Goal: Transaction & Acquisition: Purchase product/service

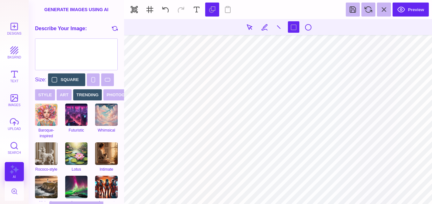
scroll to position [40, 0]
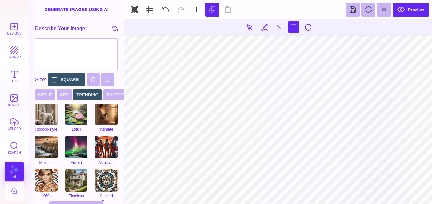
click at [256, 89] on section at bounding box center [278, 111] width 308 height 185
click at [243, 65] on section at bounding box center [278, 111] width 308 height 185
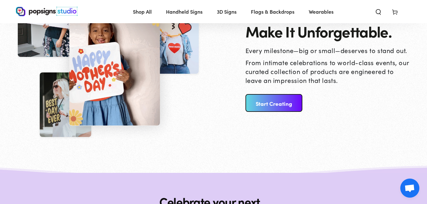
scroll to position [730, 0]
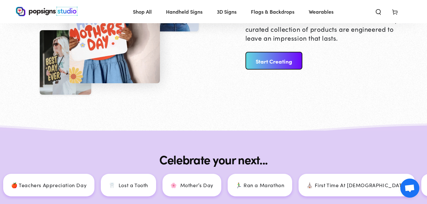
click at [277, 62] on link "Start Creating" at bounding box center [274, 61] width 57 height 18
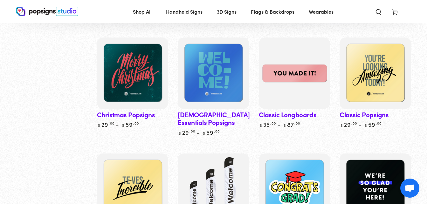
scroll to position [336, 0]
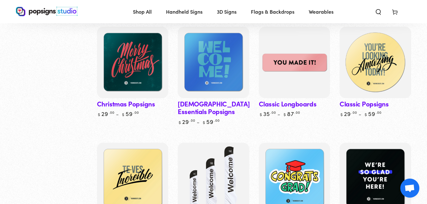
click at [371, 70] on img at bounding box center [376, 63] width 74 height 74
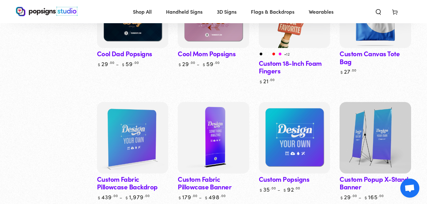
scroll to position [639, 0]
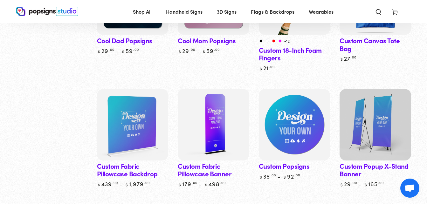
click at [300, 114] on img at bounding box center [295, 125] width 74 height 74
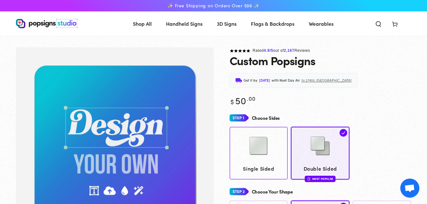
click at [270, 127] on link "Single Sided" at bounding box center [259, 153] width 59 height 53
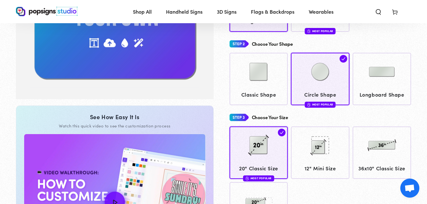
scroll to position [172, 0]
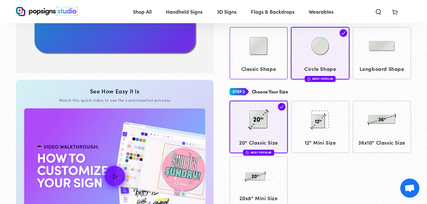
click at [269, 55] on div "Rated 4.9 /5 out of 2,167 Reviews Custom Popsigns Get it by Wednesday, Sep 10 w…" at bounding box center [313, 108] width 198 height 469
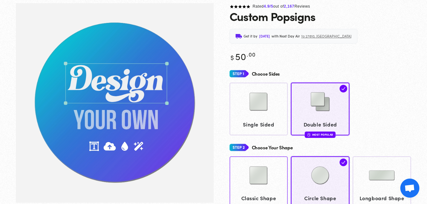
scroll to position [47, 0]
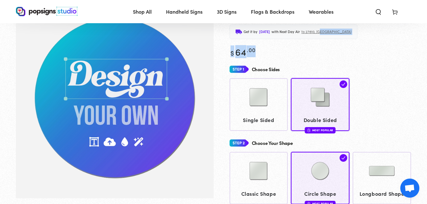
drag, startPoint x: 427, startPoint y: 34, endPoint x: 429, endPoint y: 44, distance: 9.7
click at [427, 44] on html "Skip to content ✨ Free Shipping on Orders Over $99 ✨ Shop All Shop All" at bounding box center [213, 55] width 427 height 204
click at [256, 86] on img at bounding box center [259, 97] width 32 height 32
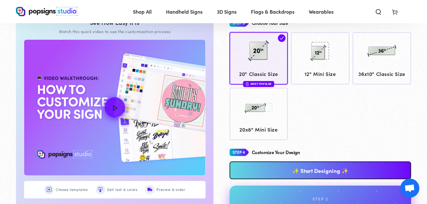
scroll to position [257, 0]
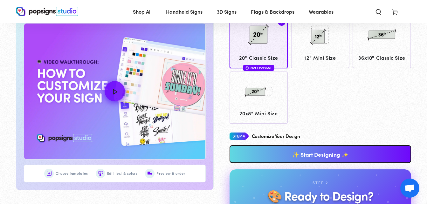
click at [354, 145] on link "✨ Start Designing ✨" at bounding box center [321, 154] width 182 height 18
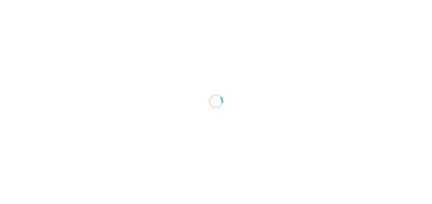
scroll to position [0, 0]
type textarea "An ancient tree with a door leading to a magical world"
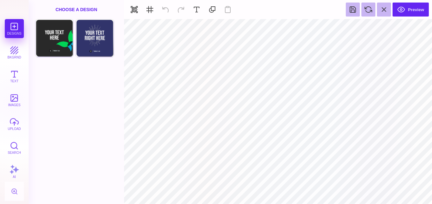
type input "#FFFFFF"
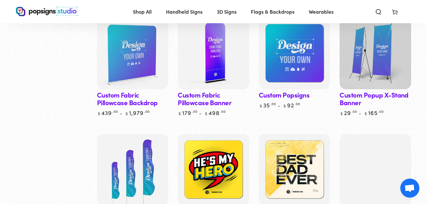
scroll to position [701, 0]
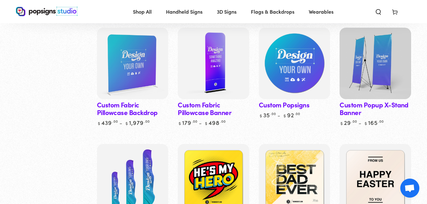
click at [309, 90] on img at bounding box center [295, 64] width 74 height 74
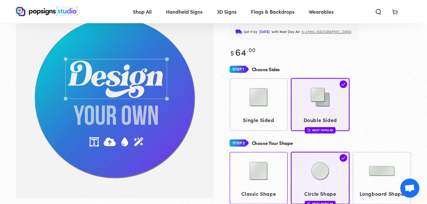
click at [266, 166] on img at bounding box center [259, 171] width 32 height 32
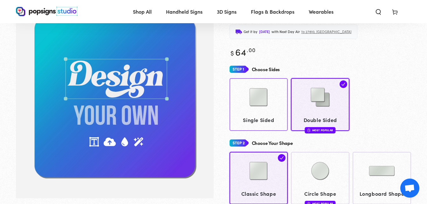
scroll to position [46, 0]
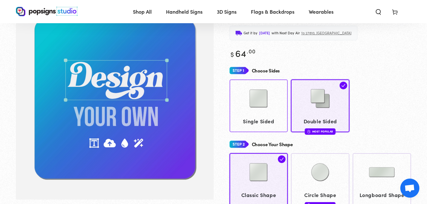
click at [269, 95] on img at bounding box center [259, 99] width 32 height 32
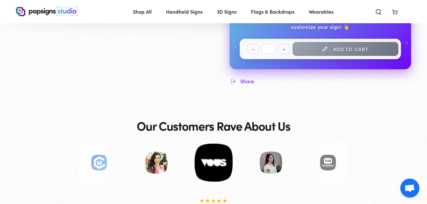
scroll to position [272, 0]
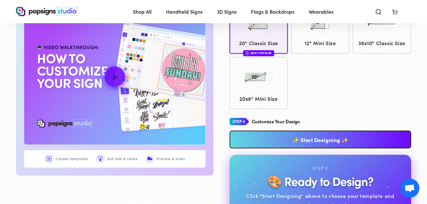
click at [336, 137] on link "✨ Start Designing ✨" at bounding box center [321, 140] width 182 height 18
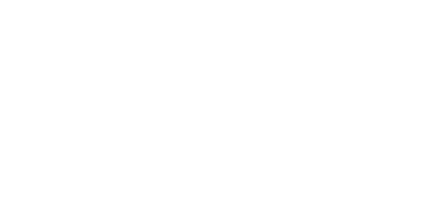
scroll to position [0, 0]
type textarea "An ancient tree with a door leading to a magical world"
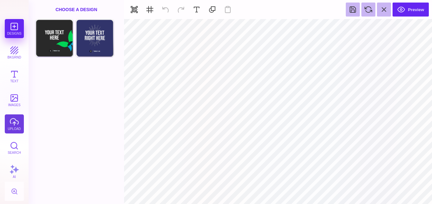
click at [10, 124] on button "upload" at bounding box center [14, 124] width 19 height 19
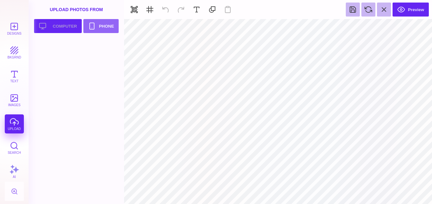
click at [65, 23] on button "Upload your artwork Computer" at bounding box center [58, 26] width 48 height 14
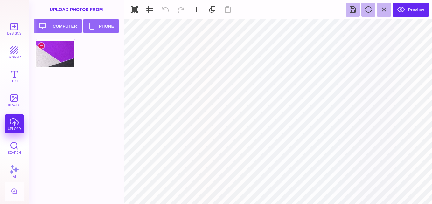
click at [61, 55] on div at bounding box center [55, 53] width 40 height 29
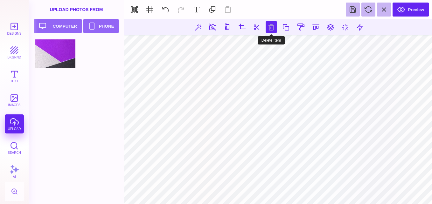
click at [269, 26] on button at bounding box center [271, 26] width 11 height 11
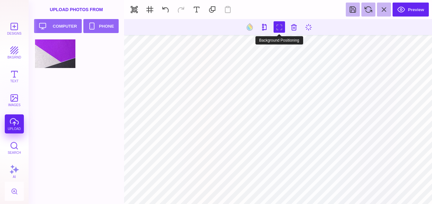
click at [282, 27] on button at bounding box center [279, 26] width 11 height 11
click at [280, 27] on button at bounding box center [279, 26] width 11 height 11
click at [279, 26] on button at bounding box center [279, 26] width 11 height 11
click at [263, 26] on button at bounding box center [264, 26] width 11 height 11
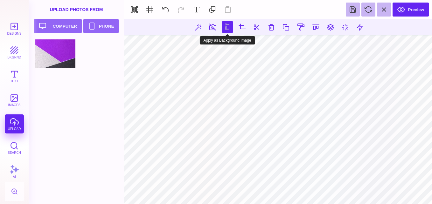
click at [226, 32] on button at bounding box center [227, 26] width 11 height 11
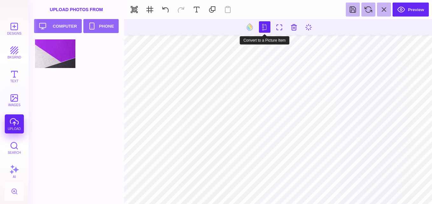
click at [263, 25] on button at bounding box center [264, 26] width 11 height 11
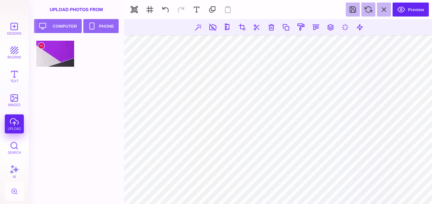
click at [66, 60] on div at bounding box center [55, 53] width 40 height 29
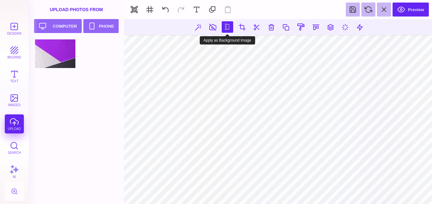
click at [229, 26] on button at bounding box center [227, 26] width 11 height 11
click at [227, 27] on button at bounding box center [227, 26] width 11 height 11
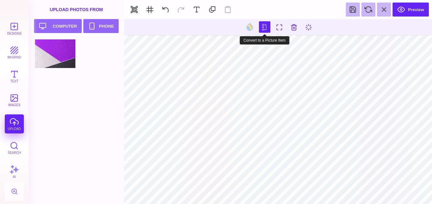
click at [262, 25] on button at bounding box center [264, 26] width 11 height 11
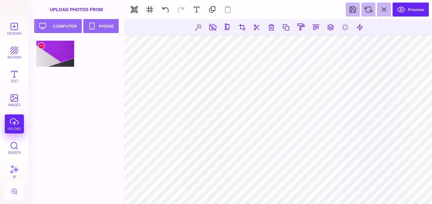
click at [43, 55] on div at bounding box center [55, 53] width 40 height 29
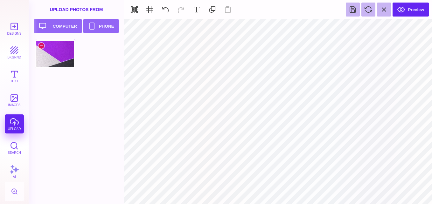
type input "#000000"
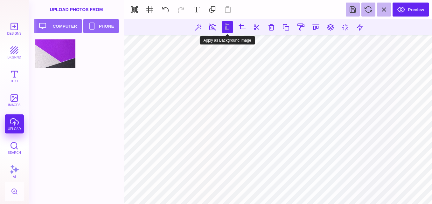
click at [226, 27] on button at bounding box center [227, 26] width 11 height 11
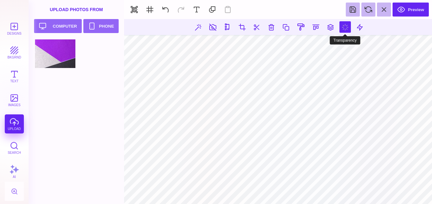
click at [348, 31] on button at bounding box center [345, 26] width 11 height 11
type input "*"
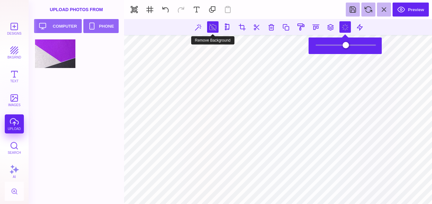
click at [213, 29] on button at bounding box center [212, 26] width 11 height 11
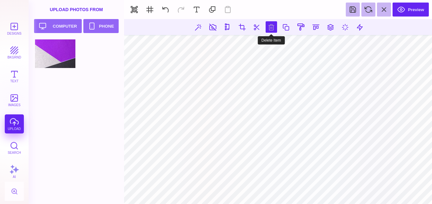
click at [271, 28] on button at bounding box center [271, 26] width 11 height 11
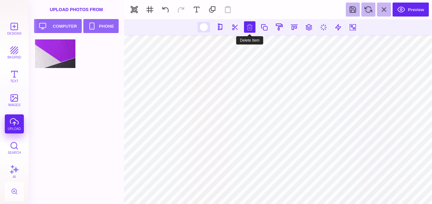
click at [248, 27] on button at bounding box center [249, 26] width 11 height 11
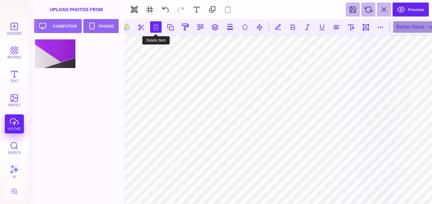
click at [157, 30] on button at bounding box center [155, 26] width 11 height 11
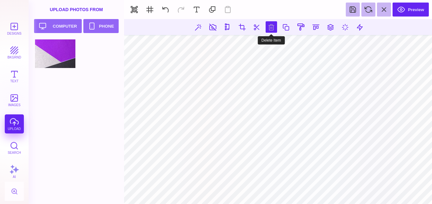
click at [269, 25] on button at bounding box center [271, 26] width 11 height 11
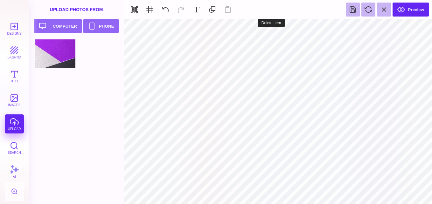
type input "#F1F1F2"
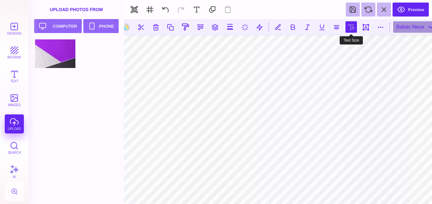
click at [348, 25] on button at bounding box center [351, 26] width 11 height 11
type input "***"
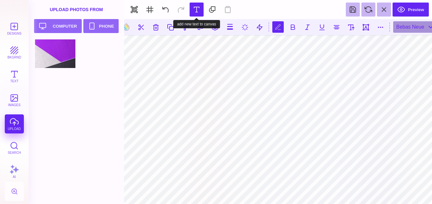
click at [199, 4] on button at bounding box center [197, 10] width 14 height 14
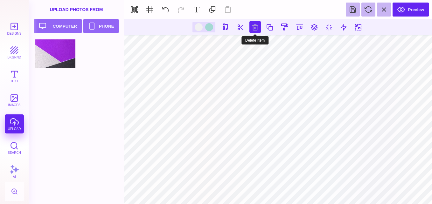
click at [256, 30] on button at bounding box center [255, 26] width 11 height 11
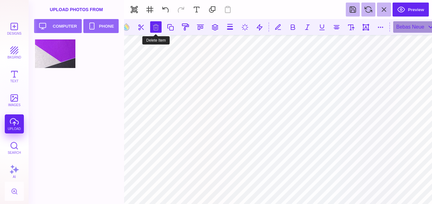
click at [157, 28] on button at bounding box center [155, 26] width 11 height 11
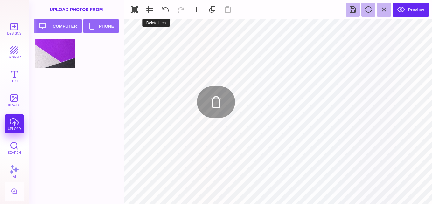
type input "#000000"
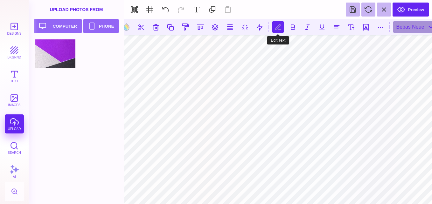
click at [278, 30] on button at bounding box center [277, 26] width 11 height 11
type textarea "*"
type textarea "*** ** **** *** ****"
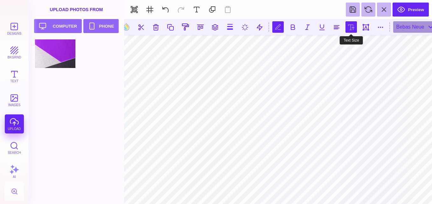
click at [352, 30] on button at bounding box center [351, 26] width 11 height 11
type input "***"
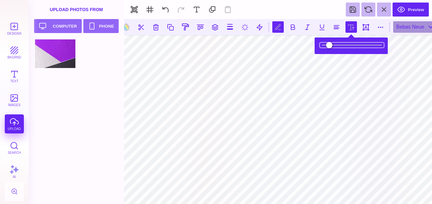
type input "*****"
click at [339, 47] on input "range" at bounding box center [352, 45] width 64 height 4
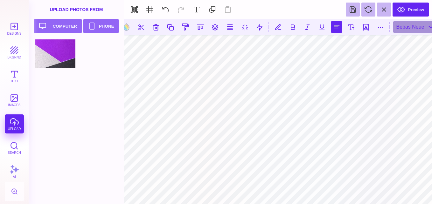
click at [339, 24] on button at bounding box center [336, 26] width 11 height 11
click at [294, 28] on button at bounding box center [292, 26] width 11 height 11
click at [340, 29] on button at bounding box center [336, 26] width 11 height 11
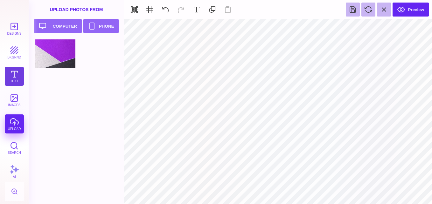
click at [9, 75] on button "Text" at bounding box center [14, 76] width 19 height 19
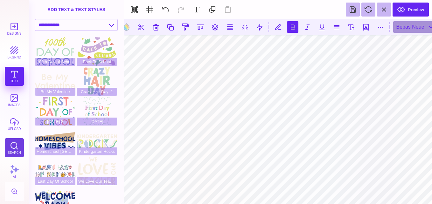
click at [14, 146] on button "Search" at bounding box center [14, 147] width 19 height 19
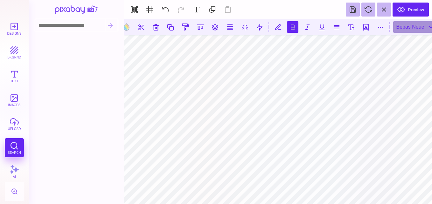
click at [56, 24] on input at bounding box center [70, 25] width 70 height 12
type input "**********"
click at [112, 24] on button at bounding box center [110, 25] width 11 height 11
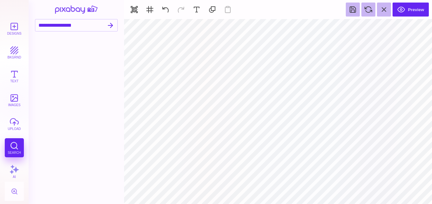
click at [102, 47] on div at bounding box center [78, 121] width 87 height 166
click at [54, 94] on div at bounding box center [78, 121] width 87 height 166
click at [18, 54] on button "bkgrnd" at bounding box center [14, 52] width 19 height 19
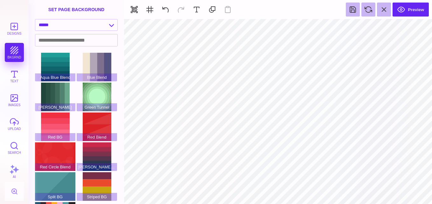
click at [11, 49] on div "Designs bkgrnd Text images upload Search AI" at bounding box center [14, 111] width 29 height 185
type input "#000000"
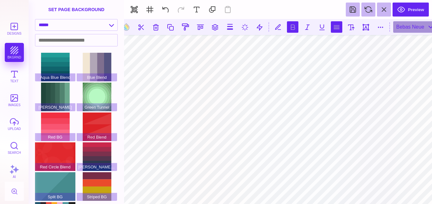
click at [337, 26] on button at bounding box center [336, 26] width 11 height 11
click at [196, 27] on button at bounding box center [200, 26] width 11 height 11
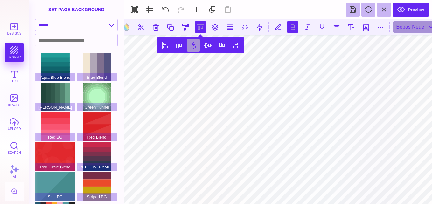
click at [194, 45] on button at bounding box center [193, 45] width 13 height 13
click at [207, 43] on button at bounding box center [207, 45] width 13 height 13
click at [220, 44] on button at bounding box center [222, 45] width 13 height 13
click at [189, 43] on button at bounding box center [193, 45] width 13 height 13
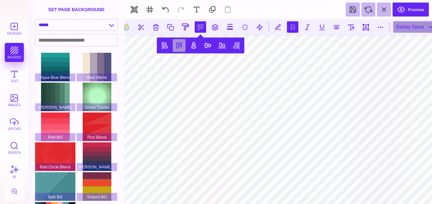
click at [178, 45] on button at bounding box center [179, 45] width 13 height 13
click at [162, 46] on button at bounding box center [164, 45] width 13 height 13
click at [233, 43] on button at bounding box center [236, 45] width 13 height 13
click at [222, 45] on button at bounding box center [222, 45] width 13 height 13
click at [207, 49] on button at bounding box center [207, 45] width 13 height 13
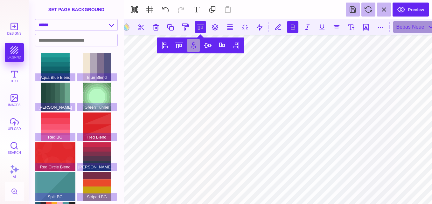
click at [195, 48] on button at bounding box center [193, 45] width 13 height 13
click at [181, 48] on button at bounding box center [179, 45] width 13 height 13
click at [187, 47] on button at bounding box center [193, 45] width 13 height 13
click at [207, 43] on button at bounding box center [207, 45] width 13 height 13
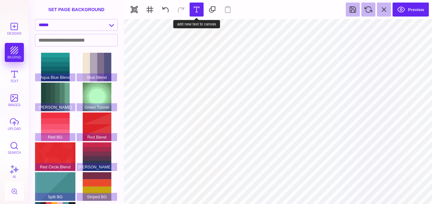
click at [197, 12] on button at bounding box center [197, 10] width 14 height 14
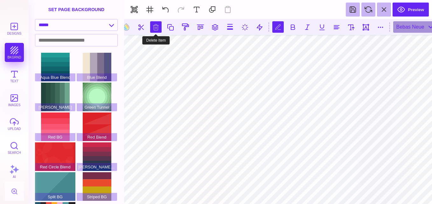
click at [156, 32] on button at bounding box center [155, 26] width 11 height 11
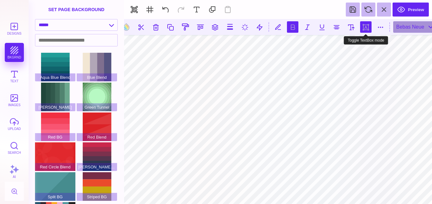
click at [367, 29] on button at bounding box center [365, 26] width 11 height 11
click at [367, 25] on button at bounding box center [365, 26] width 11 height 11
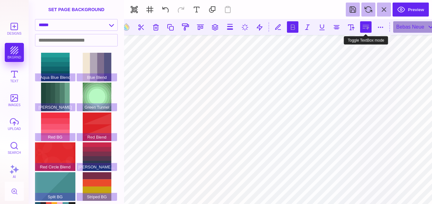
click at [367, 25] on button at bounding box center [365, 26] width 11 height 11
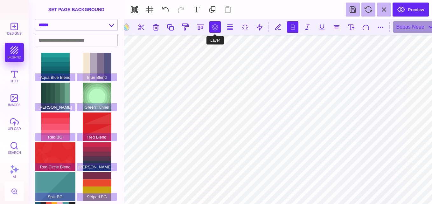
click at [214, 24] on button at bounding box center [214, 26] width 11 height 11
click at [235, 44] on button at bounding box center [236, 45] width 13 height 13
click at [192, 45] on button at bounding box center [193, 45] width 13 height 13
click at [206, 43] on button at bounding box center [208, 45] width 13 height 13
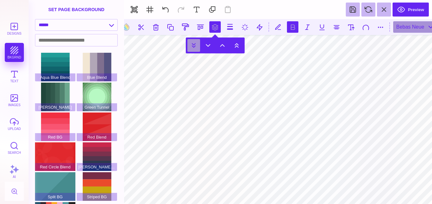
click at [188, 45] on button at bounding box center [193, 45] width 13 height 13
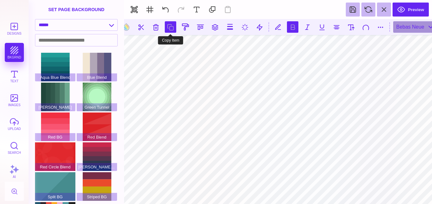
click at [170, 22] on button at bounding box center [170, 26] width 11 height 11
click at [155, 28] on button at bounding box center [155, 26] width 11 height 11
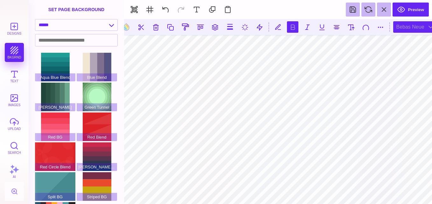
click at [414, 28] on div "Bebas Neue" at bounding box center [415, 26] width 44 height 11
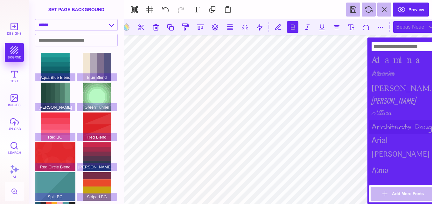
click at [381, 124] on div "Architects Daughter" at bounding box center [404, 127] width 70 height 14
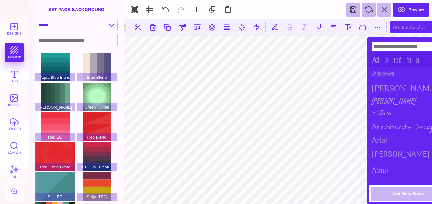
click at [384, 62] on div "Adamina" at bounding box center [404, 60] width 70 height 14
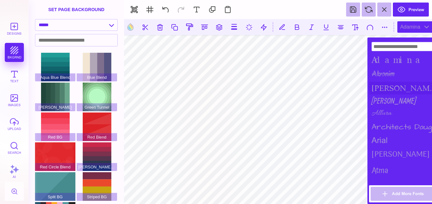
click at [383, 85] on div "alida" at bounding box center [404, 88] width 70 height 13
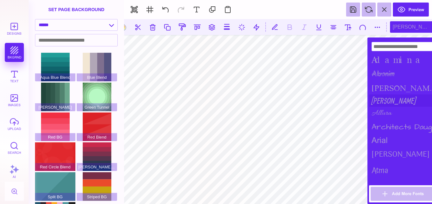
click at [378, 104] on div "Allan" at bounding box center [404, 101] width 70 height 12
click at [380, 113] on div "Allura" at bounding box center [404, 113] width 70 height 13
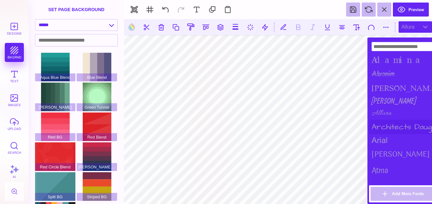
click at [382, 124] on div "Architects Daughter" at bounding box center [404, 127] width 70 height 14
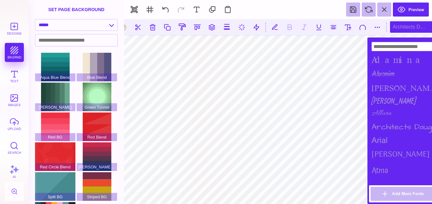
click at [383, 133] on div "Architects Daughter" at bounding box center [404, 127] width 70 height 14
click at [383, 138] on div "arial" at bounding box center [404, 140] width 70 height 12
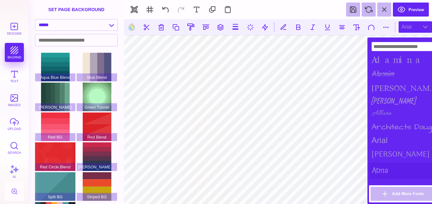
click at [382, 165] on div "Atma" at bounding box center [404, 171] width 70 height 16
click at [383, 75] on div "Akronim" at bounding box center [404, 74] width 70 height 15
click at [383, 58] on div "Adamina" at bounding box center [404, 60] width 70 height 14
click at [381, 89] on div "alida" at bounding box center [404, 88] width 70 height 13
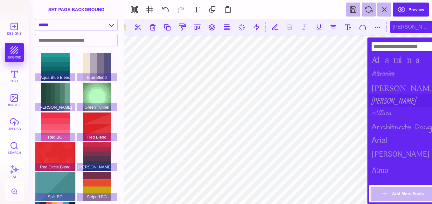
click at [381, 95] on div "Allan" at bounding box center [404, 101] width 70 height 12
click at [369, 31] on button at bounding box center [362, 26] width 11 height 11
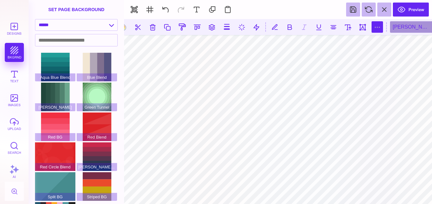
click at [383, 27] on button at bounding box center [377, 26] width 11 height 11
type input "*"
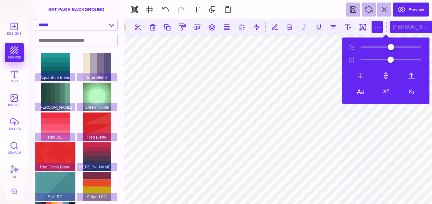
click at [406, 24] on div "Allan" at bounding box center [415, 26] width 51 height 11
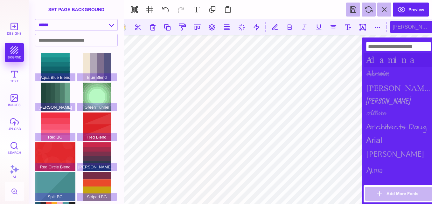
click at [395, 63] on div "Adamina" at bounding box center [399, 60] width 70 height 14
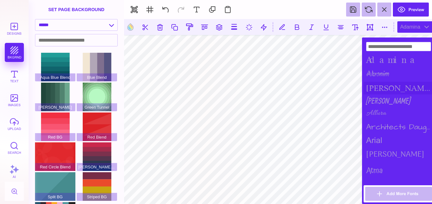
click at [385, 90] on div "alida" at bounding box center [399, 88] width 70 height 13
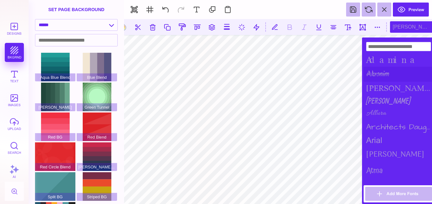
click at [381, 72] on div "Akronim" at bounding box center [399, 74] width 70 height 15
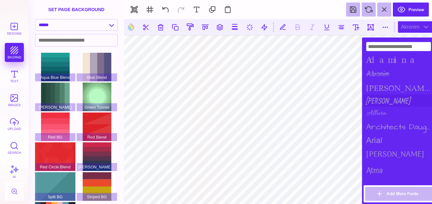
click at [371, 100] on div "Allan" at bounding box center [399, 101] width 70 height 12
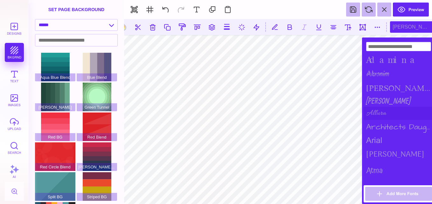
click at [373, 114] on div "Allura" at bounding box center [399, 113] width 70 height 13
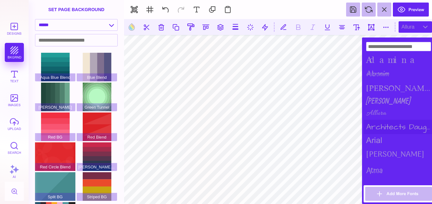
click at [375, 125] on div "Architects Daughter" at bounding box center [399, 127] width 70 height 14
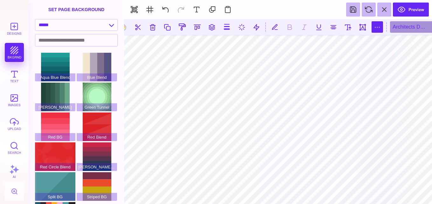
click at [378, 27] on button at bounding box center [377, 26] width 11 height 11
click at [348, 27] on button at bounding box center [347, 26] width 11 height 11
type input "*****"
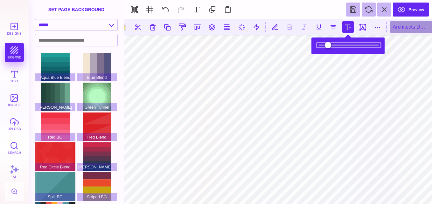
drag, startPoint x: 341, startPoint y: 44, endPoint x: 344, endPoint y: 44, distance: 3.6
type input "*****"
click at [344, 44] on input "range" at bounding box center [349, 45] width 64 height 4
click at [361, 27] on button at bounding box center [362, 26] width 11 height 11
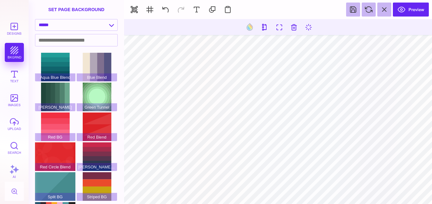
type input "#000000"
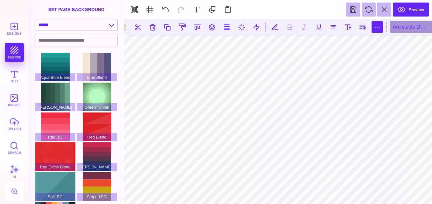
click at [379, 26] on button at bounding box center [377, 26] width 11 height 11
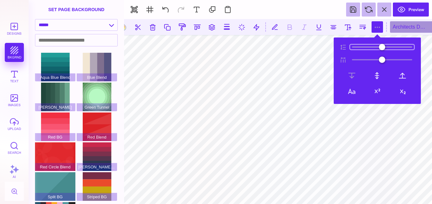
type input "*"
click at [358, 49] on input "range" at bounding box center [382, 47] width 64 height 4
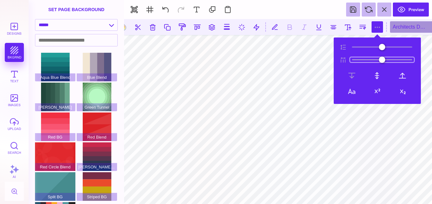
drag, startPoint x: 360, startPoint y: 59, endPoint x: 369, endPoint y: 58, distance: 9.6
type input "***"
click at [369, 58] on input "range" at bounding box center [382, 60] width 64 height 4
click at [378, 89] on button at bounding box center [377, 91] width 12 height 12
click at [376, 76] on button at bounding box center [377, 75] width 13 height 13
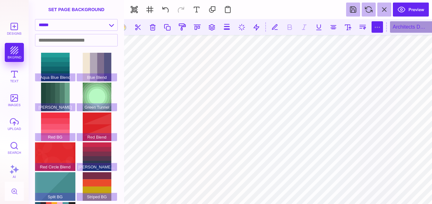
click at [376, 24] on button at bounding box center [377, 26] width 11 height 11
type input "*"
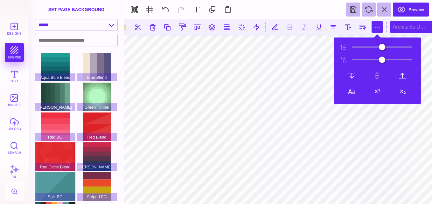
click at [405, 25] on div "Architects Daughter" at bounding box center [415, 26] width 51 height 11
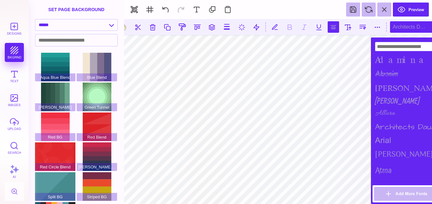
click at [330, 27] on button at bounding box center [333, 26] width 11 height 11
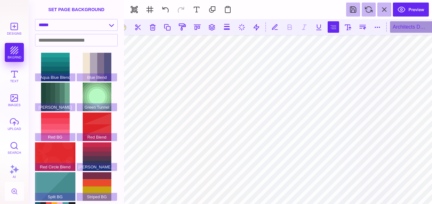
click at [330, 27] on button at bounding box center [333, 26] width 11 height 11
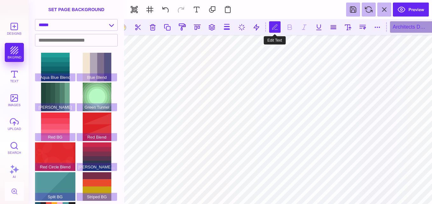
click at [272, 28] on button at bounding box center [274, 26] width 11 height 11
click at [276, 21] on button at bounding box center [274, 26] width 11 height 11
click at [255, 32] on button at bounding box center [256, 26] width 11 height 11
type input "*"
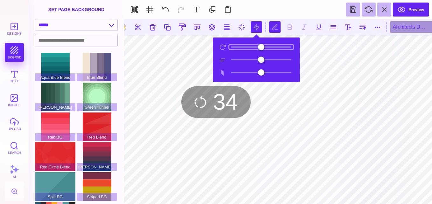
type input "*"
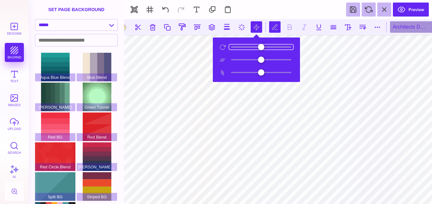
click at [231, 49] on input "range" at bounding box center [261, 47] width 64 height 4
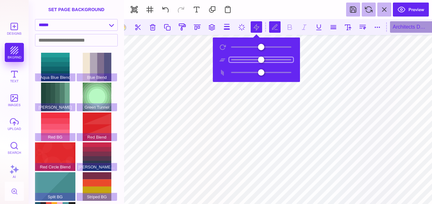
type input "*"
click at [263, 59] on input "range" at bounding box center [261, 60] width 64 height 4
type input "*"
click at [261, 73] on input "range" at bounding box center [261, 72] width 64 height 4
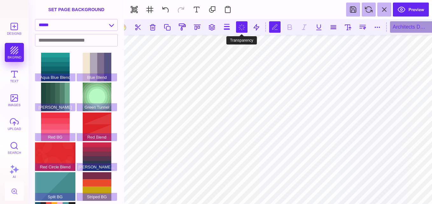
click at [242, 25] on button at bounding box center [241, 26] width 11 height 11
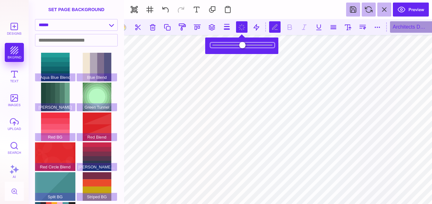
drag, startPoint x: 270, startPoint y: 43, endPoint x: 260, endPoint y: 45, distance: 10.1
type input "***"
click at [260, 45] on input "range" at bounding box center [243, 45] width 64 height 4
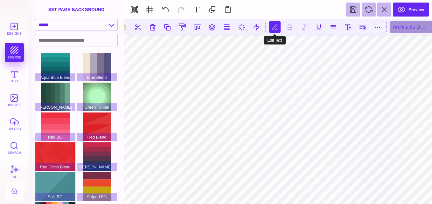
click at [278, 28] on button at bounding box center [274, 26] width 11 height 11
type textarea "*** ** **** *** ****"
click at [12, 74] on button "Text" at bounding box center [14, 76] width 19 height 19
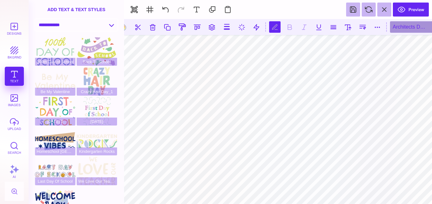
click at [109, 26] on select "**********" at bounding box center [76, 24] width 82 height 11
click at [35, 19] on select "**********" at bounding box center [76, 24] width 82 height 11
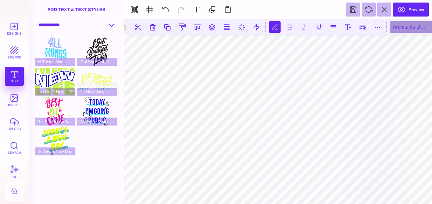
click at [110, 23] on select "**********" at bounding box center [76, 24] width 82 height 11
click at [35, 19] on select "**********" at bounding box center [76, 24] width 82 height 11
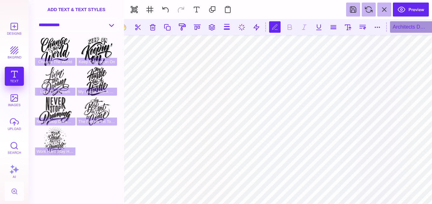
click at [109, 26] on select "**********" at bounding box center [76, 24] width 82 height 11
click at [35, 19] on select "**********" at bounding box center [76, 24] width 82 height 11
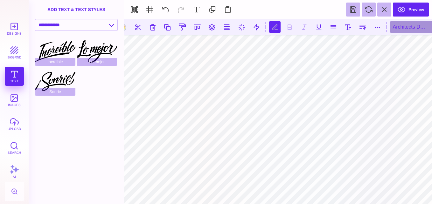
select select "**********"
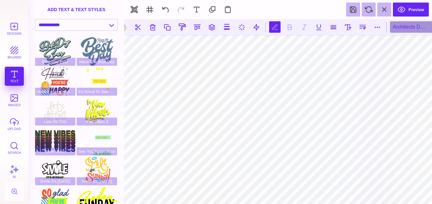
click at [58, 196] on div "So Glad You're Here" at bounding box center [55, 201] width 40 height 29
click at [151, 29] on button at bounding box center [152, 26] width 11 height 11
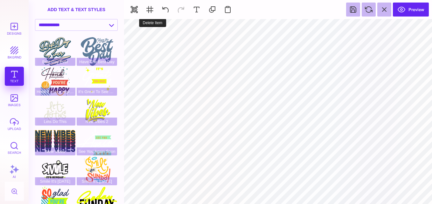
type input "#37B1B7"
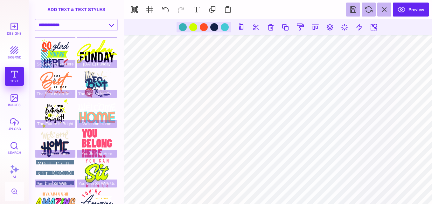
scroll to position [163, 0]
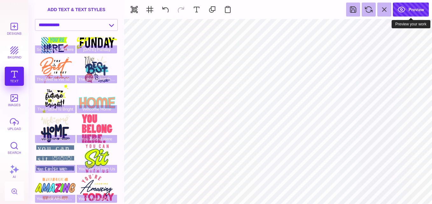
click at [411, 9] on button "Preview" at bounding box center [411, 10] width 36 height 14
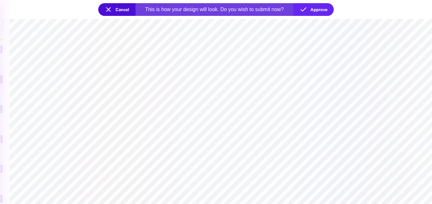
click at [235, 62] on section at bounding box center [221, 111] width 423 height 185
click at [112, 4] on button "Cancel" at bounding box center [116, 9] width 37 height 13
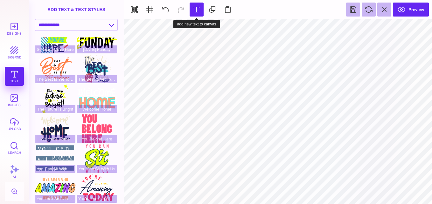
click at [194, 9] on button at bounding box center [197, 10] width 14 height 14
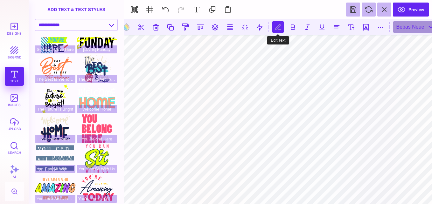
click at [276, 28] on button at bounding box center [277, 26] width 11 height 11
type textarea "*"
type textarea "***"
click at [406, 31] on div "Bebas Neue" at bounding box center [415, 26] width 44 height 11
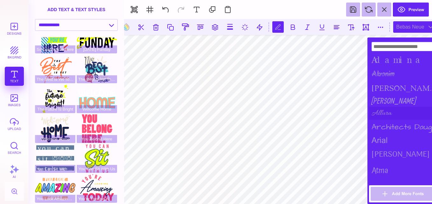
click at [382, 111] on div "Allura" at bounding box center [404, 113] width 70 height 13
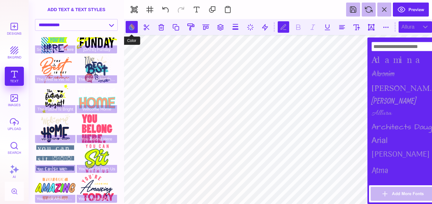
click at [130, 27] on button at bounding box center [132, 27] width 12 height 12
type input "#000000"
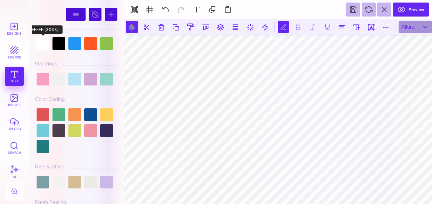
click at [46, 43] on div at bounding box center [43, 43] width 13 height 13
type input "#FFFFFF"
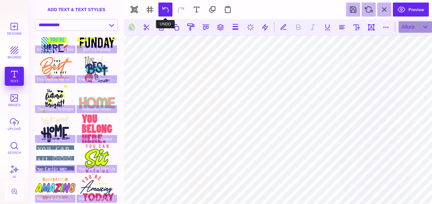
click at [164, 10] on button at bounding box center [165, 10] width 14 height 14
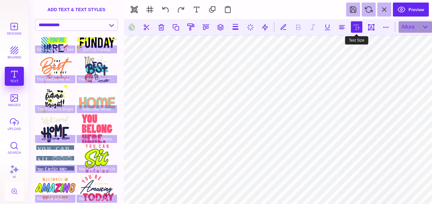
click at [356, 30] on button at bounding box center [356, 26] width 11 height 11
type input "*****"
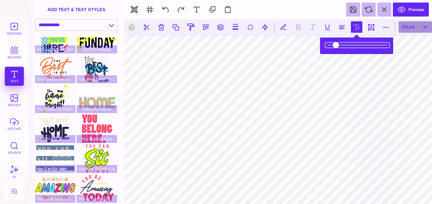
drag, startPoint x: 351, startPoint y: 46, endPoint x: 333, endPoint y: 51, distance: 18.5
type input "****"
click at [333, 47] on input "range" at bounding box center [358, 45] width 64 height 4
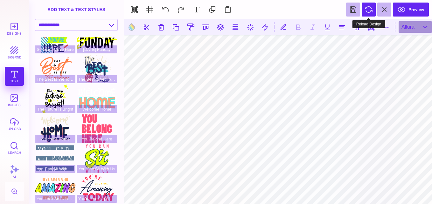
click at [368, 11] on button at bounding box center [369, 10] width 14 height 14
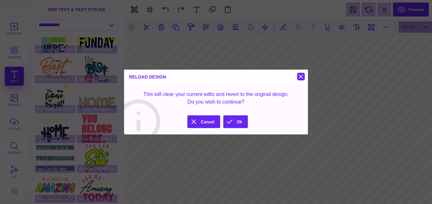
click at [299, 75] on button at bounding box center [301, 77] width 8 height 8
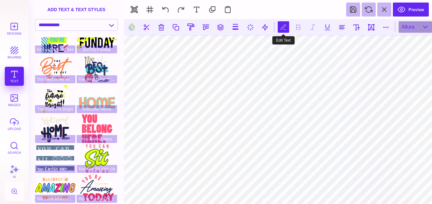
type textarea "*"
click at [163, 27] on button at bounding box center [161, 26] width 11 height 11
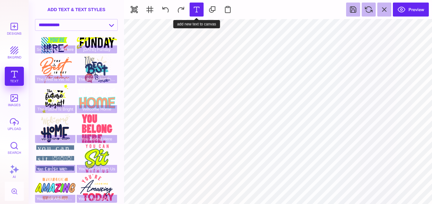
click at [195, 10] on button at bounding box center [197, 10] width 14 height 14
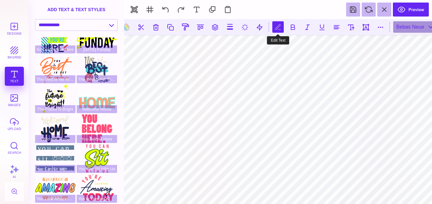
click at [281, 29] on button at bounding box center [277, 26] width 11 height 11
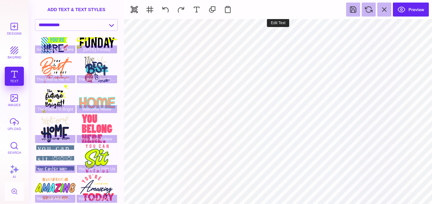
type input "#000000"
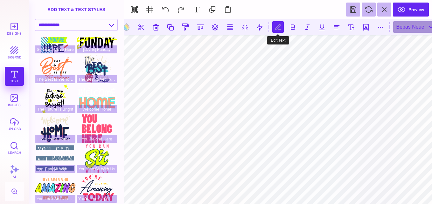
click at [281, 28] on button at bounding box center [277, 26] width 11 height 11
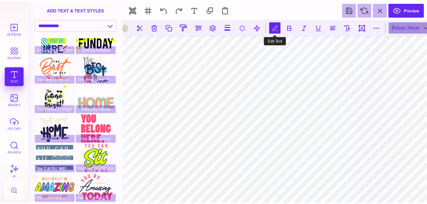
scroll to position [0, 1]
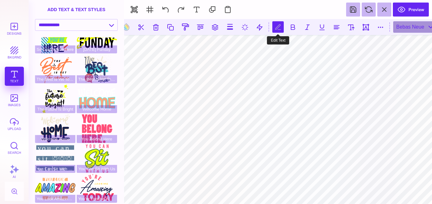
type textarea "*"
type textarea "***"
click at [292, 28] on button at bounding box center [292, 26] width 11 height 11
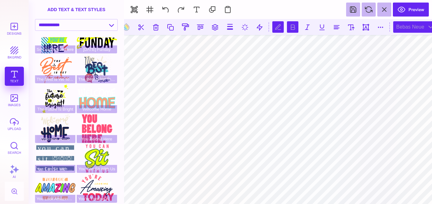
click at [410, 29] on div "Bebas Neue" at bounding box center [415, 26] width 44 height 11
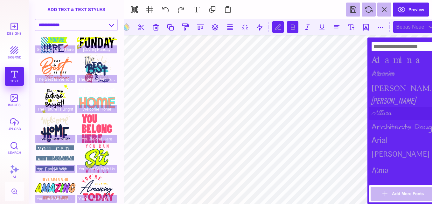
click at [381, 109] on div "Allura" at bounding box center [404, 113] width 70 height 13
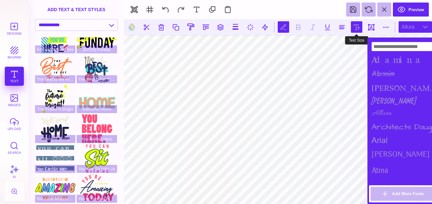
click at [355, 25] on button at bounding box center [356, 26] width 11 height 11
type input "***"
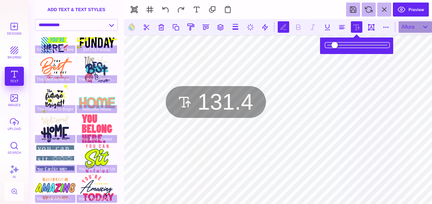
drag, startPoint x: 347, startPoint y: 44, endPoint x: 341, endPoint y: 41, distance: 6.6
type input "*****"
click at [341, 43] on input "range" at bounding box center [358, 45] width 64 height 4
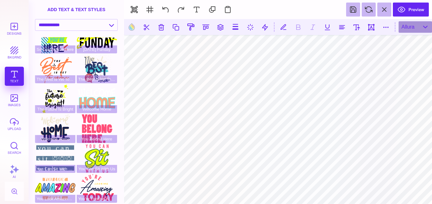
click at [296, 25] on section at bounding box center [278, 27] width 308 height 16
click at [133, 30] on button at bounding box center [132, 27] width 12 height 12
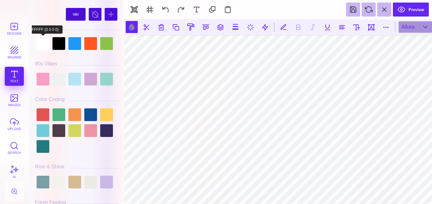
click at [42, 47] on div at bounding box center [43, 43] width 13 height 13
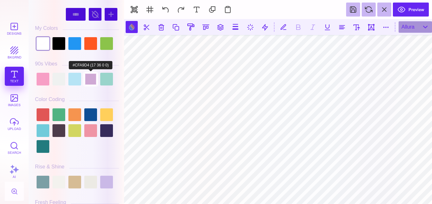
click at [95, 77] on div at bounding box center [90, 79] width 13 height 13
type input "#CFA9D4"
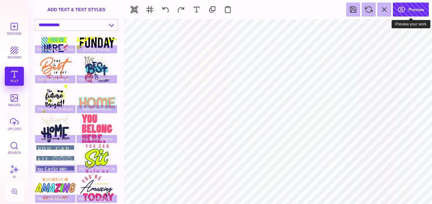
click at [412, 14] on button "Preview" at bounding box center [411, 10] width 36 height 14
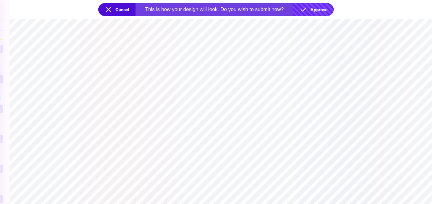
click at [316, 7] on button "Approve" at bounding box center [313, 9] width 40 height 13
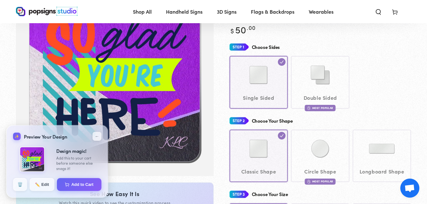
scroll to position [78, 0]
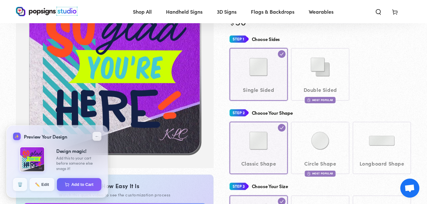
click at [131, 146] on img "Gallery Viewer" at bounding box center [115, 68] width 178 height 178
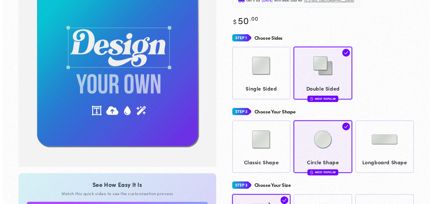
scroll to position [76, 0]
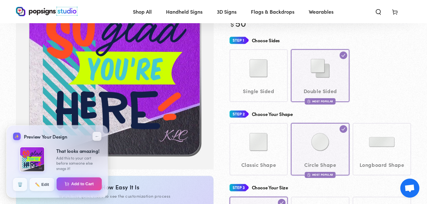
click at [73, 184] on button "Add to Cart" at bounding box center [80, 184] width 46 height 13
select select "**********"
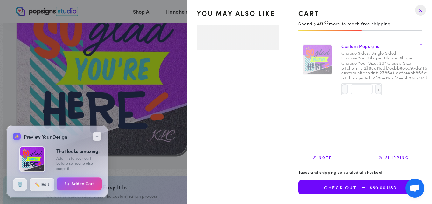
select select "**********"
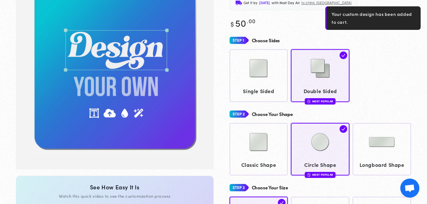
scroll to position [75, 0]
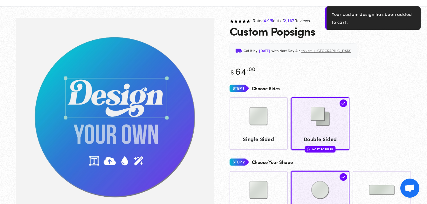
scroll to position [47, 0]
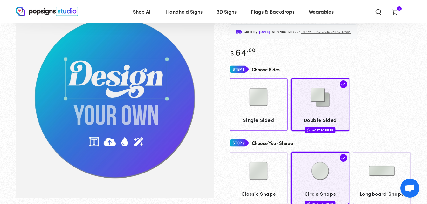
click at [271, 94] on img at bounding box center [259, 97] width 32 height 32
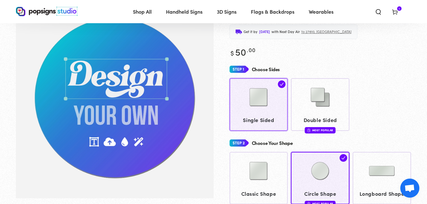
click at [271, 94] on img at bounding box center [259, 97] width 32 height 32
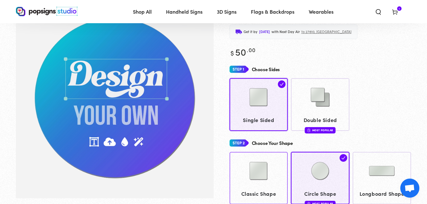
click at [263, 169] on img at bounding box center [259, 171] width 32 height 32
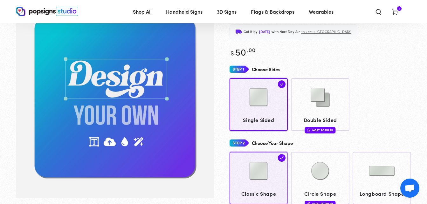
scroll to position [46, 0]
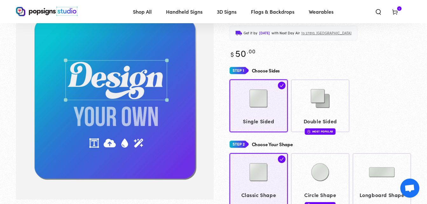
click at [390, 73] on div "Choose Sides" at bounding box center [321, 71] width 182 height 12
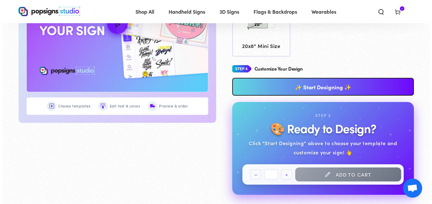
scroll to position [329, 0]
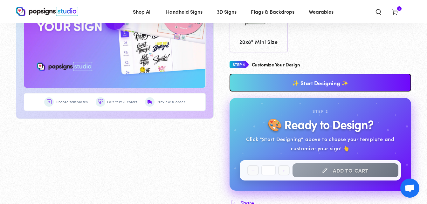
click at [376, 79] on link "✨ Start Designing ✨" at bounding box center [321, 83] width 182 height 18
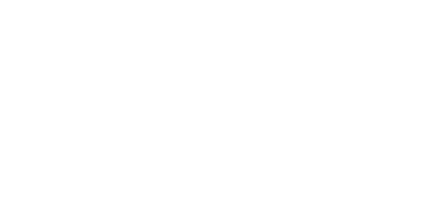
scroll to position [0, 0]
type textarea "An ancient tree with a door leading to a magical world"
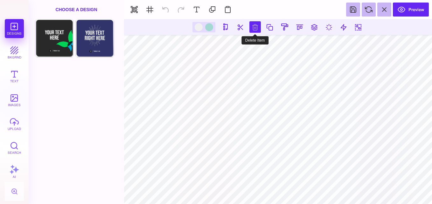
click at [256, 30] on button at bounding box center [255, 26] width 11 height 11
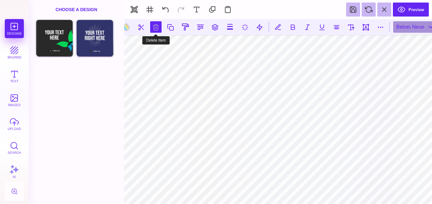
click at [156, 30] on button at bounding box center [155, 26] width 11 height 11
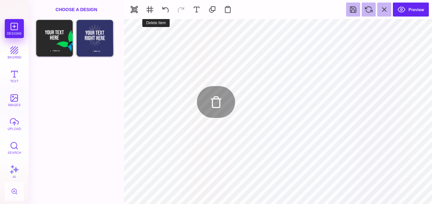
type input "#FFFFFF"
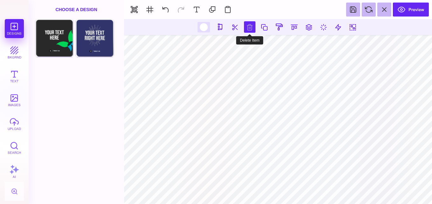
click at [250, 26] on button at bounding box center [249, 26] width 11 height 11
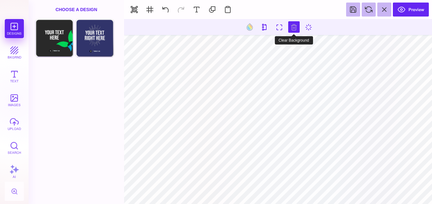
click at [296, 33] on section at bounding box center [278, 27] width 308 height 16
click at [295, 25] on button at bounding box center [293, 26] width 11 height 11
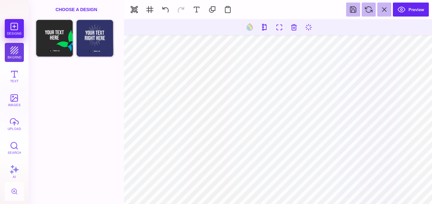
click at [19, 47] on button "bkgrnd" at bounding box center [14, 52] width 19 height 19
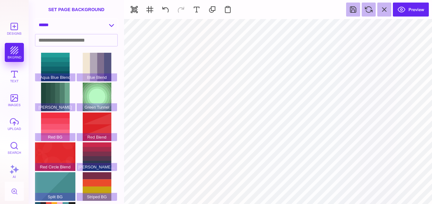
click at [81, 29] on select "**********" at bounding box center [76, 24] width 82 height 11
click at [35, 19] on select "**********" at bounding box center [76, 24] width 82 height 11
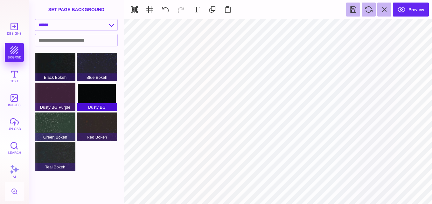
click at [89, 92] on div "Dusty BG" at bounding box center [97, 97] width 40 height 29
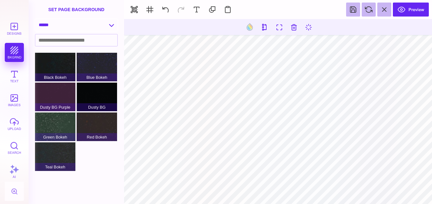
click at [108, 27] on select "**********" at bounding box center [76, 24] width 82 height 11
click at [35, 19] on select "**********" at bounding box center [76, 24] width 82 height 11
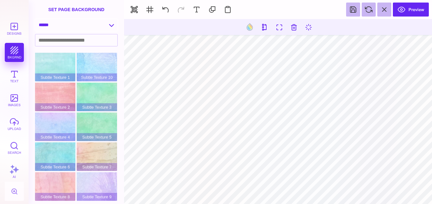
click at [108, 23] on select "**********" at bounding box center [76, 24] width 82 height 11
click at [35, 19] on select "**********" at bounding box center [76, 24] width 82 height 11
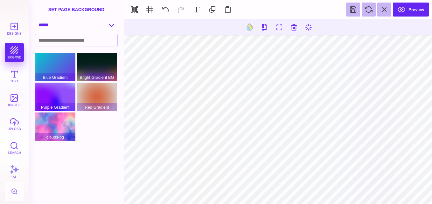
click at [109, 25] on select "**********" at bounding box center [76, 24] width 82 height 11
click at [35, 19] on select "**********" at bounding box center [76, 24] width 82 height 11
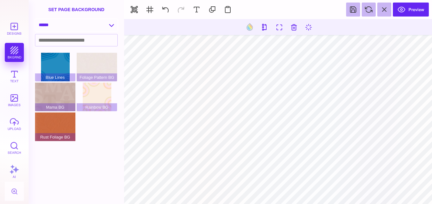
click at [110, 22] on select "**********" at bounding box center [76, 24] width 82 height 11
select select "**********"
click at [35, 19] on select "**********" at bounding box center [76, 24] width 82 height 11
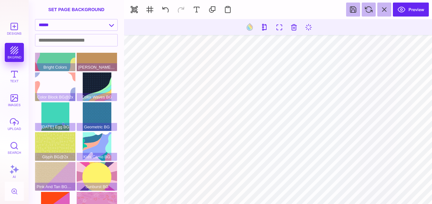
scroll to position [29, 0]
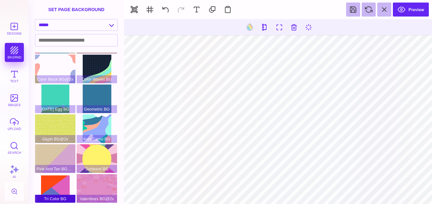
click at [52, 190] on div "Tri Color BG" at bounding box center [55, 188] width 40 height 29
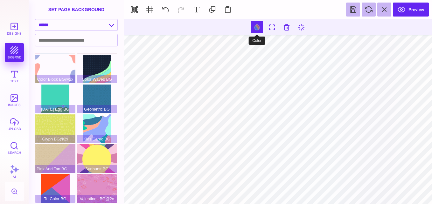
click at [257, 30] on button at bounding box center [257, 27] width 12 height 12
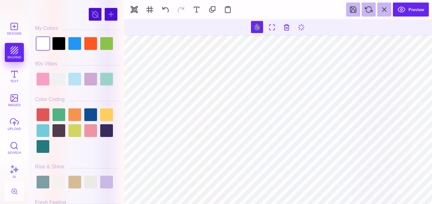
drag, startPoint x: 121, startPoint y: 14, endPoint x: 121, endPoint y: 24, distance: 9.5
click at [121, 24] on div "#FFFFFF **** **** **** **** **** **** ****** ***** My Colors" at bounding box center [77, 103] width 90 height 201
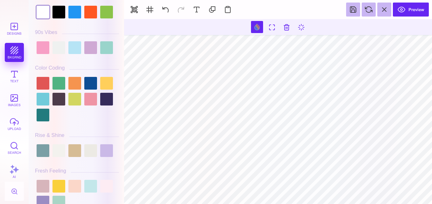
scroll to position [0, 0]
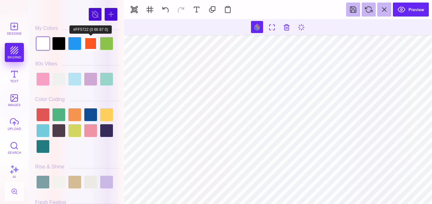
click at [92, 44] on div at bounding box center [90, 43] width 13 height 13
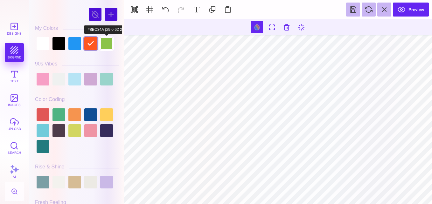
click at [104, 42] on div at bounding box center [106, 43] width 13 height 13
click at [100, 77] on div at bounding box center [77, 79] width 84 height 16
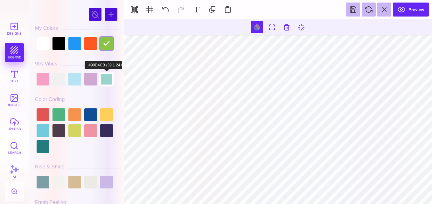
click at [105, 77] on div at bounding box center [106, 79] width 13 height 13
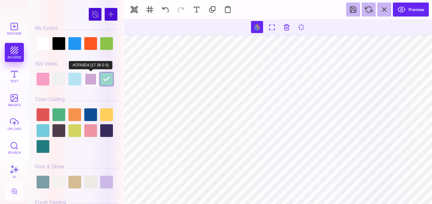
click at [90, 80] on div at bounding box center [90, 79] width 13 height 13
click at [79, 78] on div at bounding box center [74, 79] width 13 height 13
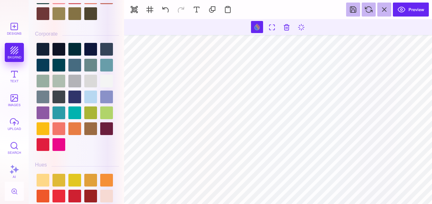
scroll to position [664, 0]
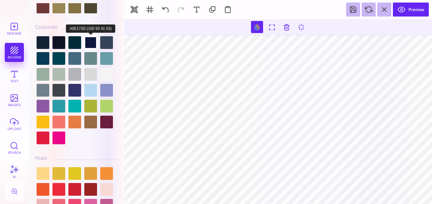
click at [89, 41] on div at bounding box center [90, 42] width 13 height 13
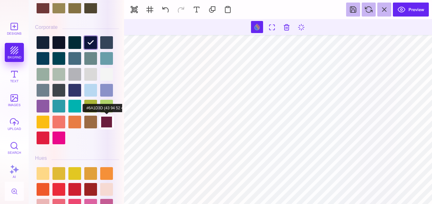
click at [105, 121] on div at bounding box center [106, 122] width 13 height 13
drag, startPoint x: 123, startPoint y: 80, endPoint x: 123, endPoint y: 85, distance: 5.4
click at [123, 85] on div "#6A1D3D **** **** **** **** **** **** ****** ***** My Colors" at bounding box center [76, 102] width 95 height 204
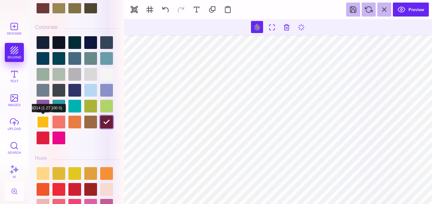
click at [42, 121] on div at bounding box center [43, 122] width 13 height 13
type input "#FBBD14"
drag, startPoint x: 121, startPoint y: 75, endPoint x: 122, endPoint y: 88, distance: 12.7
click at [122, 88] on div "#FBBD14 **** **** **** **** **** **** ****** ***** My Colors" at bounding box center [77, 103] width 90 height 201
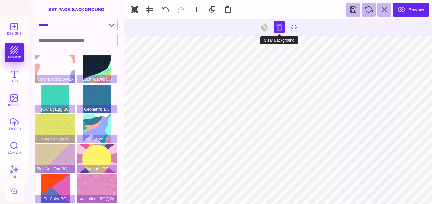
click at [278, 30] on button at bounding box center [279, 26] width 11 height 11
type input "#000000"
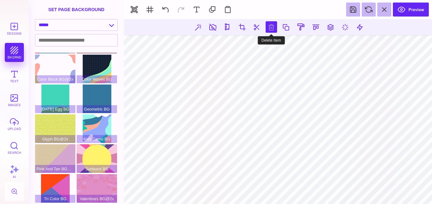
click at [270, 27] on button at bounding box center [271, 26] width 11 height 11
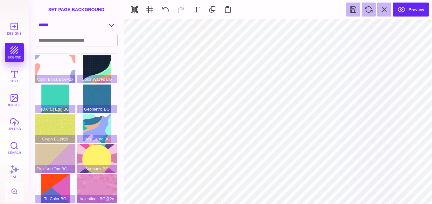
click at [109, 25] on select "**********" at bounding box center [76, 24] width 82 height 11
click at [112, 25] on select "**********" at bounding box center [76, 24] width 82 height 11
select select "**********"
click at [35, 19] on select "**********" at bounding box center [76, 24] width 82 height 11
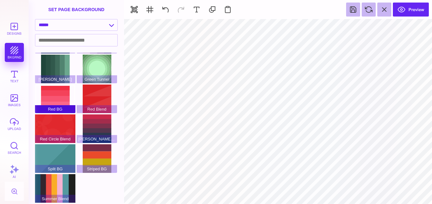
click at [62, 89] on div "Red BG" at bounding box center [55, 99] width 40 height 29
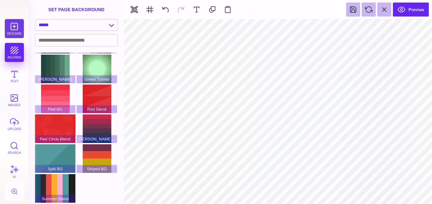
click at [16, 28] on button "Designs" at bounding box center [14, 28] width 19 height 19
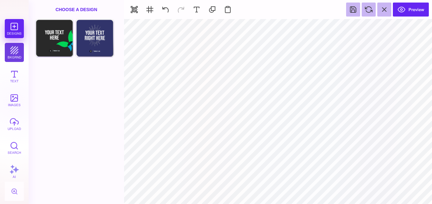
click at [13, 46] on button "bkgrnd" at bounding box center [14, 52] width 19 height 19
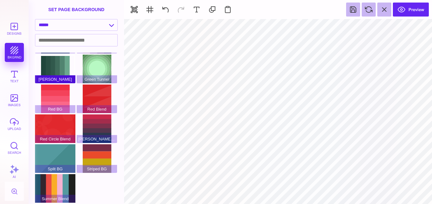
click at [65, 65] on div "Green BG" at bounding box center [55, 69] width 40 height 29
type input "#FBBD14"
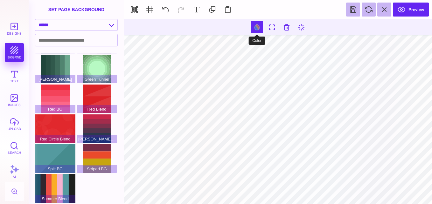
click at [258, 27] on button at bounding box center [257, 27] width 12 height 12
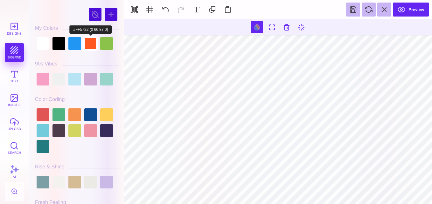
click at [87, 41] on div at bounding box center [90, 43] width 13 height 13
type input "#FF5722"
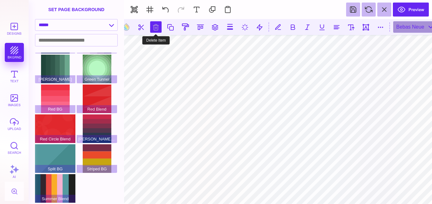
click at [158, 30] on button at bounding box center [155, 26] width 11 height 11
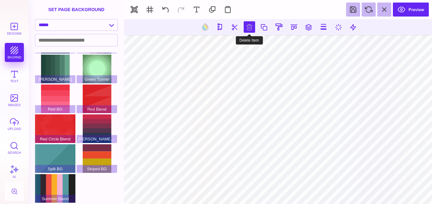
click at [246, 26] on button at bounding box center [249, 26] width 11 height 11
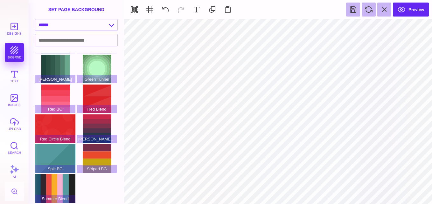
type input "#FF5722"
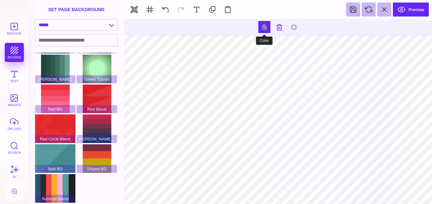
click at [264, 26] on button at bounding box center [264, 27] width 12 height 12
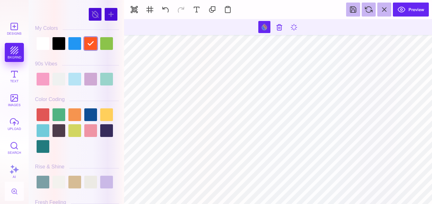
drag, startPoint x: 123, startPoint y: 21, endPoint x: 121, endPoint y: 26, distance: 5.0
click at [121, 26] on div "#FF5722 **** **** **** **** **** **** ****** ***** My Colors" at bounding box center [76, 102] width 95 height 204
drag, startPoint x: 122, startPoint y: 23, endPoint x: 120, endPoint y: 29, distance: 6.9
click at [120, 30] on div "#FF5722 **** **** **** **** **** **** ****** ***** My Colors" at bounding box center [76, 102] width 95 height 204
drag, startPoint x: 121, startPoint y: 9, endPoint x: 121, endPoint y: 16, distance: 6.4
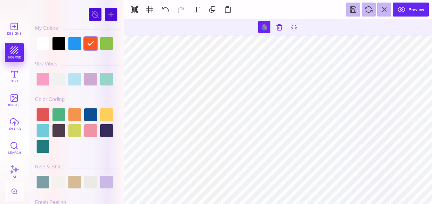
click at [121, 16] on div "#FF5722 **** **** **** **** **** **** ****** ***** My Colors" at bounding box center [77, 103] width 90 height 201
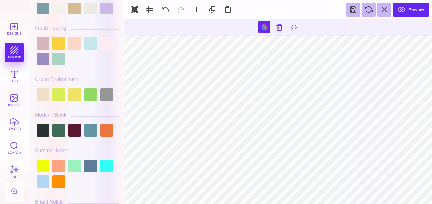
scroll to position [200, 0]
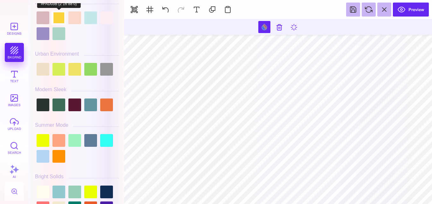
click at [57, 18] on div at bounding box center [59, 17] width 13 height 13
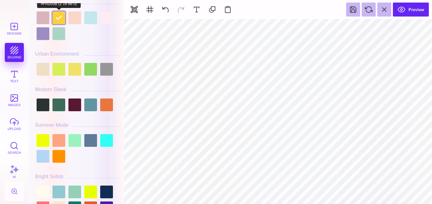
click at [60, 20] on div at bounding box center [59, 17] width 13 height 13
click at [71, 17] on div at bounding box center [74, 17] width 13 height 13
click at [56, 16] on div at bounding box center [59, 17] width 13 height 13
drag, startPoint x: 121, startPoint y: 28, endPoint x: 121, endPoint y: 16, distance: 12.1
click at [121, 16] on div "#FAD03B **** **** **** **** **** **** ****** ***** My Colors" at bounding box center [77, 103] width 90 height 201
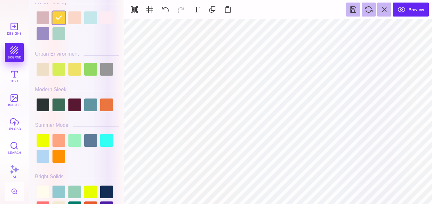
drag, startPoint x: 121, startPoint y: 26, endPoint x: 124, endPoint y: 8, distance: 17.8
click at [124, 8] on section "Designs bkgrnd Text images upload Search AI #FAD03B" at bounding box center [216, 102] width 432 height 204
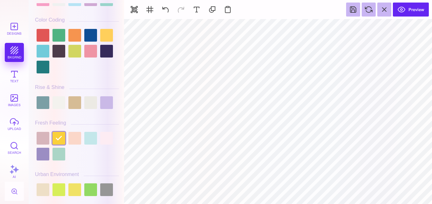
scroll to position [48, 0]
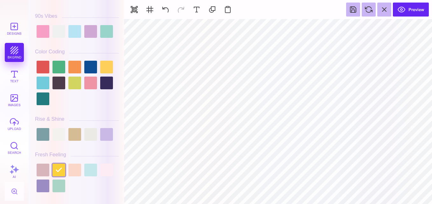
click at [121, 10] on div "#FAD03B **** **** **** **** **** **** ****** ***** My Colors" at bounding box center [77, 103] width 90 height 201
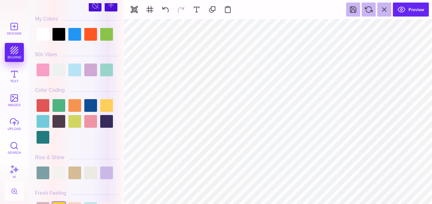
scroll to position [0, 0]
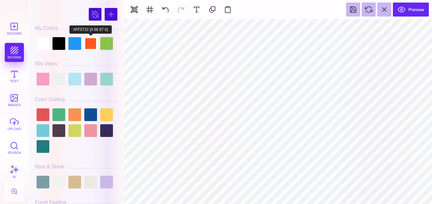
click at [92, 45] on div at bounding box center [90, 43] width 13 height 13
click at [106, 43] on div at bounding box center [106, 43] width 13 height 13
click at [88, 44] on div at bounding box center [90, 43] width 13 height 13
click at [79, 46] on div at bounding box center [74, 43] width 13 height 13
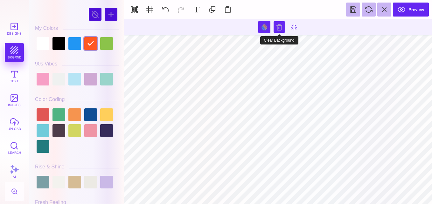
click at [276, 28] on button at bounding box center [279, 26] width 11 height 11
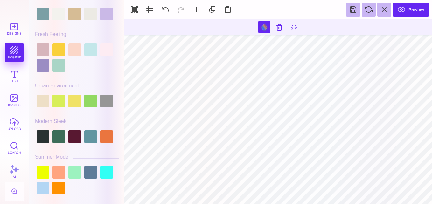
scroll to position [174, 0]
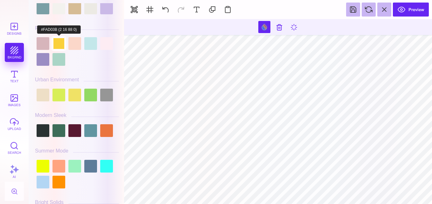
click at [59, 44] on div at bounding box center [59, 43] width 13 height 13
drag, startPoint x: 121, startPoint y: 32, endPoint x: 123, endPoint y: 21, distance: 10.4
click at [123, 21] on div "#FAD03B **** **** **** **** **** **** ****** ***** My Colors" at bounding box center [76, 102] width 95 height 204
click at [121, 28] on div "#FAD03B **** **** **** **** **** **** ****** ***** My Colors" at bounding box center [77, 103] width 90 height 201
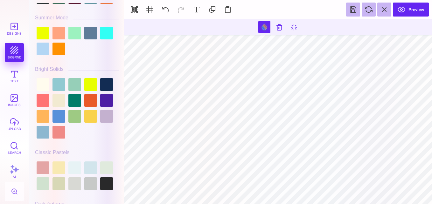
scroll to position [311, 0]
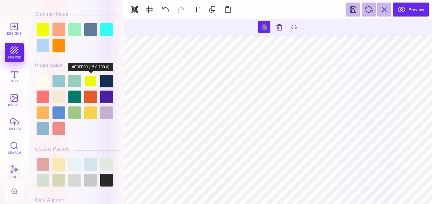
click at [91, 86] on div at bounding box center [90, 81] width 13 height 13
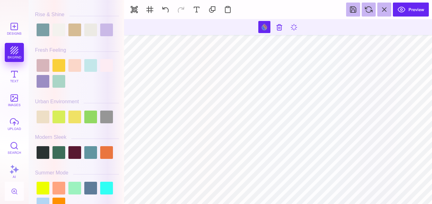
scroll to position [143, 0]
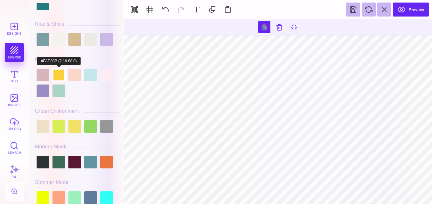
click at [62, 72] on div at bounding box center [59, 75] width 13 height 13
type input "#FAD03B"
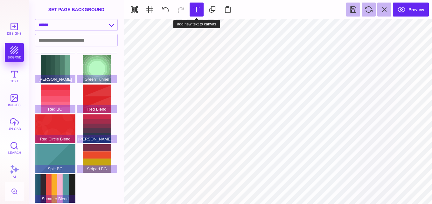
click at [200, 14] on button at bounding box center [197, 10] width 14 height 14
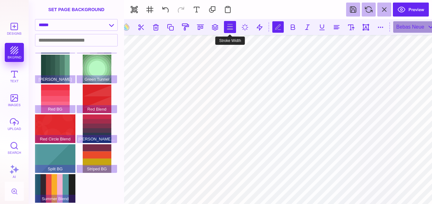
scroll to position [0, 1]
type textarea "*"
type textarea "***"
click at [338, 29] on button at bounding box center [336, 26] width 11 height 11
click at [337, 25] on button at bounding box center [336, 26] width 11 height 11
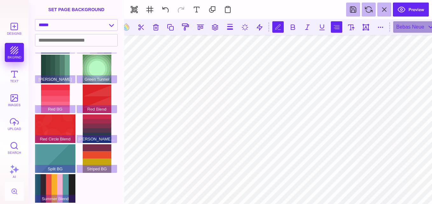
click at [337, 25] on button at bounding box center [336, 26] width 11 height 11
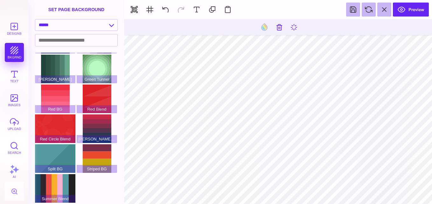
type input "#000000"
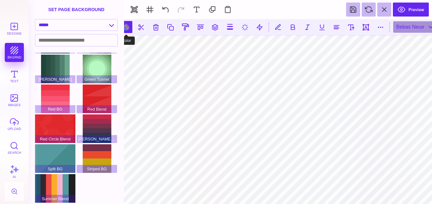
click at [127, 30] on button at bounding box center [126, 27] width 12 height 12
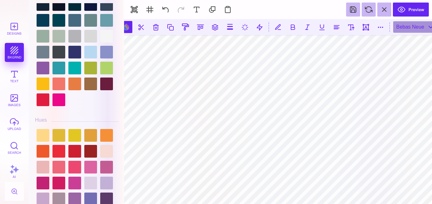
scroll to position [705, 0]
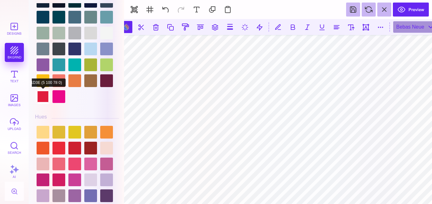
click at [45, 103] on div at bounding box center [43, 96] width 13 height 13
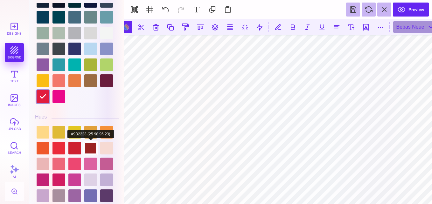
click at [86, 147] on div at bounding box center [90, 148] width 13 height 13
type input "#9B2223"
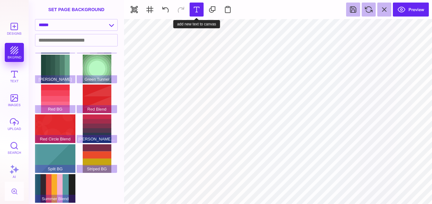
click at [201, 4] on button at bounding box center [197, 10] width 14 height 14
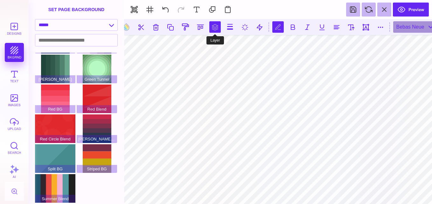
scroll to position [0, 1]
type textarea "*"
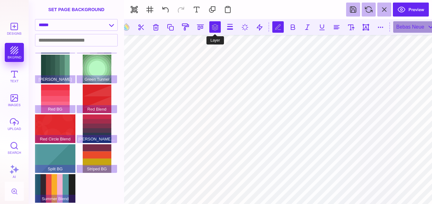
scroll to position [0, 0]
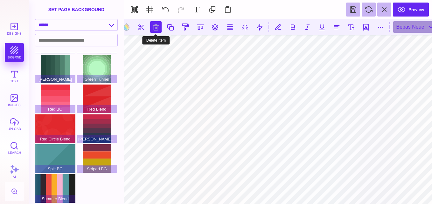
click at [152, 30] on button at bounding box center [155, 26] width 11 height 11
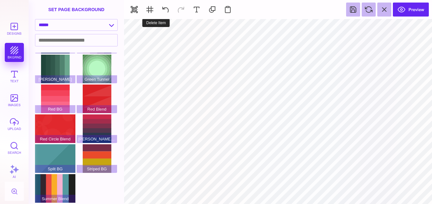
type input "#FAD03B"
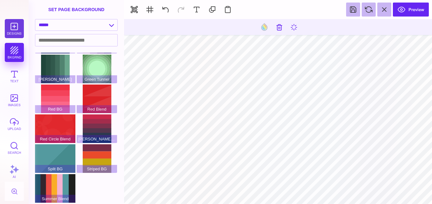
click at [17, 29] on button "Designs" at bounding box center [14, 28] width 19 height 19
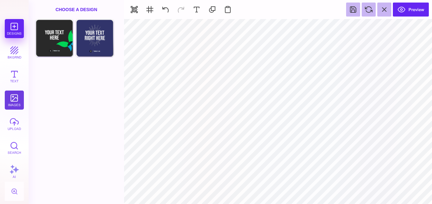
click at [18, 102] on button "images" at bounding box center [14, 100] width 19 height 19
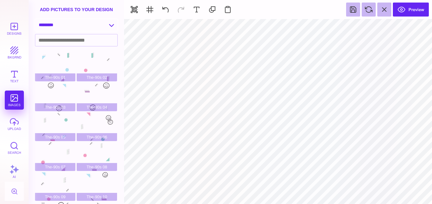
click at [108, 25] on select "**********" at bounding box center [76, 24] width 82 height 11
select select "**********"
click at [35, 19] on select "**********" at bounding box center [76, 24] width 82 height 11
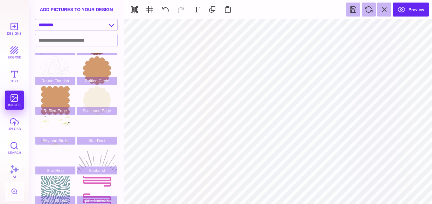
scroll to position [149, 0]
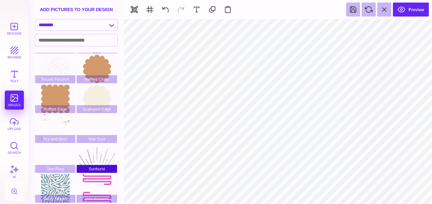
click at [98, 158] on div "Sunburst" at bounding box center [97, 158] width 40 height 29
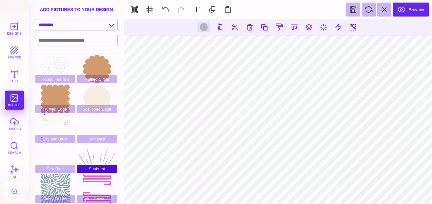
type input "#B3B4B4"
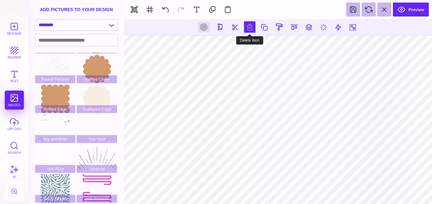
click at [249, 25] on button at bounding box center [249, 26] width 11 height 11
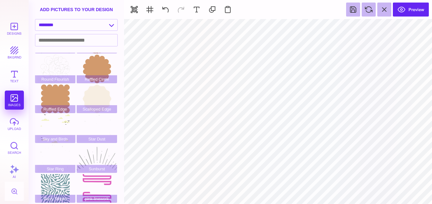
click at [122, 146] on section "**********" at bounding box center [76, 102] width 95 height 204
click at [130, 105] on section "Designs bkgrnd Text images upload Search AI set page background" at bounding box center [216, 102] width 432 height 204
click at [155, 91] on section "Designs bkgrnd Text images upload Search AI set page background" at bounding box center [216, 102] width 432 height 204
click at [12, 151] on button "Search" at bounding box center [14, 147] width 19 height 19
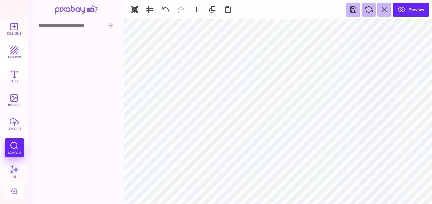
click at [69, 26] on input at bounding box center [70, 25] width 70 height 12
click at [112, 23] on button at bounding box center [110, 25] width 11 height 11
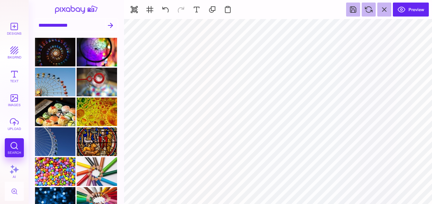
drag, startPoint x: 55, startPoint y: 26, endPoint x: 36, endPoint y: 25, distance: 19.5
click at [36, 25] on input "**********" at bounding box center [70, 25] width 70 height 12
type input "******"
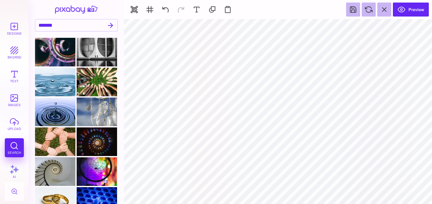
drag, startPoint x: 121, startPoint y: 64, endPoint x: 124, endPoint y: 74, distance: 10.1
click at [124, 74] on section "******" at bounding box center [76, 102] width 95 height 204
drag, startPoint x: 121, startPoint y: 77, endPoint x: 122, endPoint y: 95, distance: 18.2
click at [122, 95] on section "******" at bounding box center [76, 102] width 95 height 204
click at [53, 88] on div at bounding box center [55, 82] width 40 height 29
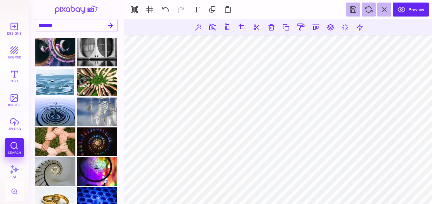
type input "#000000"
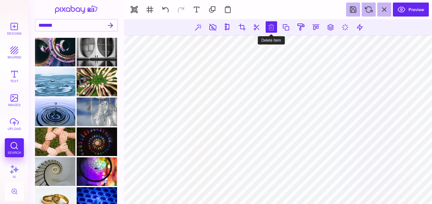
click at [271, 26] on button at bounding box center [271, 26] width 11 height 11
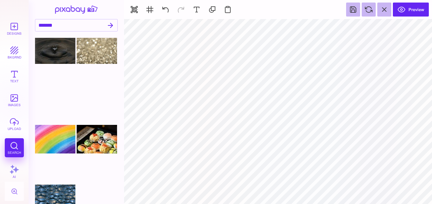
scroll to position [280, 0]
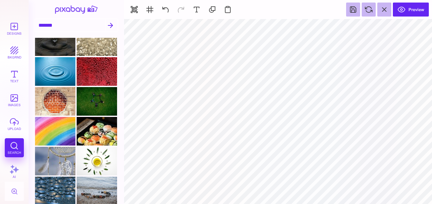
click at [60, 22] on input "******" at bounding box center [70, 25] width 70 height 12
type input "*"
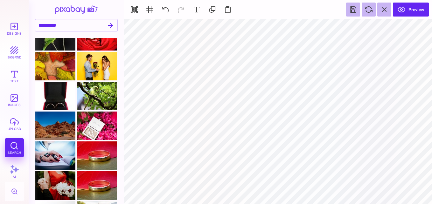
scroll to position [262, 0]
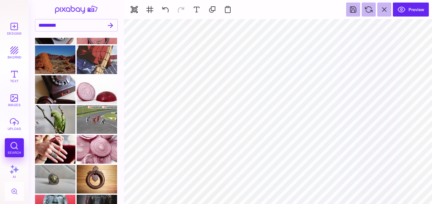
drag, startPoint x: 122, startPoint y: 106, endPoint x: 120, endPoint y: 114, distance: 8.4
click at [120, 114] on section "********" at bounding box center [76, 102] width 95 height 204
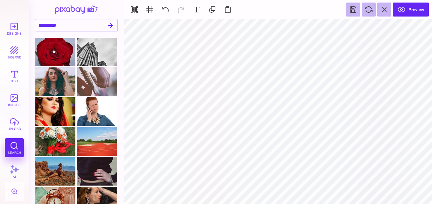
scroll to position [877, 0]
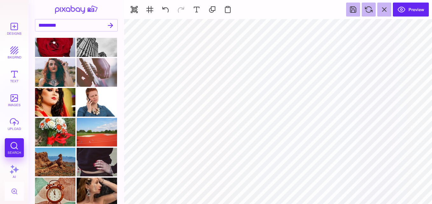
drag, startPoint x: 122, startPoint y: 170, endPoint x: 122, endPoint y: 200, distance: 30.2
click at [122, 200] on section "********" at bounding box center [76, 102] width 95 height 204
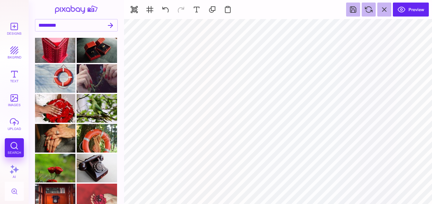
scroll to position [0, 0]
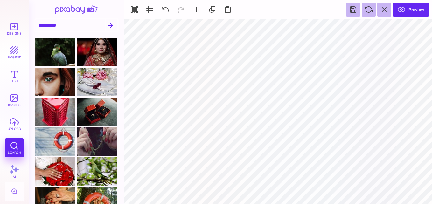
click at [58, 26] on input "********" at bounding box center [70, 25] width 70 height 12
type input "*"
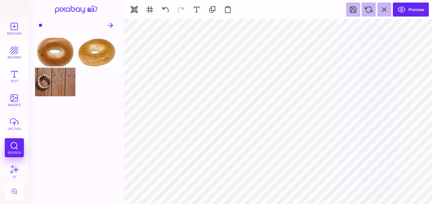
type input "*"
type input "**********"
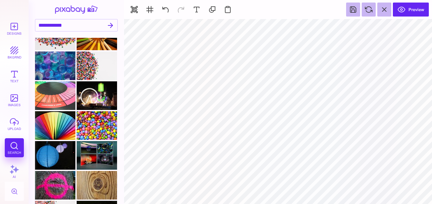
scroll to position [884, 0]
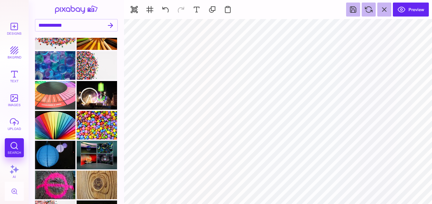
drag, startPoint x: 120, startPoint y: 168, endPoint x: 119, endPoint y: 190, distance: 21.7
drag, startPoint x: 121, startPoint y: 178, endPoint x: 124, endPoint y: 190, distance: 11.9
click at [123, 191] on section "**********" at bounding box center [76, 102] width 95 height 204
click at [213, 11] on button at bounding box center [212, 10] width 14 height 14
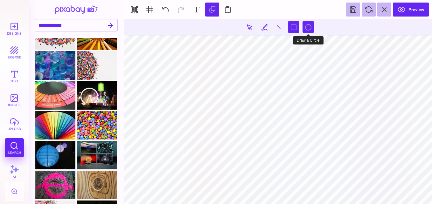
click at [309, 29] on button at bounding box center [308, 26] width 11 height 11
click at [277, 95] on section at bounding box center [278, 111] width 308 height 185
drag, startPoint x: 276, startPoint y: 92, endPoint x: 343, endPoint y: 122, distance: 73.1
click at [343, 122] on section at bounding box center [278, 111] width 308 height 185
click at [275, 80] on section at bounding box center [278, 111] width 308 height 185
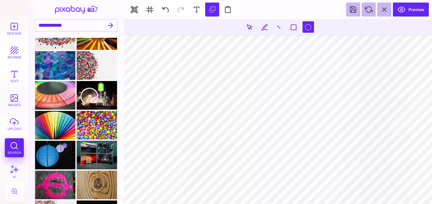
click at [274, 78] on section at bounding box center [278, 111] width 308 height 185
click at [278, 100] on section at bounding box center [278, 111] width 308 height 185
click at [218, 27] on section at bounding box center [278, 27] width 308 height 16
click at [330, 29] on section at bounding box center [278, 27] width 308 height 16
click at [330, 27] on section at bounding box center [278, 27] width 308 height 16
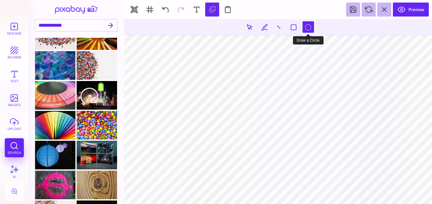
click at [306, 29] on button at bounding box center [308, 26] width 11 height 11
click at [264, 10] on section "Preview" at bounding box center [278, 9] width 308 height 19
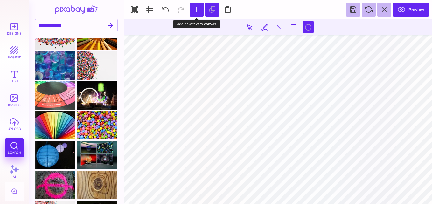
click at [198, 10] on button at bounding box center [197, 10] width 14 height 14
click at [178, 64] on section at bounding box center [278, 111] width 308 height 185
click at [256, 72] on section at bounding box center [278, 111] width 308 height 185
click at [268, 79] on section at bounding box center [278, 111] width 308 height 185
click at [183, 72] on section at bounding box center [278, 111] width 308 height 185
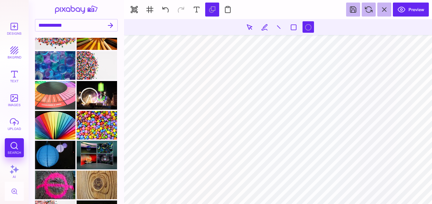
click at [182, 80] on section at bounding box center [278, 111] width 308 height 185
click at [172, 91] on section at bounding box center [278, 111] width 308 height 185
click at [177, 86] on section at bounding box center [278, 111] width 308 height 185
click at [197, 10] on button at bounding box center [197, 10] width 14 height 14
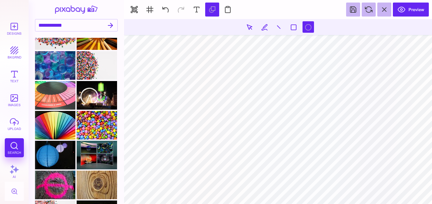
click at [173, 76] on section at bounding box center [278, 111] width 308 height 185
click at [14, 74] on button "Text" at bounding box center [14, 76] width 19 height 19
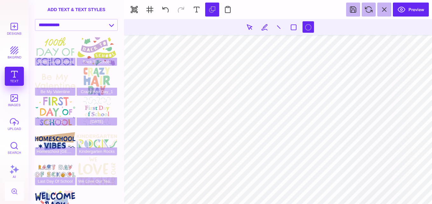
click at [151, 103] on section at bounding box center [278, 111] width 308 height 185
click at [389, 97] on section at bounding box center [278, 111] width 308 height 185
click at [378, 69] on section at bounding box center [278, 111] width 308 height 185
click at [320, 152] on section at bounding box center [278, 111] width 308 height 185
click at [281, 115] on section at bounding box center [278, 111] width 308 height 185
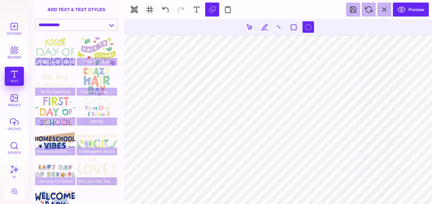
click at [275, 117] on section at bounding box center [278, 111] width 308 height 185
click at [297, 114] on section at bounding box center [278, 111] width 308 height 185
click at [309, 27] on button at bounding box center [308, 26] width 11 height 11
click at [295, 30] on button at bounding box center [293, 26] width 11 height 11
click at [274, 32] on button at bounding box center [278, 26] width 11 height 11
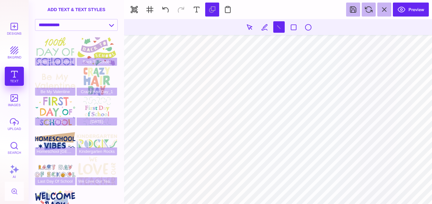
click at [243, 36] on section at bounding box center [278, 111] width 308 height 185
click at [249, 27] on button at bounding box center [249, 26] width 11 height 11
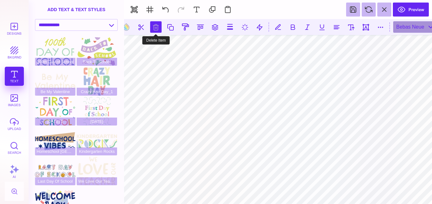
click at [157, 27] on button at bounding box center [155, 26] width 11 height 11
click at [156, 27] on button at bounding box center [155, 26] width 11 height 11
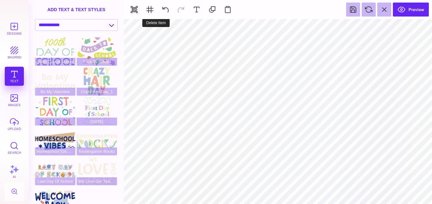
type input "#466B80"
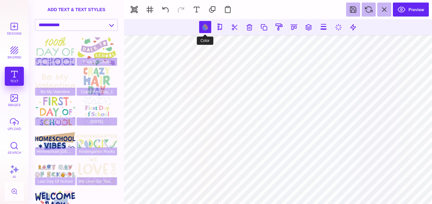
click at [202, 23] on button at bounding box center [205, 27] width 12 height 12
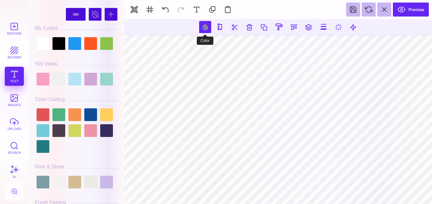
click at [202, 23] on button at bounding box center [205, 27] width 12 height 12
click at [90, 47] on div at bounding box center [90, 43] width 13 height 13
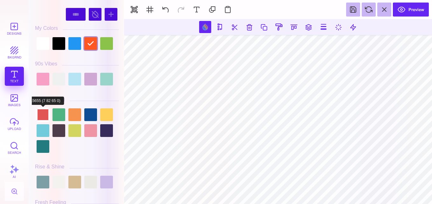
click at [42, 112] on div at bounding box center [43, 115] width 13 height 13
type input "#E15655"
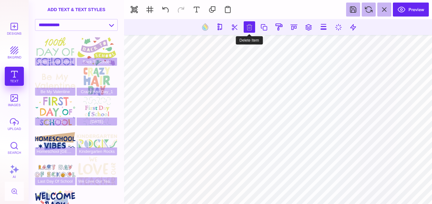
click at [248, 28] on button at bounding box center [249, 26] width 11 height 11
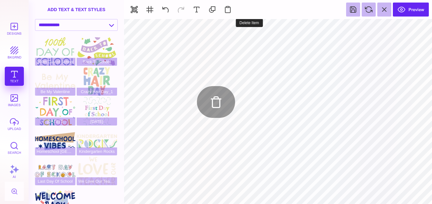
type input "#E15655"
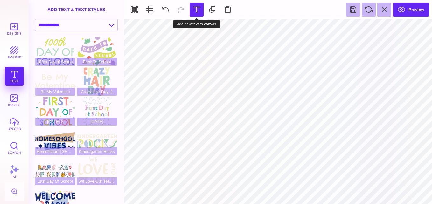
click at [197, 8] on button at bounding box center [197, 10] width 14 height 14
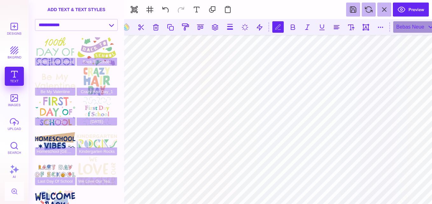
scroll to position [0, 1]
type textarea "*"
type textarea "***"
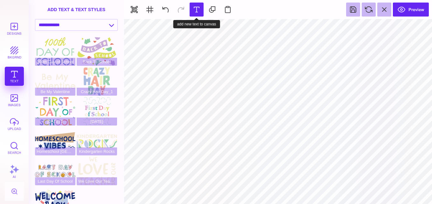
click at [195, 5] on button at bounding box center [197, 10] width 14 height 14
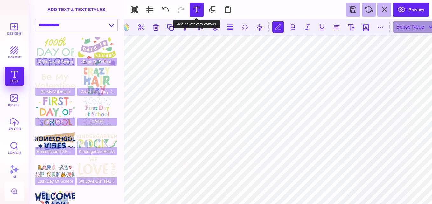
scroll to position [0, 0]
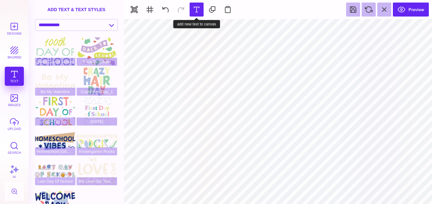
type input "#000000"
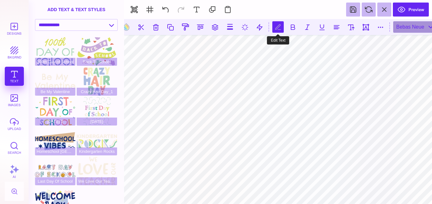
click at [279, 31] on button at bounding box center [277, 26] width 11 height 11
type textarea "**********"
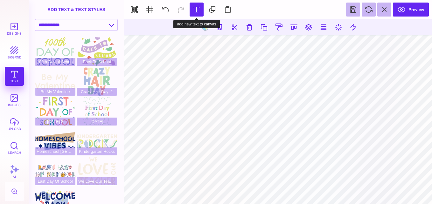
click at [194, 12] on button at bounding box center [197, 10] width 14 height 14
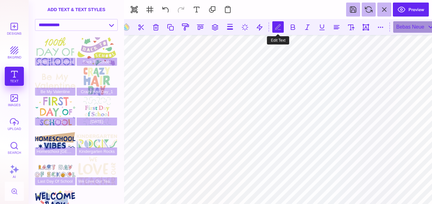
click at [280, 32] on button at bounding box center [277, 26] width 11 height 11
type textarea "*"
type textarea "**********"
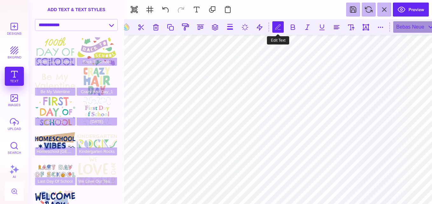
click at [279, 30] on button at bounding box center [277, 26] width 11 height 11
type textarea "*"
type textarea "**"
click at [352, 30] on button at bounding box center [351, 26] width 11 height 11
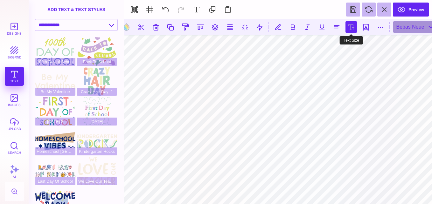
type input "***"
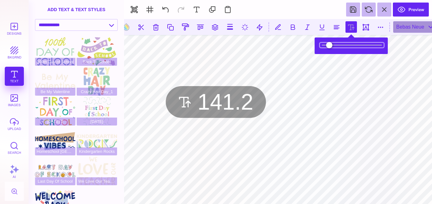
drag, startPoint x: 334, startPoint y: 47, endPoint x: 337, endPoint y: 49, distance: 3.4
type input "*****"
click at [337, 47] on input "range" at bounding box center [352, 45] width 64 height 4
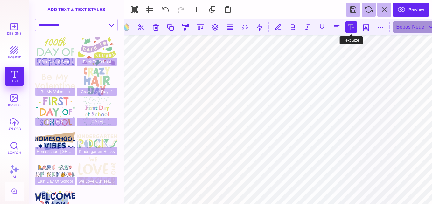
click at [354, 25] on button at bounding box center [351, 26] width 11 height 11
type input "***"
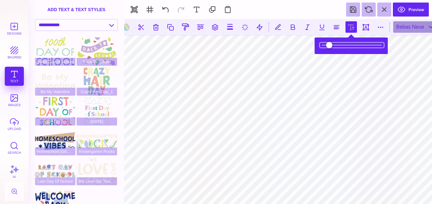
drag, startPoint x: 344, startPoint y: 44, endPoint x: 348, endPoint y: 43, distance: 4.6
type input "***"
click at [348, 43] on input "range" at bounding box center [352, 45] width 64 height 4
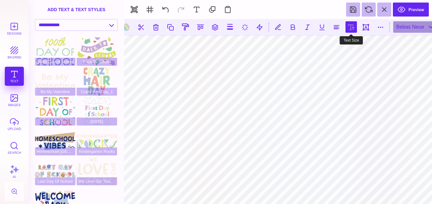
click at [352, 30] on button at bounding box center [351, 26] width 11 height 11
type input "***"
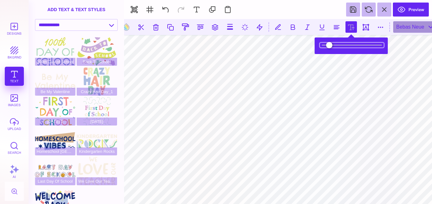
drag, startPoint x: 346, startPoint y: 46, endPoint x: 349, endPoint y: 45, distance: 3.6
type input "*****"
click at [349, 45] on input "range" at bounding box center [352, 45] width 64 height 4
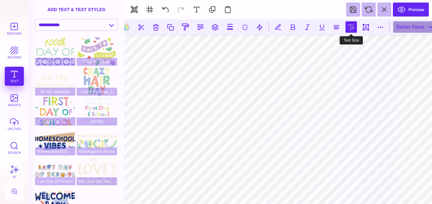
click at [351, 30] on button at bounding box center [351, 26] width 11 height 11
type input "***"
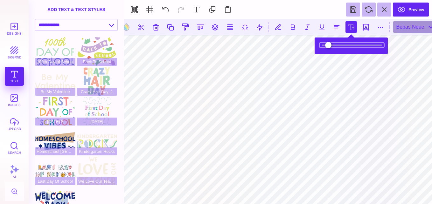
type input "*****"
click at [345, 45] on input "range" at bounding box center [352, 45] width 64 height 4
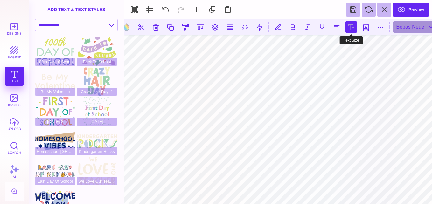
click at [352, 25] on button at bounding box center [351, 26] width 11 height 11
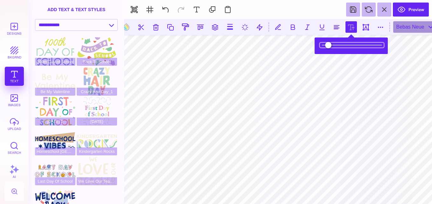
type input "*****"
click at [345, 43] on input "range" at bounding box center [352, 45] width 64 height 4
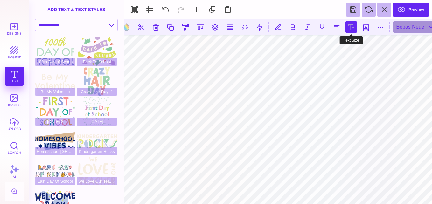
click at [352, 29] on button at bounding box center [351, 26] width 11 height 11
type input "*****"
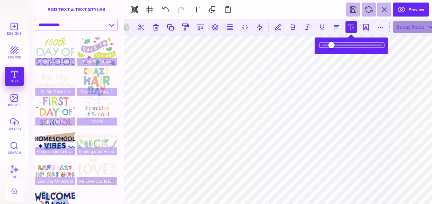
type input "*****"
click at [343, 46] on input "range" at bounding box center [352, 45] width 64 height 4
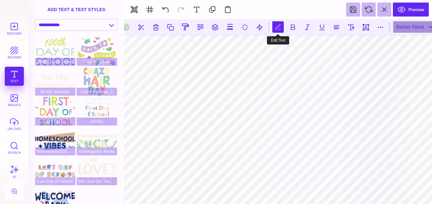
click at [279, 23] on button at bounding box center [277, 26] width 11 height 11
type textarea "***"
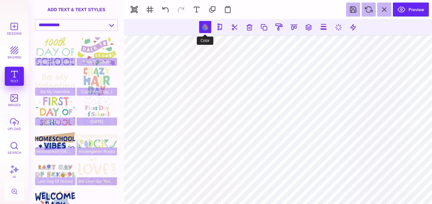
click at [204, 24] on button at bounding box center [205, 27] width 12 height 12
type input "#E15655"
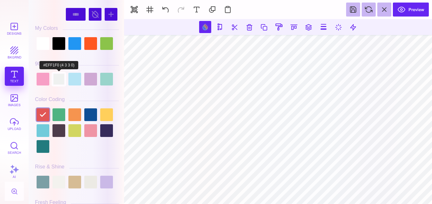
click at [57, 78] on div at bounding box center [59, 79] width 13 height 13
type input "#EFF1F0"
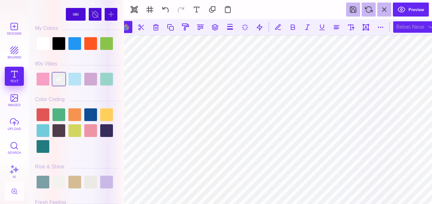
click at [408, 23] on div "Bebas Neue" at bounding box center [415, 26] width 44 height 11
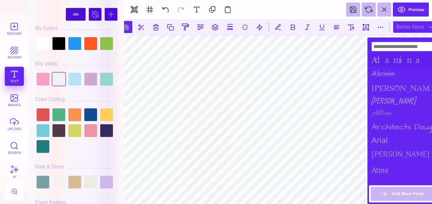
click at [397, 61] on div "Adamina" at bounding box center [404, 60] width 70 height 14
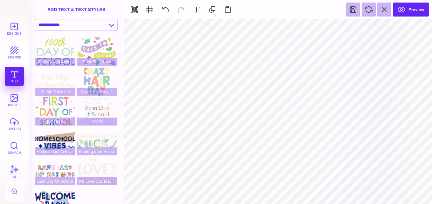
type input "#000000"
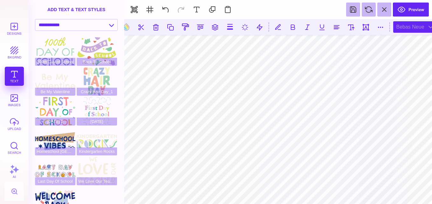
click at [409, 24] on div "Bebas Neue" at bounding box center [415, 26] width 44 height 11
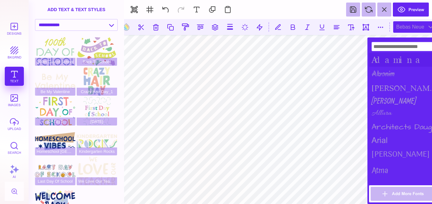
click at [395, 61] on div "Adamina" at bounding box center [404, 60] width 70 height 14
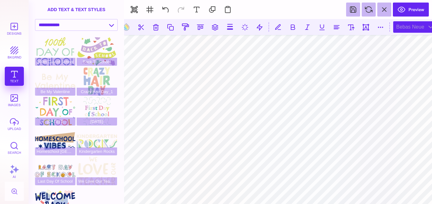
click at [405, 27] on div "Bebas Neue" at bounding box center [415, 26] width 44 height 11
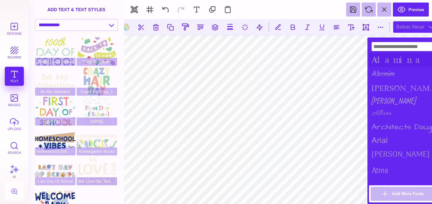
click at [391, 63] on div "Adamina" at bounding box center [404, 60] width 70 height 14
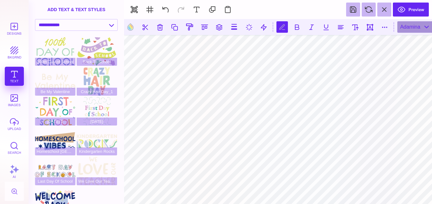
scroll to position [0, 3]
type textarea "**********"
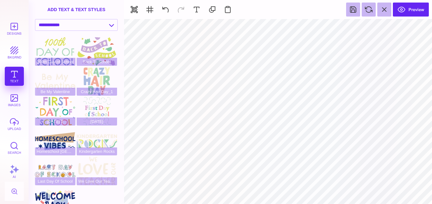
type input "#EFF1F0"
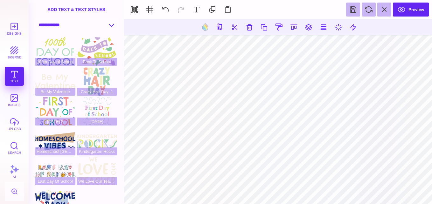
click at [100, 22] on select "**********" at bounding box center [76, 24] width 82 height 11
click at [204, 28] on button at bounding box center [205, 27] width 12 height 12
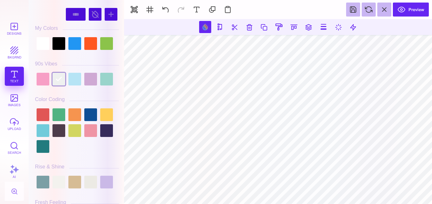
drag, startPoint x: 121, startPoint y: 19, endPoint x: 123, endPoint y: 37, distance: 18.0
click at [123, 37] on div "#EFF1F0 **** **** **** **** **** **** ****** ***** **** ******" at bounding box center [76, 102] width 95 height 204
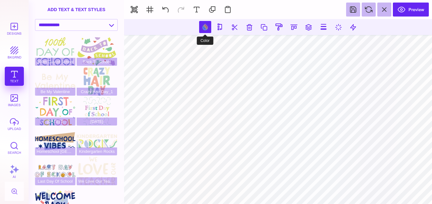
click at [207, 29] on button at bounding box center [205, 27] width 12 height 12
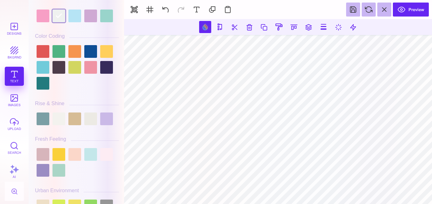
scroll to position [70, 0]
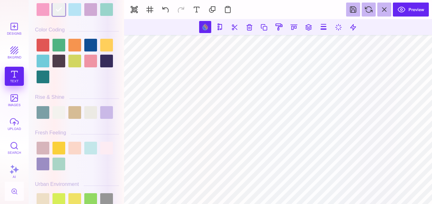
click at [121, 18] on div "#EFF1F0 **** **** **** **** **** **** ****** ***** **** ******" at bounding box center [77, 103] width 90 height 201
click at [122, 16] on div "#EFF1F0 **** **** **** **** **** **** ****** ***** **** ******" at bounding box center [76, 102] width 95 height 204
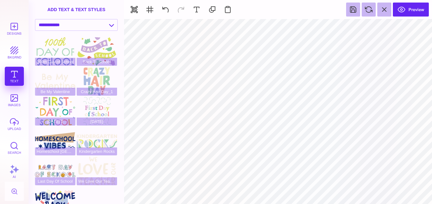
type input "#FAD03B"
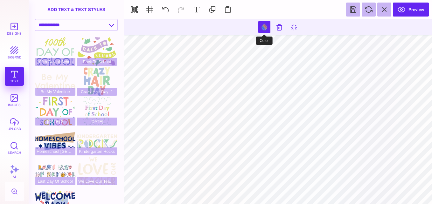
click at [267, 27] on button at bounding box center [264, 27] width 12 height 12
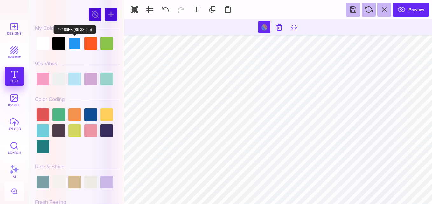
click at [75, 42] on div at bounding box center [74, 43] width 13 height 13
click at [94, 43] on div at bounding box center [90, 43] width 13 height 13
drag, startPoint x: 122, startPoint y: 19, endPoint x: 122, endPoint y: 25, distance: 5.7
click at [122, 25] on div "#FF5722 **** **** **** **** **** **** ****** ***** My Colors" at bounding box center [76, 102] width 95 height 204
drag, startPoint x: 121, startPoint y: 19, endPoint x: 122, endPoint y: 32, distance: 13.4
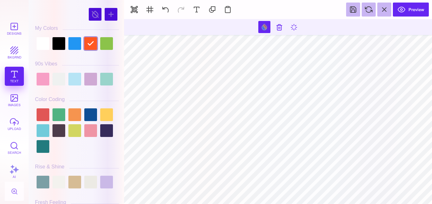
click at [122, 32] on div "#FF5722 **** **** **** **** **** **** ****** ***** My Colors" at bounding box center [77, 103] width 90 height 201
drag, startPoint x: 122, startPoint y: 20, endPoint x: 123, endPoint y: 36, distance: 15.6
click at [123, 36] on div "#FF5722 **** **** **** **** **** **** ****** ***** My Colors" at bounding box center [76, 102] width 95 height 204
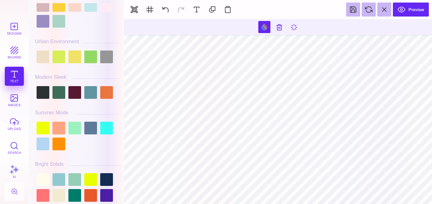
scroll to position [232, 0]
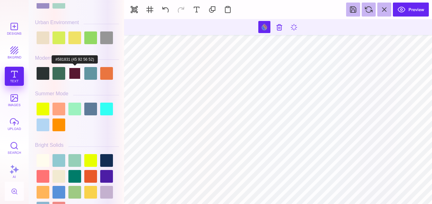
click at [75, 74] on div at bounding box center [74, 73] width 13 height 13
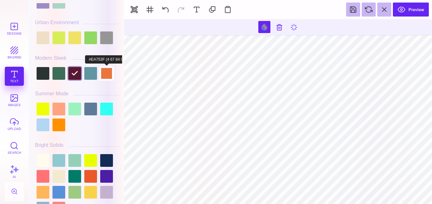
type input "#000000"
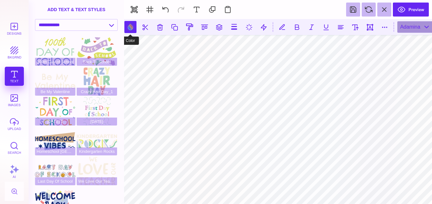
click at [132, 27] on button at bounding box center [130, 27] width 12 height 12
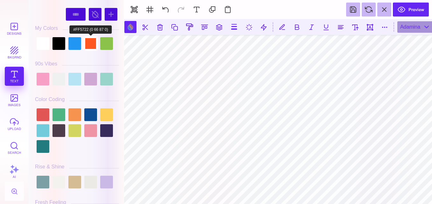
click at [92, 48] on div at bounding box center [90, 43] width 13 height 13
click at [104, 45] on div at bounding box center [106, 43] width 13 height 13
click at [89, 37] on div at bounding box center [90, 43] width 13 height 13
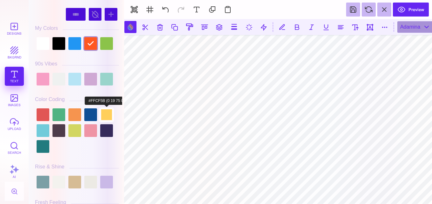
click at [109, 114] on div at bounding box center [106, 115] width 13 height 13
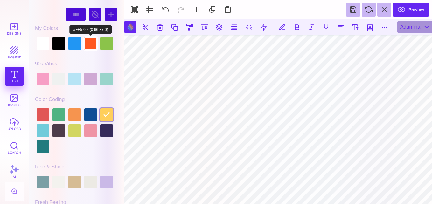
click at [87, 47] on div at bounding box center [90, 43] width 13 height 13
drag, startPoint x: 121, startPoint y: 13, endPoint x: 120, endPoint y: 27, distance: 13.8
click at [120, 27] on div "#FF5722 **** **** **** **** **** **** ****** ***** **** ******" at bounding box center [77, 103] width 90 height 201
drag, startPoint x: 121, startPoint y: 22, endPoint x: 119, endPoint y: 35, distance: 13.2
click at [119, 35] on div "#FF5722 **** **** **** **** **** **** ****** ***** **** ******" at bounding box center [77, 103] width 90 height 201
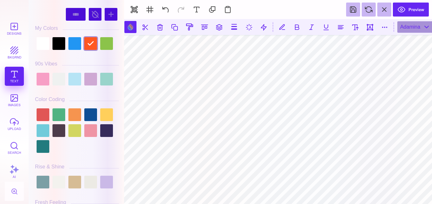
drag, startPoint x: 122, startPoint y: 16, endPoint x: 121, endPoint y: 33, distance: 17.8
click at [121, 33] on div "#FF5722 **** **** **** **** **** **** ****** ***** **** ******" at bounding box center [76, 102] width 95 height 204
click at [121, 33] on div "#FF5722 **** **** **** **** **** **** ****** ***** **** ******" at bounding box center [77, 103] width 90 height 201
click at [71, 132] on div at bounding box center [74, 130] width 13 height 13
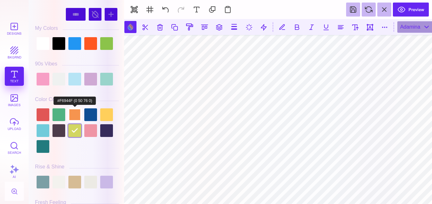
click at [75, 110] on div at bounding box center [74, 115] width 13 height 13
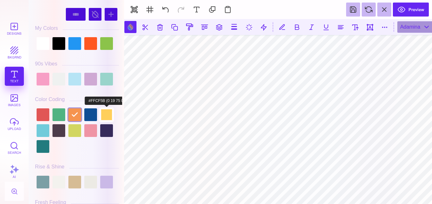
click at [102, 114] on div at bounding box center [106, 115] width 13 height 13
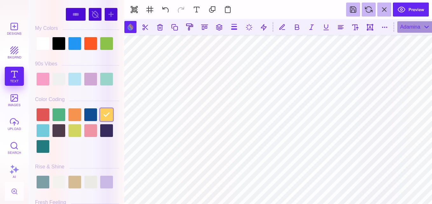
click at [110, 138] on div at bounding box center [77, 131] width 84 height 48
click at [106, 131] on div at bounding box center [106, 130] width 13 height 13
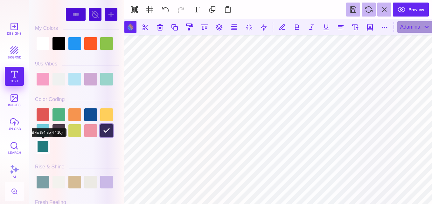
click at [43, 151] on div at bounding box center [43, 146] width 13 height 13
drag, startPoint x: 121, startPoint y: 11, endPoint x: 121, endPoint y: 30, distance: 19.7
click at [121, 30] on div "#227B7E **** **** **** **** **** **** ****** ***** **** ******" at bounding box center [77, 103] width 90 height 201
click at [77, 138] on div at bounding box center [77, 131] width 84 height 48
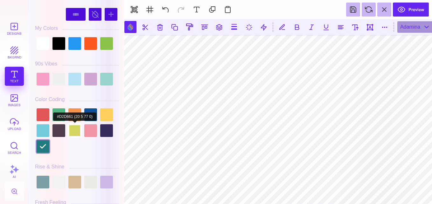
click at [75, 132] on div at bounding box center [74, 130] width 13 height 13
type input "#D2D661"
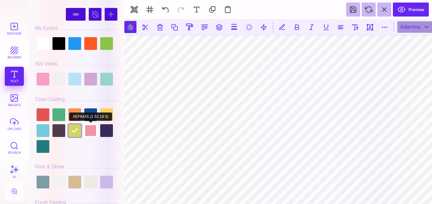
drag, startPoint x: 83, startPoint y: 159, endPoint x: 95, endPoint y: 135, distance: 26.3
drag, startPoint x: 121, startPoint y: 18, endPoint x: 123, endPoint y: 40, distance: 22.0
click at [123, 40] on div "#D2D661 **** **** **** **** **** **** ****** ***** **** ******" at bounding box center [76, 102] width 95 height 204
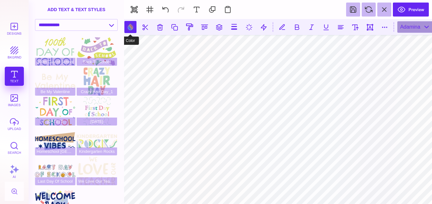
click at [131, 25] on button at bounding box center [130, 27] width 12 height 12
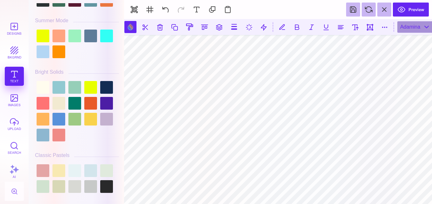
scroll to position [327, 0]
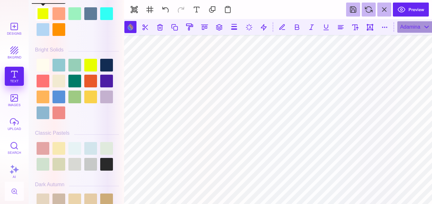
click at [43, 15] on div at bounding box center [43, 13] width 13 height 13
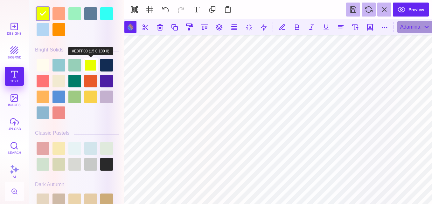
click at [89, 64] on div at bounding box center [90, 65] width 13 height 13
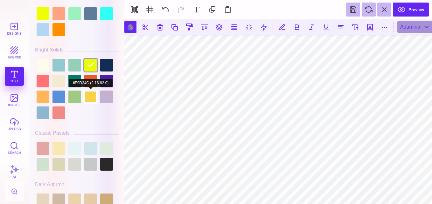
click at [91, 96] on div at bounding box center [90, 97] width 13 height 13
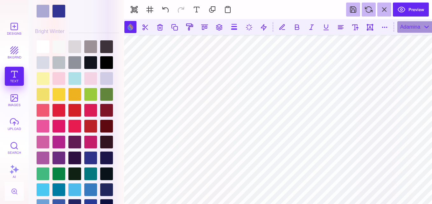
scroll to position [1340, 0]
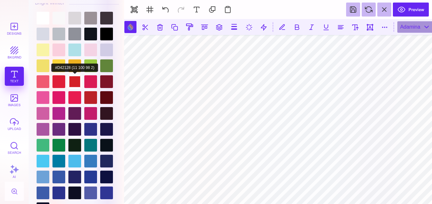
click at [78, 81] on div at bounding box center [74, 81] width 13 height 13
click at [60, 81] on div at bounding box center [59, 81] width 13 height 13
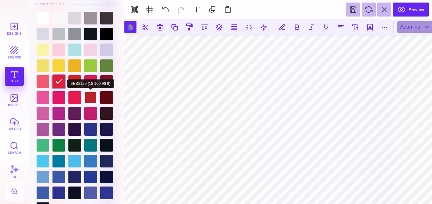
click at [89, 96] on div at bounding box center [90, 97] width 13 height 13
type input "#BB2129"
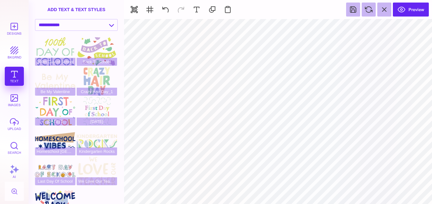
type input "#581831"
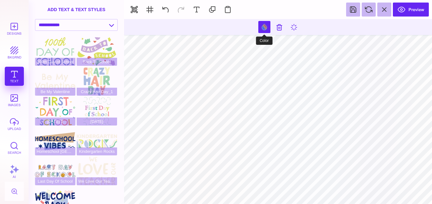
click at [263, 26] on button at bounding box center [264, 27] width 12 height 12
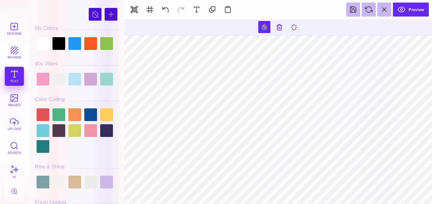
drag, startPoint x: 121, startPoint y: 15, endPoint x: 121, endPoint y: 22, distance: 7.7
click at [121, 22] on div "#581831 **** **** **** **** **** **** ****** ***** My Colors" at bounding box center [77, 103] width 90 height 201
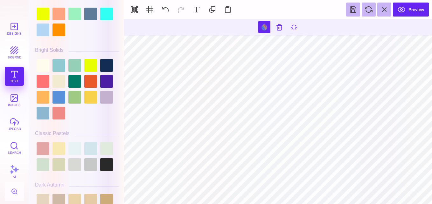
scroll to position [333, 0]
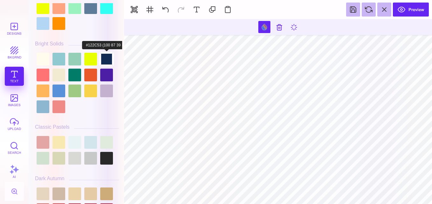
click at [108, 60] on div at bounding box center [106, 59] width 13 height 13
type input "#FF5722"
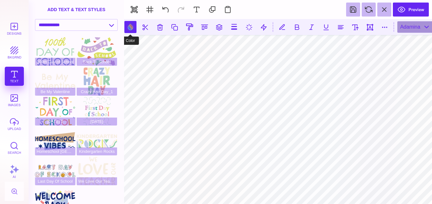
click at [129, 26] on button at bounding box center [130, 27] width 12 height 12
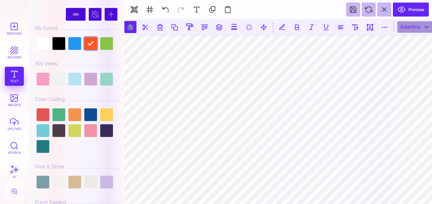
drag, startPoint x: 121, startPoint y: 16, endPoint x: 121, endPoint y: 23, distance: 7.6
click at [121, 23] on div "#FF5722 **** **** **** **** **** **** ****** ***** **** ******" at bounding box center [77, 103] width 90 height 201
drag, startPoint x: 121, startPoint y: 20, endPoint x: 121, endPoint y: 39, distance: 19.4
click at [121, 39] on div "#FF5722 **** **** **** **** **** **** ****** ***** **** ******" at bounding box center [77, 103] width 90 height 201
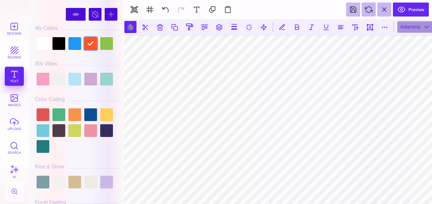
click at [123, 17] on div "#FF5722 **** **** **** **** **** **** ****** ***** **** ******" at bounding box center [76, 102] width 95 height 204
drag, startPoint x: 121, startPoint y: 17, endPoint x: 121, endPoint y: 30, distance: 13.4
click at [121, 30] on div "#FF5722 **** **** **** **** **** **** ****** ***** **** ******" at bounding box center [77, 103] width 90 height 201
click at [74, 48] on div at bounding box center [74, 43] width 13 height 13
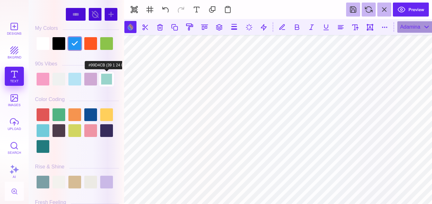
click at [107, 78] on div at bounding box center [106, 79] width 13 height 13
type input "#99D4CB"
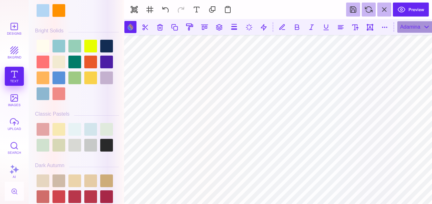
scroll to position [359, 0]
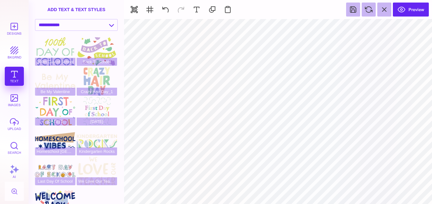
type input "#122C53"
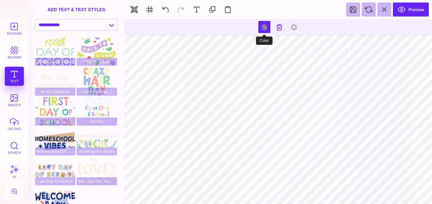
click at [262, 23] on button at bounding box center [264, 27] width 12 height 12
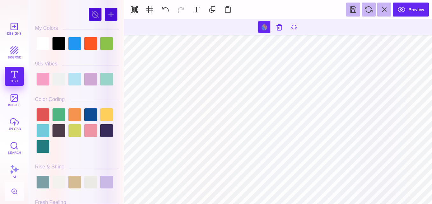
drag, startPoint x: 121, startPoint y: 22, endPoint x: 121, endPoint y: 29, distance: 7.6
click at [121, 29] on div "#122C53 **** **** **** **** **** **** ****** ***** My Colors" at bounding box center [77, 103] width 90 height 201
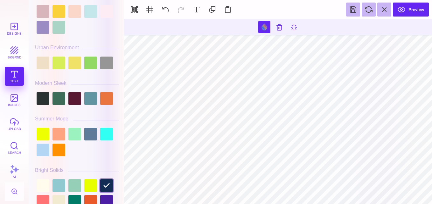
scroll to position [222, 0]
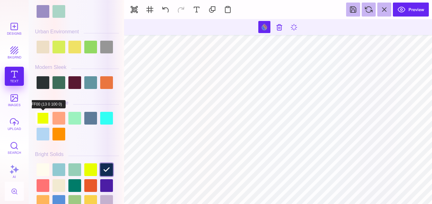
click at [46, 123] on div at bounding box center [43, 118] width 13 height 13
type input "#99D4CB"
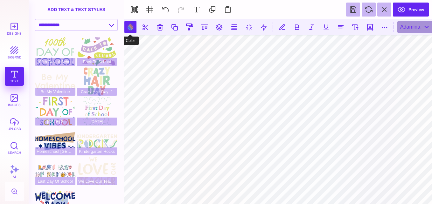
click at [133, 27] on button at bounding box center [130, 27] width 12 height 12
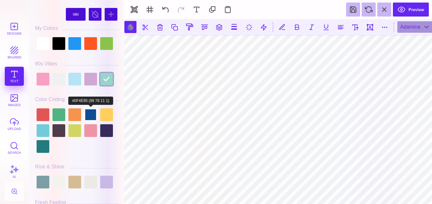
click at [95, 112] on div at bounding box center [90, 115] width 13 height 13
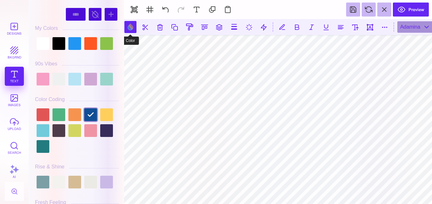
click at [131, 30] on button at bounding box center [130, 27] width 12 height 12
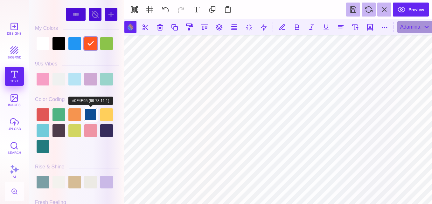
click at [92, 116] on div at bounding box center [90, 115] width 13 height 13
type input "#0F4E95"
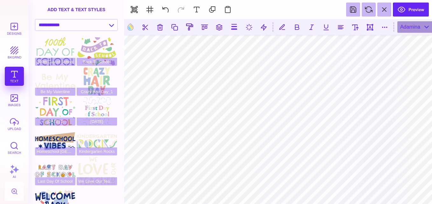
type input "#BB2129"
click at [134, 17] on button "button" at bounding box center [134, 10] width 14 height 14
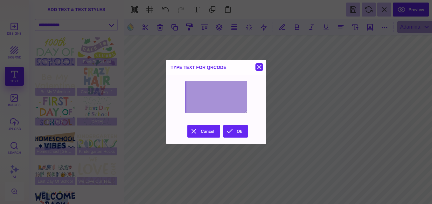
click at [260, 65] on button at bounding box center [260, 67] width 8 height 8
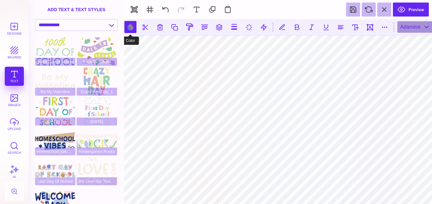
click at [127, 23] on button at bounding box center [130, 27] width 12 height 12
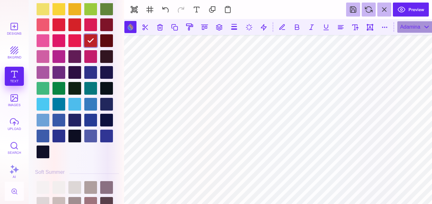
scroll to position [1400, 0]
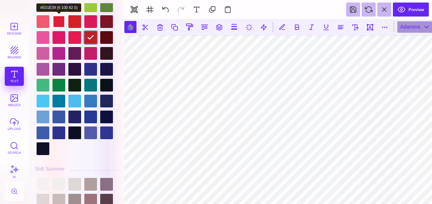
click at [61, 19] on div at bounding box center [59, 21] width 13 height 13
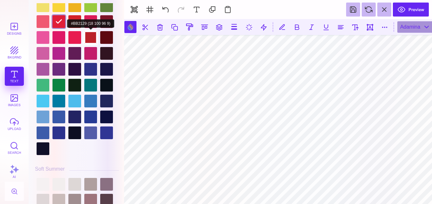
click at [87, 35] on div at bounding box center [90, 37] width 13 height 13
click at [73, 37] on div at bounding box center [74, 37] width 13 height 13
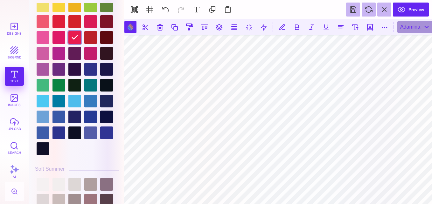
drag, startPoint x: 122, startPoint y: 148, endPoint x: 120, endPoint y: 162, distance: 14.4
click at [120, 162] on div "#E81B50 **** **** **** **** **** **** ****** ***** **** ******" at bounding box center [76, 102] width 95 height 204
drag, startPoint x: 122, startPoint y: 159, endPoint x: 121, endPoint y: 165, distance: 6.3
click at [121, 165] on div "#E81B50 **** **** **** **** **** **** ****** ***** **** ******" at bounding box center [76, 102] width 95 height 204
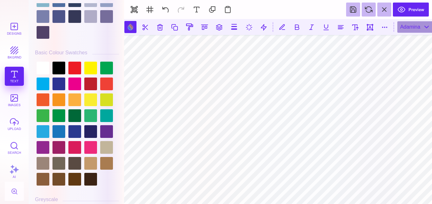
scroll to position [1749, 0]
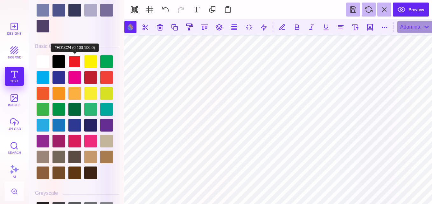
click at [74, 59] on div at bounding box center [74, 61] width 13 height 13
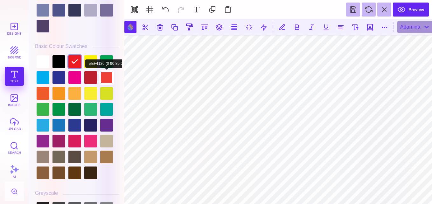
click at [103, 75] on div at bounding box center [106, 77] width 13 height 13
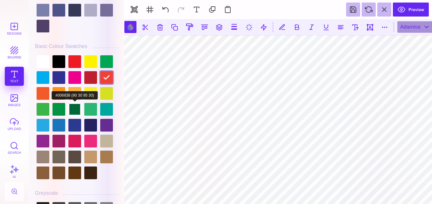
click at [75, 111] on div at bounding box center [74, 109] width 13 height 13
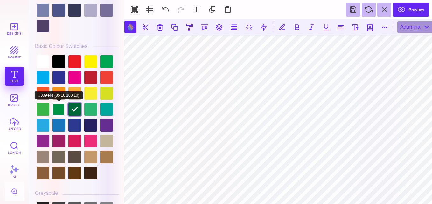
click at [59, 109] on div at bounding box center [59, 109] width 13 height 13
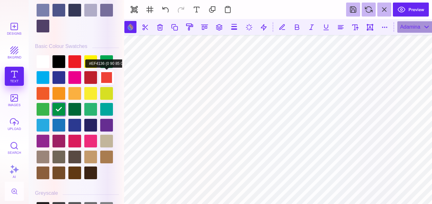
click at [106, 75] on div at bounding box center [106, 77] width 13 height 13
type input "#EF4136"
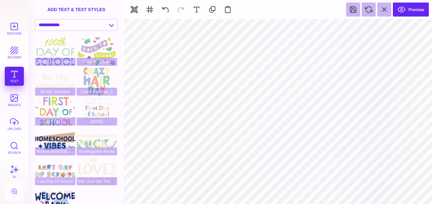
type input "#EDFF00"
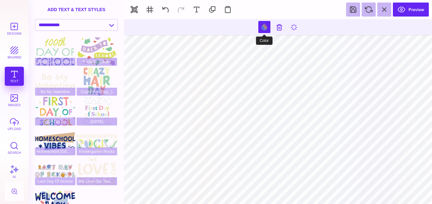
click at [263, 24] on button at bounding box center [264, 27] width 12 height 12
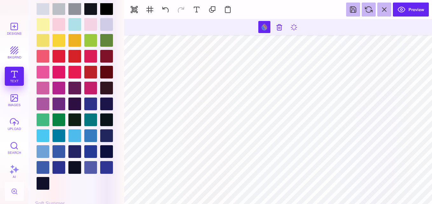
scroll to position [1368, 0]
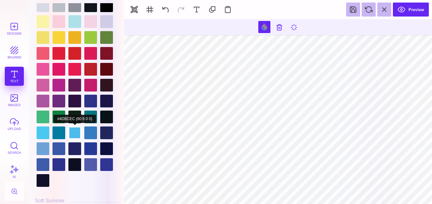
click at [75, 133] on div at bounding box center [74, 133] width 13 height 13
click at [75, 130] on div at bounding box center [74, 133] width 13 height 13
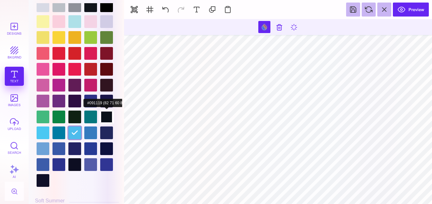
type input "#0F4E95"
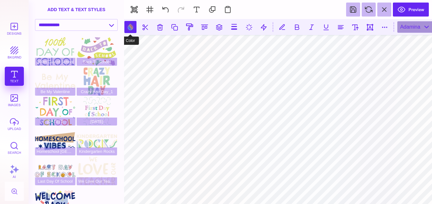
click at [131, 24] on button at bounding box center [130, 27] width 12 height 12
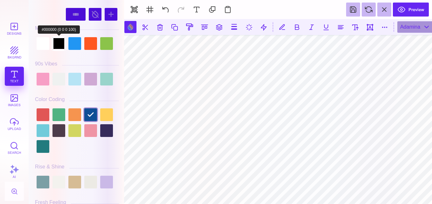
click at [61, 45] on div at bounding box center [59, 43] width 13 height 13
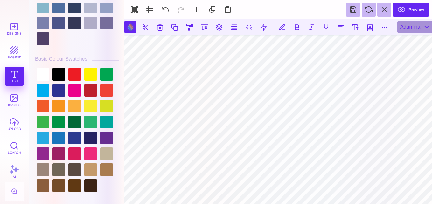
scroll to position [1743, 0]
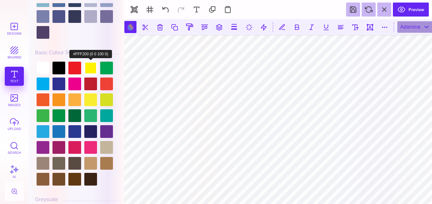
click at [88, 68] on div at bounding box center [90, 68] width 13 height 13
click at [88, 65] on div at bounding box center [90, 68] width 13 height 13
click at [73, 69] on div at bounding box center [74, 68] width 13 height 13
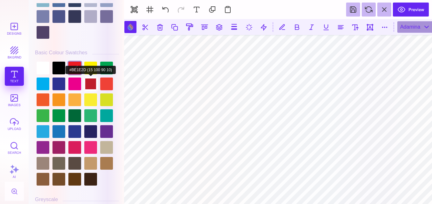
click at [92, 83] on div at bounding box center [90, 84] width 13 height 13
click at [113, 86] on div at bounding box center [106, 84] width 13 height 13
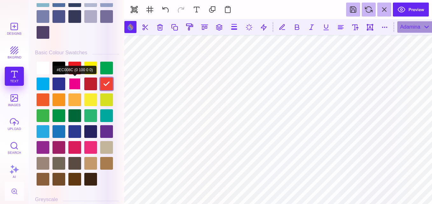
click at [74, 78] on div at bounding box center [74, 84] width 13 height 13
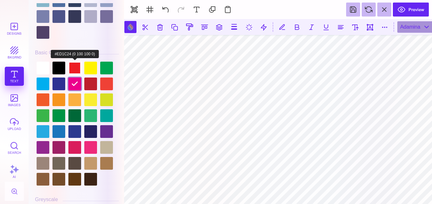
click at [75, 65] on div at bounding box center [74, 68] width 13 height 13
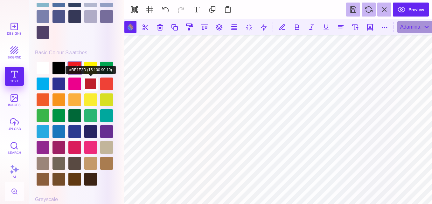
click at [87, 83] on div at bounding box center [90, 84] width 13 height 13
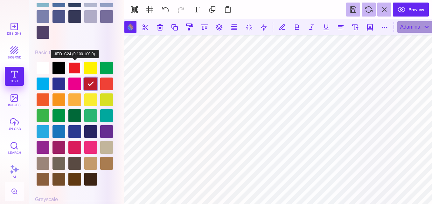
click at [76, 66] on div at bounding box center [74, 68] width 13 height 13
type input "#ED1C24"
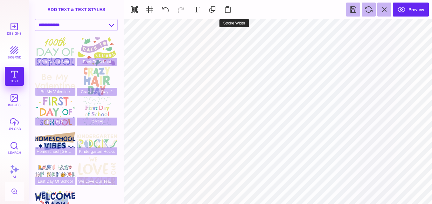
type input "#4DBCEC"
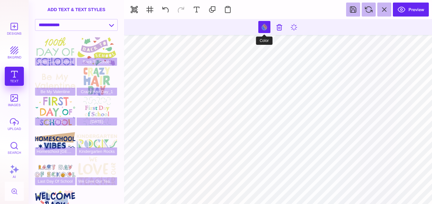
click at [267, 29] on button at bounding box center [264, 27] width 12 height 12
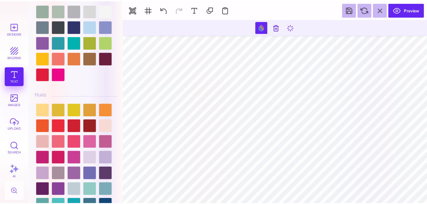
scroll to position [740, 0]
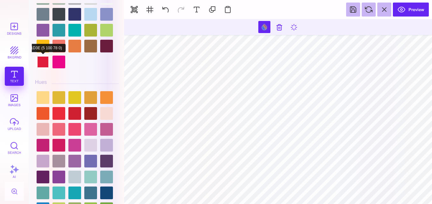
click at [43, 66] on div at bounding box center [43, 62] width 13 height 13
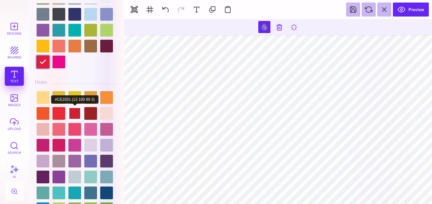
click at [74, 111] on div at bounding box center [74, 113] width 13 height 13
type input "#CE2031"
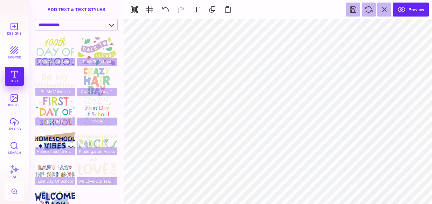
type input "#EFF1F0"
click at [407, 5] on button "Preview" at bounding box center [411, 10] width 36 height 14
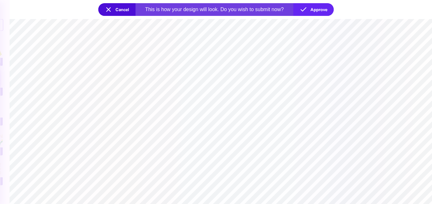
click at [330, 62] on section at bounding box center [221, 111] width 423 height 185
click at [310, 11] on button "Approve" at bounding box center [313, 9] width 40 height 13
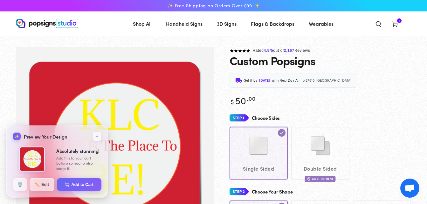
click at [172, 80] on img "Gallery Viewer" at bounding box center [115, 147] width 178 height 178
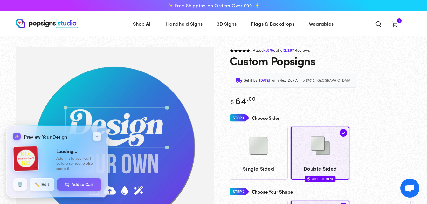
type input "**********"
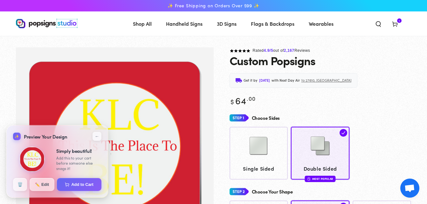
click at [36, 157] on img at bounding box center [31, 159] width 25 height 25
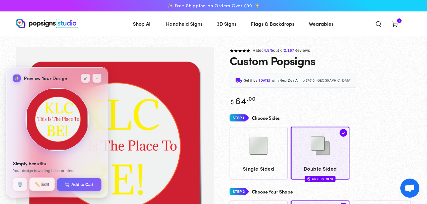
click at [41, 185] on button "✏️ Edit" at bounding box center [41, 184] width 25 height 13
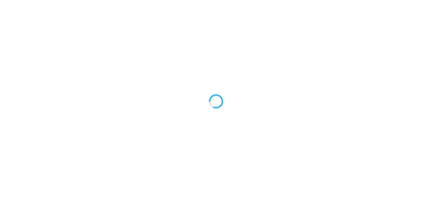
type textarea "An ancient tree with a door leading to a magical world"
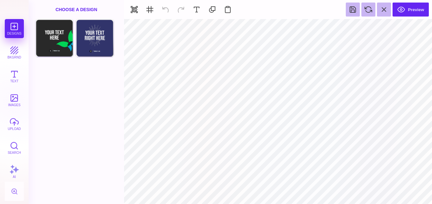
type input "#[DATE]"
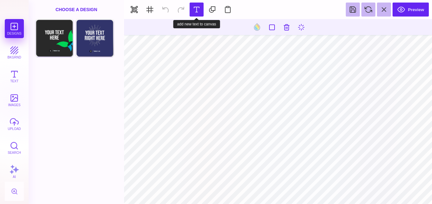
click at [195, 9] on button at bounding box center [197, 10] width 14 height 14
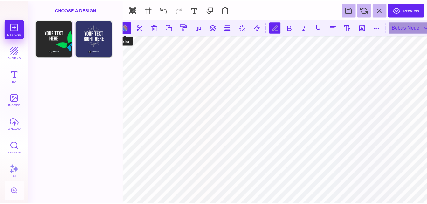
scroll to position [0, 1]
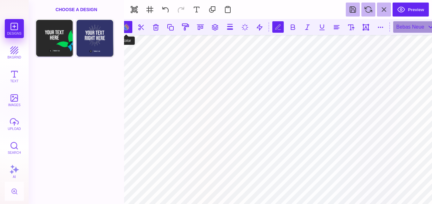
type textarea "*"
type textarea "***"
click at [409, 30] on div "Bebas Neue" at bounding box center [415, 26] width 44 height 11
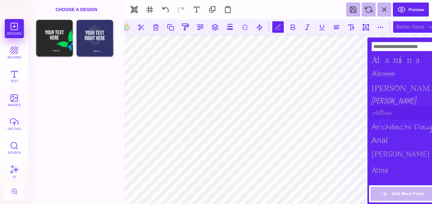
click at [383, 112] on div "Allura" at bounding box center [404, 113] width 70 height 13
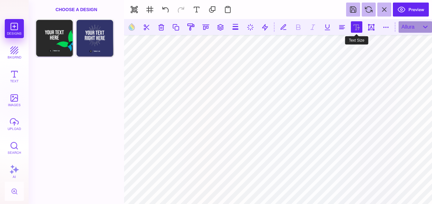
click at [355, 29] on button at bounding box center [356, 26] width 11 height 11
type input "***"
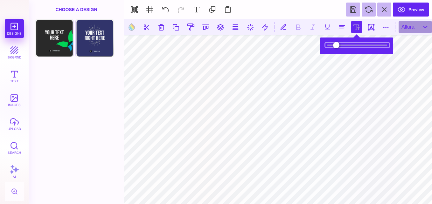
drag, startPoint x: 343, startPoint y: 46, endPoint x: 340, endPoint y: 46, distance: 3.5
type input "****"
click at [340, 46] on input "range" at bounding box center [358, 45] width 64 height 4
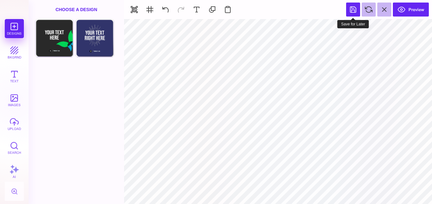
click at [354, 9] on button at bounding box center [353, 10] width 14 height 14
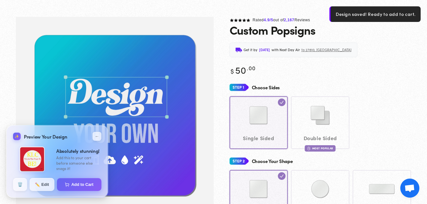
scroll to position [47, 0]
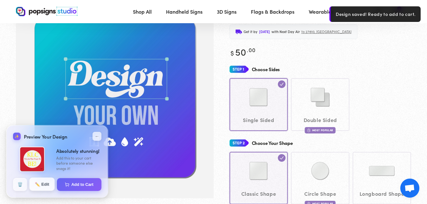
click at [39, 186] on span "✏️" at bounding box center [37, 184] width 4 height 4
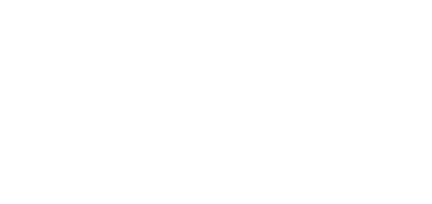
scroll to position [0, 0]
type textarea "An ancient tree with a door leading to a magical world"
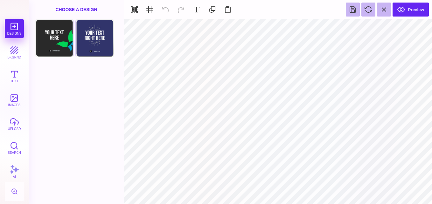
type input "#CE2031"
click at [409, 8] on button "Preview" at bounding box center [411, 10] width 36 height 14
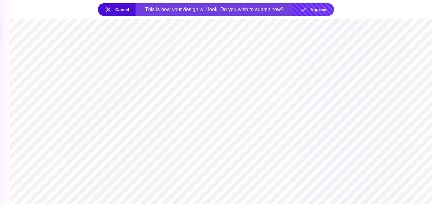
click at [320, 7] on button "Approve" at bounding box center [313, 9] width 41 height 13
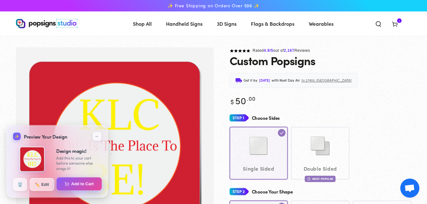
click at [70, 181] on button "Add to Cart" at bounding box center [80, 184] width 46 height 13
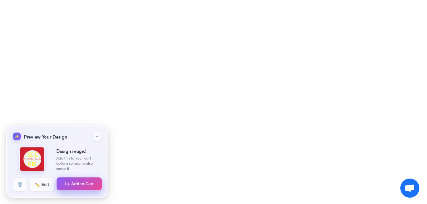
select select "**********"
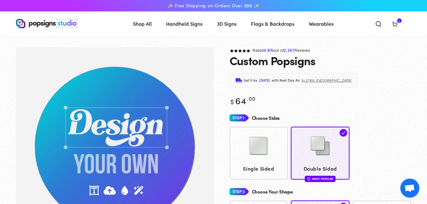
click at [399, 19] on span "2" at bounding box center [400, 20] width 2 height 4
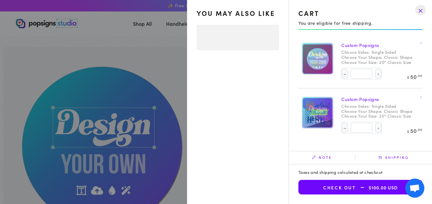
select select "**********"
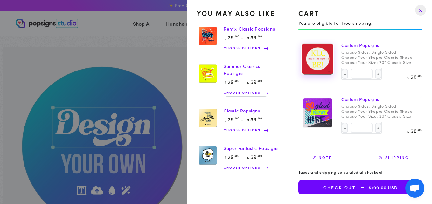
click at [319, 64] on img at bounding box center [318, 59] width 32 height 32
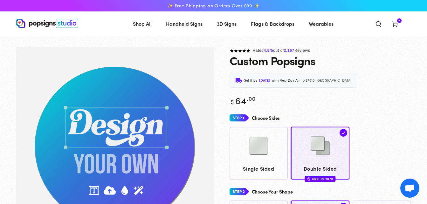
click at [395, 25] on icon at bounding box center [395, 24] width 6 height 6
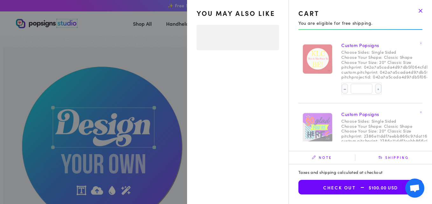
select select "**********"
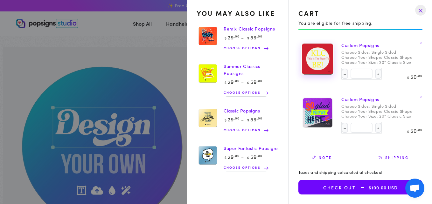
click at [325, 59] on img at bounding box center [318, 59] width 32 height 32
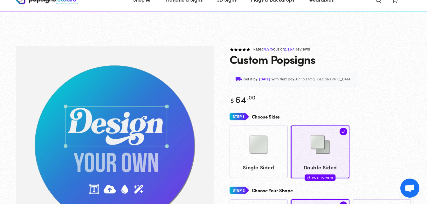
scroll to position [46, 0]
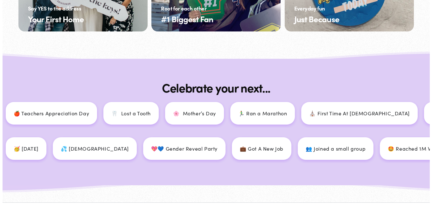
scroll to position [701, 0]
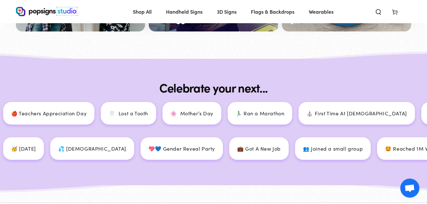
click at [393, 14] on icon at bounding box center [395, 12] width 6 height 6
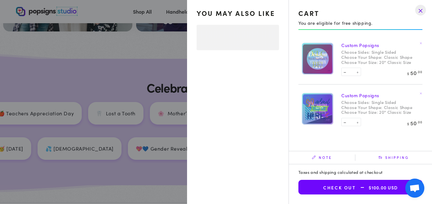
select select "**********"
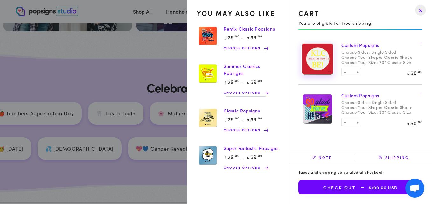
click at [331, 71] on img at bounding box center [318, 59] width 32 height 32
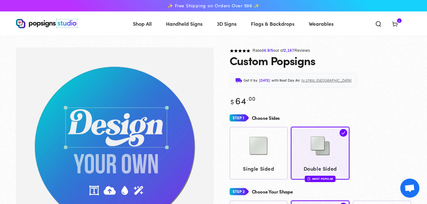
click at [391, 25] on span "Cart 2 2 items" at bounding box center [395, 24] width 17 height 14
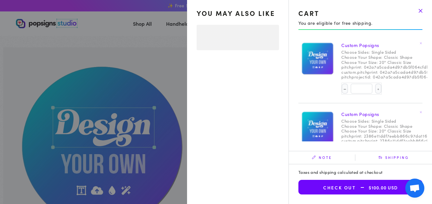
select select "**********"
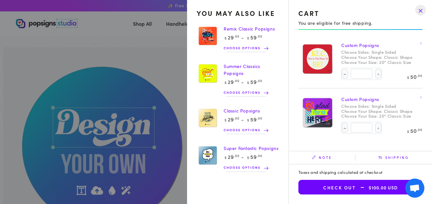
click at [359, 45] on link "Custom Popsigns" at bounding box center [360, 45] width 38 height 6
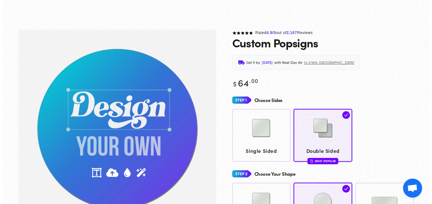
scroll to position [47, 0]
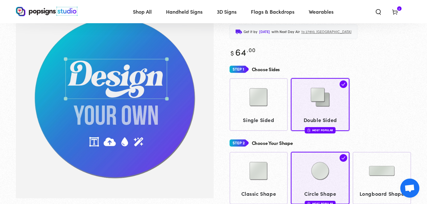
click at [396, 14] on icon at bounding box center [395, 12] width 6 height 6
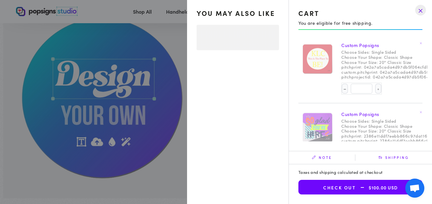
select select "**********"
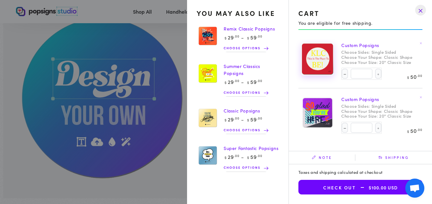
click at [324, 60] on img at bounding box center [318, 59] width 32 height 32
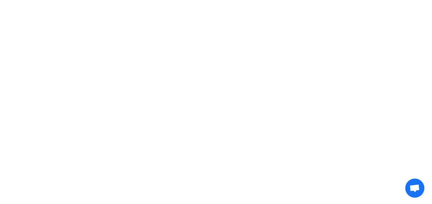
click at [324, 60] on img at bounding box center [318, 59] width 32 height 32
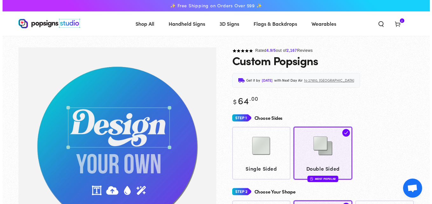
scroll to position [46, 0]
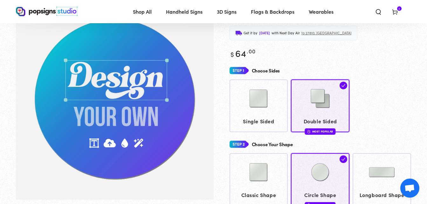
click at [396, 11] on icon at bounding box center [395, 12] width 6 height 6
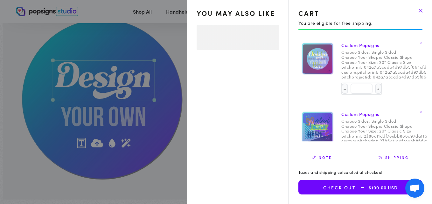
select select "**********"
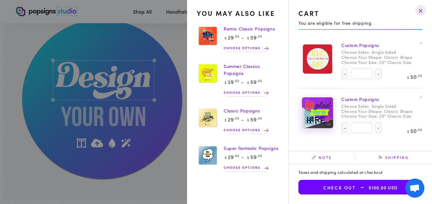
click at [317, 120] on img at bounding box center [318, 113] width 32 height 32
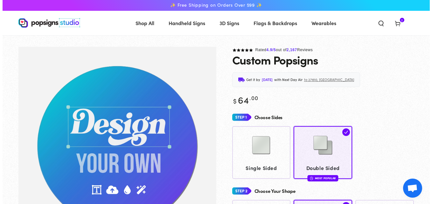
scroll to position [46, 0]
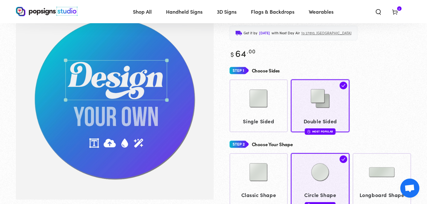
click at [396, 10] on icon at bounding box center [395, 12] width 6 height 6
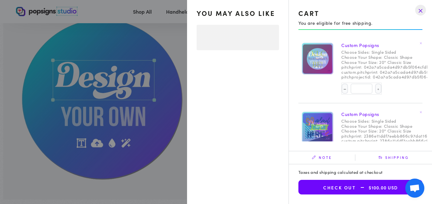
select select "**********"
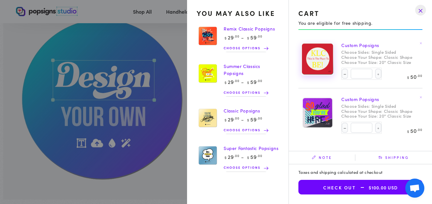
click at [310, 61] on img at bounding box center [318, 59] width 32 height 32
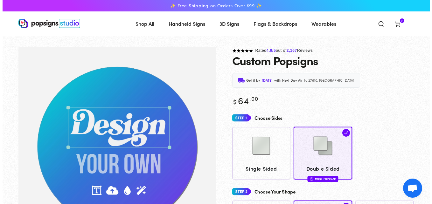
scroll to position [47, 0]
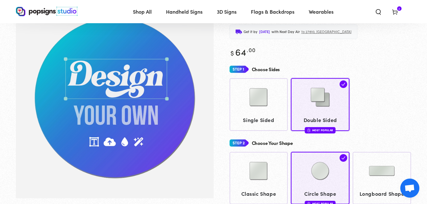
click at [395, 11] on use at bounding box center [395, 12] width 5 height 5
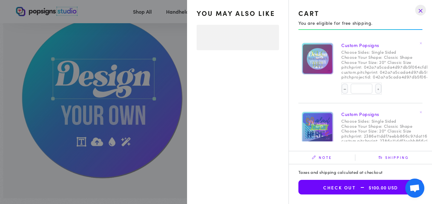
select select "**********"
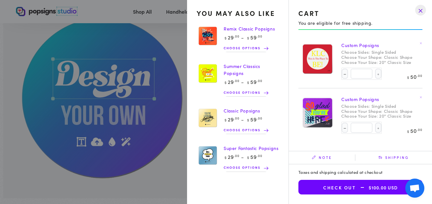
click at [387, 18] on summary "Cart 2 2 items" at bounding box center [395, 11] width 17 height 14
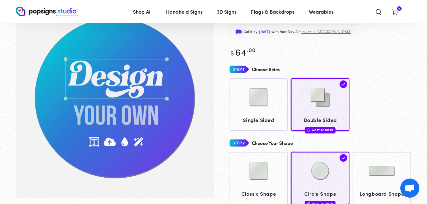
click at [377, 15] on icon "Search our site" at bounding box center [379, 12] width 6 height 6
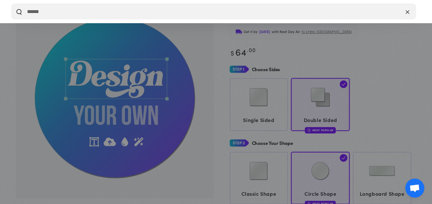
click at [408, 11] on icon "Close" at bounding box center [408, 12] width 4 height 6
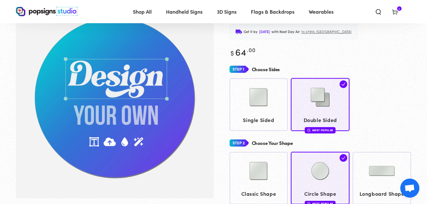
click at [396, 11] on use at bounding box center [395, 12] width 5 height 5
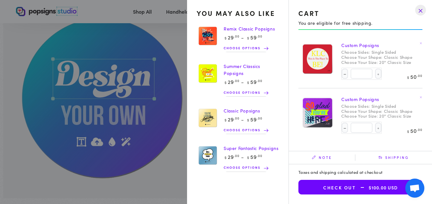
click at [322, 158] on span "Note" at bounding box center [322, 158] width 66 height 6
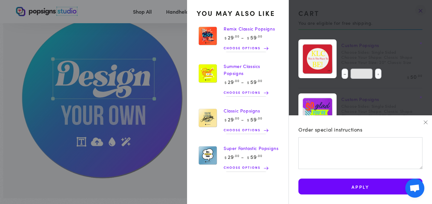
click at [425, 122] on icon "button" at bounding box center [426, 122] width 4 height 4
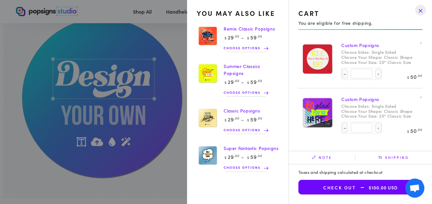
click at [397, 80] on div "Quantity Decrease quantity for Custom Popsigns * Increase quantity for Custom P…" at bounding box center [381, 74] width 81 height 12
click at [380, 50] on dd "Single Sided" at bounding box center [384, 52] width 25 height 5
drag, startPoint x: 380, startPoint y: 49, endPoint x: 363, endPoint y: 45, distance: 17.1
click at [363, 45] on link "Custom Popsigns" at bounding box center [360, 45] width 38 height 6
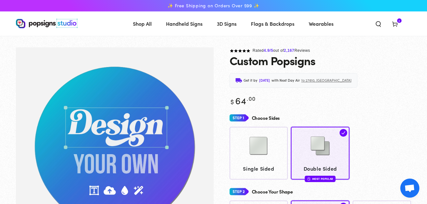
click at [396, 24] on icon at bounding box center [395, 24] width 6 height 6
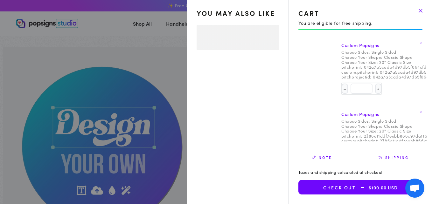
select select "**********"
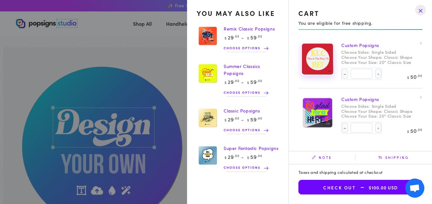
click at [315, 63] on img at bounding box center [318, 59] width 32 height 32
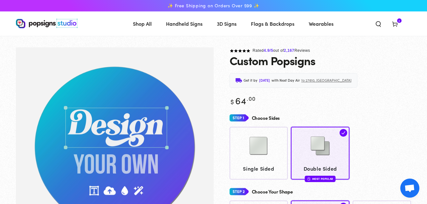
click at [397, 22] on span "2 2 items" at bounding box center [399, 20] width 4 height 4
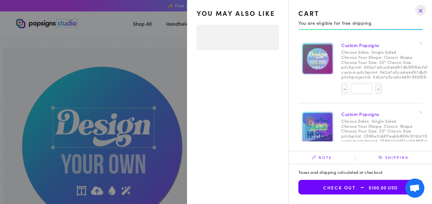
select select "**********"
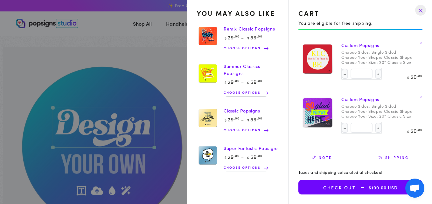
click at [348, 45] on link "Custom Popsigns" at bounding box center [360, 45] width 38 height 6
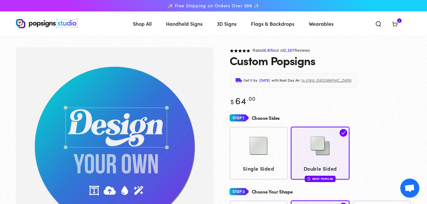
click at [395, 21] on icon at bounding box center [395, 24] width 6 height 6
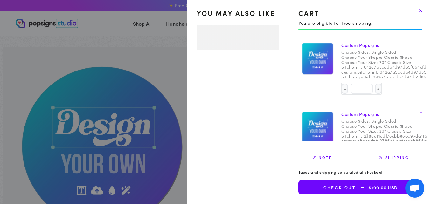
select select "**********"
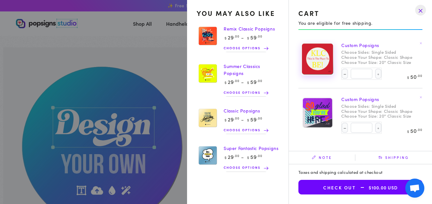
click at [318, 53] on img at bounding box center [318, 59] width 32 height 32
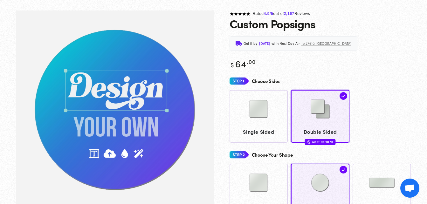
scroll to position [47, 0]
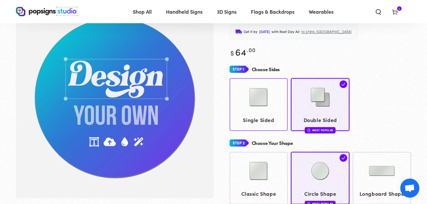
click at [262, 88] on img at bounding box center [259, 97] width 32 height 32
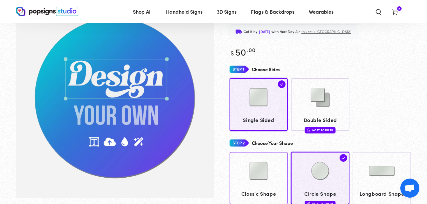
click at [263, 177] on img at bounding box center [259, 171] width 32 height 32
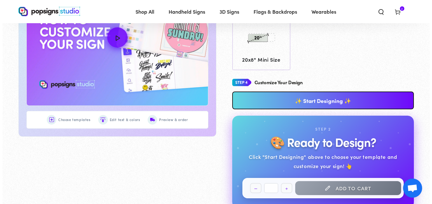
scroll to position [315, 0]
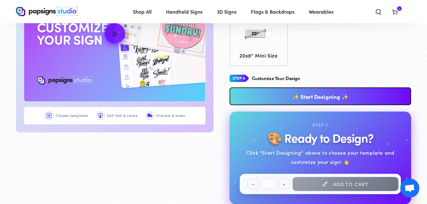
click at [347, 97] on link "✨ Start Designing ✨" at bounding box center [321, 97] width 182 height 18
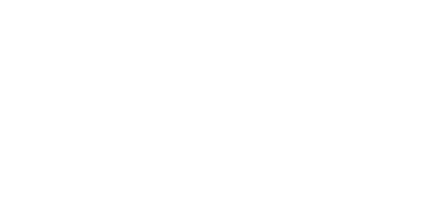
scroll to position [0, 0]
type textarea "An ancient tree with a door leading to a magical world"
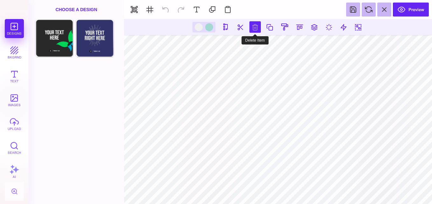
click at [251, 30] on button at bounding box center [255, 26] width 11 height 11
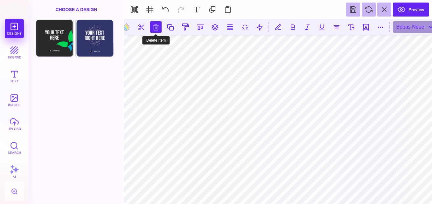
click at [160, 29] on button at bounding box center [155, 26] width 11 height 11
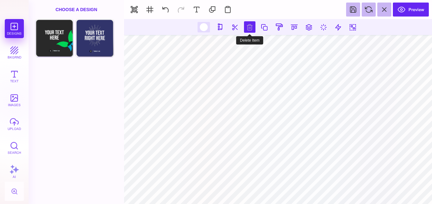
click at [252, 26] on button at bounding box center [249, 26] width 11 height 11
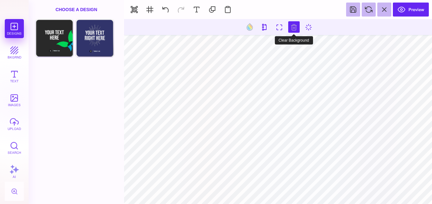
click at [293, 27] on button at bounding box center [293, 26] width 11 height 11
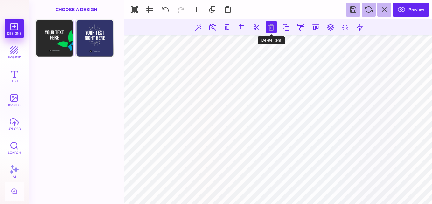
click at [271, 25] on button at bounding box center [271, 26] width 11 height 11
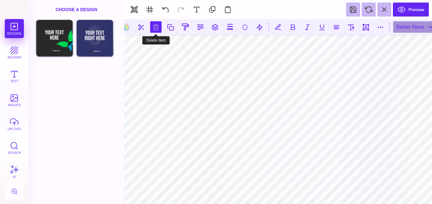
click at [155, 28] on button at bounding box center [155, 26] width 11 height 11
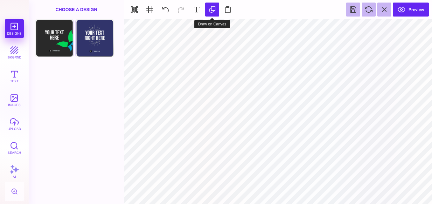
click at [212, 11] on button at bounding box center [212, 10] width 14 height 14
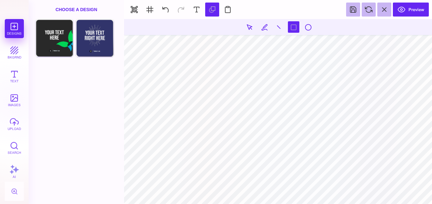
click at [147, 104] on section at bounding box center [278, 111] width 308 height 185
click at [242, 79] on section at bounding box center [278, 111] width 308 height 185
click at [191, 79] on section at bounding box center [278, 111] width 308 height 185
click at [292, 29] on button at bounding box center [293, 26] width 11 height 11
click at [214, 8] on button at bounding box center [212, 10] width 14 height 14
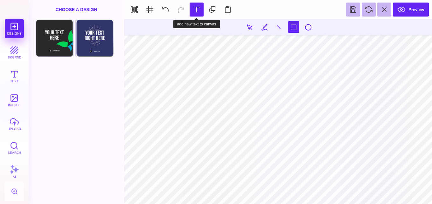
click at [198, 13] on button at bounding box center [197, 10] width 14 height 14
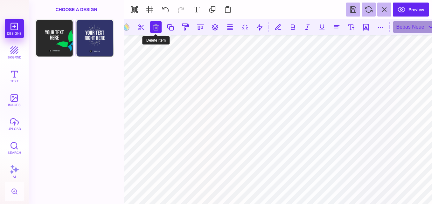
click at [158, 28] on button at bounding box center [155, 26] width 11 height 11
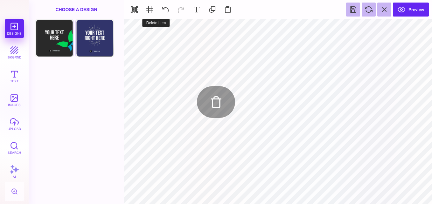
type input "#FFFFFF"
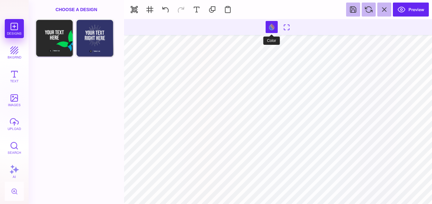
click at [272, 26] on button at bounding box center [272, 27] width 12 height 12
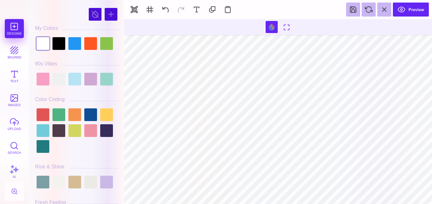
drag, startPoint x: 122, startPoint y: 19, endPoint x: 122, endPoint y: 39, distance: 20.0
click at [122, 39] on div "#FFFFFF **** **** **** **** **** **** ****** ***** My Colors" at bounding box center [76, 102] width 95 height 204
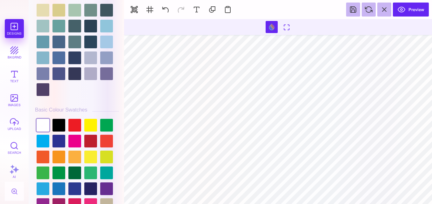
scroll to position [1692, 0]
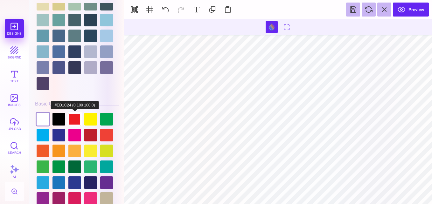
click at [74, 121] on div at bounding box center [74, 119] width 13 height 13
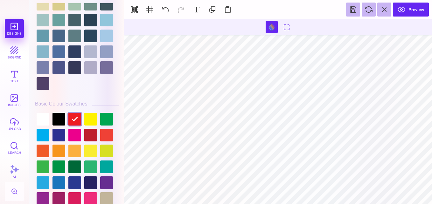
type input "#E7F3F5"
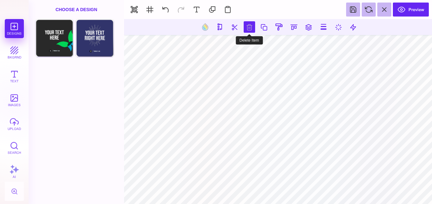
click at [248, 28] on button at bounding box center [249, 26] width 11 height 11
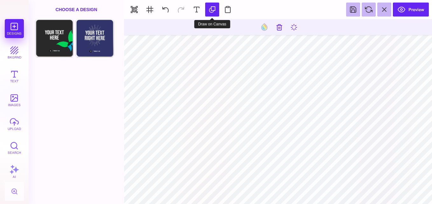
click at [211, 12] on button at bounding box center [212, 10] width 14 height 14
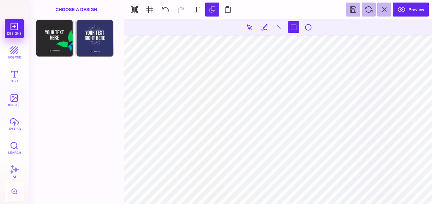
drag, startPoint x: 274, startPoint y: 99, endPoint x: 275, endPoint y: 107, distance: 7.3
click at [275, 107] on section at bounding box center [278, 111] width 308 height 185
click at [274, 102] on section at bounding box center [278, 111] width 308 height 185
click at [306, 28] on button at bounding box center [308, 26] width 11 height 11
click at [185, 95] on section at bounding box center [278, 111] width 308 height 185
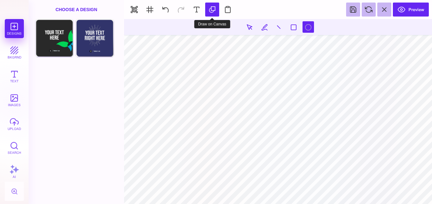
click at [211, 13] on button at bounding box center [212, 10] width 14 height 14
type input "#466B80"
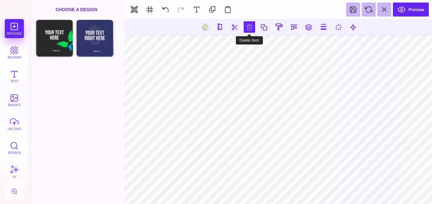
click at [247, 26] on button at bounding box center [249, 26] width 11 height 11
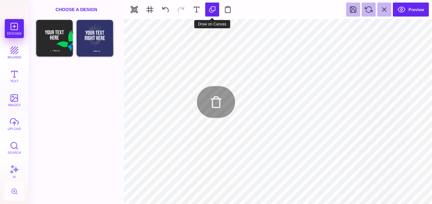
click at [212, 11] on button at bounding box center [212, 10] width 14 height 14
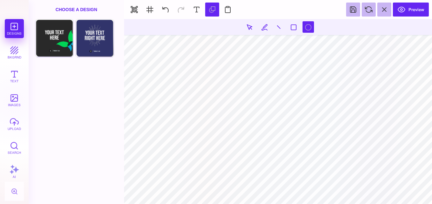
drag, startPoint x: 275, startPoint y: 100, endPoint x: 345, endPoint y: 130, distance: 76.8
click at [345, 130] on section at bounding box center [278, 111] width 308 height 185
click at [272, 89] on section at bounding box center [278, 111] width 308 height 185
click at [212, 14] on button at bounding box center [212, 10] width 14 height 14
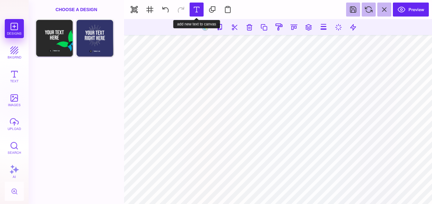
click at [195, 11] on button at bounding box center [197, 10] width 14 height 14
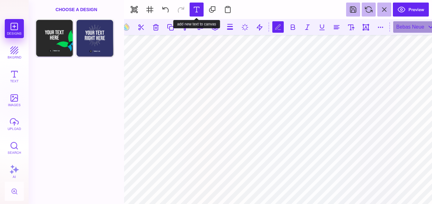
scroll to position [0, 1]
type textarea "*"
type textarea "***"
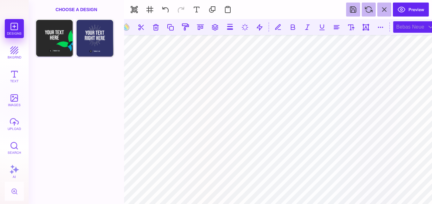
click at [405, 27] on div "Bebas Neue" at bounding box center [415, 26] width 44 height 11
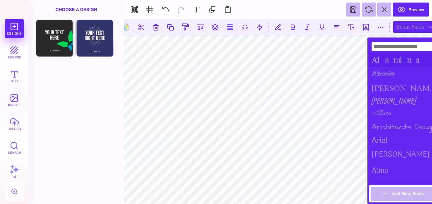
click at [390, 61] on div "Adamina" at bounding box center [404, 60] width 70 height 14
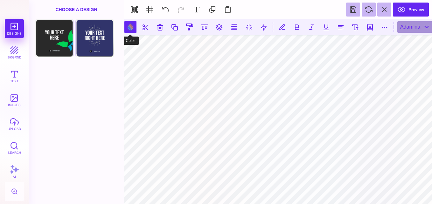
click at [133, 26] on button at bounding box center [130, 27] width 12 height 12
type input "#000000"
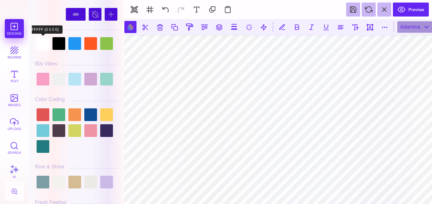
click at [41, 47] on div at bounding box center [43, 43] width 13 height 13
type input "#FFFFFF"
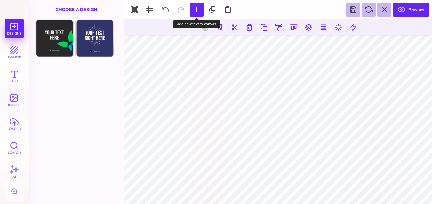
click at [200, 12] on button at bounding box center [197, 10] width 14 height 14
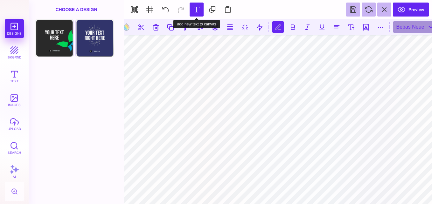
scroll to position [0, 2]
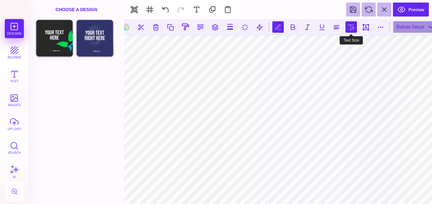
click at [354, 32] on button at bounding box center [351, 26] width 11 height 11
type input "***"
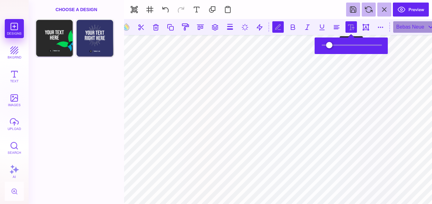
click at [354, 32] on button at bounding box center [351, 26] width 11 height 11
type input "***"
click at [334, 45] on input "range" at bounding box center [352, 45] width 64 height 4
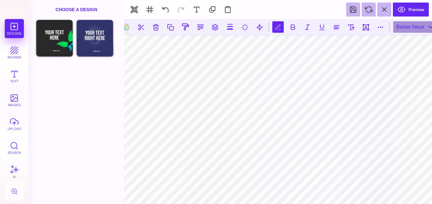
scroll to position [0, 1]
type textarea "*"
click at [417, 27] on div "Bebas Neue" at bounding box center [415, 26] width 44 height 11
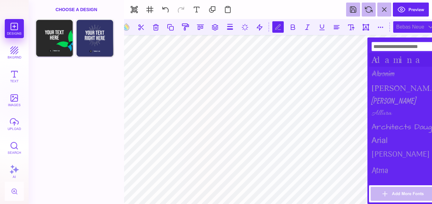
click at [400, 63] on div "Adamina" at bounding box center [404, 60] width 70 height 14
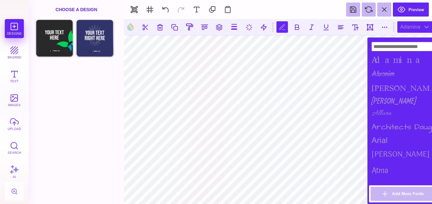
click at [400, 63] on div "Adamina" at bounding box center [404, 60] width 70 height 14
click at [389, 60] on div "Adamina" at bounding box center [404, 60] width 70 height 14
click at [396, 95] on div "Allan" at bounding box center [404, 101] width 70 height 12
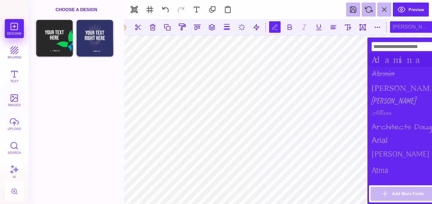
click at [394, 61] on div "Adamina" at bounding box center [404, 60] width 70 height 14
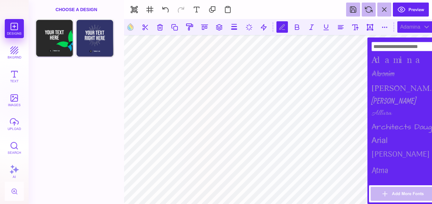
click at [388, 57] on div "Adamina" at bounding box center [404, 60] width 70 height 14
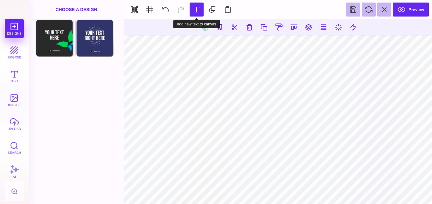
click at [194, 10] on button at bounding box center [197, 10] width 14 height 14
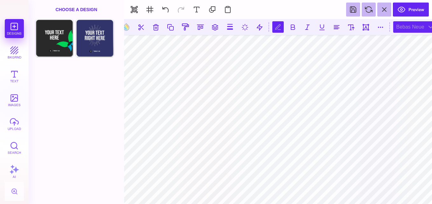
click at [404, 30] on div "Bebas Neue" at bounding box center [415, 26] width 44 height 11
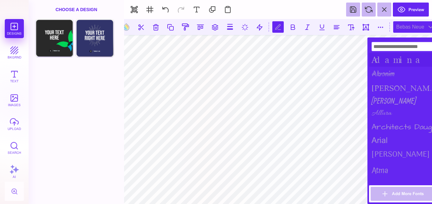
click at [388, 63] on div "Adamina" at bounding box center [404, 60] width 70 height 14
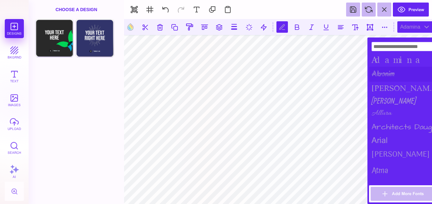
scroll to position [0, 2]
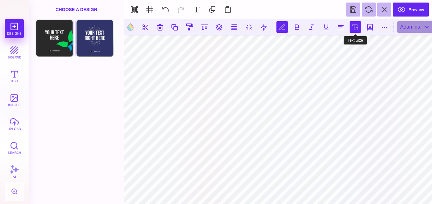
click at [357, 25] on button at bounding box center [355, 26] width 11 height 11
type input "***"
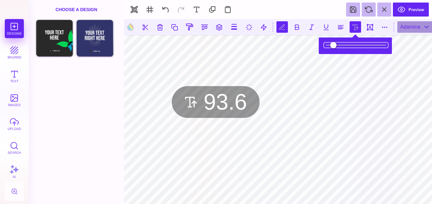
drag, startPoint x: 349, startPoint y: 46, endPoint x: 337, endPoint y: 50, distance: 12.8
type input "****"
click at [337, 47] on input "range" at bounding box center [356, 45] width 64 height 4
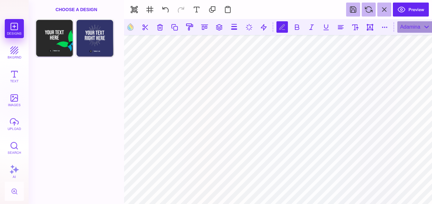
scroll to position [0, 1]
type textarea "*"
type textarea "**********"
click at [357, 25] on button at bounding box center [355, 26] width 11 height 11
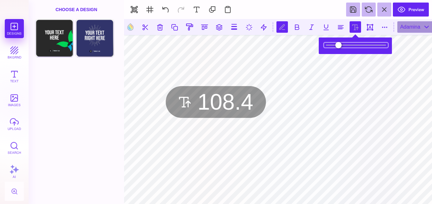
type input "*****"
click at [349, 44] on input "range" at bounding box center [356, 45] width 64 height 4
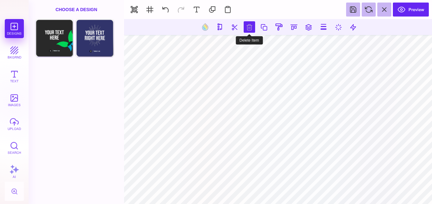
click at [250, 27] on button at bounding box center [249, 26] width 11 height 11
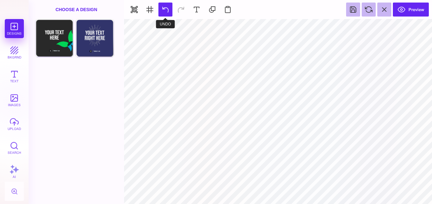
click at [163, 9] on button at bounding box center [165, 10] width 14 height 14
type input "#466B80"
click at [168, 8] on button at bounding box center [165, 10] width 14 height 14
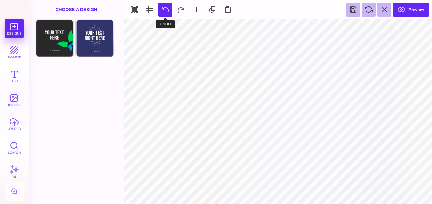
click at [168, 8] on button at bounding box center [165, 10] width 14 height 14
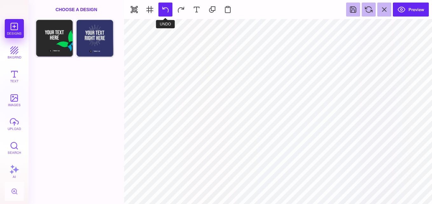
click at [168, 8] on button at bounding box center [165, 10] width 14 height 14
click at [164, 13] on button at bounding box center [165, 10] width 14 height 14
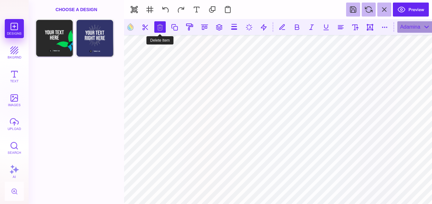
click at [158, 25] on button at bounding box center [159, 26] width 11 height 11
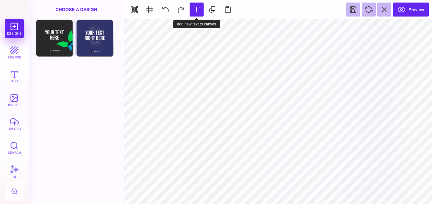
click at [193, 15] on button at bounding box center [197, 10] width 14 height 14
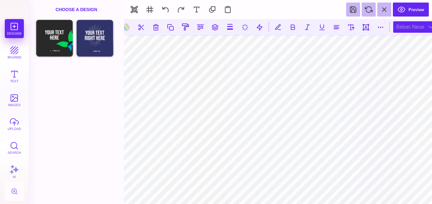
click at [415, 25] on div "Bebas Neue" at bounding box center [415, 26] width 44 height 11
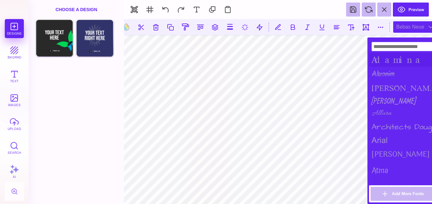
click at [392, 61] on div "Adamina" at bounding box center [404, 60] width 70 height 14
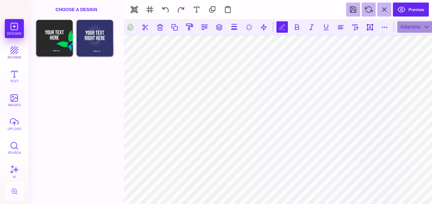
scroll to position [0, 1]
type textarea "*"
type textarea "***"
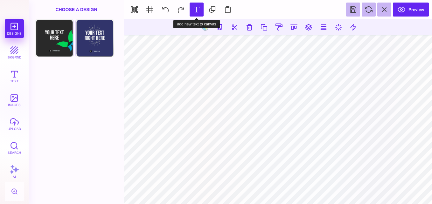
click at [197, 11] on button at bounding box center [197, 10] width 14 height 14
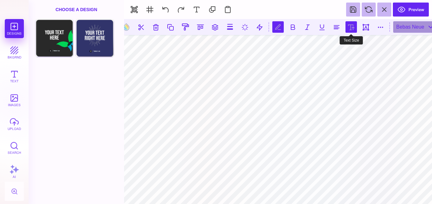
click at [352, 30] on button at bounding box center [351, 26] width 11 height 11
type input "***"
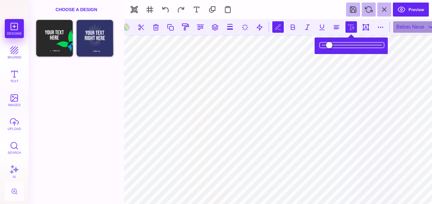
drag, startPoint x: 345, startPoint y: 44, endPoint x: 338, endPoint y: 47, distance: 7.9
type input "*****"
click at [338, 47] on input "range" at bounding box center [352, 45] width 64 height 4
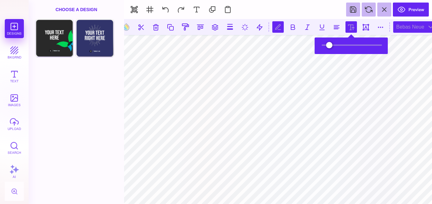
click at [407, 26] on div "Bebas Neue" at bounding box center [415, 26] width 44 height 11
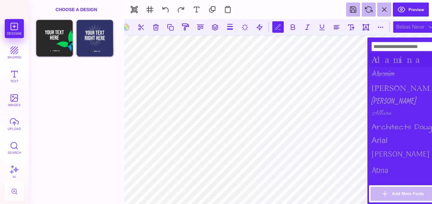
click at [391, 59] on div "Adamina" at bounding box center [404, 60] width 70 height 14
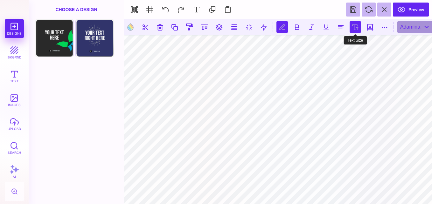
type textarea "*"
type textarea "**********"
click at [353, 29] on button at bounding box center [355, 26] width 11 height 11
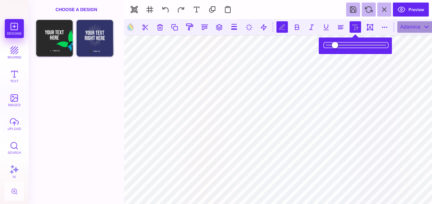
drag, startPoint x: 348, startPoint y: 46, endPoint x: 340, endPoint y: 46, distance: 8.6
type input "****"
click at [340, 46] on input "range" at bounding box center [356, 45] width 64 height 4
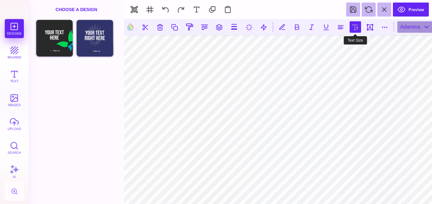
click at [353, 25] on button at bounding box center [355, 26] width 11 height 11
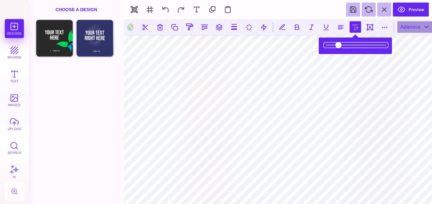
type input "*****"
click at [349, 45] on input "range" at bounding box center [356, 45] width 64 height 4
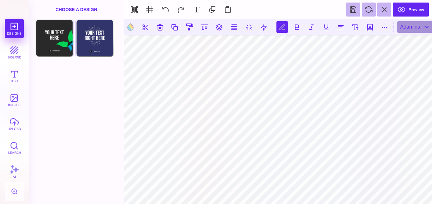
scroll to position [0, 2]
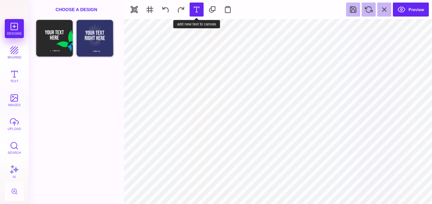
click at [196, 12] on button at bounding box center [197, 10] width 14 height 14
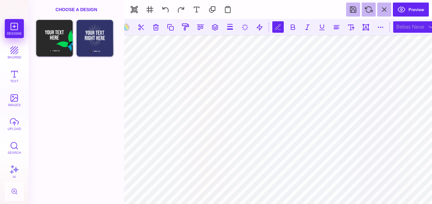
click at [409, 27] on div "Bebas Neue" at bounding box center [415, 26] width 44 height 11
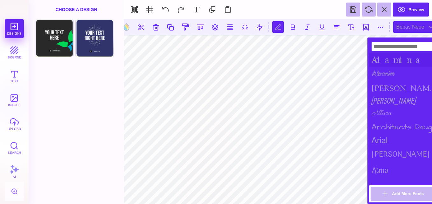
click at [388, 62] on div "Adamina" at bounding box center [404, 60] width 70 height 14
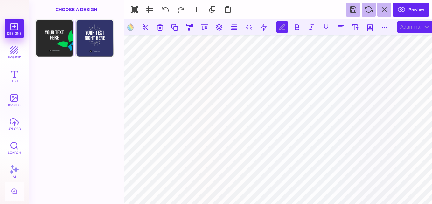
scroll to position [0, 1]
click at [283, 27] on button at bounding box center [282, 26] width 11 height 11
type textarea "*"
type textarea "***"
click at [296, 28] on button at bounding box center [296, 26] width 11 height 11
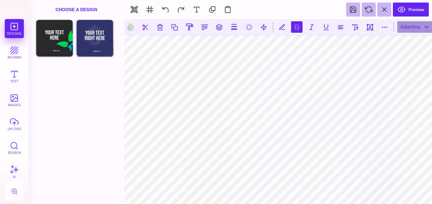
click at [296, 26] on button at bounding box center [296, 26] width 11 height 11
click at [127, 28] on button at bounding box center [130, 27] width 12 height 12
type input "#000000"
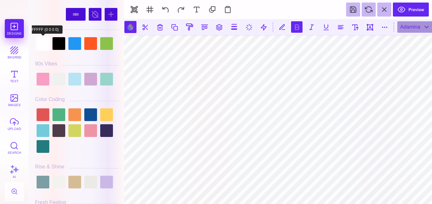
click at [46, 46] on div at bounding box center [43, 43] width 13 height 13
click at [99, 44] on div at bounding box center [77, 44] width 84 height 16
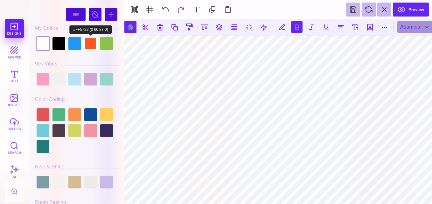
click at [91, 44] on div at bounding box center [90, 43] width 13 height 13
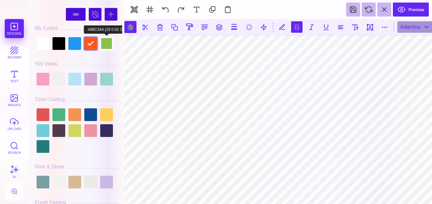
click at [105, 42] on div at bounding box center [106, 43] width 13 height 13
click at [93, 43] on div at bounding box center [90, 43] width 13 height 13
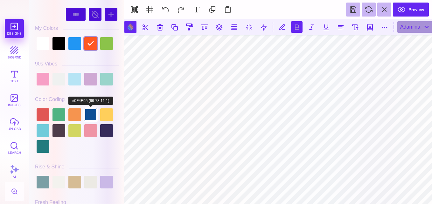
click at [89, 112] on div at bounding box center [90, 115] width 13 height 13
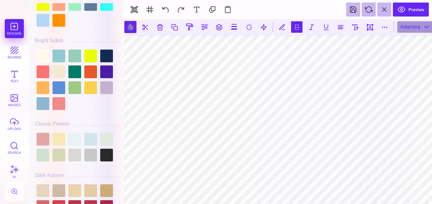
scroll to position [378, 0]
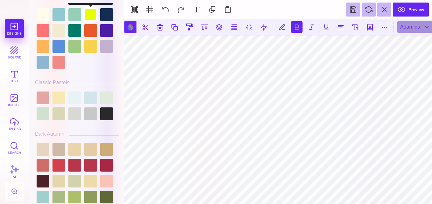
click at [89, 10] on div at bounding box center [90, 14] width 13 height 13
drag, startPoint x: 121, startPoint y: 43, endPoint x: 122, endPoint y: 46, distance: 3.3
click at [122, 46] on div "#E8FF00 **** **** **** **** **** **** ****** ***** **** ******" at bounding box center [77, 103] width 90 height 201
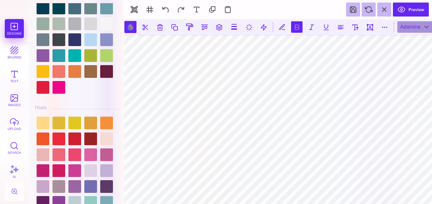
scroll to position [721, 0]
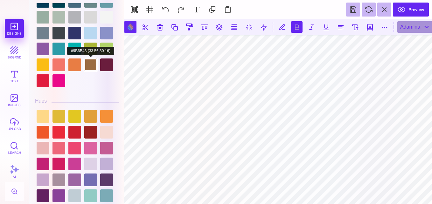
click at [89, 59] on div at bounding box center [90, 65] width 13 height 13
drag, startPoint x: 122, startPoint y: 82, endPoint x: 122, endPoint y: 87, distance: 4.8
click at [122, 87] on div "#9B6B43 **** **** **** **** **** **** ****** ***** **** ******" at bounding box center [76, 102] width 95 height 204
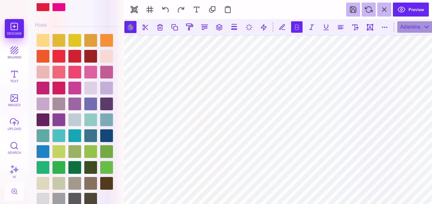
scroll to position [826, 0]
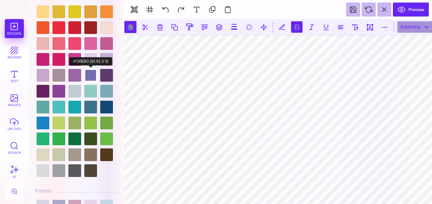
click at [84, 69] on div at bounding box center [90, 75] width 13 height 13
click at [74, 69] on div at bounding box center [74, 75] width 13 height 13
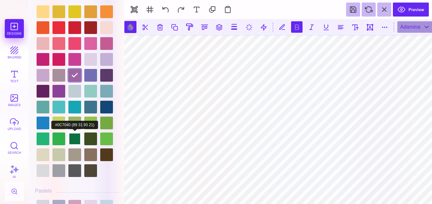
click at [75, 138] on div at bounding box center [74, 139] width 13 height 13
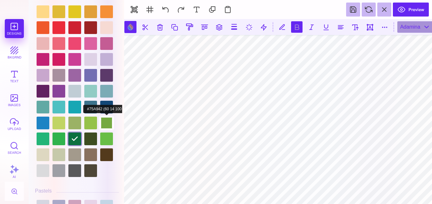
click at [106, 118] on div at bounding box center [106, 123] width 13 height 13
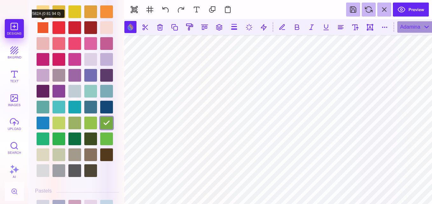
click at [44, 23] on div at bounding box center [43, 27] width 13 height 13
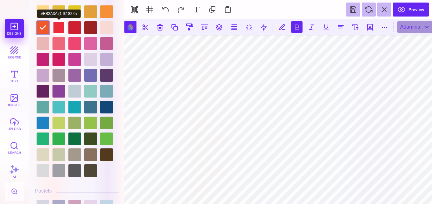
click at [57, 25] on div at bounding box center [59, 27] width 13 height 13
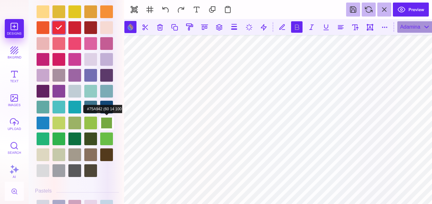
click at [101, 119] on div at bounding box center [106, 123] width 13 height 13
type input "#75A942"
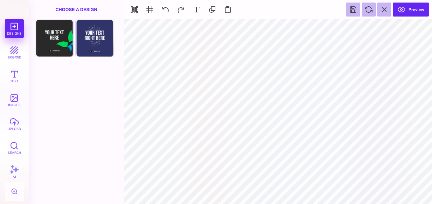
type input "#EF582A"
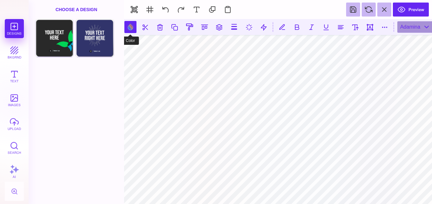
click at [133, 24] on button at bounding box center [130, 27] width 12 height 12
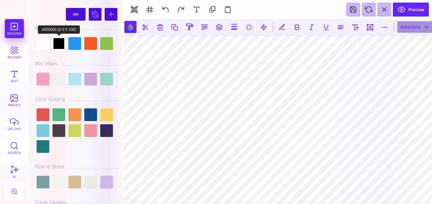
click at [59, 46] on div at bounding box center [59, 43] width 13 height 13
type input "#000000"
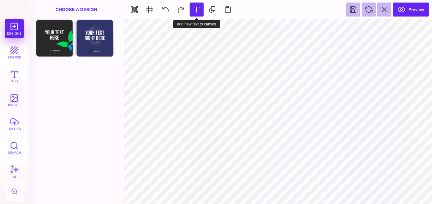
click at [197, 10] on button at bounding box center [197, 10] width 14 height 14
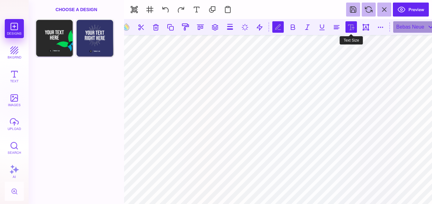
click at [353, 27] on button at bounding box center [351, 26] width 11 height 11
type input "***"
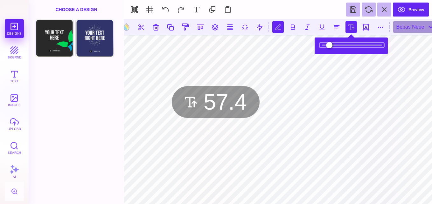
drag, startPoint x: 346, startPoint y: 45, endPoint x: 330, endPoint y: 50, distance: 17.0
type input "****"
click at [330, 47] on input "range" at bounding box center [352, 45] width 64 height 4
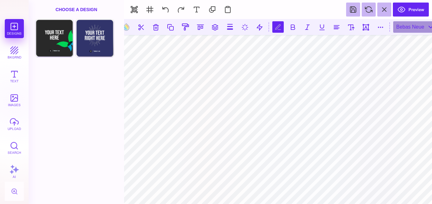
scroll to position [0, 1]
click at [413, 31] on div "Bebas Neue" at bounding box center [415, 26] width 44 height 11
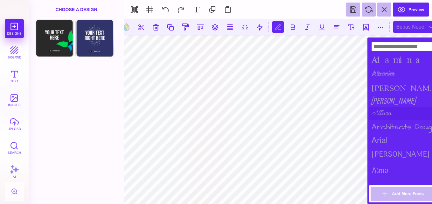
click at [381, 109] on div "Allura" at bounding box center [404, 113] width 70 height 13
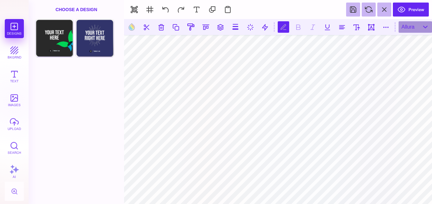
type textarea "*"
type textarea "***"
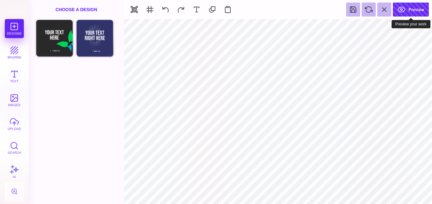
click at [405, 8] on button "Preview" at bounding box center [411, 10] width 36 height 14
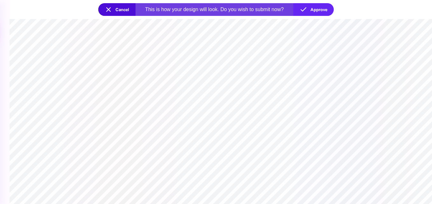
click at [230, 88] on section at bounding box center [221, 111] width 423 height 185
click at [325, 8] on button "Approve" at bounding box center [313, 9] width 40 height 13
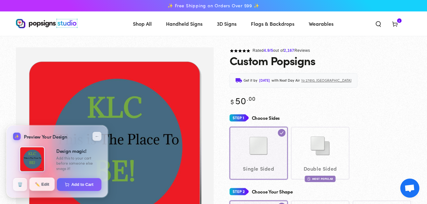
click at [43, 183] on button "✏️ Edit" at bounding box center [41, 184] width 25 height 13
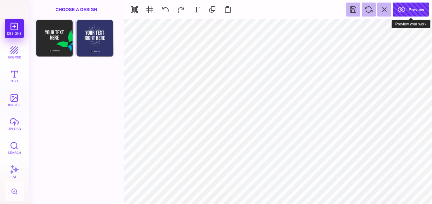
click at [414, 5] on button "Preview" at bounding box center [411, 10] width 36 height 14
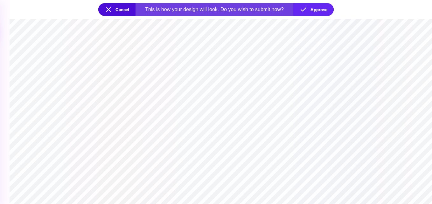
click at [335, 87] on section at bounding box center [221, 111] width 423 height 185
click at [260, 25] on section at bounding box center [221, 111] width 423 height 185
click at [361, 98] on section at bounding box center [221, 111] width 423 height 185
click at [266, 68] on section at bounding box center [221, 111] width 423 height 185
click at [340, 132] on section at bounding box center [221, 111] width 423 height 185
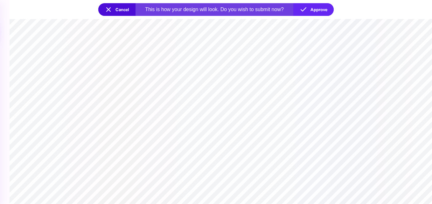
click at [273, 166] on section at bounding box center [221, 111] width 423 height 185
click at [122, 11] on button "Cancel" at bounding box center [116, 9] width 37 height 13
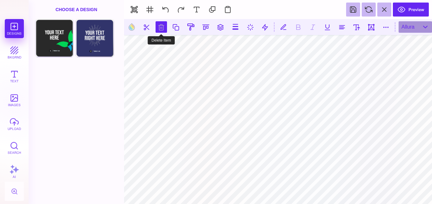
click at [159, 26] on button at bounding box center [161, 26] width 11 height 11
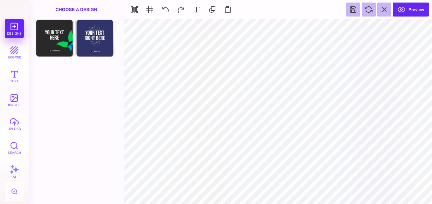
type input "#ED1C24"
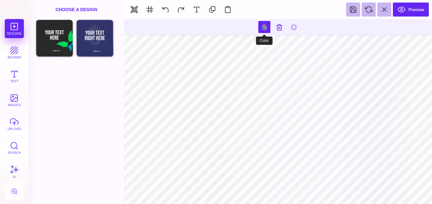
click at [263, 27] on button at bounding box center [264, 27] width 12 height 12
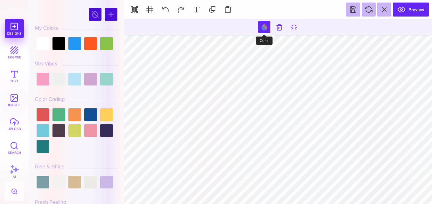
click at [263, 27] on button at bounding box center [264, 27] width 12 height 12
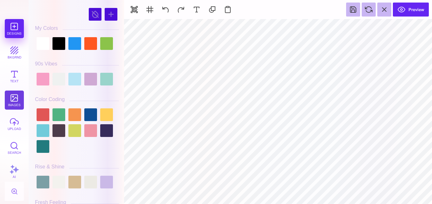
click at [14, 97] on button "images" at bounding box center [14, 100] width 19 height 19
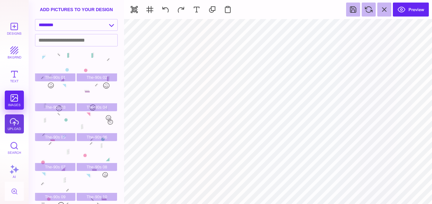
click at [16, 130] on button "upload" at bounding box center [14, 124] width 19 height 19
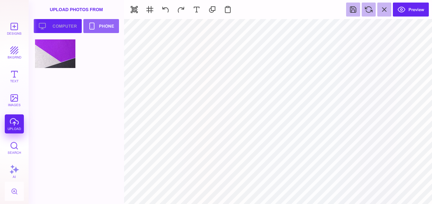
click at [56, 27] on button "Upload your artwork Computer" at bounding box center [58, 26] width 48 height 14
click at [60, 25] on button "Upload your artwork Computer" at bounding box center [58, 26] width 48 height 14
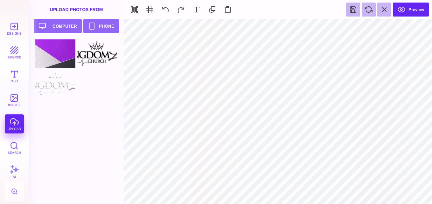
click at [92, 106] on div at bounding box center [78, 121] width 87 height 165
type input "#ED1C24"
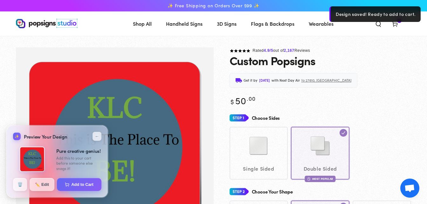
click at [61, 85] on img "Gallery Viewer" at bounding box center [115, 147] width 178 height 178
click at [42, 182] on button "✏️ Edit" at bounding box center [41, 184] width 25 height 13
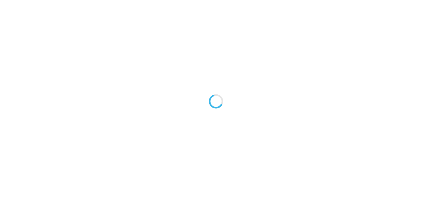
type textarea "An ancient tree with a door leading to a magical world"
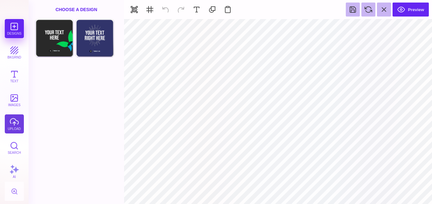
click at [18, 123] on button "upload" at bounding box center [14, 124] width 19 height 19
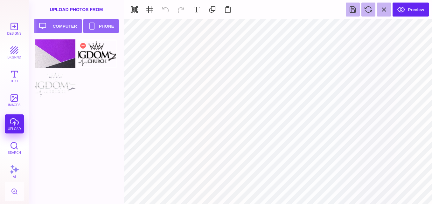
click at [94, 54] on div at bounding box center [97, 53] width 40 height 29
type input "#000000"
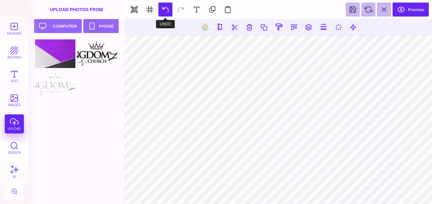
click at [166, 7] on button at bounding box center [165, 10] width 14 height 14
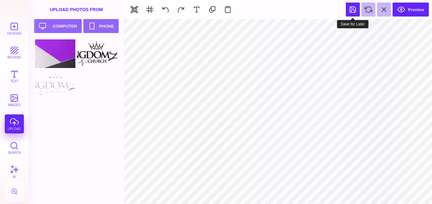
click at [355, 9] on button at bounding box center [353, 10] width 14 height 14
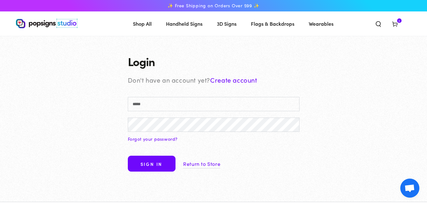
click at [225, 79] on link "Create account" at bounding box center [233, 79] width 47 height 9
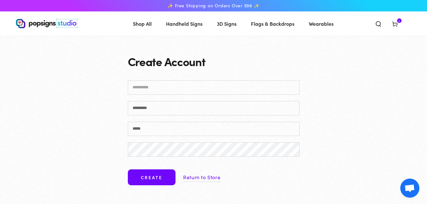
click at [217, 90] on input "First name" at bounding box center [214, 88] width 172 height 14
type input "**"
click at [222, 109] on input "Last name" at bounding box center [214, 108] width 172 height 14
type input "********"
click at [133, 128] on input "Email" at bounding box center [214, 129] width 172 height 14
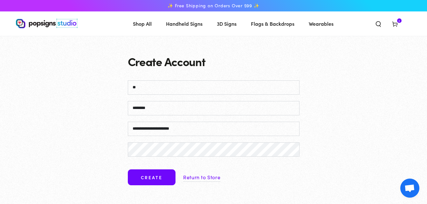
type input "**********"
click at [155, 179] on button "Create" at bounding box center [152, 178] width 48 height 16
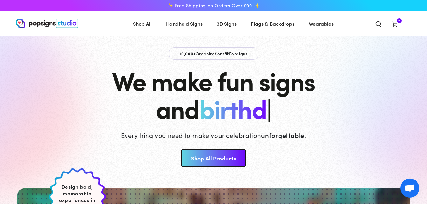
click at [45, 18] on header "Shop All Shop All Shop By Product Shop By Product Shop By Category" at bounding box center [213, 23] width 427 height 25
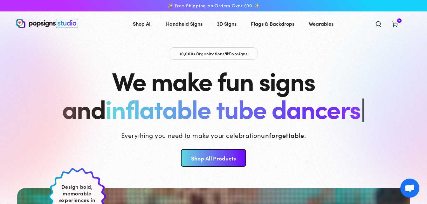
click at [224, 157] on link "Shop All Products" at bounding box center [213, 158] width 65 height 18
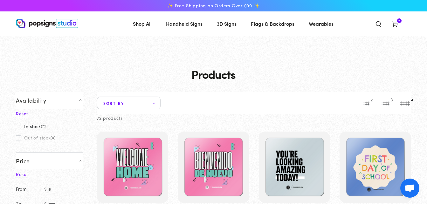
click at [396, 26] on icon at bounding box center [395, 24] width 6 height 6
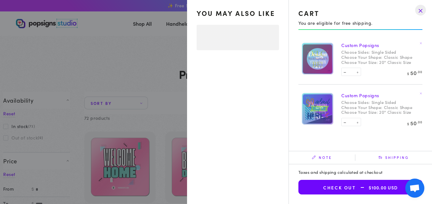
select select "**********"
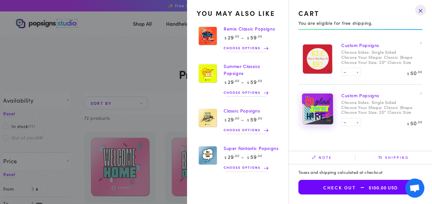
click at [317, 110] on img at bounding box center [318, 109] width 32 height 32
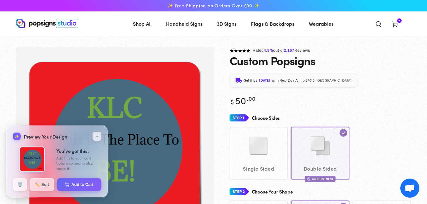
click at [396, 26] on icon at bounding box center [395, 24] width 6 height 6
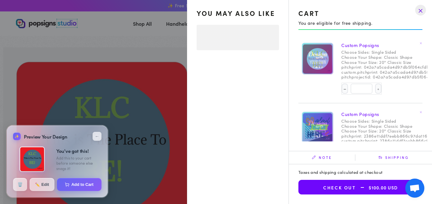
select select "**********"
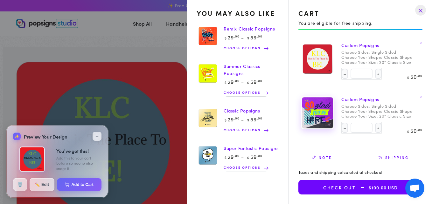
click at [316, 111] on img at bounding box center [318, 113] width 32 height 32
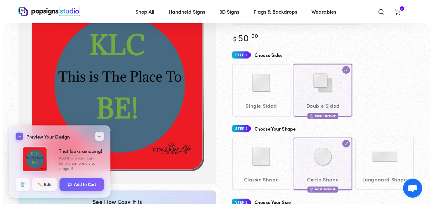
scroll to position [48, 0]
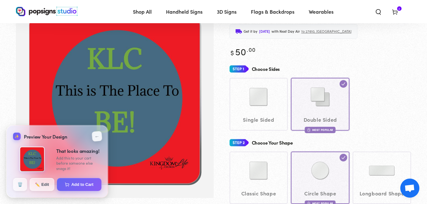
click at [100, 140] on button "←" at bounding box center [97, 136] width 11 height 11
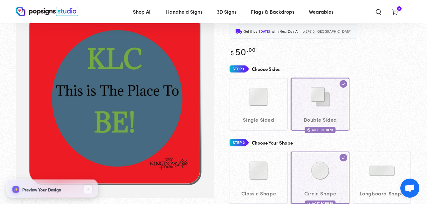
click at [394, 11] on use at bounding box center [395, 12] width 5 height 5
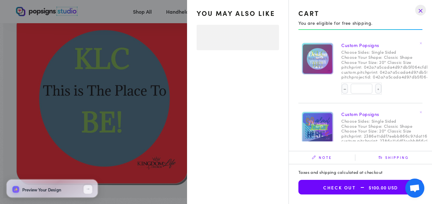
select select "**********"
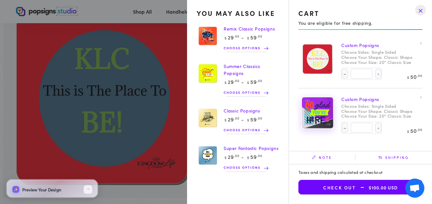
click at [325, 103] on img at bounding box center [318, 113] width 32 height 32
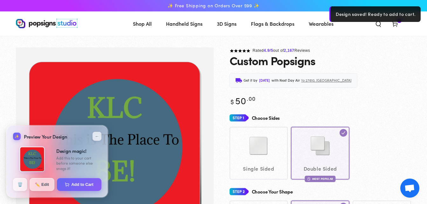
click at [384, 53] on div "Rated 4.9 /5 out of 2,167 Reviews" at bounding box center [321, 50] width 182 height 7
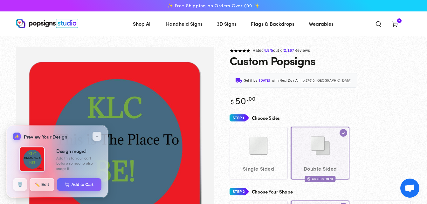
click at [396, 26] on icon at bounding box center [395, 24] width 6 height 6
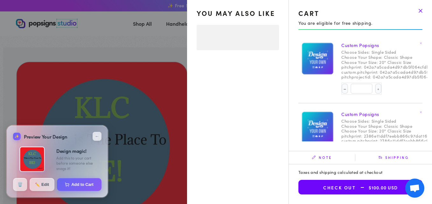
select select "**********"
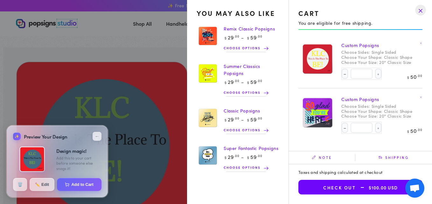
click at [352, 105] on dt "Choose Sides:" at bounding box center [355, 106] width 29 height 5
click at [387, 30] on summary "Cart 2 2 items" at bounding box center [395, 24] width 17 height 14
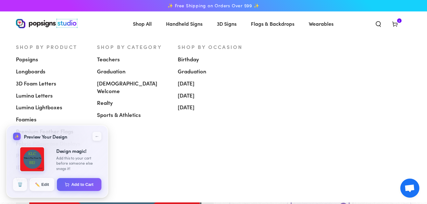
click at [266, 100] on div at bounding box center [295, 114] width 72 height 143
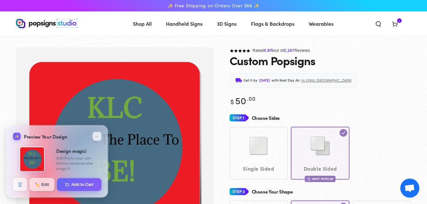
click at [279, 135] on div "Single Sided Double Sided Most Popular" at bounding box center [321, 153] width 182 height 53
click at [267, 139] on div "Single Sided Double Sided Most Popular" at bounding box center [321, 153] width 182 height 53
click at [267, 135] on div "Single Sided Double Sided Most Popular" at bounding box center [321, 153] width 182 height 53
click at [260, 161] on div "Single Sided Double Sided Most Popular" at bounding box center [321, 153] width 182 height 53
click at [361, 101] on div "Regular price $ 50 .00 Regular price Sale price $ 50 .00" at bounding box center [321, 100] width 182 height 12
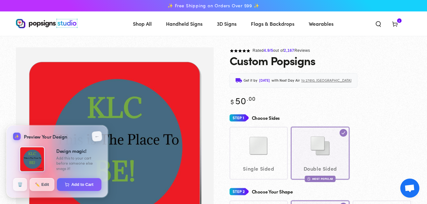
click at [97, 136] on button "←" at bounding box center [97, 136] width 11 height 11
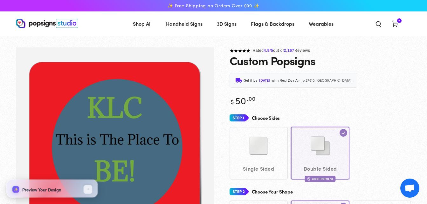
click at [255, 142] on div "Single Sided Double Sided Most Popular" at bounding box center [321, 153] width 182 height 53
click at [266, 151] on div "Single Sided Double Sided Most Popular" at bounding box center [321, 153] width 182 height 53
drag, startPoint x: 266, startPoint y: 151, endPoint x: 397, endPoint y: 73, distance: 152.0
click at [397, 73] on div "Get it by [DATE] with Next Day Air to 27610, [GEOGRAPHIC_DATA]" at bounding box center [321, 80] width 182 height 15
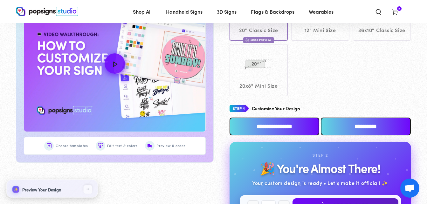
scroll to position [283, 0]
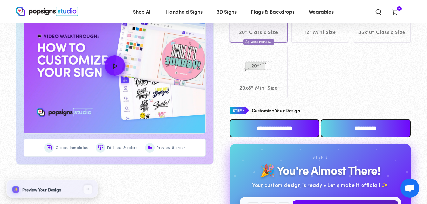
click at [287, 127] on input "**********" at bounding box center [275, 129] width 90 height 18
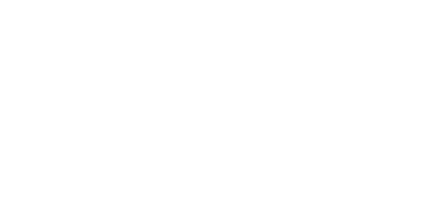
scroll to position [0, 0]
type textarea "An ancient tree with a door leading to a magical world"
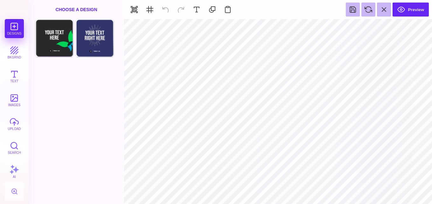
type input "#466B80"
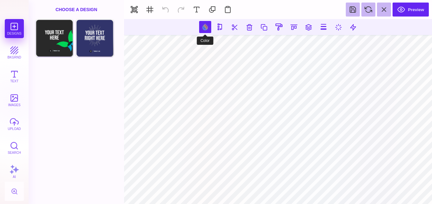
click at [208, 29] on button at bounding box center [205, 27] width 12 height 12
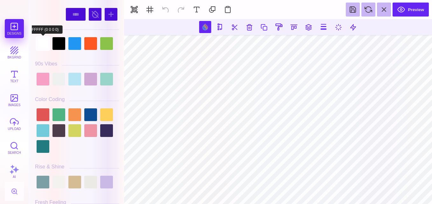
click at [43, 46] on div at bounding box center [43, 43] width 13 height 13
type input "#FFFFFF"
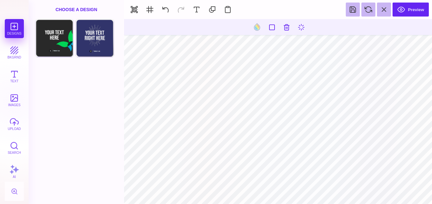
type input "#000000"
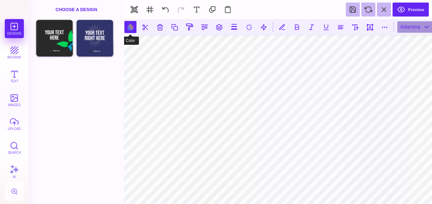
click at [133, 28] on button at bounding box center [130, 27] width 12 height 12
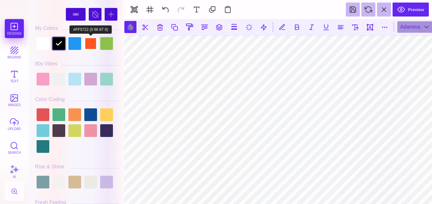
click at [86, 43] on div at bounding box center [90, 43] width 13 height 13
type input "#FF5722"
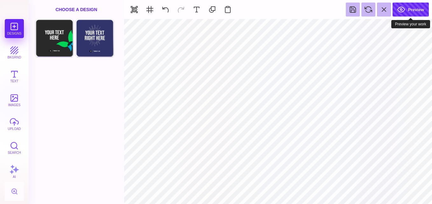
click at [411, 9] on button "Preview" at bounding box center [411, 10] width 36 height 14
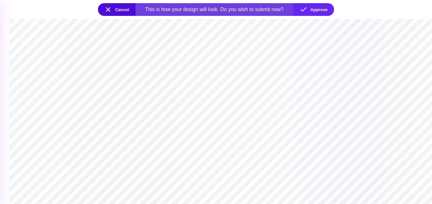
click at [278, 63] on section at bounding box center [221, 111] width 423 height 185
drag, startPoint x: 335, startPoint y: 40, endPoint x: 285, endPoint y: 97, distance: 75.6
click at [285, 97] on section at bounding box center [221, 111] width 423 height 185
drag, startPoint x: 285, startPoint y: 97, endPoint x: 205, endPoint y: 79, distance: 82.5
click at [205, 79] on section at bounding box center [221, 111] width 423 height 185
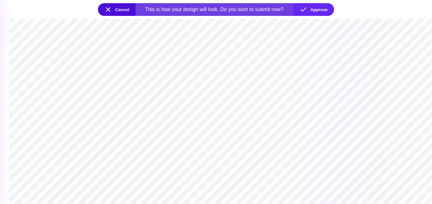
drag, startPoint x: 205, startPoint y: 79, endPoint x: 151, endPoint y: 66, distance: 55.9
click at [151, 66] on section at bounding box center [221, 111] width 423 height 185
click at [153, 67] on section at bounding box center [221, 111] width 423 height 185
drag, startPoint x: 289, startPoint y: 153, endPoint x: 158, endPoint y: 43, distance: 171.0
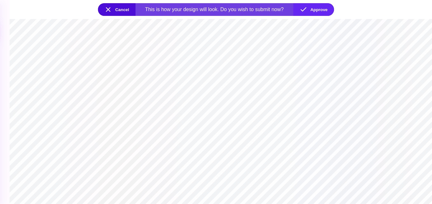
click at [158, 43] on section at bounding box center [221, 111] width 423 height 185
click at [309, 10] on button "Approve" at bounding box center [313, 9] width 41 height 13
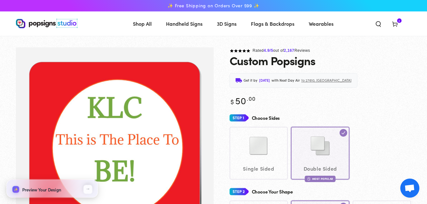
click at [85, 193] on button "←" at bounding box center [88, 189] width 9 height 9
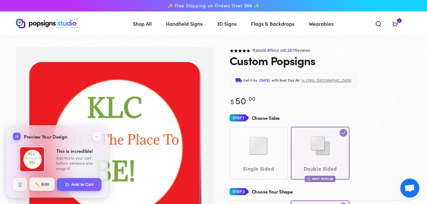
click at [44, 187] on button "✏️ Edit" at bounding box center [41, 184] width 25 height 13
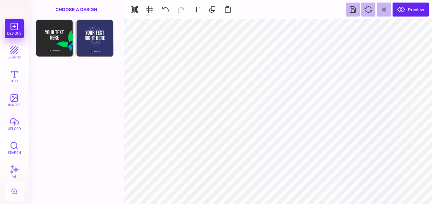
type input "#FFFFFF"
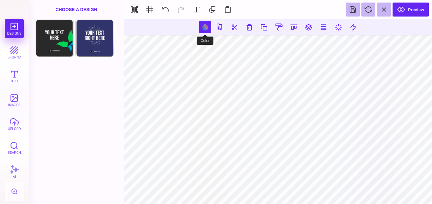
click at [204, 27] on button at bounding box center [205, 27] width 12 height 12
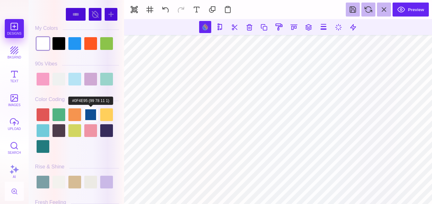
click at [93, 117] on div at bounding box center [90, 115] width 13 height 13
type input "#0F4E95"
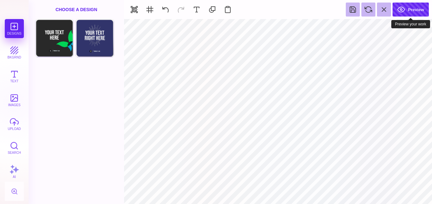
click at [408, 8] on button "Preview" at bounding box center [411, 10] width 36 height 14
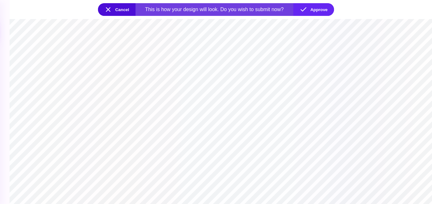
click at [221, 105] on section at bounding box center [221, 111] width 423 height 185
click at [119, 9] on button "Cancel" at bounding box center [117, 9] width 38 height 13
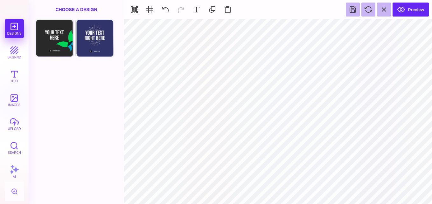
type input "#FF5722"
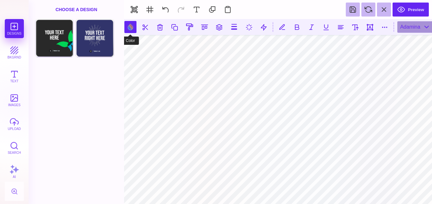
click at [130, 28] on button at bounding box center [130, 27] width 12 height 12
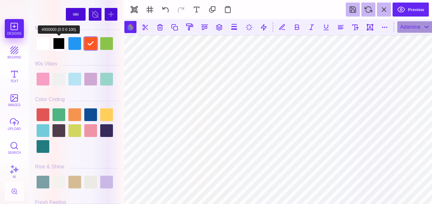
click at [59, 47] on div at bounding box center [59, 43] width 13 height 13
type input "#000000"
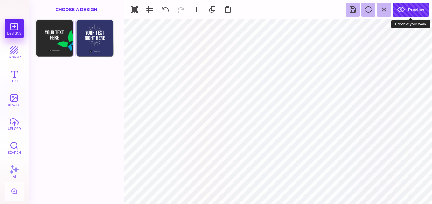
click at [414, 10] on button "Preview" at bounding box center [411, 10] width 36 height 14
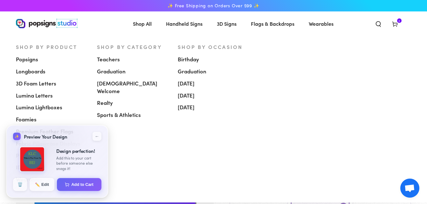
click at [176, 130] on div "Shop By Product Popsigns Longboards 3D Foam Letters Lumina Letters Lumina Light…" at bounding box center [214, 114] width 396 height 143
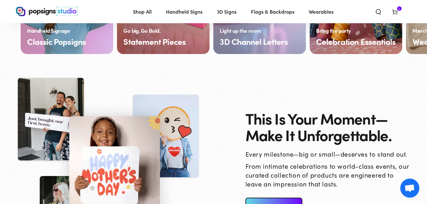
scroll to position [721, 0]
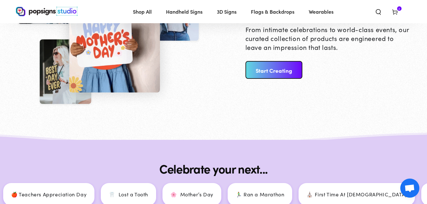
click at [286, 63] on link "Start Creating" at bounding box center [274, 70] width 57 height 18
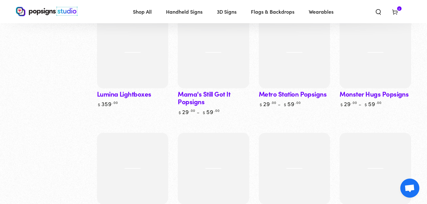
scroll to position [1951, 0]
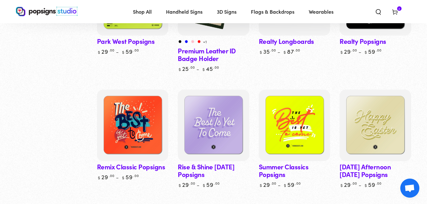
drag, startPoint x: 426, startPoint y: 130, endPoint x: 426, endPoint y: 141, distance: 11.5
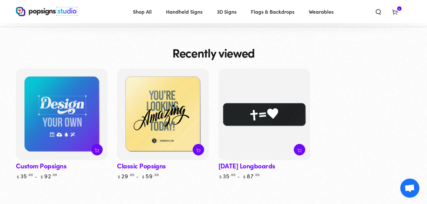
scroll to position [2268, 0]
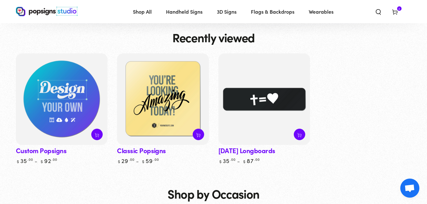
click at [91, 113] on img at bounding box center [62, 99] width 95 height 95
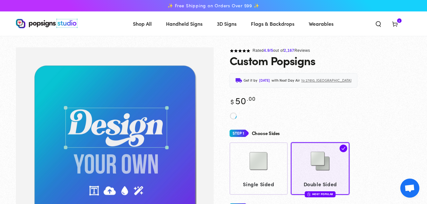
click at [271, 140] on div "Choose Sides Single Sided Double Sided Most Popular" at bounding box center [321, 161] width 182 height 67
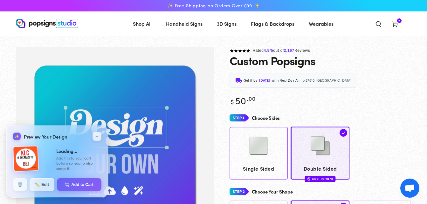
type input "**********"
click at [269, 157] on div "Single Sided Double Sided Most Popular" at bounding box center [321, 153] width 182 height 53
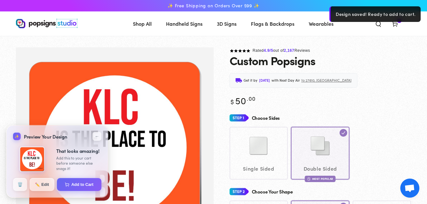
click at [266, 158] on div "Single Sided Double Sided Most Popular" at bounding box center [321, 153] width 182 height 53
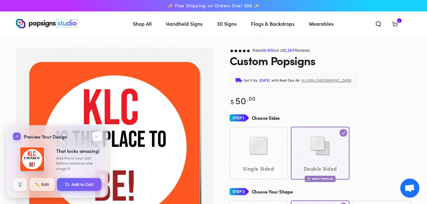
click at [98, 137] on button "←" at bounding box center [97, 136] width 11 height 11
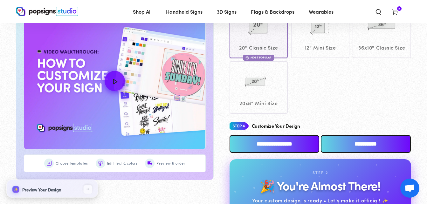
scroll to position [271, 0]
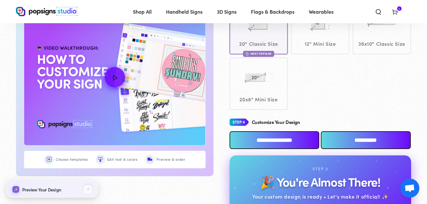
click at [281, 139] on input "**********" at bounding box center [275, 140] width 90 height 18
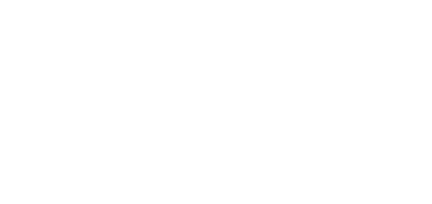
scroll to position [0, 0]
type textarea "An ancient tree with a door leading to a magical world"
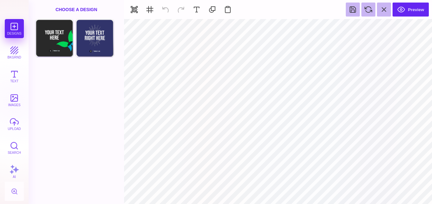
type input "#FFFFFF"
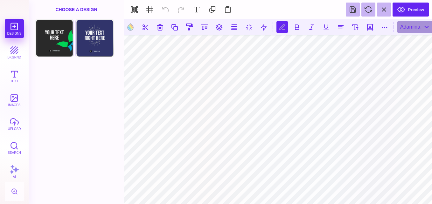
scroll to position [0, 0]
type textarea "**********"
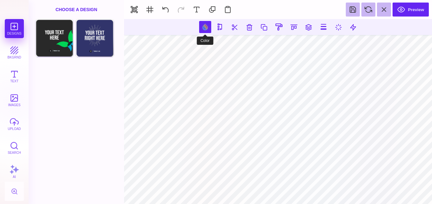
click at [204, 28] on button at bounding box center [205, 27] width 12 height 12
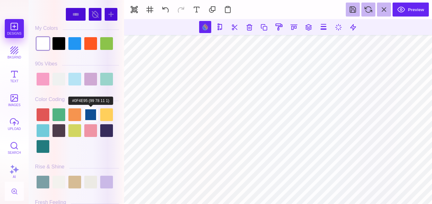
click at [85, 113] on div at bounding box center [90, 115] width 13 height 13
type input "#0F4E95"
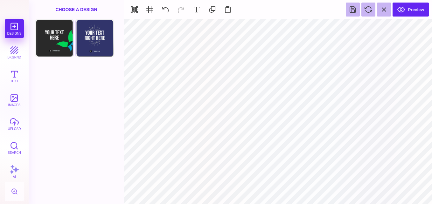
type input "#ED1C24"
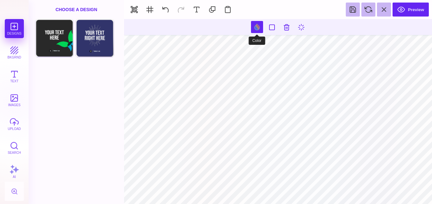
click at [261, 26] on button at bounding box center [257, 27] width 12 height 12
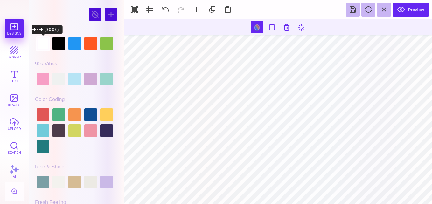
click at [45, 46] on div at bounding box center [43, 43] width 13 height 13
type input "#0F4E95"
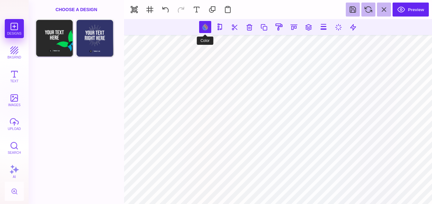
click at [203, 23] on button at bounding box center [205, 27] width 12 height 12
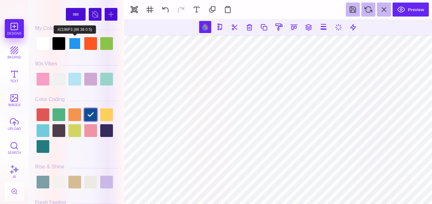
click at [78, 45] on div at bounding box center [74, 43] width 13 height 13
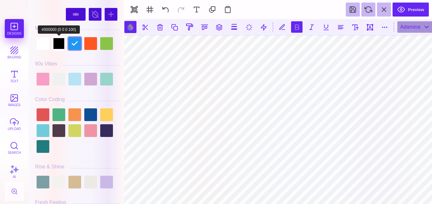
click at [63, 48] on div at bounding box center [59, 43] width 13 height 13
click at [59, 46] on div at bounding box center [59, 43] width 13 height 13
click at [123, 16] on div "#000000 **** **** **** **** **** **** ****** ***** **** ******" at bounding box center [76, 102] width 95 height 204
drag, startPoint x: 121, startPoint y: 16, endPoint x: 121, endPoint y: 25, distance: 9.6
click at [121, 25] on div "#000000 **** **** **** **** **** **** ****** ***** **** ******" at bounding box center [77, 103] width 90 height 201
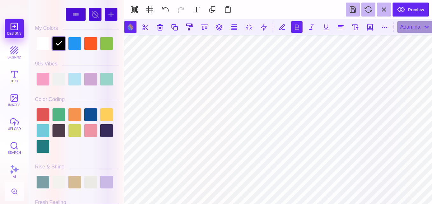
click at [123, 20] on div "#000000 **** **** **** **** **** **** ****** ***** **** ******" at bounding box center [76, 102] width 95 height 204
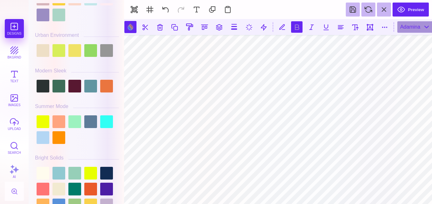
scroll to position [222, 0]
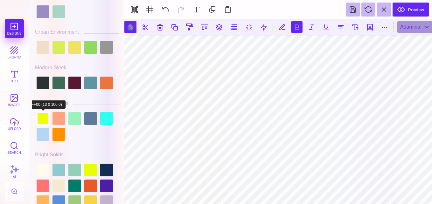
click at [43, 118] on div at bounding box center [43, 118] width 13 height 13
click at [42, 121] on div at bounding box center [43, 118] width 13 height 13
drag, startPoint x: 122, startPoint y: 42, endPoint x: 121, endPoint y: 57, distance: 15.0
click at [121, 57] on div "#EDFF00 **** **** **** **** **** **** ****** ***** **** ******" at bounding box center [76, 102] width 95 height 204
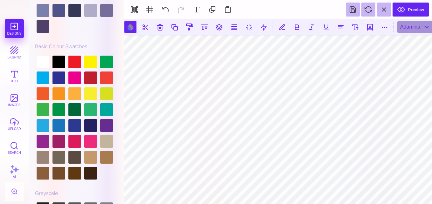
scroll to position [1749, 0]
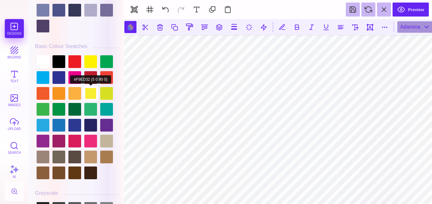
click at [90, 93] on div at bounding box center [90, 93] width 13 height 13
click at [105, 91] on div at bounding box center [106, 93] width 13 height 13
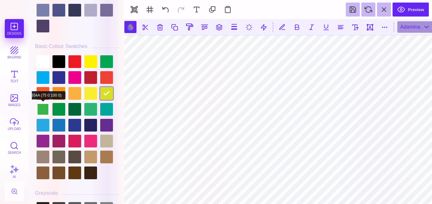
click at [42, 111] on div at bounding box center [43, 109] width 13 height 13
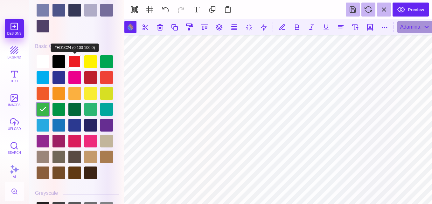
click at [72, 64] on div at bounding box center [74, 61] width 13 height 13
type input "#ED1C24"
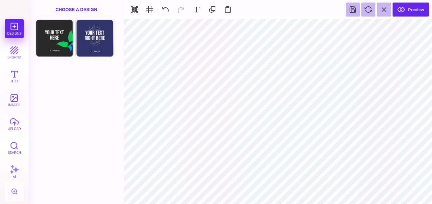
click at [15, 32] on div "Designs bkgrnd Text images upload Search AI" at bounding box center [14, 111] width 29 height 185
click at [14, 25] on div "Designs bkgrnd Text images upload Search AI" at bounding box center [14, 111] width 29 height 185
click at [16, 52] on button "bkgrnd" at bounding box center [14, 52] width 19 height 19
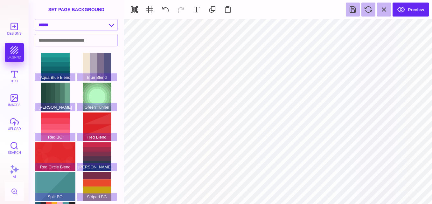
click at [16, 25] on button "Designs" at bounding box center [14, 28] width 19 height 19
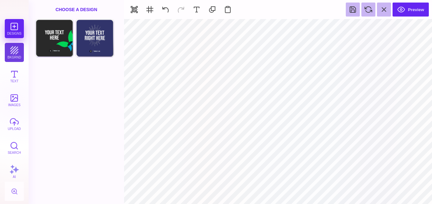
click at [15, 50] on button "bkgrnd" at bounding box center [14, 52] width 19 height 19
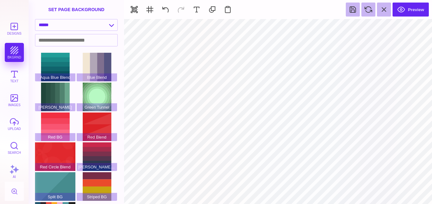
click at [13, 54] on div "Designs bkgrnd Text images upload Search AI" at bounding box center [14, 111] width 29 height 185
click at [15, 79] on button "Text" at bounding box center [14, 76] width 19 height 19
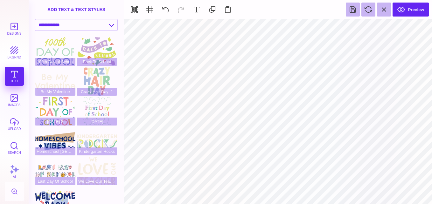
click at [123, 49] on section "**********" at bounding box center [76, 102] width 95 height 204
click at [54, 197] on div "Welcome Back" at bounding box center [55, 201] width 40 height 29
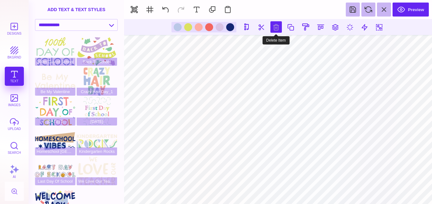
click at [275, 26] on button at bounding box center [276, 26] width 11 height 11
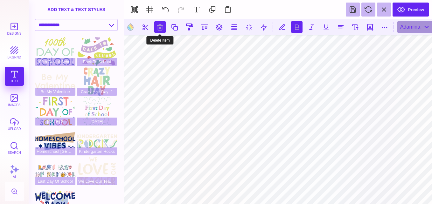
click at [160, 27] on button at bounding box center [159, 26] width 11 height 11
click at [159, 27] on button at bounding box center [159, 26] width 11 height 11
click at [158, 27] on button at bounding box center [159, 26] width 11 height 11
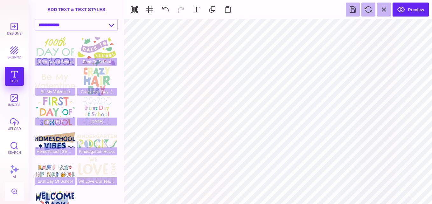
click at [66, 191] on div "Welcome Back" at bounding box center [55, 201] width 40 height 29
type input "#BAC8E7"
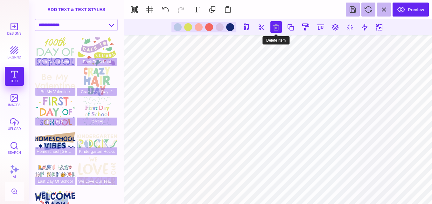
click at [274, 31] on button at bounding box center [276, 26] width 11 height 11
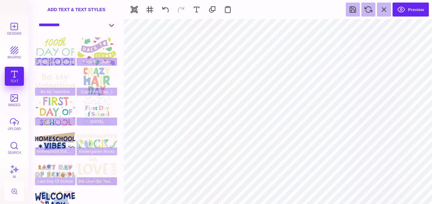
click at [111, 25] on select "**********" at bounding box center [76, 24] width 82 height 11
select select "**********"
click at [35, 19] on select "**********" at bounding box center [76, 24] width 82 height 11
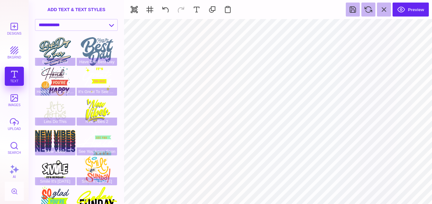
drag, startPoint x: 121, startPoint y: 71, endPoint x: 122, endPoint y: 84, distance: 13.5
click at [122, 84] on section "**********" at bounding box center [76, 102] width 95 height 204
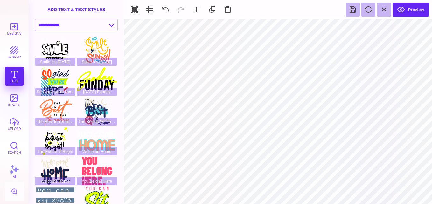
scroll to position [120, 0]
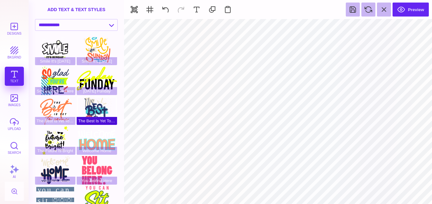
click at [106, 109] on div "The Best Is Yet To Come" at bounding box center [97, 110] width 40 height 29
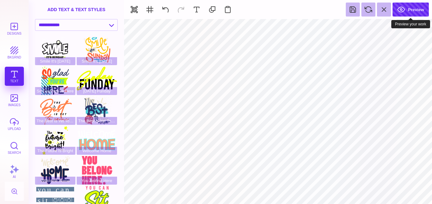
click at [415, 7] on button "Preview" at bounding box center [411, 10] width 36 height 14
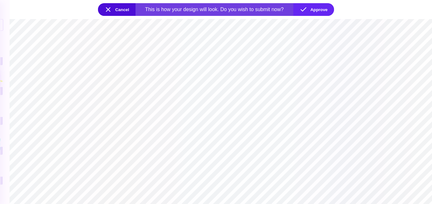
click at [118, 72] on section at bounding box center [221, 111] width 423 height 185
click at [136, 45] on section at bounding box center [221, 111] width 423 height 185
click at [314, 162] on section at bounding box center [221, 111] width 423 height 185
drag, startPoint x: 150, startPoint y: 164, endPoint x: 121, endPoint y: 114, distance: 58.1
click at [121, 114] on section at bounding box center [221, 111] width 423 height 185
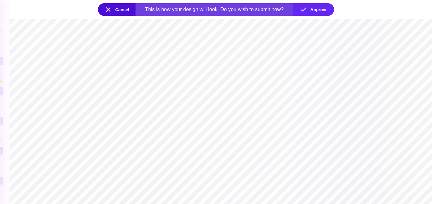
click at [207, 85] on section at bounding box center [221, 111] width 423 height 185
click at [116, 7] on button "Cancel" at bounding box center [117, 9] width 38 height 13
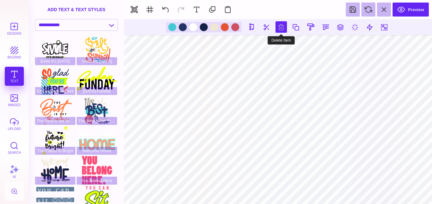
click at [279, 30] on button at bounding box center [281, 26] width 11 height 11
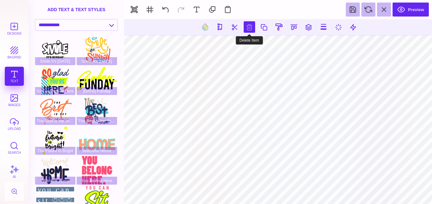
click at [246, 26] on button at bounding box center [249, 26] width 11 height 11
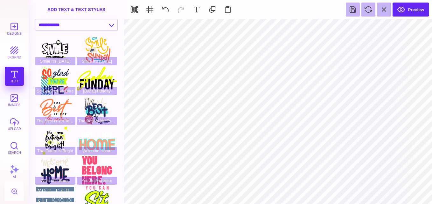
type input "#FFFFFF"
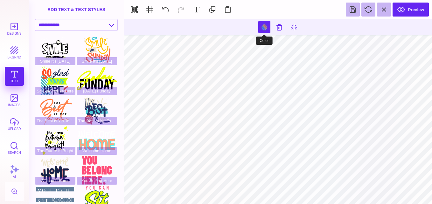
click at [265, 23] on button at bounding box center [264, 27] width 12 height 12
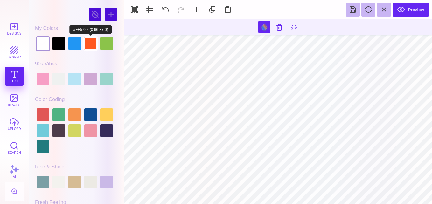
click at [92, 42] on div at bounding box center [90, 43] width 13 height 13
type input "#FF5722"
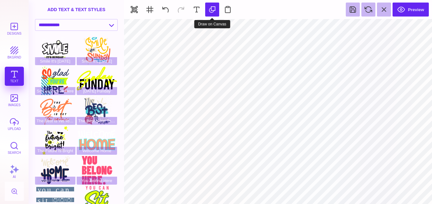
click at [214, 9] on button at bounding box center [212, 10] width 14 height 14
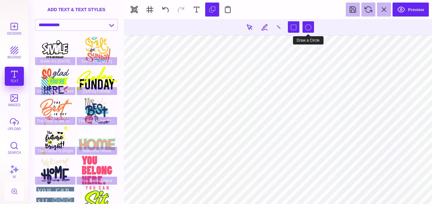
click at [306, 24] on button at bounding box center [308, 26] width 11 height 11
click at [151, 71] on section at bounding box center [278, 111] width 308 height 185
click at [172, 59] on section at bounding box center [278, 111] width 308 height 185
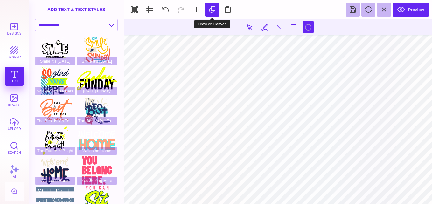
click at [211, 9] on button at bounding box center [212, 10] width 14 height 14
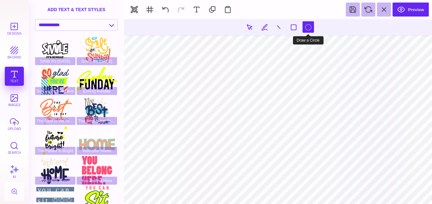
click at [310, 27] on button at bounding box center [308, 26] width 11 height 11
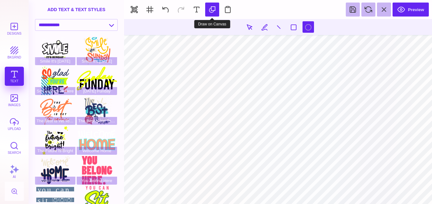
click at [209, 6] on button at bounding box center [212, 10] width 14 height 14
click at [191, 67] on section at bounding box center [278, 111] width 308 height 185
click at [212, 6] on button at bounding box center [212, 10] width 14 height 14
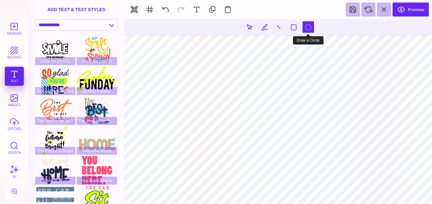
click at [306, 27] on button at bounding box center [308, 26] width 11 height 11
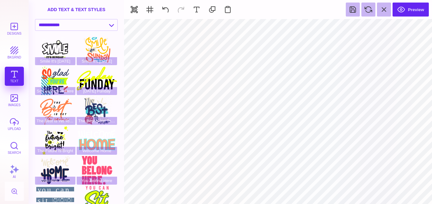
click at [16, 71] on div "Designs bkgrnd Text images upload Search AI" at bounding box center [14, 111] width 29 height 185
click at [211, 11] on button at bounding box center [212, 10] width 14 height 14
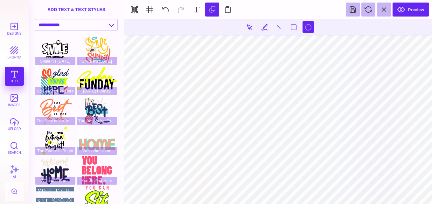
drag, startPoint x: 276, startPoint y: 87, endPoint x: 323, endPoint y: 159, distance: 86.4
click at [323, 159] on section at bounding box center [278, 111] width 308 height 185
click at [292, 78] on section at bounding box center [278, 111] width 308 height 185
click at [172, 69] on section at bounding box center [278, 111] width 308 height 185
click at [209, 10] on button at bounding box center [212, 10] width 14 height 14
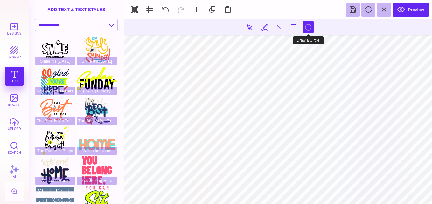
click at [308, 26] on button at bounding box center [308, 26] width 11 height 11
type input "#466B80"
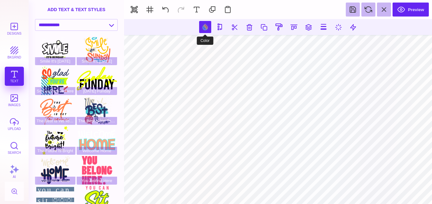
click at [206, 26] on button at bounding box center [205, 27] width 12 height 12
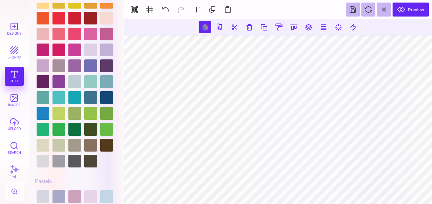
scroll to position [841, 0]
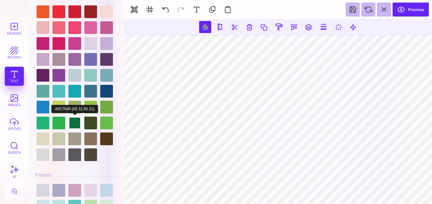
click at [79, 122] on div at bounding box center [74, 123] width 13 height 13
type input "#0C7040"
click at [244, 21] on section at bounding box center [278, 27] width 308 height 16
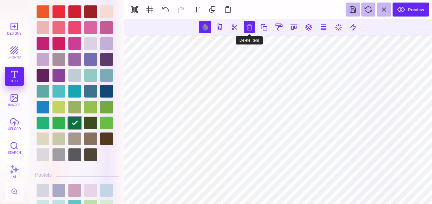
click at [247, 25] on button at bounding box center [249, 26] width 11 height 11
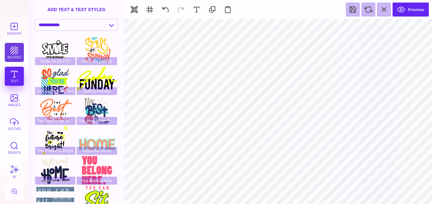
click at [18, 47] on button "bkgrnd" at bounding box center [14, 52] width 19 height 19
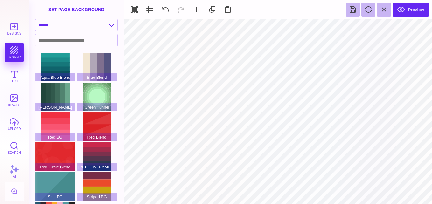
click at [18, 53] on div "Designs bkgrnd Text images upload Search AI" at bounding box center [14, 111] width 29 height 185
click at [15, 50] on div "Designs bkgrnd Text images upload Search AI" at bounding box center [14, 111] width 29 height 185
click at [14, 55] on div "Designs bkgrnd Text images upload Search AI" at bounding box center [14, 111] width 29 height 185
click at [26, 74] on div "Designs bkgrnd Text images upload Search AI" at bounding box center [14, 111] width 29 height 185
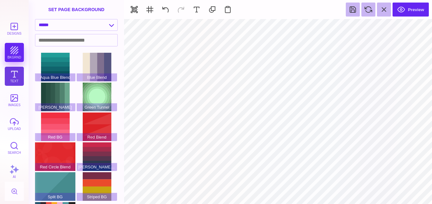
click at [20, 74] on button "Text" at bounding box center [14, 76] width 19 height 19
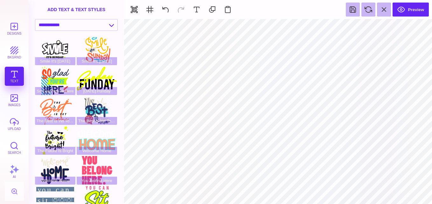
click at [20, 74] on div "Designs bkgrnd Text images upload Search AI" at bounding box center [14, 111] width 29 height 185
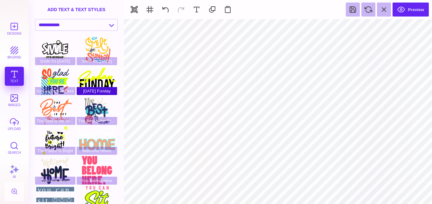
type input "#0C7040"
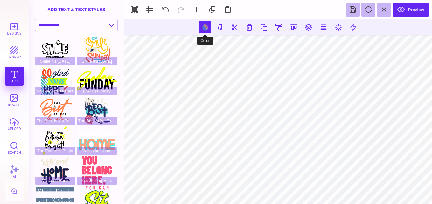
click at [206, 27] on button at bounding box center [205, 27] width 12 height 12
click at [207, 28] on button at bounding box center [205, 27] width 12 height 12
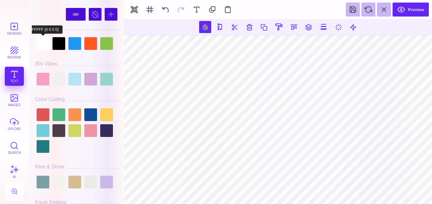
click at [45, 46] on div at bounding box center [43, 43] width 13 height 13
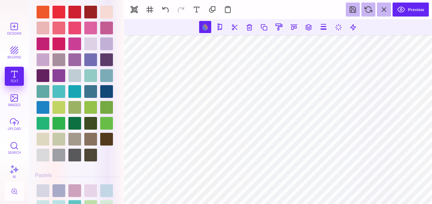
scroll to position [857, 0]
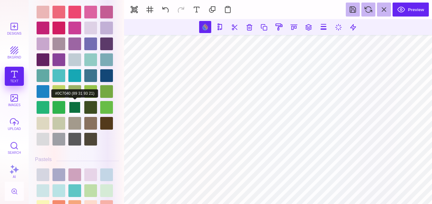
click at [72, 106] on div at bounding box center [74, 107] width 13 height 13
drag, startPoint x: 122, startPoint y: 97, endPoint x: 117, endPoint y: 69, distance: 28.8
click at [117, 69] on div "#0C7040 **** **** **** **** **** **** ****** ***** **** ******" at bounding box center [76, 102] width 95 height 204
drag, startPoint x: 121, startPoint y: 93, endPoint x: 120, endPoint y: 75, distance: 17.5
click at [120, 75] on div "#0C7040 **** **** **** **** **** **** ****** ***** **** ******" at bounding box center [77, 103] width 90 height 201
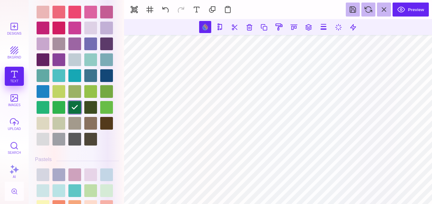
drag, startPoint x: 122, startPoint y: 93, endPoint x: 120, endPoint y: 78, distance: 14.8
click at [120, 78] on div "#0C7040 **** **** **** **** **** **** ****** ***** **** ******" at bounding box center [76, 102] width 95 height 204
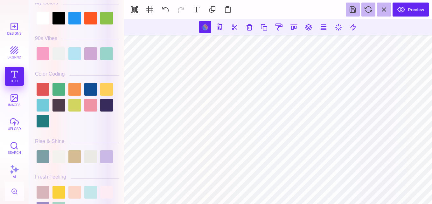
scroll to position [19, 0]
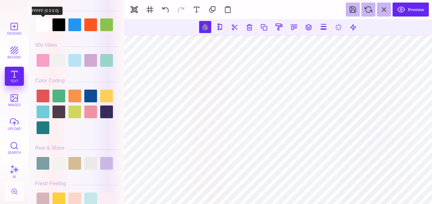
click at [41, 27] on div at bounding box center [43, 24] width 13 height 13
type input "#FFFFFF"
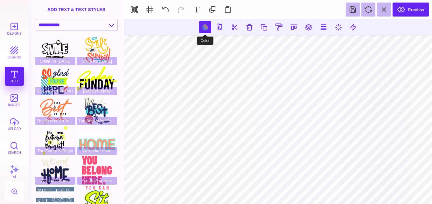
click at [205, 28] on button at bounding box center [205, 27] width 12 height 12
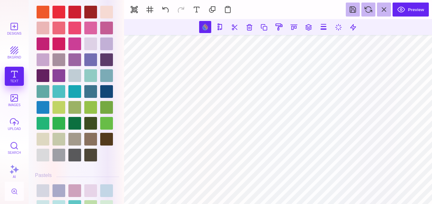
scroll to position [892, 0]
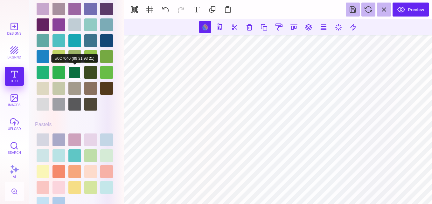
click at [74, 72] on div at bounding box center [74, 72] width 13 height 13
type input "#0C7040"
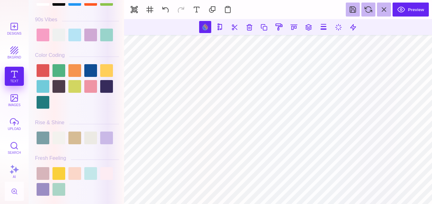
scroll to position [0, 0]
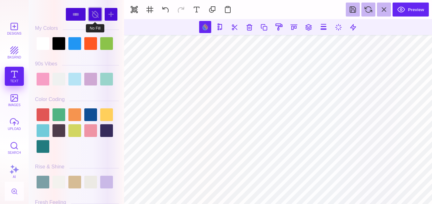
click at [92, 14] on div at bounding box center [95, 14] width 13 height 13
click at [166, 10] on button at bounding box center [165, 10] width 14 height 14
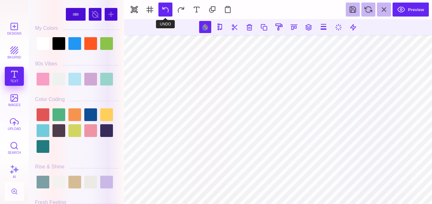
click at [166, 10] on button at bounding box center [165, 10] width 14 height 14
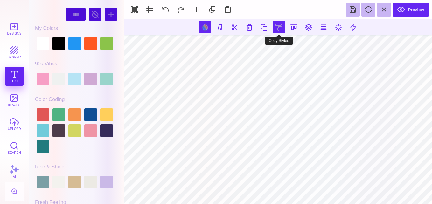
click at [280, 26] on button at bounding box center [279, 27] width 12 height 12
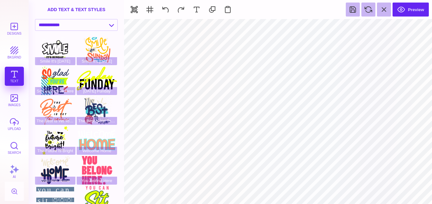
click at [20, 73] on div "Designs bkgrnd Text images upload Search AI" at bounding box center [14, 111] width 29 height 185
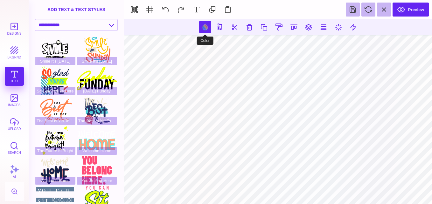
click at [203, 29] on button at bounding box center [205, 27] width 12 height 12
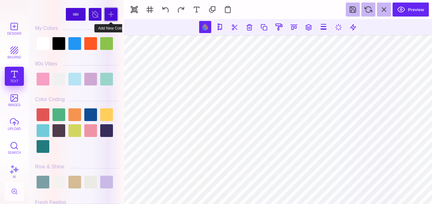
click at [111, 15] on div at bounding box center [111, 14] width 13 height 13
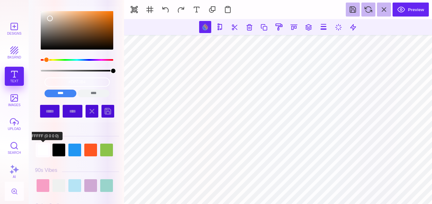
click at [46, 157] on div at bounding box center [43, 150] width 13 height 13
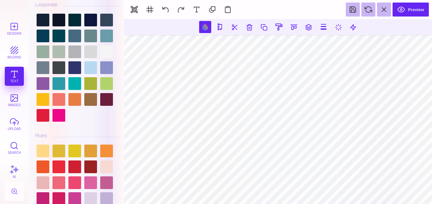
scroll to position [969, 0]
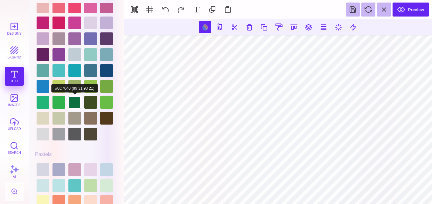
click at [79, 109] on div at bounding box center [74, 102] width 13 height 13
drag, startPoint x: 121, startPoint y: 104, endPoint x: 121, endPoint y: 72, distance: 31.8
click at [121, 72] on div "#0C7040 **** **** **** **** **** **** ****** ***** ***** ****** ****" at bounding box center [77, 103] width 90 height 201
click at [120, 98] on div "#0C7040 **** **** **** **** **** **** ****** ***** ***** ****** ****" at bounding box center [77, 103] width 90 height 201
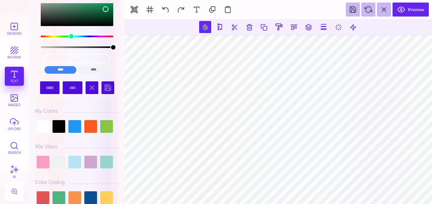
scroll to position [7, 0]
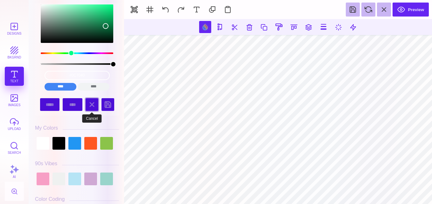
click at [98, 105] on div at bounding box center [92, 104] width 13 height 13
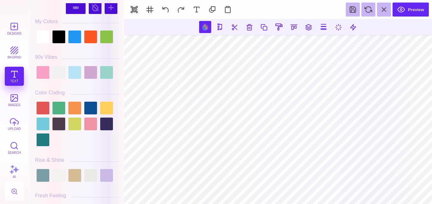
scroll to position [3, 0]
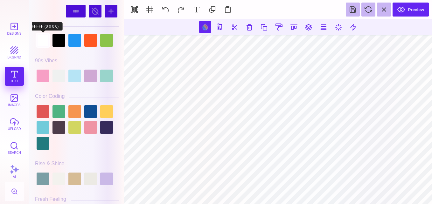
click at [47, 44] on div at bounding box center [43, 40] width 13 height 13
type input "#FFFFFF"
click at [47, 44] on div at bounding box center [43, 40] width 13 height 13
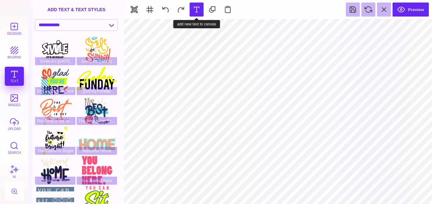
click at [197, 8] on button at bounding box center [197, 10] width 14 height 14
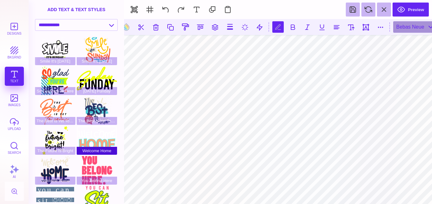
type textarea "***"
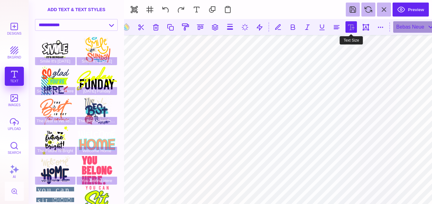
click at [353, 26] on button at bounding box center [351, 26] width 11 height 11
type input "***"
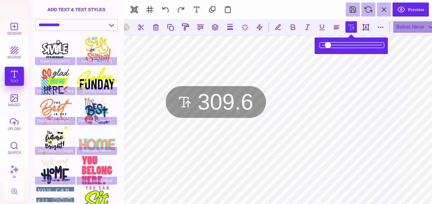
drag, startPoint x: 333, startPoint y: 47, endPoint x: 341, endPoint y: 44, distance: 9.3
type input "*****"
click at [341, 44] on input "range" at bounding box center [352, 45] width 64 height 4
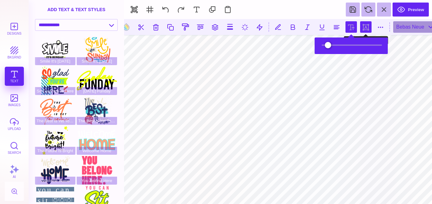
click at [366, 30] on button at bounding box center [365, 26] width 11 height 11
type input "#000000"
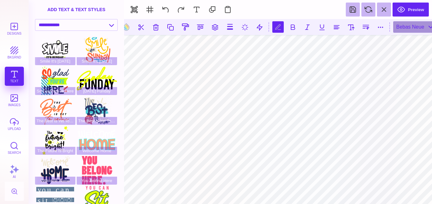
type textarea "***"
click at [128, 31] on button at bounding box center [126, 27] width 12 height 12
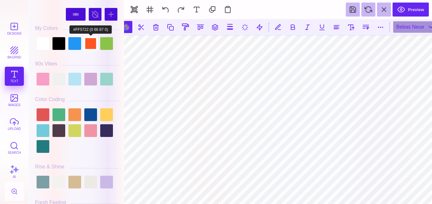
click at [93, 47] on div at bounding box center [90, 43] width 13 height 13
type input "#FF5722"
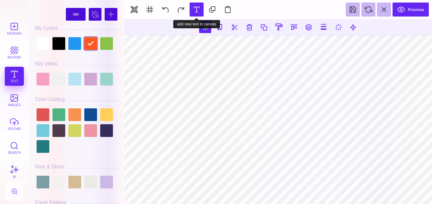
click at [198, 11] on button at bounding box center [197, 10] width 14 height 14
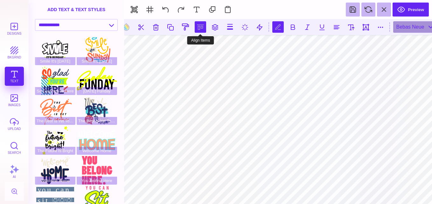
scroll to position [0, 1]
type textarea "*"
type textarea "**********"
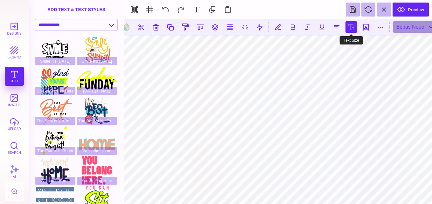
click at [352, 29] on button at bounding box center [351, 26] width 11 height 11
type input "***"
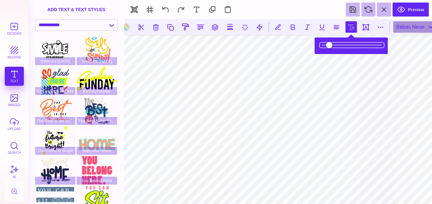
drag, startPoint x: 344, startPoint y: 46, endPoint x: 340, endPoint y: 46, distance: 4.5
type input "*****"
click at [340, 46] on input "range" at bounding box center [352, 45] width 64 height 4
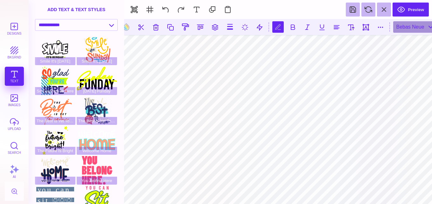
scroll to position [0, 2]
type textarea "**********"
click at [351, 31] on button at bounding box center [351, 26] width 11 height 11
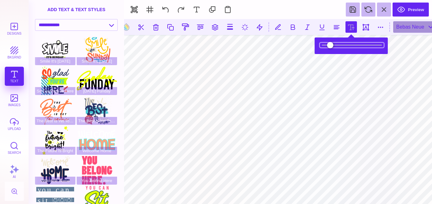
type input "***"
click at [345, 43] on input "range" at bounding box center [352, 45] width 64 height 4
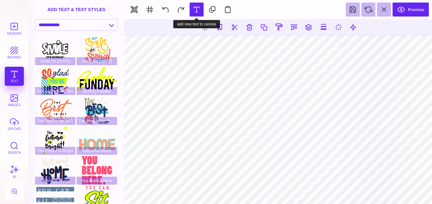
click at [199, 9] on button at bounding box center [197, 10] width 14 height 14
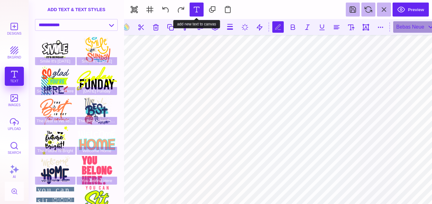
scroll to position [0, 0]
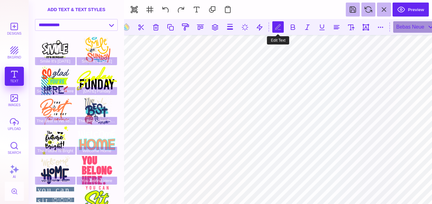
click at [278, 31] on button at bounding box center [277, 26] width 11 height 11
type textarea "*"
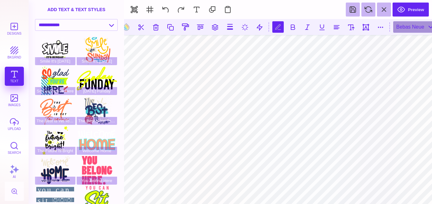
type textarea "***"
click at [352, 27] on button at bounding box center [351, 26] width 11 height 11
type input "***"
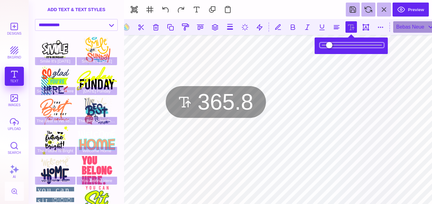
drag, startPoint x: 342, startPoint y: 46, endPoint x: 355, endPoint y: 46, distance: 13.0
type input "*****"
click at [355, 46] on input "range" at bounding box center [352, 45] width 64 height 4
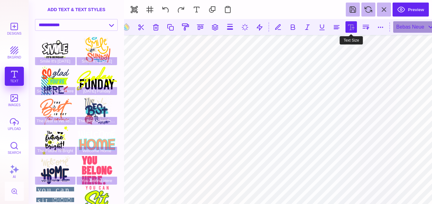
click at [352, 26] on button at bounding box center [351, 26] width 11 height 11
type input "*****"
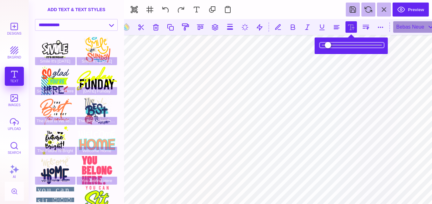
drag, startPoint x: 344, startPoint y: 45, endPoint x: 348, endPoint y: 45, distance: 4.8
click at [348, 45] on input "range" at bounding box center [352, 45] width 64 height 4
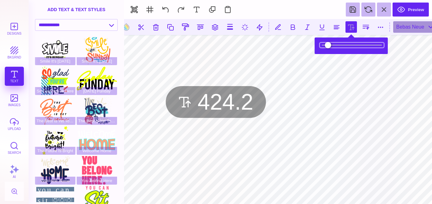
type input "*****"
click at [349, 44] on input "range" at bounding box center [352, 45] width 64 height 4
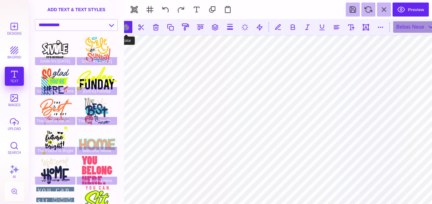
click at [127, 25] on button at bounding box center [126, 27] width 12 height 12
type input "#000000"
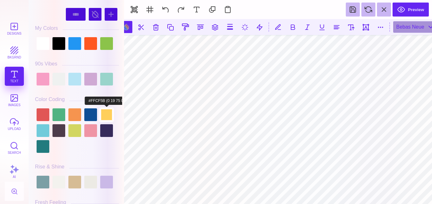
click at [111, 113] on div at bounding box center [106, 115] width 13 height 13
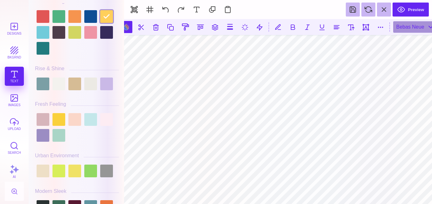
scroll to position [140, 0]
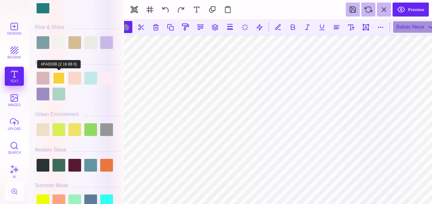
click at [60, 80] on div at bounding box center [59, 78] width 13 height 13
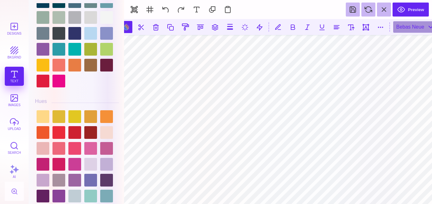
scroll to position [705, 0]
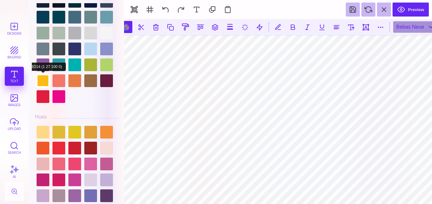
click at [39, 81] on div at bounding box center [43, 80] width 13 height 13
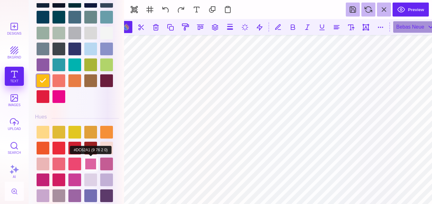
click at [88, 158] on div at bounding box center [90, 164] width 13 height 13
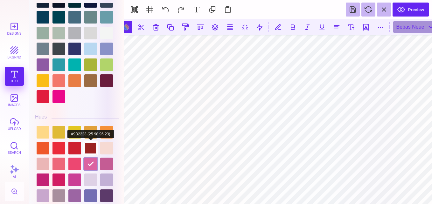
click at [91, 144] on div at bounding box center [90, 148] width 13 height 13
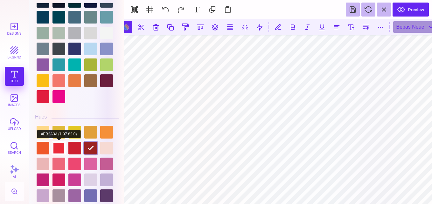
click at [63, 148] on div at bounding box center [59, 148] width 13 height 13
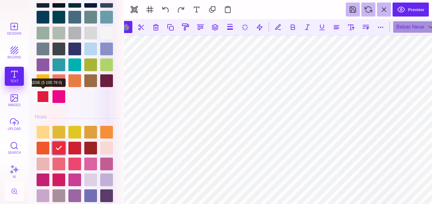
click at [38, 97] on div at bounding box center [43, 96] width 13 height 13
drag, startPoint x: 121, startPoint y: 83, endPoint x: 118, endPoint y: 74, distance: 10.2
click at [118, 74] on div "#E11D3E **** **** **** **** **** **** ****** ***** **** ******" at bounding box center [77, 103] width 90 height 201
drag, startPoint x: 122, startPoint y: 81, endPoint x: 122, endPoint y: 99, distance: 18.5
click at [122, 99] on div "#E11D3E **** **** **** **** **** **** ****** ***** **** ******" at bounding box center [76, 102] width 95 height 204
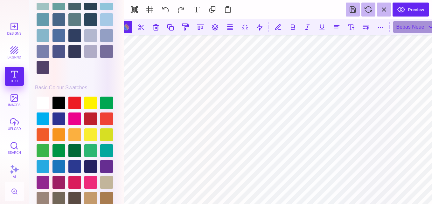
scroll to position [1730, 0]
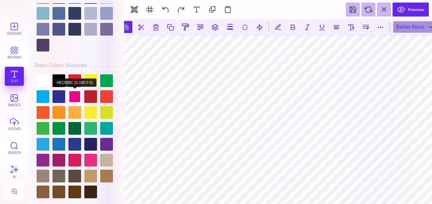
click at [74, 90] on div at bounding box center [74, 96] width 13 height 13
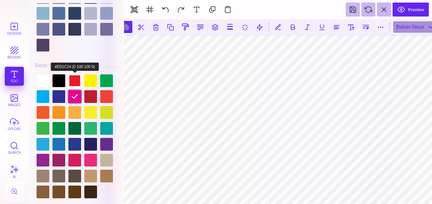
click at [76, 76] on div at bounding box center [74, 80] width 13 height 13
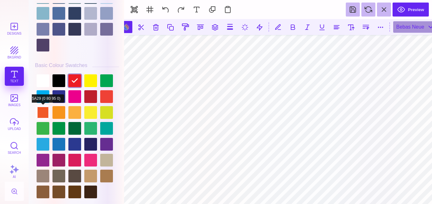
click at [46, 114] on div at bounding box center [43, 112] width 13 height 13
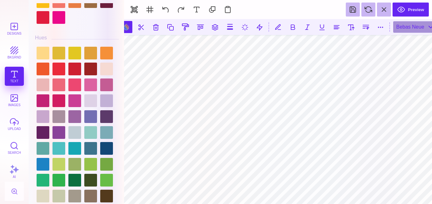
scroll to position [787, 0]
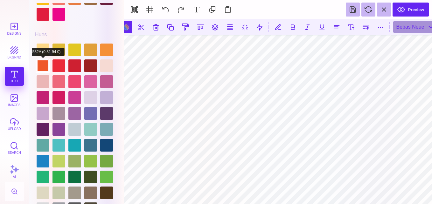
click at [47, 66] on div at bounding box center [43, 66] width 13 height 13
click at [55, 69] on div at bounding box center [59, 66] width 13 height 13
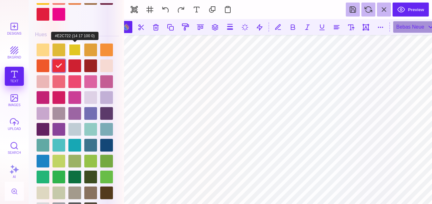
click at [75, 47] on div at bounding box center [74, 50] width 13 height 13
type input "#E2C722"
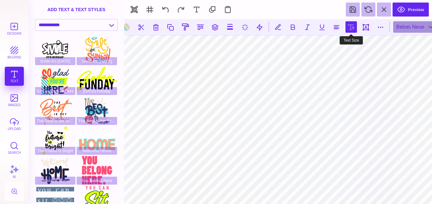
click at [353, 25] on button at bounding box center [351, 26] width 11 height 11
type input "*****"
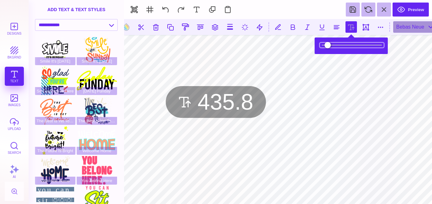
drag, startPoint x: 343, startPoint y: 45, endPoint x: 346, endPoint y: 44, distance: 3.5
type input "*****"
click at [346, 44] on input "range" at bounding box center [352, 45] width 64 height 4
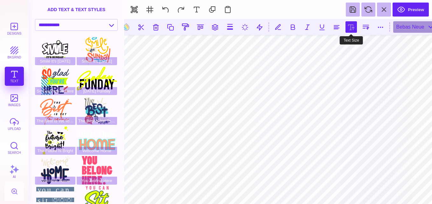
click at [354, 25] on button at bounding box center [351, 26] width 11 height 11
type input "*****"
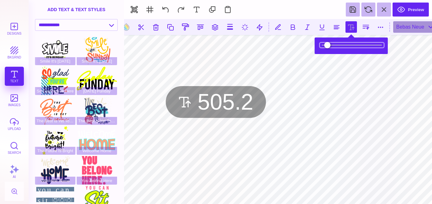
drag, startPoint x: 342, startPoint y: 46, endPoint x: 346, endPoint y: 44, distance: 4.6
type input "*****"
click at [346, 44] on input "range" at bounding box center [352, 45] width 64 height 4
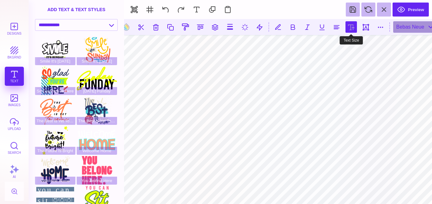
click at [348, 32] on button at bounding box center [351, 26] width 11 height 11
type input "*****"
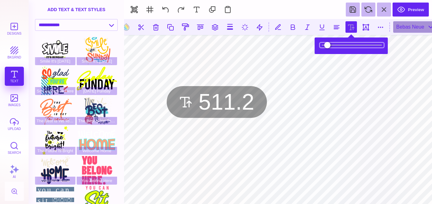
type input "*****"
click at [346, 44] on input "range" at bounding box center [352, 45] width 64 height 4
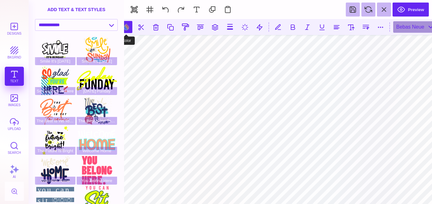
click at [126, 27] on button at bounding box center [126, 27] width 12 height 12
type input "#EB2A3A"
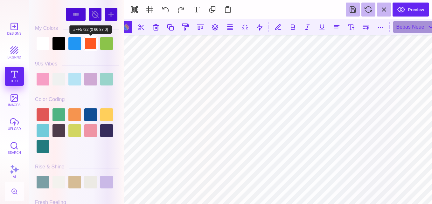
click at [92, 45] on div at bounding box center [90, 43] width 13 height 13
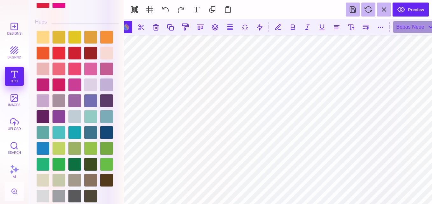
scroll to position [797, 0]
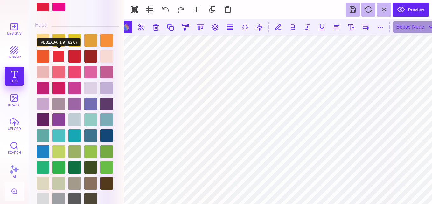
click at [60, 57] on div at bounding box center [59, 56] width 13 height 13
type input "#EB2A3A"
drag, startPoint x: 121, startPoint y: 88, endPoint x: 121, endPoint y: 76, distance: 12.4
click at [121, 76] on div "#EB2A3A **** **** **** **** **** **** ****** ***** **** ******" at bounding box center [77, 103] width 90 height 201
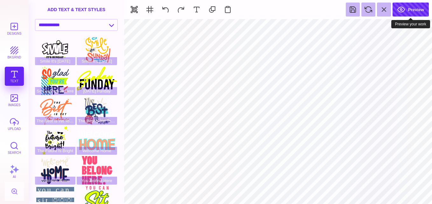
click at [386, 55] on section "Designs bkgrnd Text images upload Search AI set page background" at bounding box center [216, 102] width 432 height 204
click at [419, 9] on button "Preview" at bounding box center [411, 10] width 36 height 14
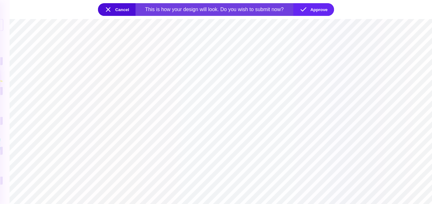
click at [110, 11] on button "Cancel" at bounding box center [117, 9] width 38 height 13
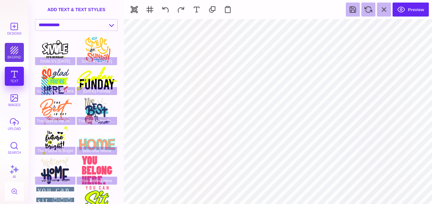
click at [12, 49] on button "bkgrnd" at bounding box center [14, 52] width 19 height 19
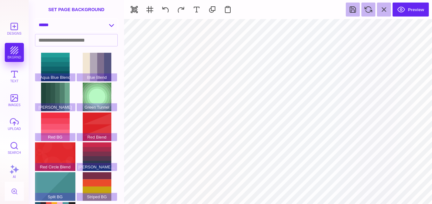
click at [110, 26] on select "**********" at bounding box center [76, 24] width 82 height 11
click at [35, 19] on select "**********" at bounding box center [76, 24] width 82 height 11
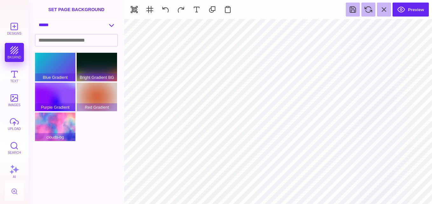
click at [112, 23] on select "**********" at bounding box center [76, 24] width 82 height 11
click at [35, 19] on select "**********" at bounding box center [76, 24] width 82 height 11
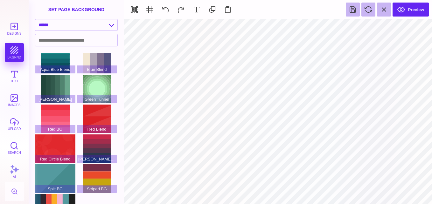
scroll to position [29, 0]
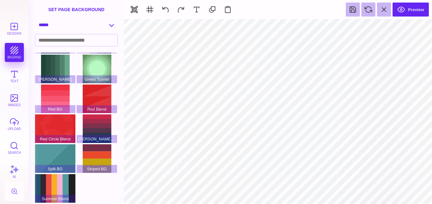
click at [112, 23] on select "**********" at bounding box center [76, 24] width 82 height 11
click at [35, 19] on select "**********" at bounding box center [76, 24] width 82 height 11
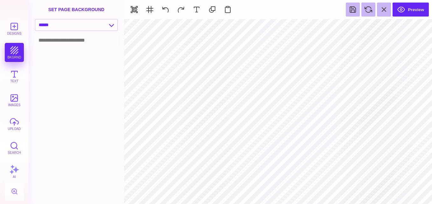
scroll to position [0, 0]
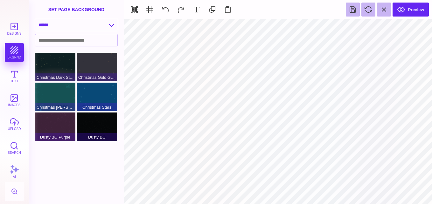
click at [110, 24] on select "**********" at bounding box center [76, 24] width 82 height 11
click at [35, 19] on select "**********" at bounding box center [76, 24] width 82 height 11
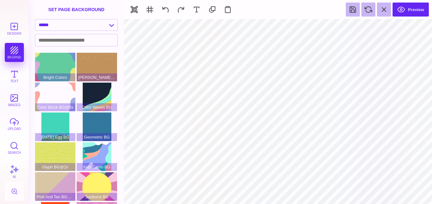
drag, startPoint x: 122, startPoint y: 80, endPoint x: 118, endPoint y: 101, distance: 20.7
click at [118, 101] on section "**********" at bounding box center [76, 102] width 95 height 204
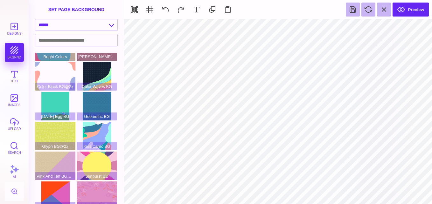
scroll to position [29, 0]
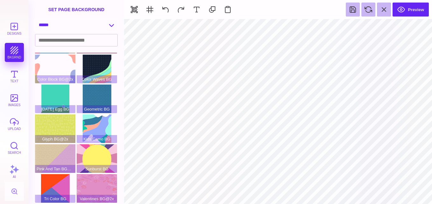
click at [111, 24] on select "**********" at bounding box center [76, 24] width 82 height 11
click at [35, 19] on select "**********" at bounding box center [76, 24] width 82 height 11
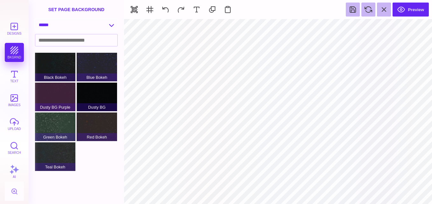
click at [113, 28] on select "**********" at bounding box center [76, 24] width 82 height 11
click at [35, 19] on select "**********" at bounding box center [76, 24] width 82 height 11
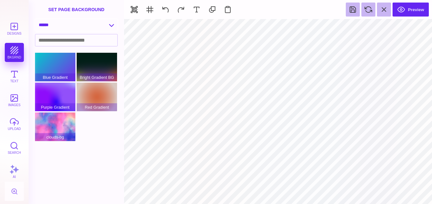
click at [112, 24] on select "**********" at bounding box center [76, 24] width 82 height 11
click at [35, 19] on select "**********" at bounding box center [76, 24] width 82 height 11
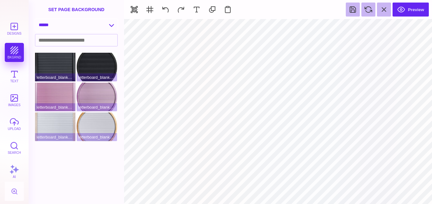
click at [111, 26] on select "**********" at bounding box center [76, 24] width 82 height 11
click at [35, 19] on select "**********" at bounding box center [76, 24] width 82 height 11
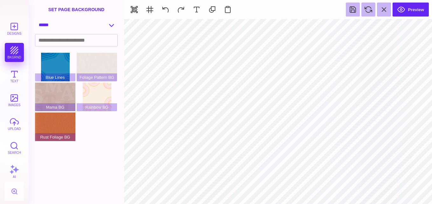
click at [112, 27] on select "**********" at bounding box center [76, 24] width 82 height 11
click at [35, 19] on select "**********" at bounding box center [76, 24] width 82 height 11
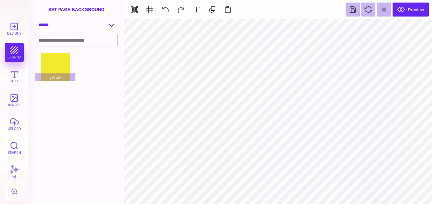
click at [115, 25] on select "**********" at bounding box center [76, 24] width 82 height 11
select select "**********"
click at [35, 19] on select "**********" at bounding box center [76, 24] width 82 height 11
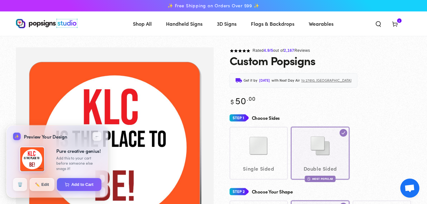
click at [208, 159] on link "Gallery Viewer" at bounding box center [115, 147] width 198 height 200
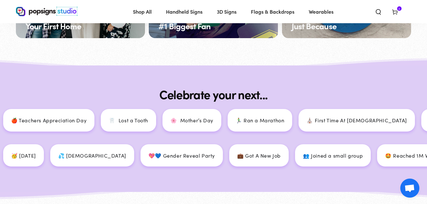
scroll to position [2616, 0]
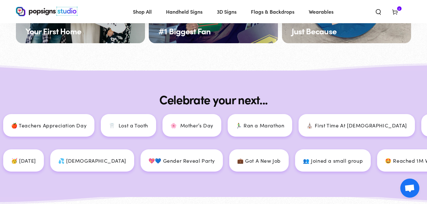
click at [297, 135] on div "⛪ First Time At [DEMOGRAPHIC_DATA]" at bounding box center [355, 125] width 116 height 23
click at [293, 134] on div "⛪ First Time At [DEMOGRAPHIC_DATA]" at bounding box center [351, 125] width 116 height 23
click at [304, 126] on p "⛪ First Time At [DEMOGRAPHIC_DATA]" at bounding box center [354, 125] width 100 height 9
click at [305, 126] on p "⛪ First Time At [DEMOGRAPHIC_DATA]" at bounding box center [355, 125] width 100 height 9
click at [304, 126] on p "⛪ First Time At [DEMOGRAPHIC_DATA]" at bounding box center [354, 125] width 100 height 9
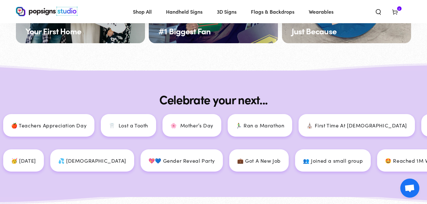
click at [198, 95] on div "Celebrate your next... 🍎 Teachers Appreciation Day 🦷 Lost a Tooth 🌸 Mother’s Da…" at bounding box center [213, 134] width 427 height 127
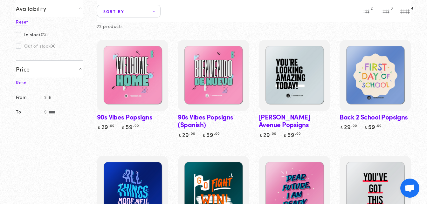
scroll to position [0, 0]
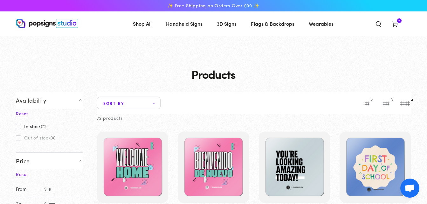
click at [35, 127] on label "In stock (72)" at bounding box center [32, 126] width 32 height 5
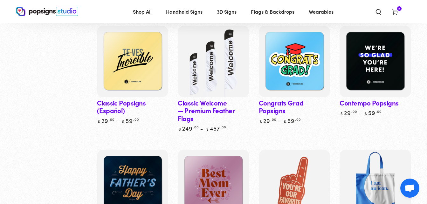
scroll to position [461, 0]
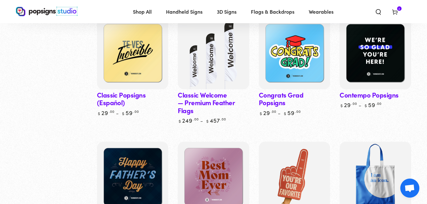
drag, startPoint x: 425, startPoint y: 93, endPoint x: 414, endPoint y: 87, distance: 12.6
click at [414, 87] on div "Availability 1 Reset In stock (72) Out of stock (0) Price Reset $" at bounding box center [213, 25] width 427 height 791
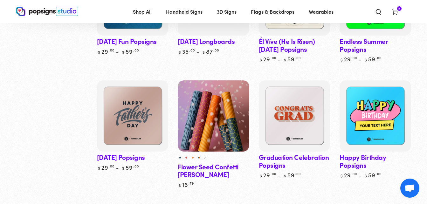
scroll to position [1175, 0]
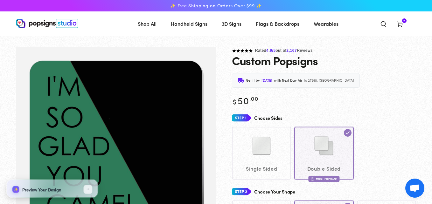
select select "**********"
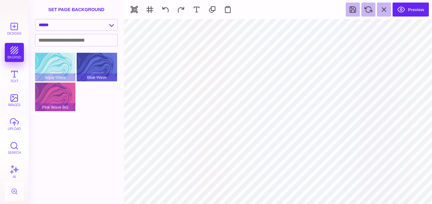
scroll to position [120, 0]
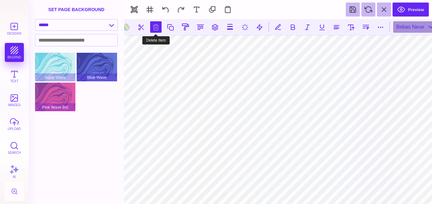
click at [153, 27] on button at bounding box center [155, 26] width 11 height 11
click at [158, 31] on button at bounding box center [155, 26] width 11 height 11
click at [156, 32] on button at bounding box center [155, 26] width 11 height 11
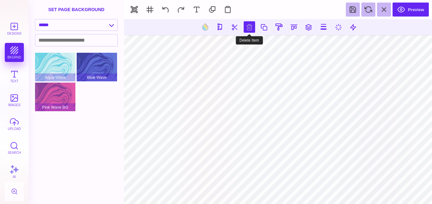
click at [248, 32] on button at bounding box center [249, 26] width 11 height 11
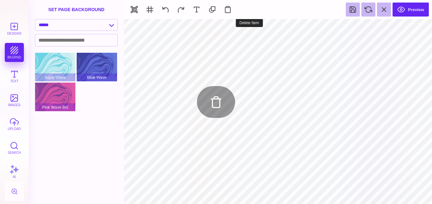
type input "#FF5722"
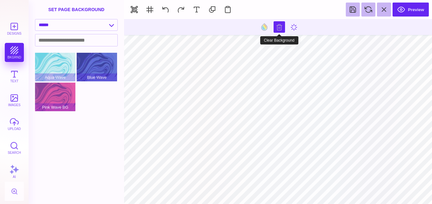
click at [280, 25] on button at bounding box center [279, 26] width 11 height 11
click at [266, 27] on button at bounding box center [264, 27] width 12 height 12
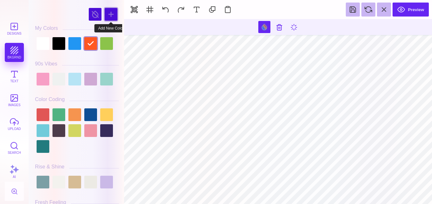
click at [108, 12] on div at bounding box center [111, 14] width 13 height 13
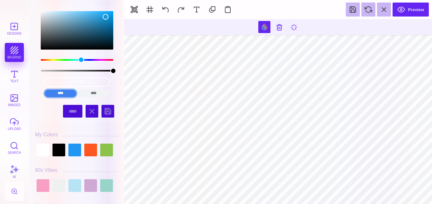
click at [66, 92] on input "****" at bounding box center [61, 94] width 32 height 8
click at [83, 92] on input "****" at bounding box center [94, 94] width 32 height 8
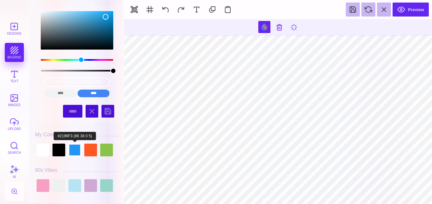
click at [73, 150] on div at bounding box center [74, 150] width 13 height 13
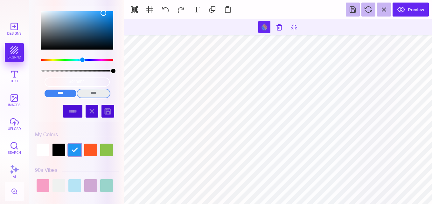
click at [84, 93] on input "****" at bounding box center [94, 94] width 32 height 8
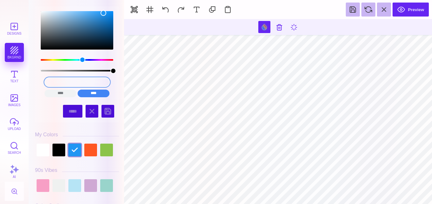
click at [82, 83] on input "cmyk(86%, 38%, 0%, 5%)" at bounding box center [77, 82] width 65 height 9
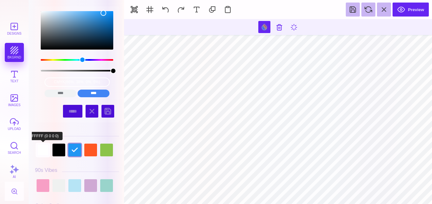
click at [48, 150] on div at bounding box center [43, 150] width 13 height 13
type input "#FFFFFF"
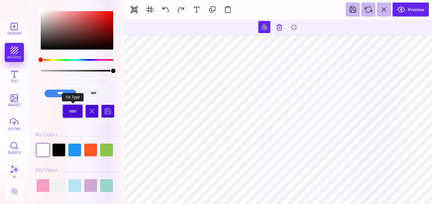
click at [71, 111] on select "***** ******" at bounding box center [72, 111] width 19 height 13
select select "******"
click at [63, 114] on select "***** ******" at bounding box center [72, 111] width 19 height 13
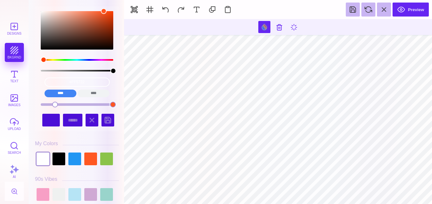
drag, startPoint x: 98, startPoint y: 104, endPoint x: 122, endPoint y: 107, distance: 24.0
click at [122, 107] on div "#FF5722 **** **** **** **** **** **** ****** ***** * ***** ****** My Colors Hues" at bounding box center [77, 103] width 90 height 201
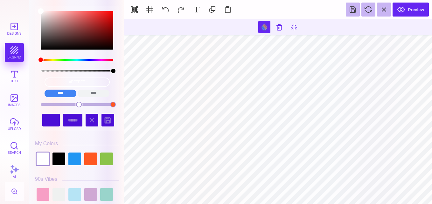
drag, startPoint x: 53, startPoint y: 104, endPoint x: 79, endPoint y: 106, distance: 25.9
click at [79, 106] on div at bounding box center [79, 105] width 6 height 6
type input "#FF5722"
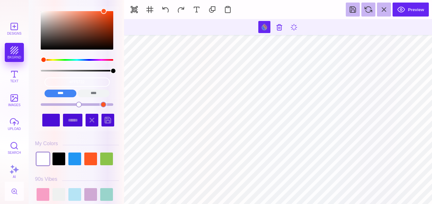
drag, startPoint x: 113, startPoint y: 102, endPoint x: 103, endPoint y: 105, distance: 10.0
click at [103, 105] on div at bounding box center [104, 105] width 6 height 6
click at [51, 125] on input "*" at bounding box center [51, 120] width 18 height 13
click at [53, 121] on input "*" at bounding box center [51, 120] width 18 height 13
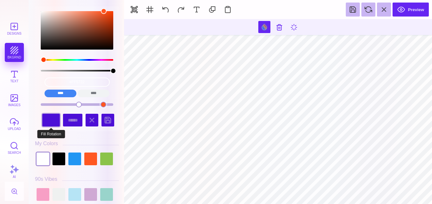
click at [55, 119] on input "*" at bounding box center [51, 120] width 18 height 13
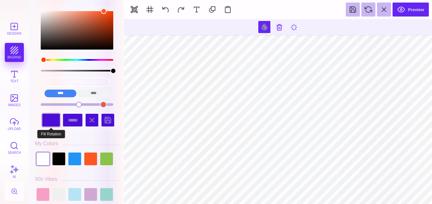
click at [55, 119] on input "*" at bounding box center [51, 120] width 18 height 13
click at [55, 119] on input "**" at bounding box center [51, 120] width 18 height 13
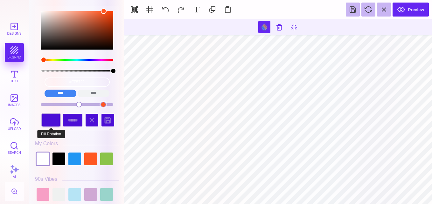
click at [55, 119] on input "**" at bounding box center [51, 120] width 18 height 13
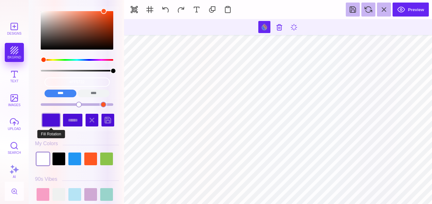
click at [55, 119] on input "**" at bounding box center [51, 120] width 18 height 13
type input "**"
click at [55, 119] on input "**" at bounding box center [51, 120] width 18 height 13
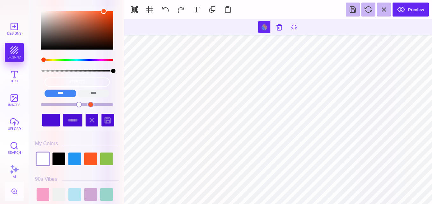
drag, startPoint x: 104, startPoint y: 104, endPoint x: 91, endPoint y: 105, distance: 13.4
click at [91, 105] on div at bounding box center [91, 105] width 6 height 6
type input "#FFFFFF"
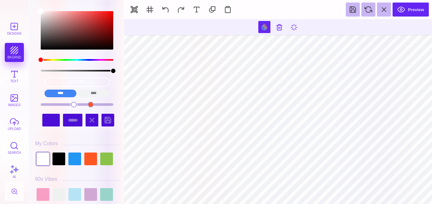
drag, startPoint x: 79, startPoint y: 105, endPoint x: 74, endPoint y: 104, distance: 5.4
click at [74, 104] on div at bounding box center [74, 105] width 6 height 6
click at [55, 119] on input "**" at bounding box center [51, 120] width 18 height 13
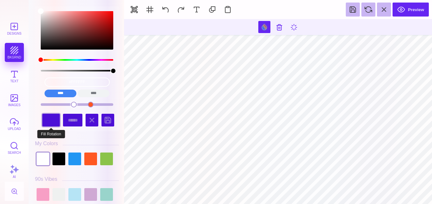
click at [55, 119] on input "**" at bounding box center [51, 120] width 18 height 13
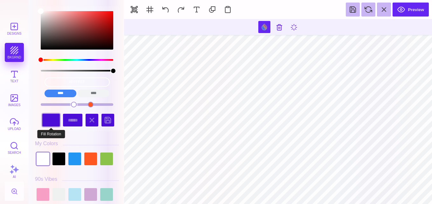
click at [55, 119] on input "**" at bounding box center [51, 120] width 18 height 13
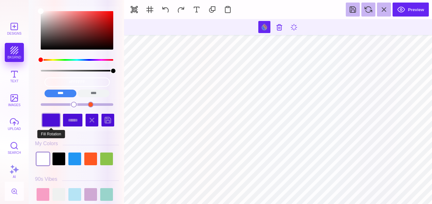
click at [55, 119] on input "**" at bounding box center [51, 120] width 18 height 13
type input "**"
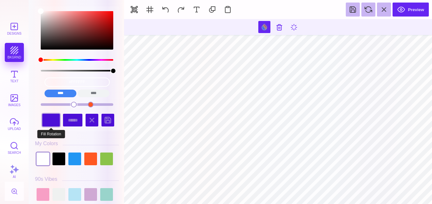
click at [55, 119] on input "**" at bounding box center [51, 120] width 18 height 13
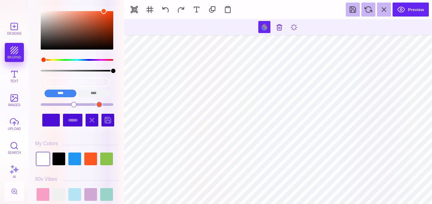
drag, startPoint x: 89, startPoint y: 104, endPoint x: 99, endPoint y: 104, distance: 9.9
click at [99, 104] on div at bounding box center [99, 105] width 6 height 6
drag, startPoint x: 97, startPoint y: 105, endPoint x: 104, endPoint y: 106, distance: 6.8
click at [104, 106] on div at bounding box center [104, 105] width 6 height 6
drag, startPoint x: 104, startPoint y: 102, endPoint x: 114, endPoint y: 103, distance: 9.9
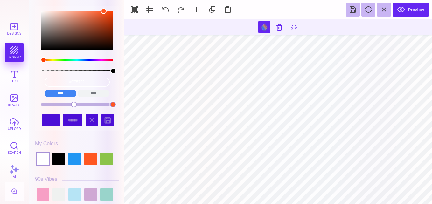
click at [114, 103] on div at bounding box center [113, 105] width 6 height 6
type input "#FFFFFF"
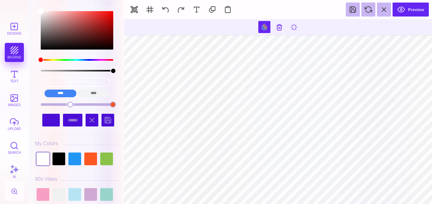
drag, startPoint x: 75, startPoint y: 103, endPoint x: 70, endPoint y: 107, distance: 6.1
click at [70, 107] on div at bounding box center [70, 105] width 6 height 6
drag, startPoint x: 69, startPoint y: 105, endPoint x: 76, endPoint y: 105, distance: 6.4
click at [76, 105] on div at bounding box center [76, 105] width 6 height 6
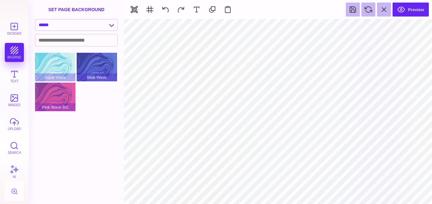
select select "******"
type input "#000000"
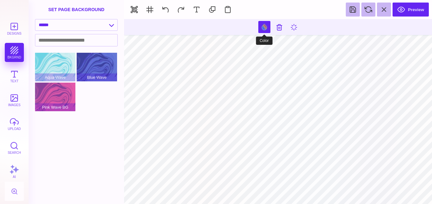
click at [268, 23] on button at bounding box center [264, 27] width 12 height 12
select select "******"
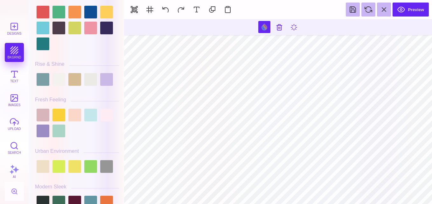
scroll to position [212, 0]
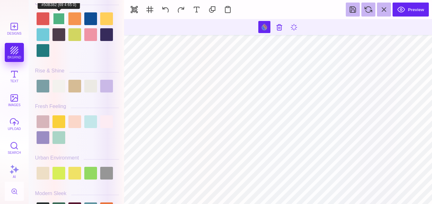
click at [59, 18] on div at bounding box center [59, 18] width 13 height 13
type input "#50B382"
select select "*****"
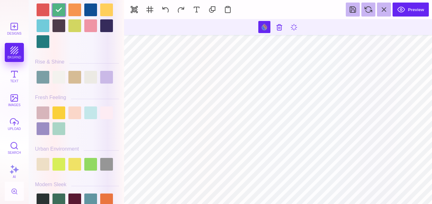
scroll to position [203, 0]
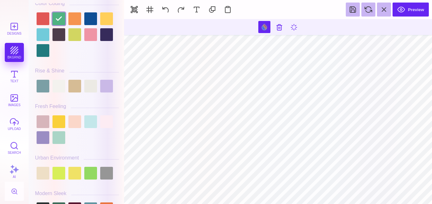
drag, startPoint x: 122, startPoint y: 29, endPoint x: 122, endPoint y: 36, distance: 6.7
click at [122, 36] on div "#50B382 **** **** **** **** **** **** ****** ***** ***** ******" at bounding box center [76, 102] width 95 height 204
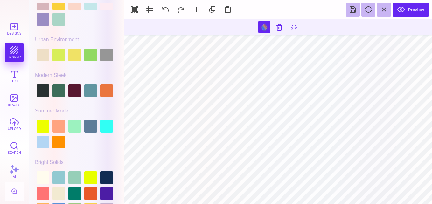
scroll to position [328, 0]
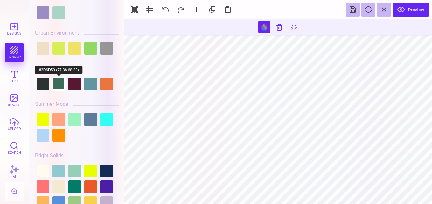
click at [61, 84] on div at bounding box center [59, 84] width 13 height 13
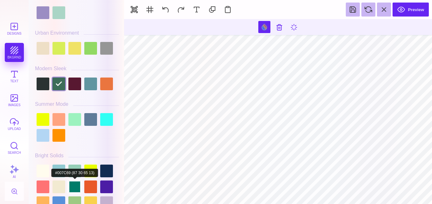
click at [76, 186] on div at bounding box center [74, 187] width 13 height 13
drag, startPoint x: 121, startPoint y: 46, endPoint x: 123, endPoint y: 24, distance: 22.7
click at [123, 24] on div "#007C69 **** **** **** **** **** **** ****** ***** ***** ******" at bounding box center [76, 102] width 95 height 204
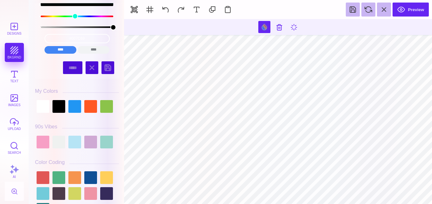
scroll to position [0, 0]
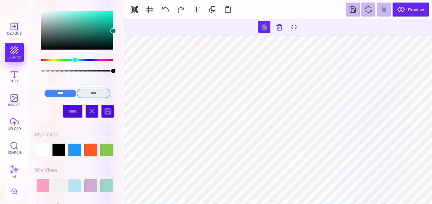
click at [88, 92] on input "****" at bounding box center [94, 94] width 32 height 8
click at [61, 95] on input "****" at bounding box center [61, 94] width 32 height 8
click at [86, 92] on input "****" at bounding box center [94, 94] width 32 height 8
type input "cmyk(100%, 0%, 15%, 51%)"
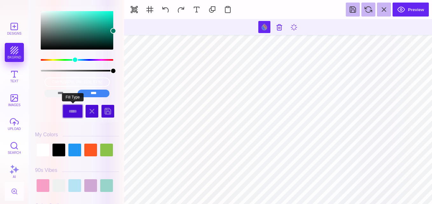
click at [72, 111] on select "***** ******" at bounding box center [72, 111] width 19 height 13
select select "******"
click at [63, 114] on select "***** ******" at bounding box center [72, 111] width 19 height 13
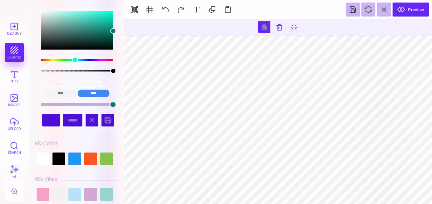
type input "#007C69"
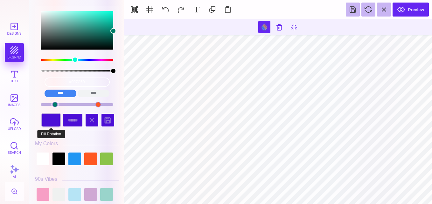
click at [54, 122] on input "*" at bounding box center [51, 120] width 18 height 13
drag, startPoint x: 54, startPoint y: 122, endPoint x: 54, endPoint y: 128, distance: 5.7
click at [54, 127] on input "*" at bounding box center [51, 120] width 18 height 13
click at [54, 128] on div "* ***** ******" at bounding box center [77, 120] width 78 height 16
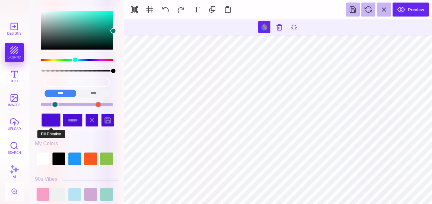
click at [54, 121] on input "*" at bounding box center [51, 120] width 18 height 13
click at [55, 123] on input "*" at bounding box center [51, 120] width 18 height 13
click at [55, 122] on input "*" at bounding box center [51, 120] width 18 height 13
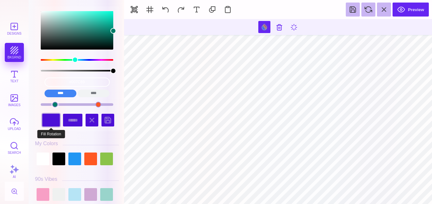
click at [55, 122] on input "*" at bounding box center [51, 120] width 18 height 13
type input "*"
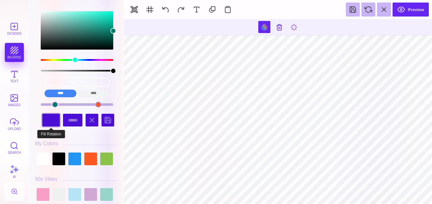
click at [54, 119] on input "*" at bounding box center [51, 120] width 18 height 13
click at [47, 159] on div at bounding box center [43, 159] width 13 height 13
type input "#000000"
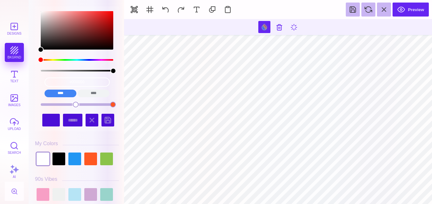
drag, startPoint x: 122, startPoint y: 20, endPoint x: 118, endPoint y: 36, distance: 16.1
click at [118, 36] on div "#000000 **** **** **** **** **** **** ****** ***** ** ***** ****** My Colors Hu…" at bounding box center [76, 102] width 95 height 204
drag, startPoint x: 121, startPoint y: 21, endPoint x: 121, endPoint y: 25, distance: 4.1
click at [121, 25] on div "#000000 **** **** **** **** **** **** ****** ***** ** ***** ****** My Colors Hu…" at bounding box center [77, 103] width 90 height 201
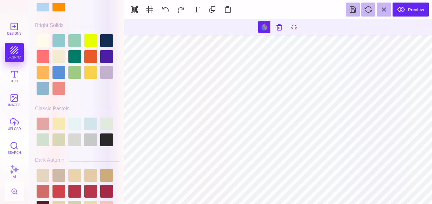
scroll to position [484, 0]
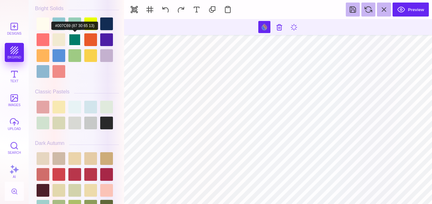
click at [71, 36] on div at bounding box center [74, 39] width 13 height 13
type input "*"
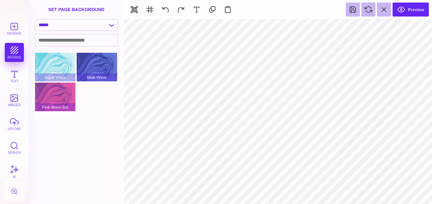
select select "******"
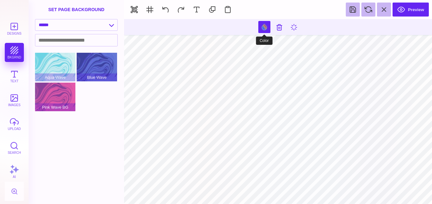
click at [261, 26] on button at bounding box center [264, 27] width 12 height 12
select select "******"
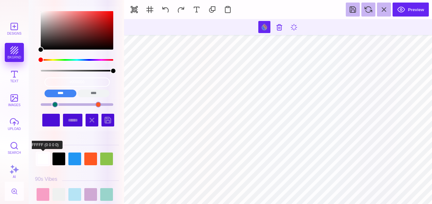
click at [44, 160] on div at bounding box center [43, 159] width 13 height 13
type input "**"
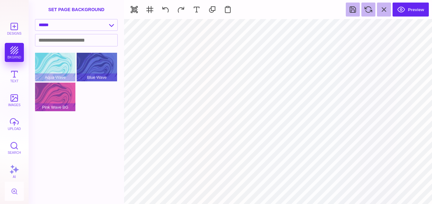
select select "******"
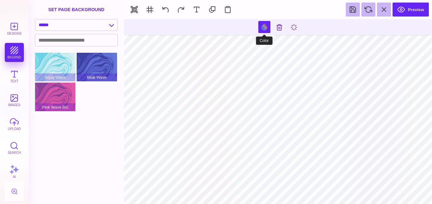
click at [265, 22] on button at bounding box center [264, 27] width 12 height 12
select select "******"
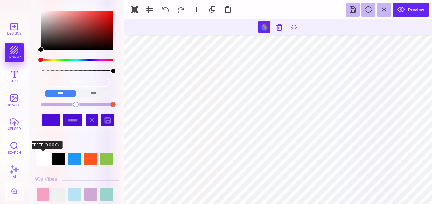
click at [46, 164] on div at bounding box center [43, 159] width 13 height 13
click at [43, 162] on div at bounding box center [43, 159] width 13 height 13
drag, startPoint x: 121, startPoint y: 15, endPoint x: 118, endPoint y: 24, distance: 9.0
click at [118, 24] on div "#000000 **** **** **** **** **** **** ****** ***** ** ***** ****** My Colors Hu…" at bounding box center [77, 103] width 90 height 201
drag, startPoint x: 121, startPoint y: 19, endPoint x: 119, endPoint y: 34, distance: 14.8
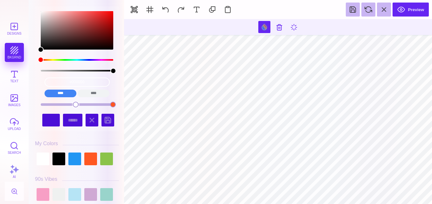
click at [119, 34] on div "#000000 **** **** **** **** **** **** ****** ***** ** ***** ****** My Colors Hu…" at bounding box center [77, 103] width 90 height 201
drag, startPoint x: 121, startPoint y: 21, endPoint x: 121, endPoint y: 30, distance: 8.6
click at [121, 30] on div "#000000 **** **** **** **** **** **** ****** ***** ** ***** ****** My Colors Hu…" at bounding box center [77, 103] width 90 height 201
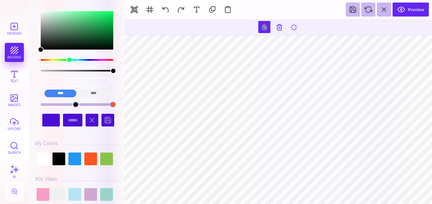
drag, startPoint x: 41, startPoint y: 61, endPoint x: 69, endPoint y: 63, distance: 28.4
click at [69, 63] on div "color picker dialog" at bounding box center [77, 43] width 73 height 64
click at [85, 30] on div "color picker dialog" at bounding box center [77, 30] width 73 height 39
click at [74, 32] on div "color picker dialog" at bounding box center [77, 30] width 73 height 39
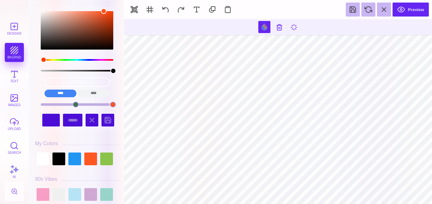
click at [113, 106] on div at bounding box center [113, 105] width 6 height 6
click at [42, 153] on div at bounding box center [43, 159] width 13 height 13
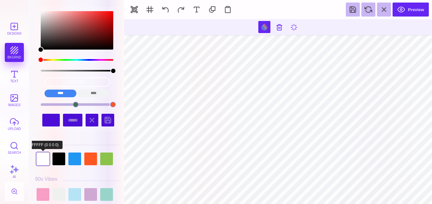
click at [42, 153] on div at bounding box center [43, 159] width 13 height 13
click at [44, 161] on div at bounding box center [43, 159] width 13 height 13
click at [74, 103] on div at bounding box center [76, 105] width 6 height 6
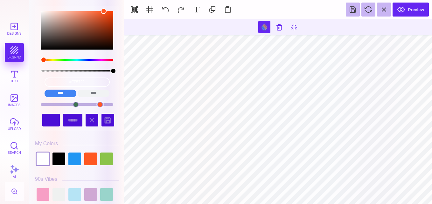
drag, startPoint x: 113, startPoint y: 105, endPoint x: 100, endPoint y: 105, distance: 12.4
click at [100, 105] on div at bounding box center [100, 105] width 6 height 6
click at [42, 154] on div at bounding box center [43, 159] width 13 height 13
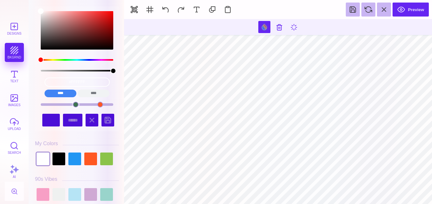
click at [75, 105] on div at bounding box center [76, 105] width 6 height 6
click at [75, 105] on div at bounding box center [75, 105] width 6 height 6
click at [100, 105] on div at bounding box center [100, 105] width 6 height 6
click at [75, 103] on div at bounding box center [75, 105] width 6 height 6
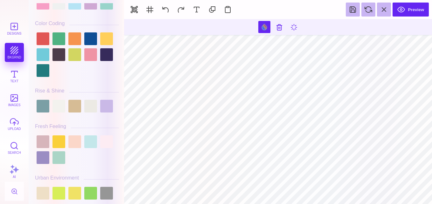
scroll to position [0, 0]
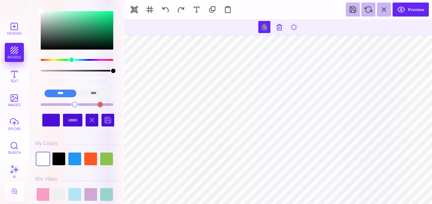
click at [71, 60] on div "color picker dialog" at bounding box center [77, 60] width 73 height 2
click at [86, 31] on div "color picker dialog" at bounding box center [77, 30] width 73 height 39
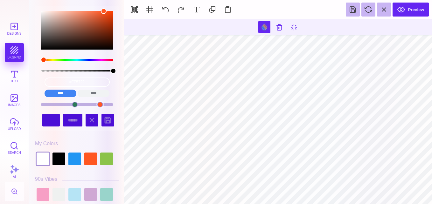
click at [100, 104] on div at bounding box center [100, 105] width 6 height 6
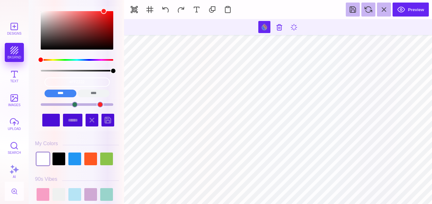
drag, startPoint x: 44, startPoint y: 60, endPoint x: 39, endPoint y: 60, distance: 4.8
click at [39, 60] on div "color picker dialog" at bounding box center [41, 60] width 6 height 6
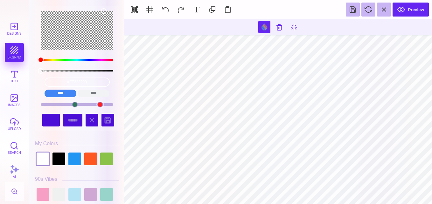
drag, startPoint x: 112, startPoint y: 70, endPoint x: 30, endPoint y: 93, distance: 85.6
click at [30, 93] on div "#FF222200 **** **** **** **** **** **** ****** ***** ** ***** ****** My Colors" at bounding box center [76, 102] width 95 height 204
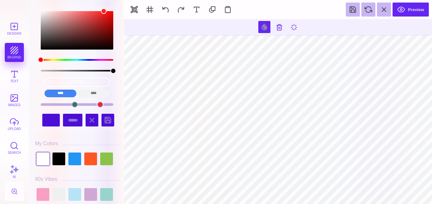
click at [98, 104] on div at bounding box center [100, 105] width 6 height 6
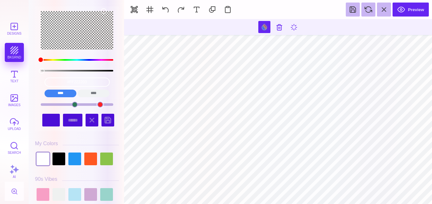
click at [41, 71] on div "color picker dialog" at bounding box center [77, 71] width 73 height 2
click at [41, 71] on div "color picker dialog" at bounding box center [42, 71] width 6 height 6
drag, startPoint x: 104, startPoint y: 11, endPoint x: 100, endPoint y: 25, distance: 14.8
click at [100, 25] on div "color picker dialog" at bounding box center [99, 26] width 6 height 6
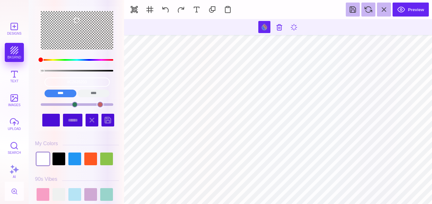
drag, startPoint x: 100, startPoint y: 25, endPoint x: 76, endPoint y: 20, distance: 24.1
click at [76, 20] on div "color picker dialog" at bounding box center [77, 21] width 6 height 6
click at [47, 158] on div at bounding box center [43, 159] width 13 height 13
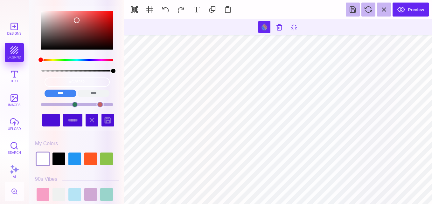
click at [98, 104] on div at bounding box center [100, 105] width 6 height 6
click at [43, 155] on div at bounding box center [43, 159] width 13 height 13
click at [100, 104] on div at bounding box center [100, 105] width 6 height 6
drag, startPoint x: 43, startPoint y: 163, endPoint x: 37, endPoint y: 170, distance: 9.2
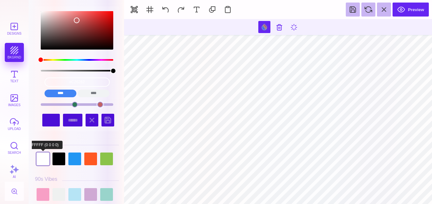
click at [42, 162] on div at bounding box center [43, 159] width 13 height 13
drag, startPoint x: 100, startPoint y: 106, endPoint x: 87, endPoint y: 93, distance: 18.2
click at [88, 95] on div "#000000 **** **** **** **** **** **** ****** *****" at bounding box center [77, 57] width 84 height 103
drag, startPoint x: 87, startPoint y: 103, endPoint x: 77, endPoint y: 106, distance: 9.8
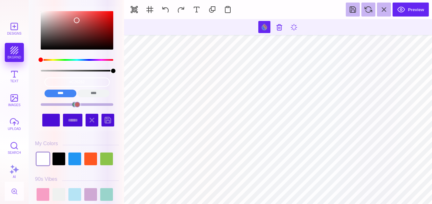
click at [77, 106] on div at bounding box center [77, 105] width 6 height 6
type input "#2D7A58"
click at [73, 107] on div at bounding box center [75, 105] width 6 height 6
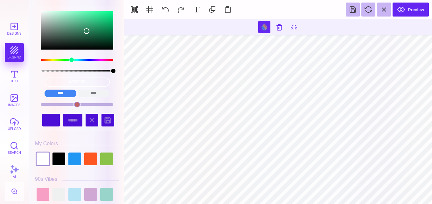
drag, startPoint x: 73, startPoint y: 104, endPoint x: 77, endPoint y: 104, distance: 3.8
click at [77, 104] on div at bounding box center [77, 104] width 73 height 3
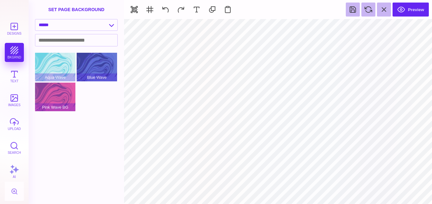
select select "******"
click at [198, 8] on button at bounding box center [197, 10] width 14 height 14
type input "#000000"
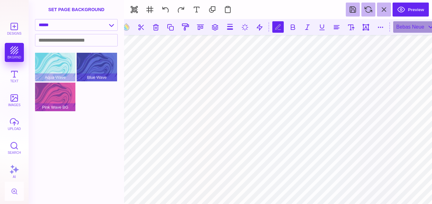
type textarea "***"
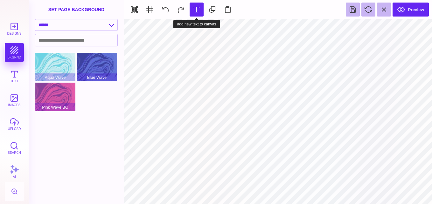
click at [195, 11] on button at bounding box center [197, 10] width 14 height 14
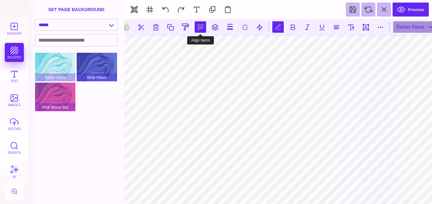
type textarea "**"
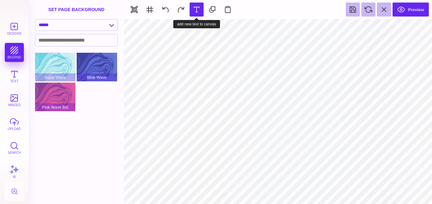
click at [201, 12] on button at bounding box center [197, 10] width 14 height 14
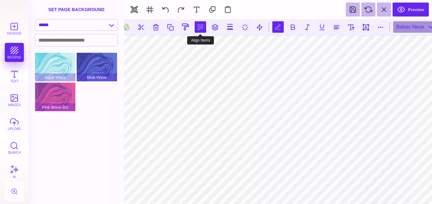
scroll to position [0, 1]
type textarea "*"
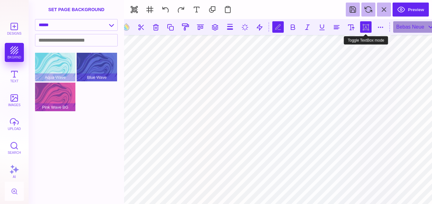
type textarea "****"
click at [370, 27] on button at bounding box center [365, 26] width 11 height 11
click at [365, 28] on button at bounding box center [365, 26] width 11 height 11
click at [366, 26] on button at bounding box center [365, 26] width 11 height 11
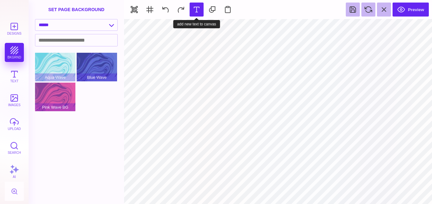
click at [196, 10] on button at bounding box center [197, 10] width 14 height 14
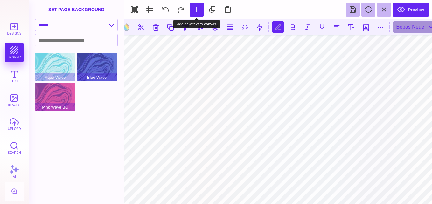
type textarea "*"
type textarea "***"
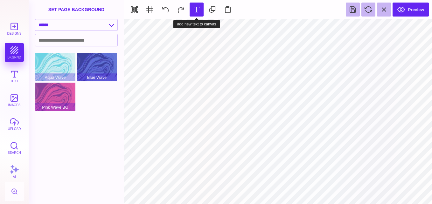
click at [197, 12] on button at bounding box center [197, 10] width 14 height 14
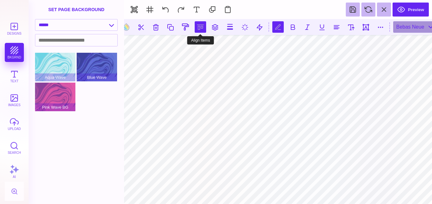
type textarea "*"
type textarea "*****"
click at [353, 25] on button at bounding box center [351, 26] width 11 height 11
type input "***"
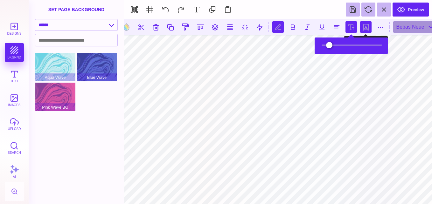
click at [365, 25] on button at bounding box center [365, 26] width 11 height 11
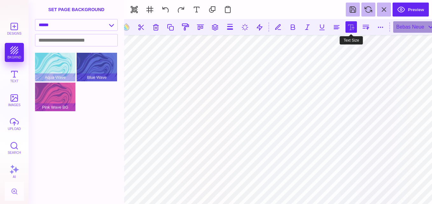
click at [350, 26] on button at bounding box center [351, 26] width 11 height 11
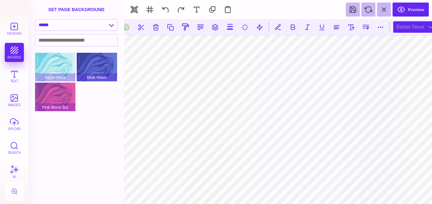
click at [409, 25] on div "Bebas Neue" at bounding box center [415, 26] width 44 height 11
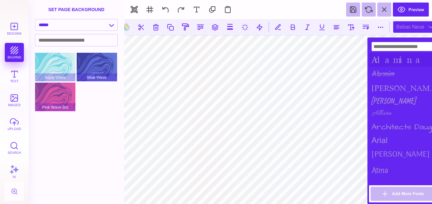
click at [385, 58] on div "Adamina" at bounding box center [404, 60] width 70 height 14
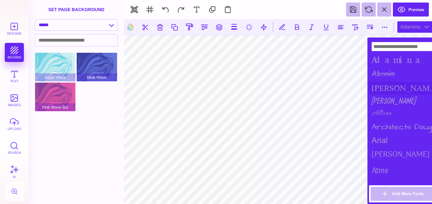
click at [386, 84] on div "[PERSON_NAME]" at bounding box center [404, 88] width 70 height 13
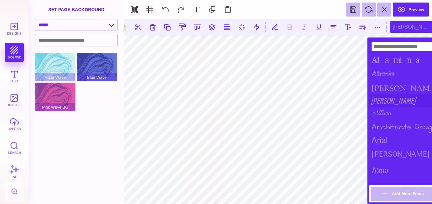
click at [384, 98] on div "[PERSON_NAME]" at bounding box center [404, 101] width 70 height 12
click at [382, 141] on div "arial" at bounding box center [404, 140] width 70 height 12
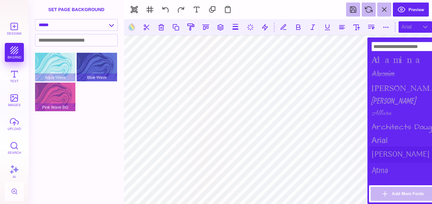
click at [382, 155] on div "[PERSON_NAME]" at bounding box center [404, 155] width 70 height 16
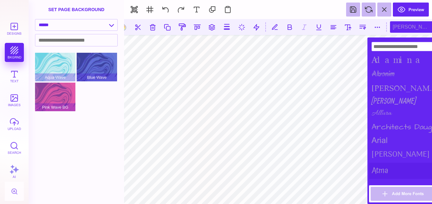
click at [383, 167] on div "Atma" at bounding box center [404, 171] width 70 height 16
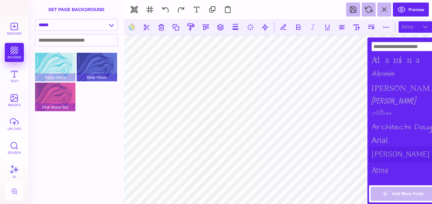
click at [383, 149] on div "[PERSON_NAME]" at bounding box center [404, 155] width 70 height 16
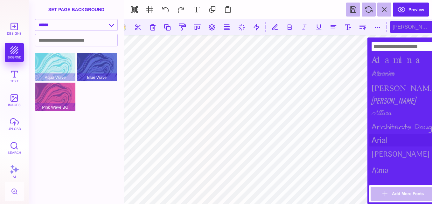
click at [383, 139] on div "arial" at bounding box center [404, 140] width 70 height 12
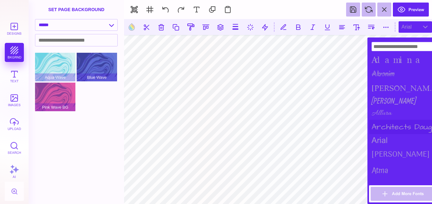
click at [384, 120] on div "Architects Daughter" at bounding box center [404, 127] width 70 height 14
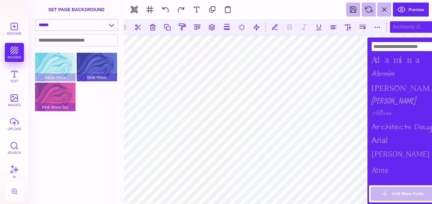
click at [384, 120] on div "Architects Daughter" at bounding box center [404, 127] width 70 height 14
click at [383, 110] on div "Allura" at bounding box center [404, 113] width 70 height 13
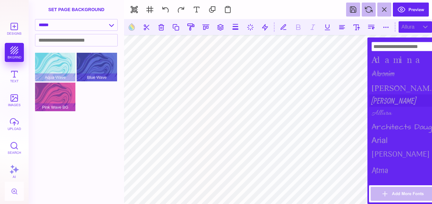
click at [381, 100] on div "[PERSON_NAME]" at bounding box center [404, 101] width 70 height 12
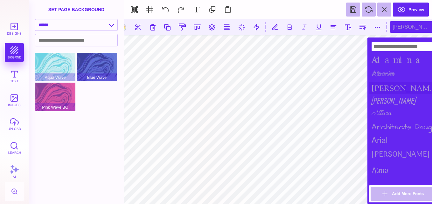
click at [381, 88] on div "[PERSON_NAME]" at bounding box center [404, 88] width 70 height 13
click at [382, 58] on div "Adamina" at bounding box center [404, 60] width 70 height 14
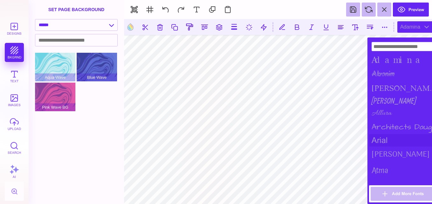
click at [380, 142] on div "arial" at bounding box center [404, 140] width 70 height 12
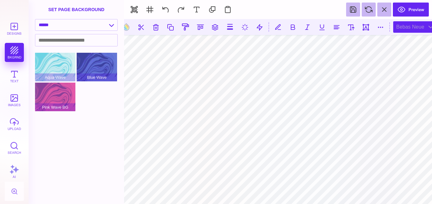
click at [406, 26] on div "Bebas Neue" at bounding box center [415, 26] width 44 height 11
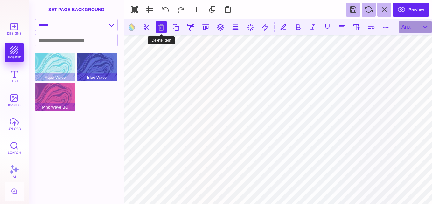
click at [163, 28] on button at bounding box center [161, 26] width 11 height 11
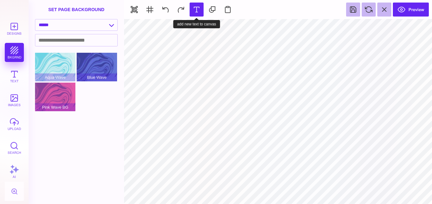
click at [197, 14] on button at bounding box center [197, 10] width 14 height 14
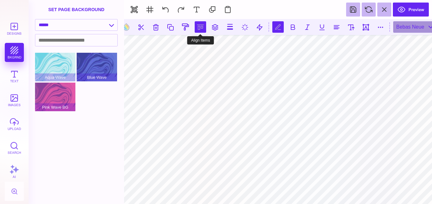
type textarea "*"
type textarea "****"
type textarea "*****"
click at [295, 32] on button at bounding box center [292, 26] width 11 height 11
click at [295, 28] on button at bounding box center [292, 26] width 11 height 11
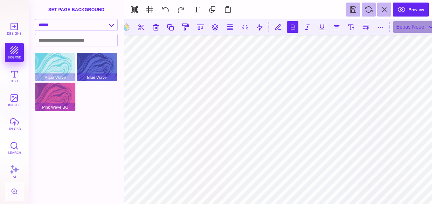
click at [294, 32] on button at bounding box center [292, 26] width 11 height 11
click at [293, 29] on button at bounding box center [292, 26] width 11 height 11
click at [290, 27] on button at bounding box center [292, 26] width 11 height 11
click at [363, 24] on button at bounding box center [365, 26] width 11 height 11
click at [365, 26] on button at bounding box center [365, 26] width 11 height 11
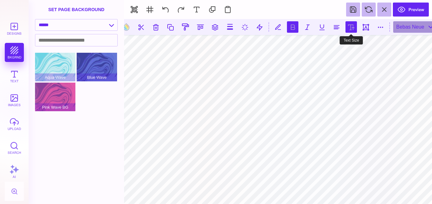
click at [352, 29] on button at bounding box center [351, 26] width 11 height 11
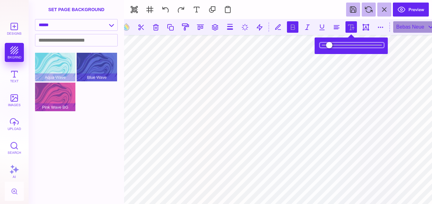
drag, startPoint x: 343, startPoint y: 44, endPoint x: 349, endPoint y: 47, distance: 6.0
type input "*****"
click at [349, 47] on input "range" at bounding box center [352, 45] width 64 height 4
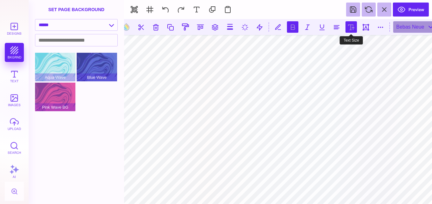
click at [354, 31] on button at bounding box center [351, 26] width 11 height 11
type input "*****"
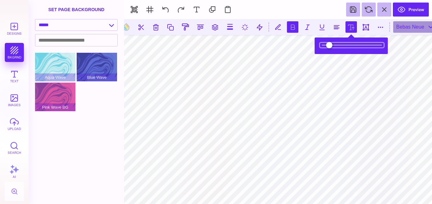
type input "*****"
click at [348, 47] on input "range" at bounding box center [352, 45] width 64 height 4
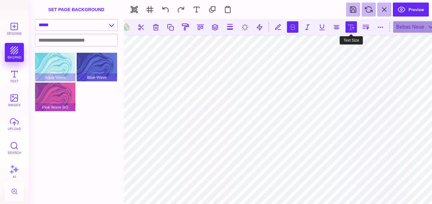
click at [348, 27] on button at bounding box center [351, 26] width 11 height 11
type input "***"
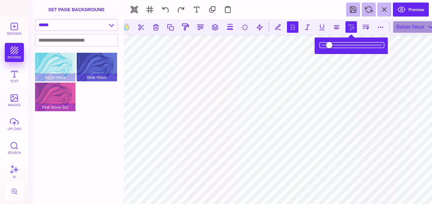
type input "***"
click at [345, 45] on input "range" at bounding box center [352, 45] width 64 height 4
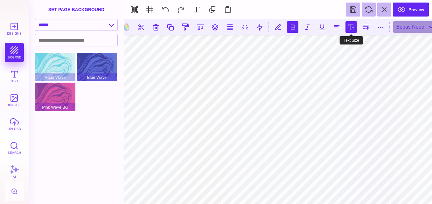
click at [352, 31] on button at bounding box center [351, 26] width 11 height 11
type input "***"
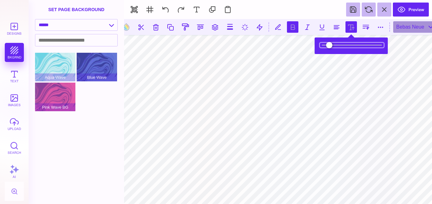
drag, startPoint x: 344, startPoint y: 42, endPoint x: 348, endPoint y: 43, distance: 4.8
type input "***"
click at [348, 43] on input "range" at bounding box center [352, 45] width 64 height 4
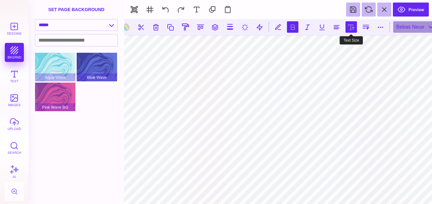
click at [351, 23] on button at bounding box center [351, 26] width 11 height 11
type input "*****"
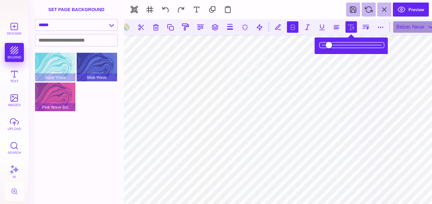
drag, startPoint x: 344, startPoint y: 45, endPoint x: 351, endPoint y: 45, distance: 7.6
click at [351, 45] on input "range" at bounding box center [352, 45] width 64 height 4
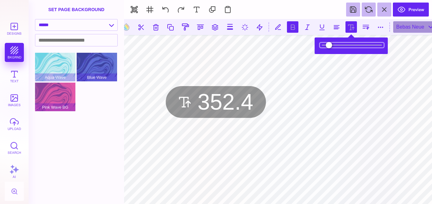
type input "*****"
click at [352, 44] on input "range" at bounding box center [352, 45] width 64 height 4
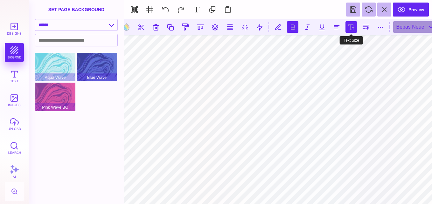
click at [353, 32] on button at bounding box center [351, 26] width 11 height 11
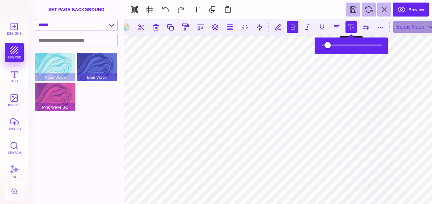
click at [353, 32] on button at bounding box center [351, 26] width 11 height 11
click at [344, 44] on input "range" at bounding box center [352, 45] width 64 height 4
type input "*****"
click at [344, 44] on input "range" at bounding box center [352, 45] width 64 height 4
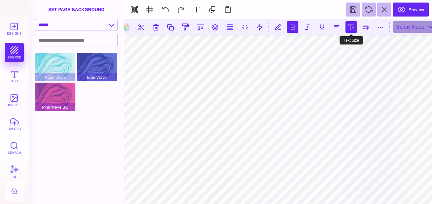
click at [349, 27] on button at bounding box center [351, 26] width 11 height 11
type input "***"
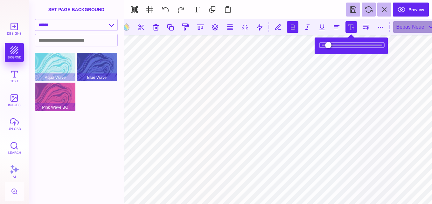
drag, startPoint x: 341, startPoint y: 46, endPoint x: 348, endPoint y: 45, distance: 7.7
click at [348, 45] on input "range" at bounding box center [352, 45] width 64 height 4
type input "*****"
click at [348, 44] on input "range" at bounding box center [352, 45] width 64 height 4
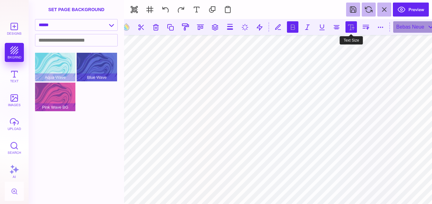
click at [349, 28] on button at bounding box center [351, 26] width 11 height 11
type input "***"
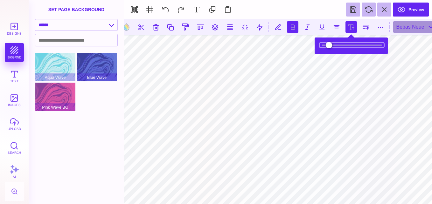
drag, startPoint x: 342, startPoint y: 46, endPoint x: 352, endPoint y: 42, distance: 10.7
type input "*****"
click at [352, 43] on input "range" at bounding box center [352, 45] width 64 height 4
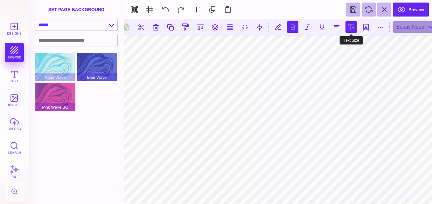
click at [357, 30] on button at bounding box center [351, 26] width 11 height 11
type input "*****"
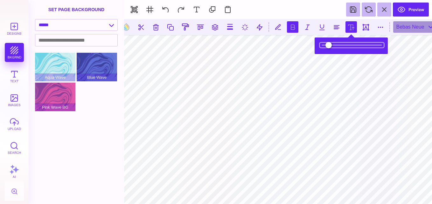
drag, startPoint x: 342, startPoint y: 47, endPoint x: 350, endPoint y: 44, distance: 8.7
type input "*****"
click at [350, 44] on input "range" at bounding box center [352, 45] width 64 height 4
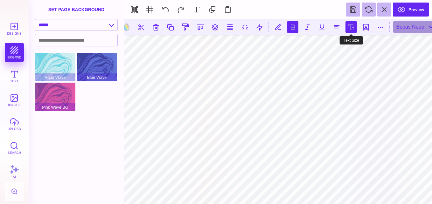
click at [354, 27] on button at bounding box center [351, 26] width 11 height 11
type input "*****"
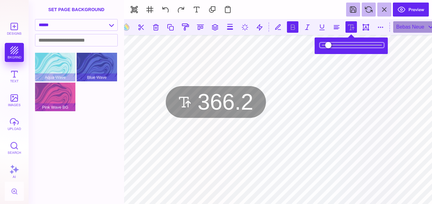
drag, startPoint x: 342, startPoint y: 45, endPoint x: 348, endPoint y: 42, distance: 6.3
click at [348, 43] on input "range" at bounding box center [352, 45] width 64 height 4
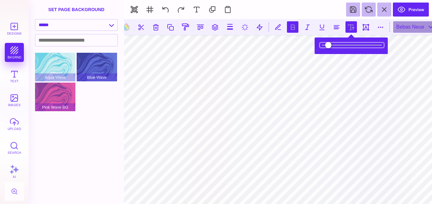
click at [348, 45] on input "range" at bounding box center [352, 45] width 64 height 4
click at [348, 43] on input "range" at bounding box center [352, 45] width 64 height 4
type input "*****"
click at [348, 44] on input "range" at bounding box center [352, 45] width 64 height 4
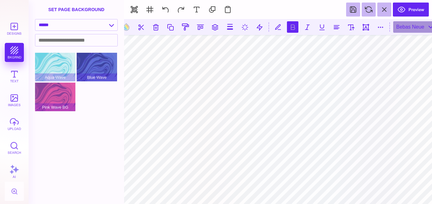
click at [294, 25] on button at bounding box center [292, 26] width 11 height 11
click at [296, 27] on button at bounding box center [292, 26] width 11 height 11
click at [290, 22] on button at bounding box center [292, 26] width 11 height 11
click at [294, 27] on button at bounding box center [292, 26] width 11 height 11
click at [299, 28] on button at bounding box center [292, 26] width 11 height 11
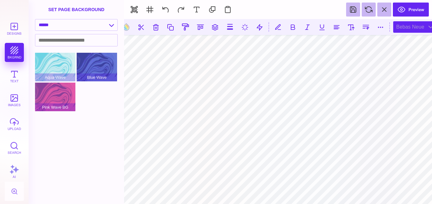
click at [404, 27] on div "Bebas Neue" at bounding box center [415, 26] width 44 height 11
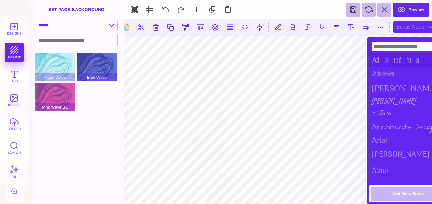
click at [395, 58] on div "Adamina" at bounding box center [404, 60] width 70 height 14
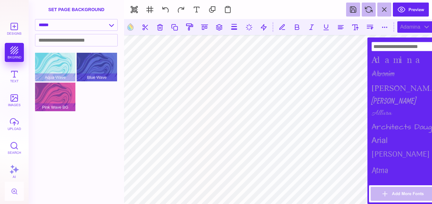
click at [395, 58] on div "Adamina" at bounding box center [404, 60] width 70 height 14
click at [384, 85] on div "[PERSON_NAME]" at bounding box center [404, 88] width 70 height 13
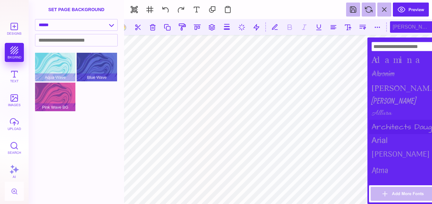
click at [383, 125] on div "Architects Daughter" at bounding box center [404, 127] width 70 height 14
click at [383, 142] on div "arial" at bounding box center [404, 140] width 70 height 12
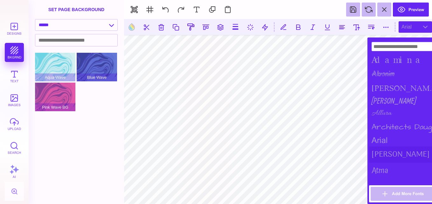
click at [382, 151] on div "[PERSON_NAME]" at bounding box center [404, 155] width 70 height 16
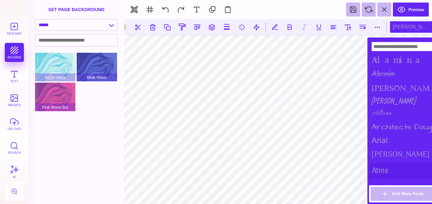
click at [378, 169] on div "Atma" at bounding box center [404, 171] width 70 height 16
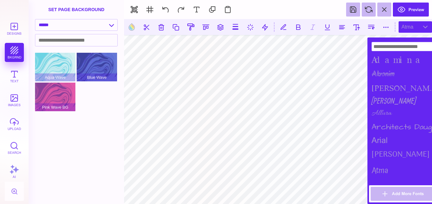
click at [415, 23] on div "Atma" at bounding box center [415, 26] width 33 height 11
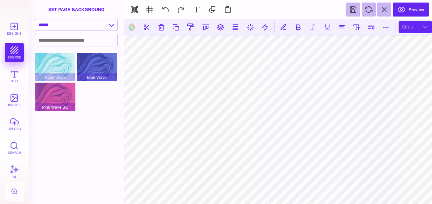
click at [407, 31] on div "Atma" at bounding box center [415, 26] width 33 height 11
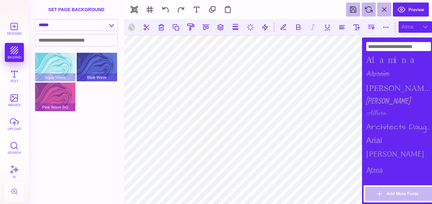
drag, startPoint x: 405, startPoint y: 45, endPoint x: 427, endPoint y: 31, distance: 26.2
click at [427, 31] on body "Designs bkgrnd Text images upload Search AI set page background" at bounding box center [216, 102] width 432 height 204
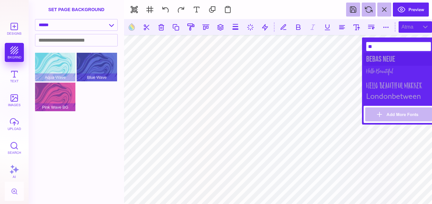
click at [404, 59] on div "Bebas Neue" at bounding box center [399, 59] width 70 height 13
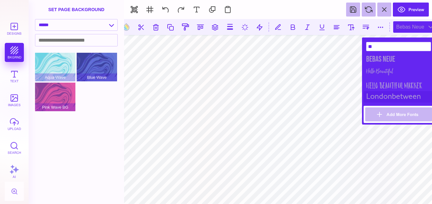
click at [394, 94] on div "londonbetween" at bounding box center [399, 96] width 70 height 11
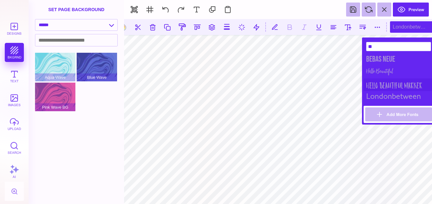
click at [393, 87] on div "Hello Beautiful Marker" at bounding box center [399, 85] width 70 height 13
click at [393, 80] on div "Hello Beautiful Marker" at bounding box center [399, 85] width 70 height 13
click at [388, 70] on div "Hello Beautiful" at bounding box center [399, 72] width 70 height 13
click at [386, 83] on div "Hello Beautiful Marker" at bounding box center [399, 85] width 70 height 13
click at [381, 43] on input "**" at bounding box center [398, 46] width 65 height 9
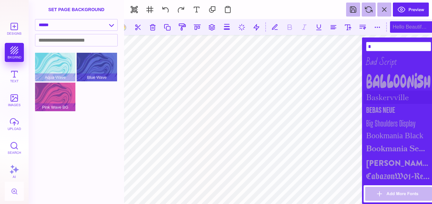
type input "*"
click at [388, 100] on div "Baskervville" at bounding box center [399, 97] width 70 height 13
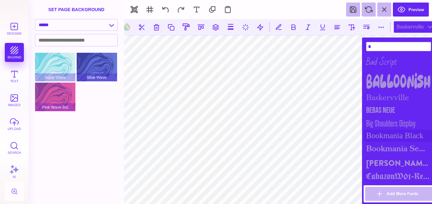
click at [389, 137] on div "Bookmania Black" at bounding box center [399, 136] width 70 height 12
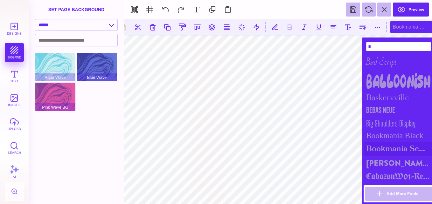
click at [390, 146] on div "Bookmania Semibold" at bounding box center [399, 149] width 70 height 14
click at [387, 162] on div "[PERSON_NAME] Black" at bounding box center [399, 163] width 70 height 15
click at [382, 81] on div "Balloonish" at bounding box center [399, 81] width 70 height 19
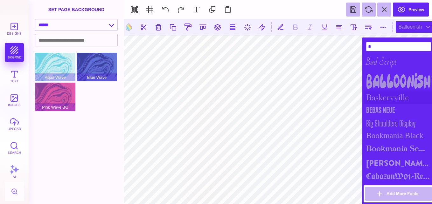
click at [381, 97] on div "Baskervville" at bounding box center [399, 97] width 70 height 13
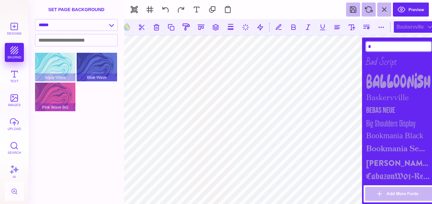
click at [378, 49] on input "*" at bounding box center [398, 46] width 65 height 9
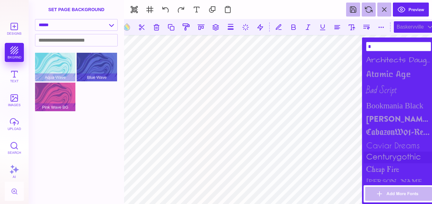
type input "*"
click at [388, 156] on div "centurygothic" at bounding box center [399, 158] width 70 height 12
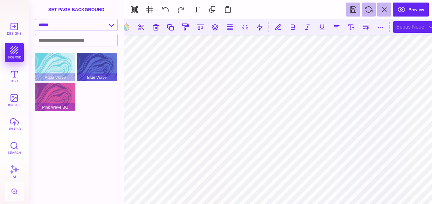
click at [409, 26] on div "Bebas Neue" at bounding box center [415, 26] width 44 height 11
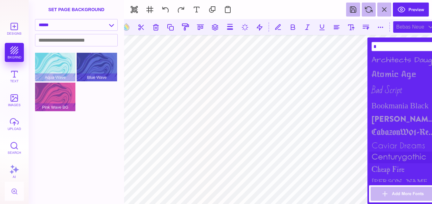
click at [386, 157] on div "centurygothic" at bounding box center [404, 158] width 70 height 12
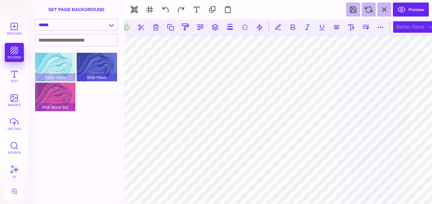
click at [420, 26] on div "Bebas Neue" at bounding box center [415, 26] width 44 height 11
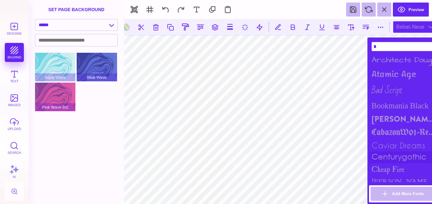
click at [389, 161] on div "centurygothic" at bounding box center [404, 158] width 70 height 12
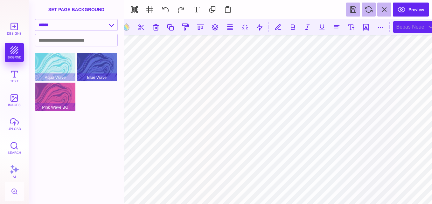
click at [416, 25] on div "Bebas Neue" at bounding box center [415, 26] width 44 height 11
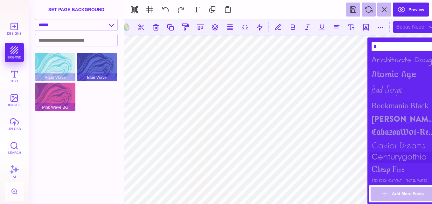
click at [390, 156] on div "centurygothic" at bounding box center [404, 158] width 70 height 12
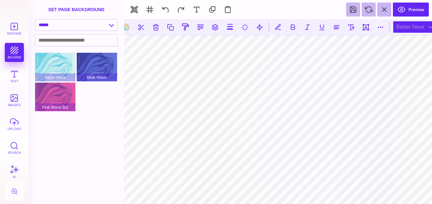
click at [414, 26] on div "Bebas Neue" at bounding box center [415, 26] width 44 height 11
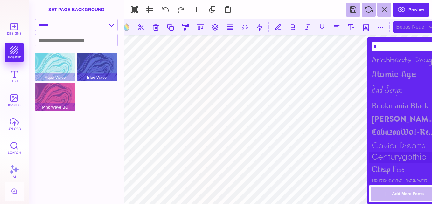
click at [395, 155] on div "centurygothic" at bounding box center [404, 158] width 70 height 12
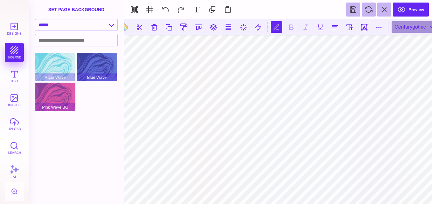
type textarea "***"
click at [350, 31] on button at bounding box center [349, 26] width 11 height 11
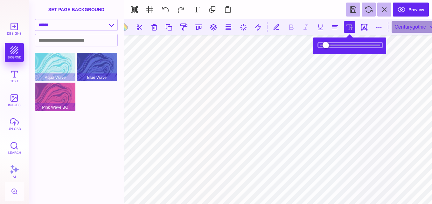
drag, startPoint x: 342, startPoint y: 46, endPoint x: 335, endPoint y: 46, distance: 7.3
type input "***"
click at [335, 46] on input "range" at bounding box center [351, 45] width 64 height 4
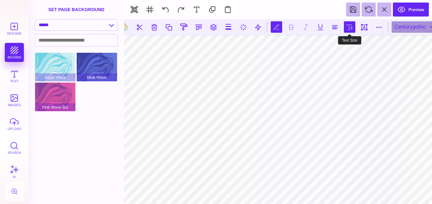
click at [354, 32] on button at bounding box center [349, 26] width 11 height 11
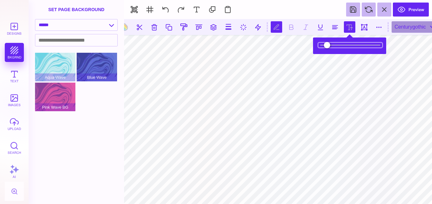
type input "*****"
click at [339, 47] on input "range" at bounding box center [351, 45] width 64 height 4
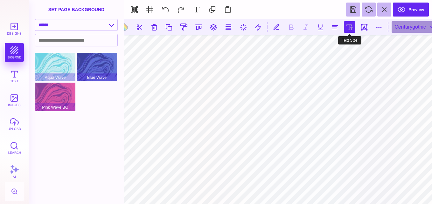
click at [351, 30] on button at bounding box center [349, 26] width 11 height 11
type input "*****"
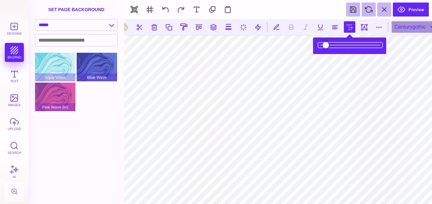
drag, startPoint x: 343, startPoint y: 46, endPoint x: 334, endPoint y: 49, distance: 9.6
type input "***"
click at [334, 47] on input "range" at bounding box center [351, 45] width 64 height 4
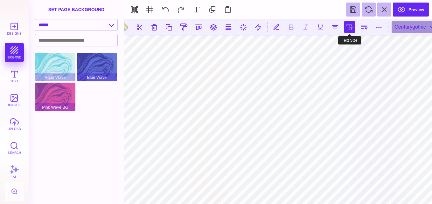
click at [350, 32] on button at bounding box center [349, 26] width 11 height 11
type input "*****"
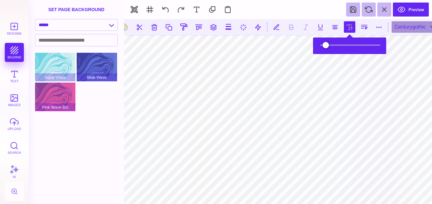
drag, startPoint x: 344, startPoint y: 46, endPoint x: 334, endPoint y: 41, distance: 11.7
click at [334, 43] on input "range" at bounding box center [351, 45] width 64 height 4
drag, startPoint x: 331, startPoint y: 45, endPoint x: 334, endPoint y: 44, distance: 3.3
type input "*****"
click at [334, 44] on input "range" at bounding box center [351, 45] width 64 height 4
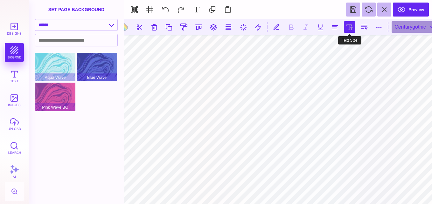
click at [351, 28] on button at bounding box center [349, 26] width 11 height 11
type input "*****"
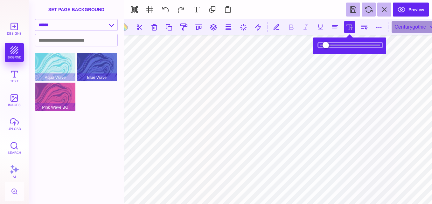
drag, startPoint x: 342, startPoint y: 46, endPoint x: 335, endPoint y: 47, distance: 7.1
click at [335, 47] on input "range" at bounding box center [351, 45] width 64 height 4
type input "*****"
click at [334, 46] on input "range" at bounding box center [351, 45] width 64 height 4
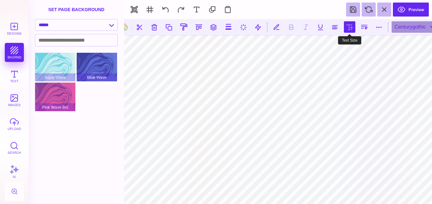
click at [348, 26] on button at bounding box center [349, 26] width 11 height 11
type input "*****"
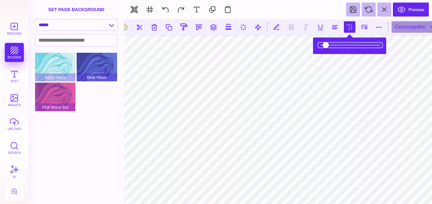
drag, startPoint x: 339, startPoint y: 45, endPoint x: 334, endPoint y: 47, distance: 5.7
type input "*****"
click at [334, 47] on input "range" at bounding box center [351, 45] width 64 height 4
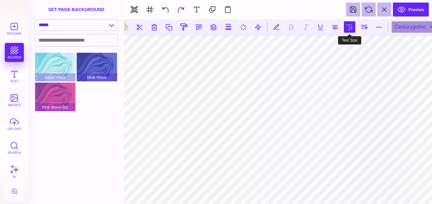
click at [351, 27] on button at bounding box center [349, 26] width 11 height 11
type input "*****"
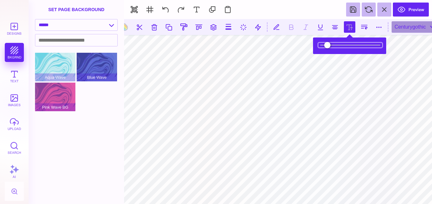
type input "*****"
click at [341, 43] on input "range" at bounding box center [351, 45] width 64 height 4
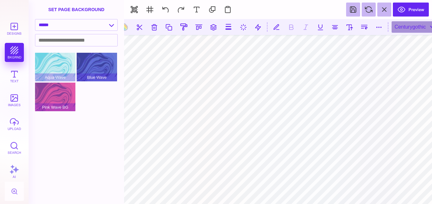
click at [291, 26] on section at bounding box center [278, 27] width 308 height 16
click at [290, 28] on section at bounding box center [278, 27] width 308 height 16
click at [291, 23] on section at bounding box center [278, 27] width 308 height 16
click at [291, 25] on section at bounding box center [278, 27] width 308 height 16
click at [291, 31] on section at bounding box center [278, 27] width 308 height 16
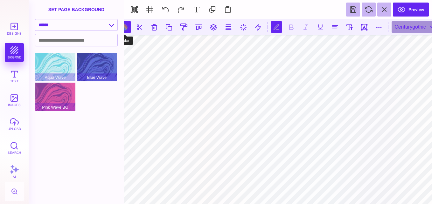
click at [127, 27] on button at bounding box center [125, 27] width 12 height 12
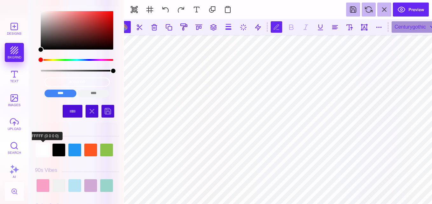
click at [42, 154] on div at bounding box center [43, 150] width 13 height 13
type input "#2D7A58"
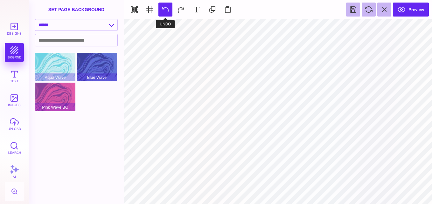
click at [167, 12] on button at bounding box center [165, 10] width 14 height 14
type input "#000000"
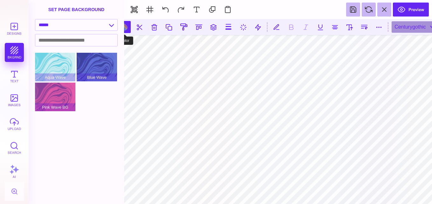
click at [126, 29] on button at bounding box center [125, 27] width 12 height 12
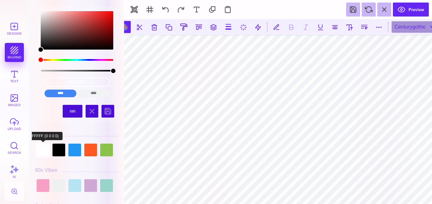
click at [43, 149] on div at bounding box center [43, 150] width 13 height 13
type input "#2D7A58"
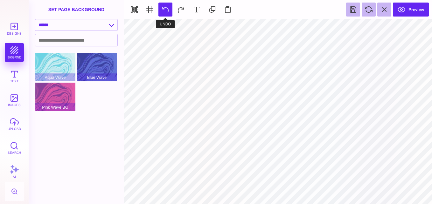
click at [166, 7] on button at bounding box center [165, 10] width 14 height 14
type input "#000000"
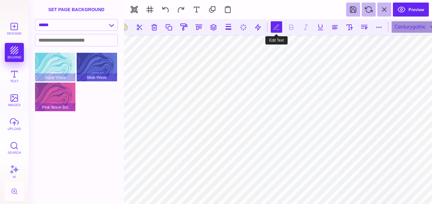
click at [278, 27] on button at bounding box center [276, 26] width 11 height 11
click at [126, 28] on button at bounding box center [125, 27] width 12 height 12
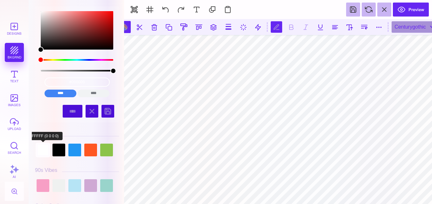
click at [44, 151] on div at bounding box center [43, 150] width 13 height 13
type input "#2D7A58"
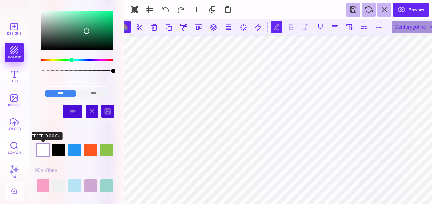
click at [44, 151] on div at bounding box center [43, 150] width 13 height 13
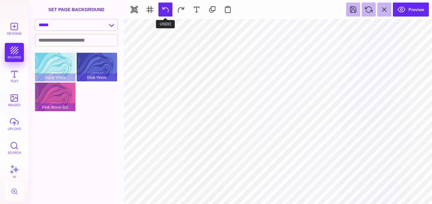
click at [164, 6] on button at bounding box center [165, 10] width 14 height 14
type input "#000000"
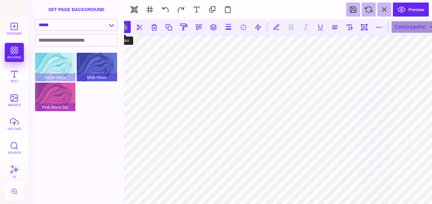
click at [127, 30] on button at bounding box center [125, 27] width 12 height 12
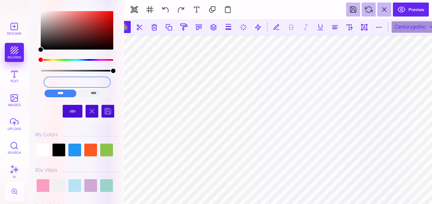
click at [90, 80] on input "#000000" at bounding box center [77, 82] width 65 height 9
click at [86, 90] on input "****" at bounding box center [94, 94] width 32 height 8
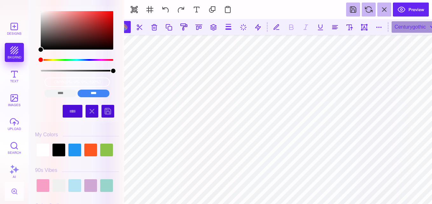
click at [45, 156] on div at bounding box center [43, 150] width 13 height 13
type input "#2D7A58"
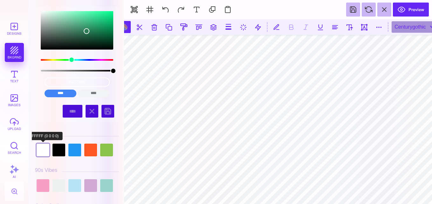
click at [45, 156] on div at bounding box center [43, 150] width 13 height 13
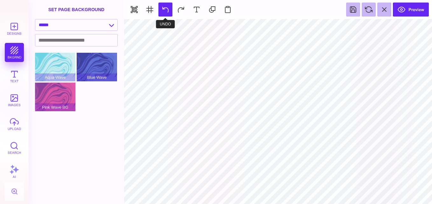
click at [167, 7] on button at bounding box center [165, 10] width 14 height 14
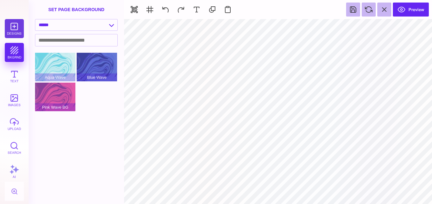
click at [16, 25] on button "Designs" at bounding box center [14, 28] width 19 height 19
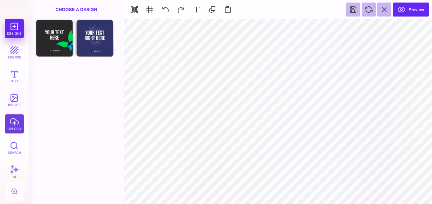
click at [12, 122] on button "upload" at bounding box center [14, 124] width 19 height 19
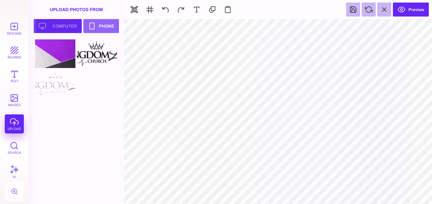
click at [61, 25] on button "Upload your artwork Computer" at bounding box center [58, 26] width 48 height 14
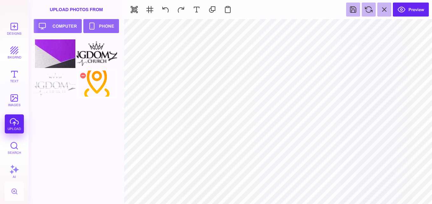
click at [94, 81] on div at bounding box center [97, 83] width 40 height 29
type input "#000000"
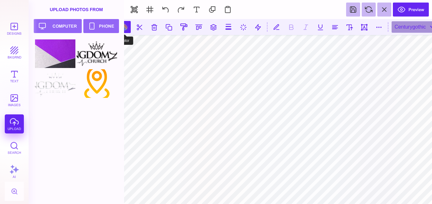
click at [127, 28] on button at bounding box center [125, 27] width 12 height 12
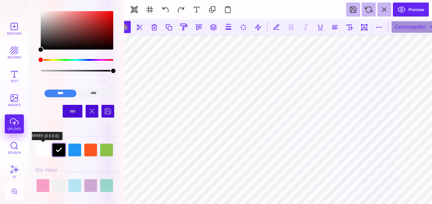
click at [47, 155] on div at bounding box center [43, 150] width 13 height 13
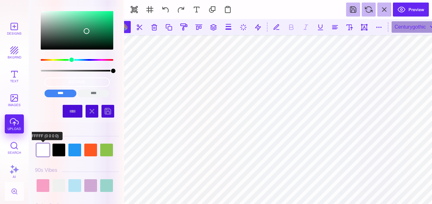
click at [44, 153] on div at bounding box center [43, 150] width 13 height 13
click at [57, 184] on div at bounding box center [59, 185] width 13 height 13
type input "#EFF1F0"
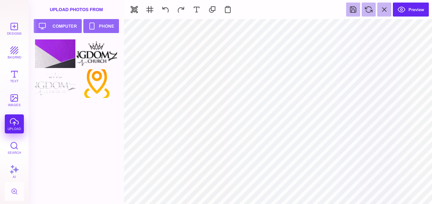
type input "#000000"
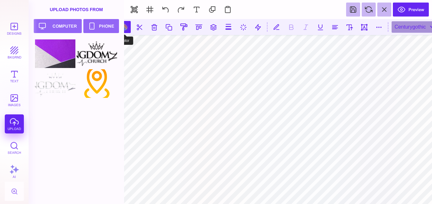
click at [127, 26] on button at bounding box center [125, 27] width 12 height 12
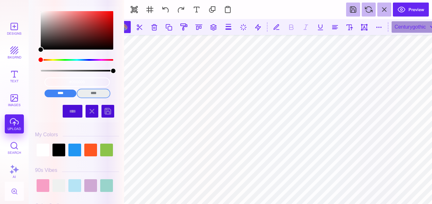
click at [94, 93] on input "****" at bounding box center [94, 94] width 32 height 8
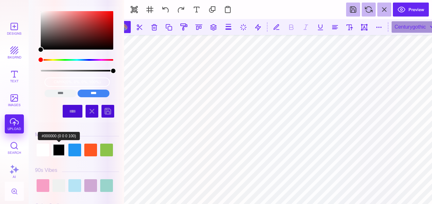
click at [58, 154] on div at bounding box center [59, 150] width 13 height 13
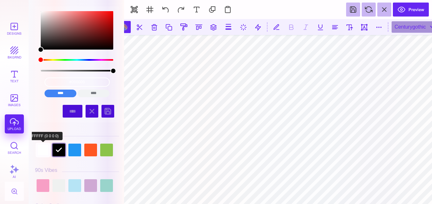
click at [43, 154] on div at bounding box center [43, 150] width 13 height 13
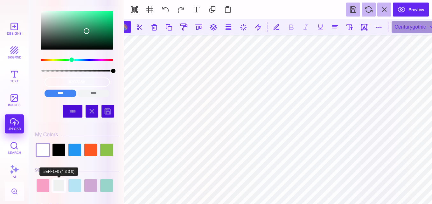
click at [62, 184] on div at bounding box center [59, 185] width 13 height 13
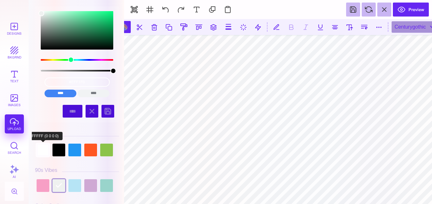
click at [45, 151] on div at bounding box center [43, 150] width 13 height 13
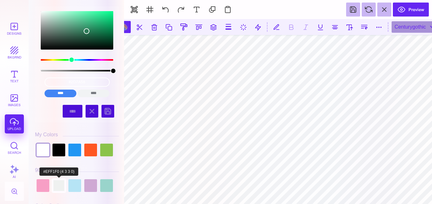
click at [57, 183] on div at bounding box center [59, 185] width 13 height 13
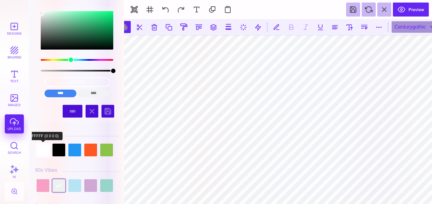
click at [43, 151] on div at bounding box center [43, 150] width 13 height 13
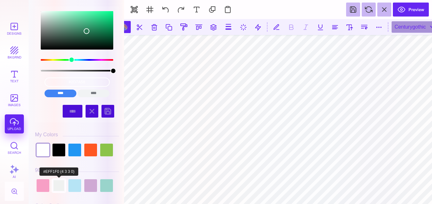
click at [54, 187] on div at bounding box center [59, 185] width 13 height 13
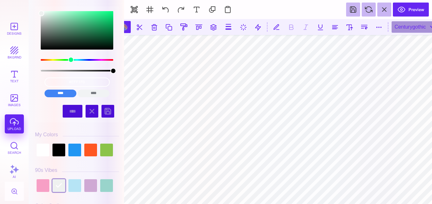
click at [45, 157] on div at bounding box center [77, 150] width 84 height 16
click at [45, 156] on div at bounding box center [43, 150] width 13 height 13
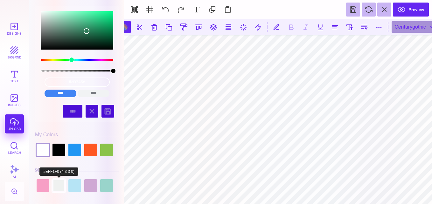
click at [56, 186] on div at bounding box center [59, 185] width 13 height 13
type input "#EFF1F0"
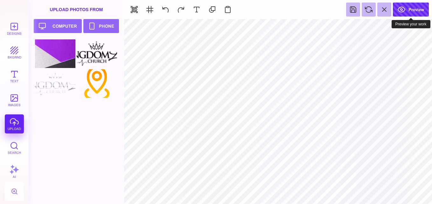
click at [417, 10] on button "Preview" at bounding box center [411, 10] width 36 height 14
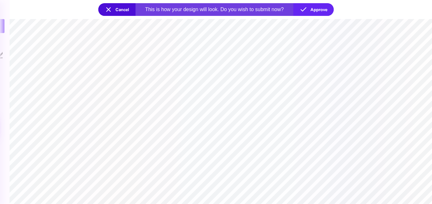
click at [127, 51] on section at bounding box center [221, 111] width 423 height 185
drag, startPoint x: 147, startPoint y: 131, endPoint x: 138, endPoint y: 128, distance: 9.5
click at [327, 48] on section at bounding box center [221, 111] width 423 height 185
click at [112, 7] on button "Cancel" at bounding box center [116, 9] width 37 height 13
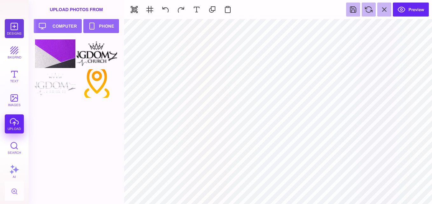
click at [15, 29] on button "Designs" at bounding box center [14, 28] width 19 height 19
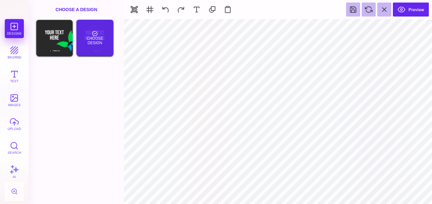
click at [90, 40] on div "Choose Design" at bounding box center [94, 38] width 37 height 36
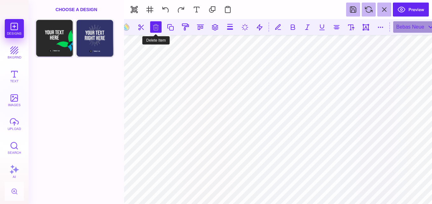
click at [158, 28] on button at bounding box center [155, 26] width 11 height 11
click at [156, 29] on button at bounding box center [155, 26] width 11 height 11
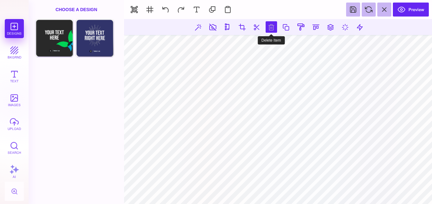
click at [266, 25] on button at bounding box center [271, 26] width 11 height 11
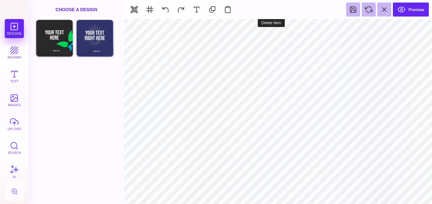
type input "#E7F3F5"
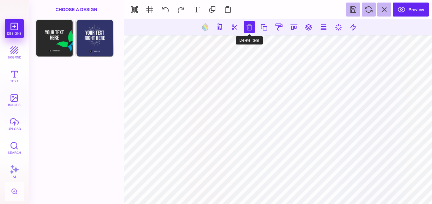
click at [250, 28] on button at bounding box center [249, 26] width 11 height 11
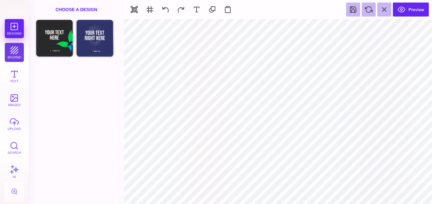
click at [18, 55] on button "bkgrnd" at bounding box center [14, 52] width 19 height 19
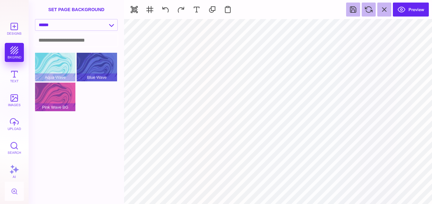
click at [91, 42] on input at bounding box center [76, 40] width 82 height 12
type input "***"
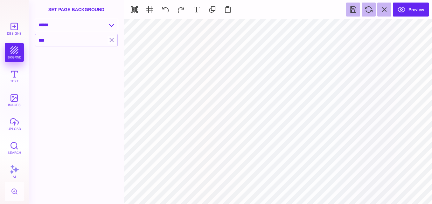
click at [107, 25] on select "**********" at bounding box center [76, 24] width 82 height 11
click at [35, 19] on select "**********" at bounding box center [76, 24] width 82 height 11
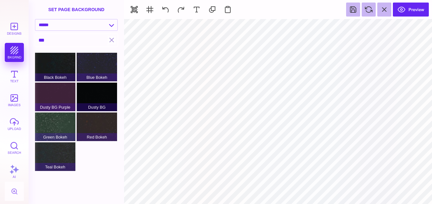
click at [78, 42] on input "***" at bounding box center [71, 40] width 72 height 12
click at [104, 22] on select "**********" at bounding box center [76, 24] width 82 height 11
select select "**********"
click at [35, 19] on select "**********" at bounding box center [76, 24] width 82 height 11
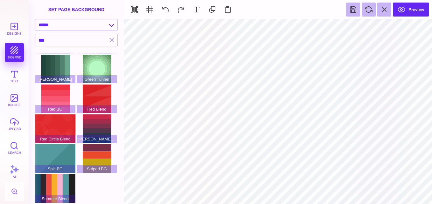
scroll to position [0, 0]
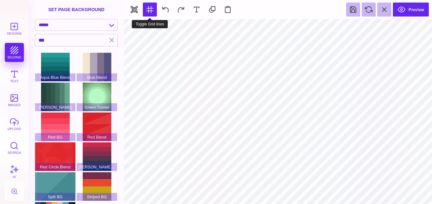
click at [150, 10] on button at bounding box center [150, 10] width 14 height 14
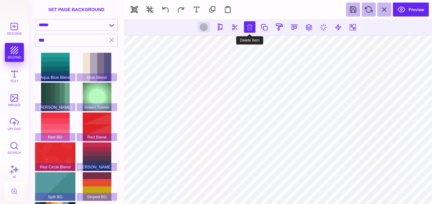
click at [251, 26] on button at bounding box center [249, 26] width 11 height 11
click at [249, 25] on button at bounding box center [249, 26] width 11 height 11
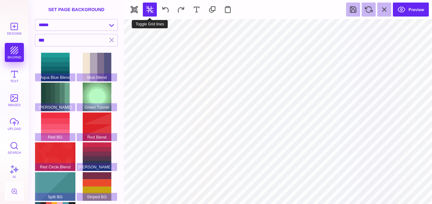
click at [151, 11] on button at bounding box center [150, 10] width 14 height 14
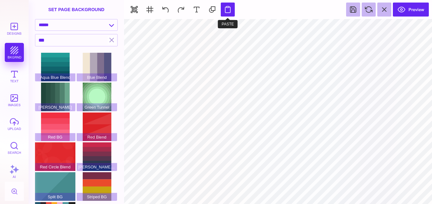
click at [229, 10] on button at bounding box center [228, 10] width 14 height 14
type input "#000000"
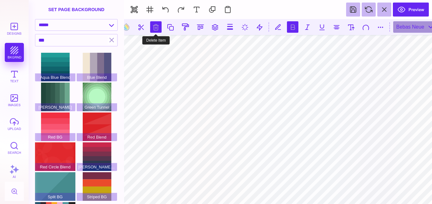
click at [160, 32] on button at bounding box center [155, 26] width 11 height 11
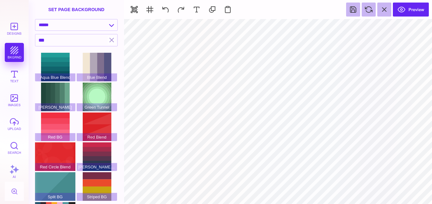
click at [15, 56] on div "Designs bkgrnd Text images upload Search AI" at bounding box center [14, 111] width 29 height 185
click at [111, 43] on button "button" at bounding box center [112, 40] width 8 height 9
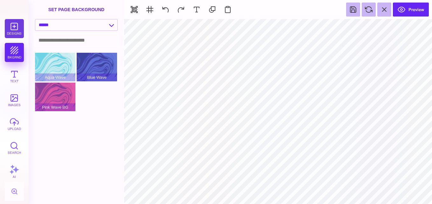
click at [12, 25] on button "Designs" at bounding box center [14, 28] width 19 height 19
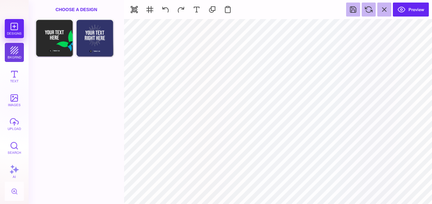
click at [18, 56] on button "bkgrnd" at bounding box center [14, 52] width 19 height 19
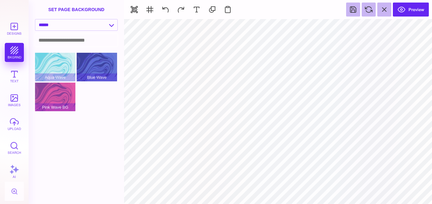
click at [13, 53] on div "Designs bkgrnd Text images upload Search AI" at bounding box center [14, 111] width 29 height 185
click at [11, 48] on div "Designs bkgrnd Text images upload Search AI" at bounding box center [14, 111] width 29 height 185
click at [20, 25] on button "Designs" at bounding box center [14, 28] width 19 height 19
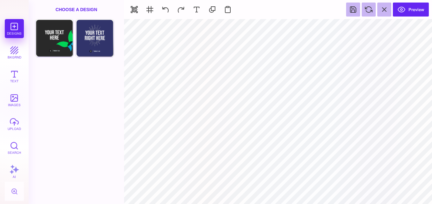
click at [20, 25] on div "Designs bkgrnd Text images upload Search AI" at bounding box center [14, 111] width 29 height 185
type input "#30346A"
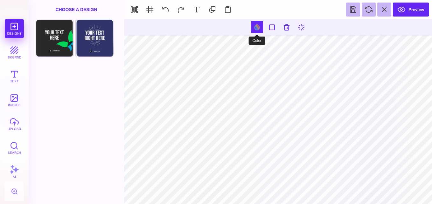
click at [255, 30] on button at bounding box center [257, 27] width 12 height 12
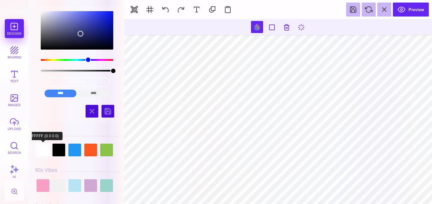
click at [42, 150] on div at bounding box center [43, 150] width 13 height 13
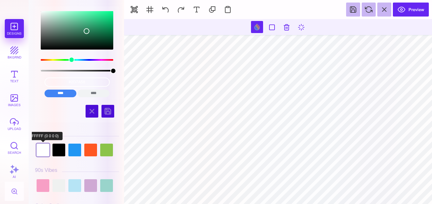
click at [40, 151] on div at bounding box center [43, 150] width 13 height 13
click at [60, 152] on div at bounding box center [59, 150] width 13 height 13
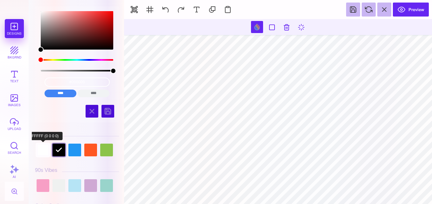
click at [39, 149] on div at bounding box center [43, 150] width 13 height 13
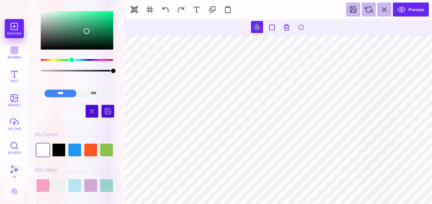
click at [95, 99] on div "#2D7A58 **** **** **** **** **** **** ****** *****" at bounding box center [77, 87] width 74 height 25
click at [93, 91] on input "****" at bounding box center [94, 94] width 32 height 8
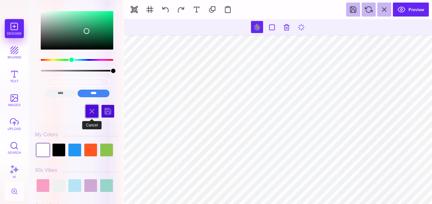
click at [90, 112] on div at bounding box center [92, 111] width 13 height 13
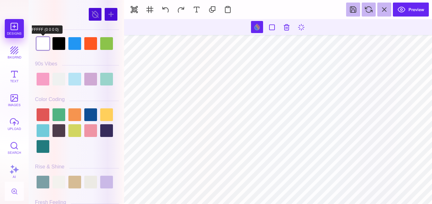
click at [45, 48] on div at bounding box center [43, 43] width 13 height 13
type input "#2D7A58"
drag, startPoint x: 111, startPoint y: 65, endPoint x: 120, endPoint y: 71, distance: 11.1
click at [120, 71] on div "#2D7A58 **** **** **** **** **** **** ****** ***** My Colors" at bounding box center [77, 103] width 90 height 201
drag, startPoint x: 121, startPoint y: 18, endPoint x: 122, endPoint y: 25, distance: 6.4
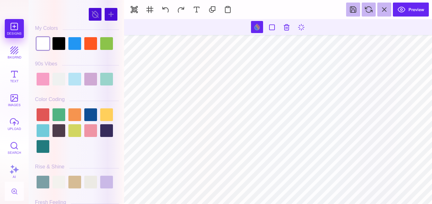
click at [122, 25] on div "#2D7A58 **** **** **** **** **** **** ****** ***** My Colors" at bounding box center [76, 102] width 95 height 204
drag, startPoint x: 122, startPoint y: 20, endPoint x: 121, endPoint y: 29, distance: 9.0
click at [121, 31] on div "#2D7A58 **** **** **** **** **** **** ****** ***** My Colors" at bounding box center [76, 102] width 95 height 204
drag, startPoint x: 123, startPoint y: 18, endPoint x: 122, endPoint y: 30, distance: 11.8
click at [122, 30] on div "#2D7A58 **** **** **** **** **** **** ****** ***** My Colors" at bounding box center [76, 102] width 95 height 204
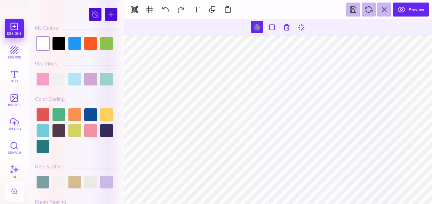
drag, startPoint x: 122, startPoint y: 22, endPoint x: 120, endPoint y: 33, distance: 10.7
click at [120, 33] on div "#2D7A58 **** **** **** **** **** **** ****** ***** My Colors" at bounding box center [76, 102] width 95 height 204
drag, startPoint x: 121, startPoint y: 18, endPoint x: 126, endPoint y: 15, distance: 5.8
click at [126, 15] on section "Designs bkgrnd Text images upload Search AI #2D7A58" at bounding box center [216, 102] width 432 height 204
drag, startPoint x: 122, startPoint y: 17, endPoint x: 120, endPoint y: 24, distance: 7.3
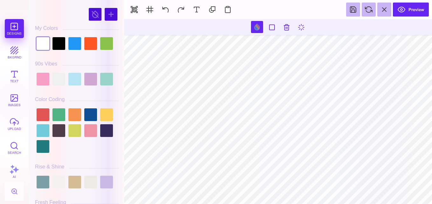
click at [120, 24] on div "#2D7A58 **** **** **** **** **** **** ****** ***** My Colors" at bounding box center [76, 102] width 95 height 204
drag, startPoint x: 120, startPoint y: 24, endPoint x: 120, endPoint y: 38, distance: 14.0
click at [120, 30] on div "#2D7A58 **** **** **** **** **** **** ****** ***** My Colors" at bounding box center [77, 103] width 90 height 201
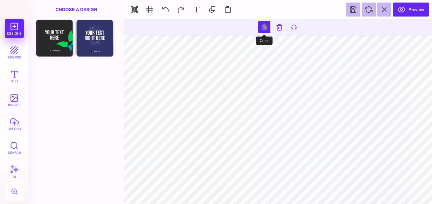
click at [261, 28] on button at bounding box center [264, 27] width 12 height 12
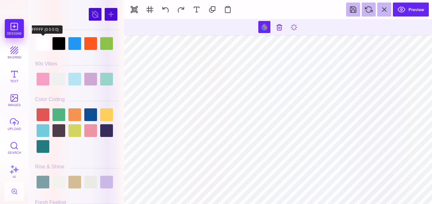
click at [43, 39] on div at bounding box center [43, 43] width 13 height 13
click at [43, 40] on div at bounding box center [43, 43] width 13 height 13
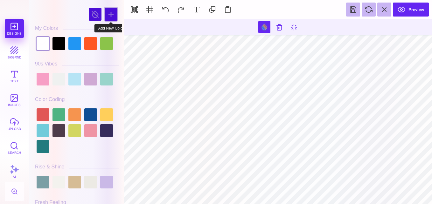
drag, startPoint x: 121, startPoint y: 11, endPoint x: 112, endPoint y: 16, distance: 10.7
click at [112, 16] on div "#2D7A58 **** **** **** **** **** **** ****** ***** My Colors" at bounding box center [77, 103] width 90 height 201
click at [112, 16] on div at bounding box center [111, 14] width 13 height 13
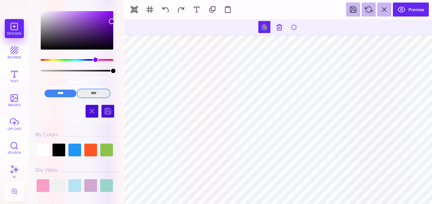
click at [93, 93] on input "****" at bounding box center [94, 94] width 32 height 8
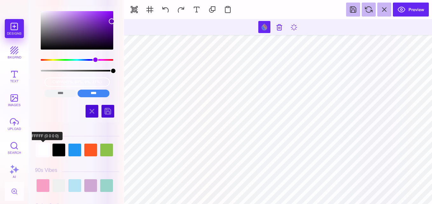
click at [39, 148] on div at bounding box center [43, 150] width 13 height 13
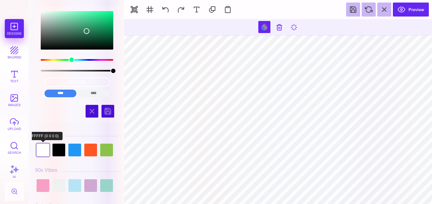
click at [39, 148] on div at bounding box center [43, 150] width 13 height 13
click at [84, 90] on input "****" at bounding box center [94, 94] width 32 height 8
click at [46, 147] on div at bounding box center [43, 150] width 13 height 13
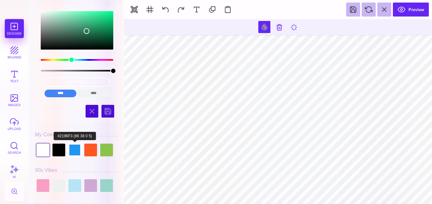
click at [79, 149] on div at bounding box center [74, 150] width 13 height 13
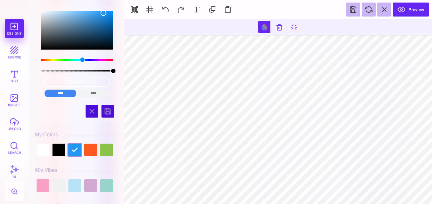
click at [98, 152] on div at bounding box center [77, 150] width 84 height 16
click at [95, 151] on div at bounding box center [90, 150] width 13 height 13
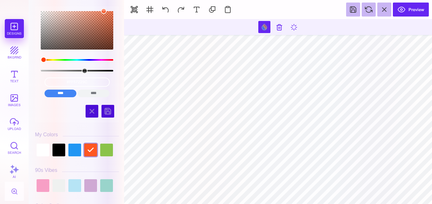
click at [84, 71] on div "color picker dialog" at bounding box center [77, 71] width 73 height 2
click at [76, 86] on input "#FF57229C" at bounding box center [77, 82] width 65 height 9
click at [86, 93] on input "****" at bounding box center [94, 94] width 32 height 8
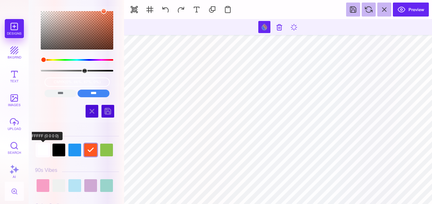
click at [45, 146] on div at bounding box center [43, 150] width 13 height 13
type input "#2D7A58"
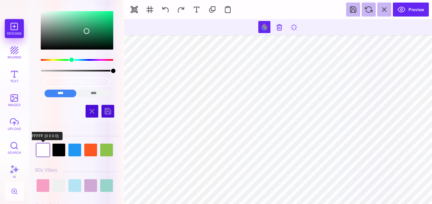
click at [45, 146] on div at bounding box center [43, 150] width 13 height 13
click at [46, 146] on div at bounding box center [43, 150] width 13 height 13
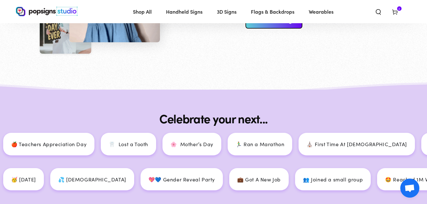
scroll to position [724, 0]
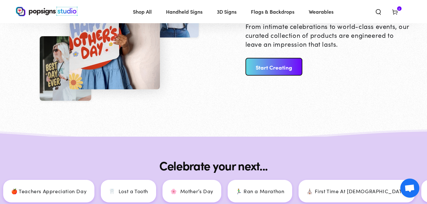
click at [278, 68] on link "Start Creating" at bounding box center [274, 67] width 57 height 18
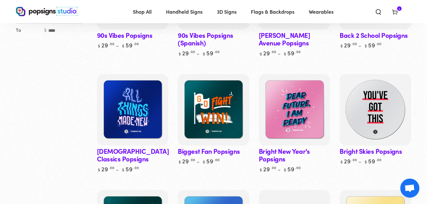
scroll to position [169, 0]
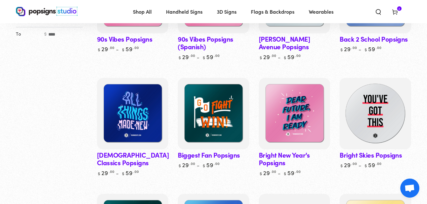
click at [381, 102] on img at bounding box center [376, 114] width 74 height 74
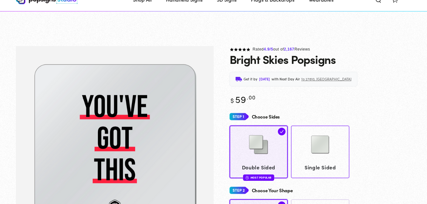
click at [329, 163] on span "Single Sided" at bounding box center [320, 167] width 53 height 9
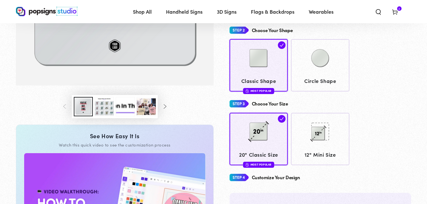
scroll to position [160, 0]
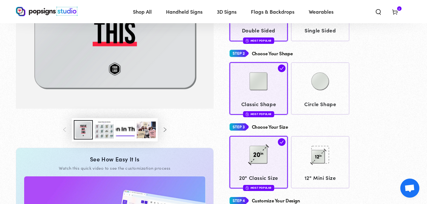
scroll to position [70, 0]
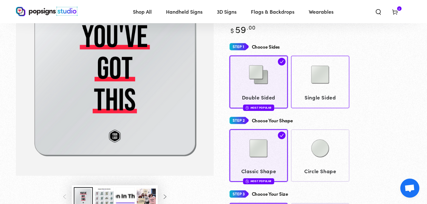
click at [322, 73] on img at bounding box center [321, 75] width 32 height 32
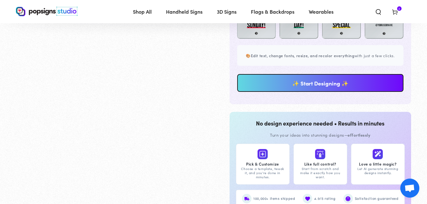
scroll to position [500, 0]
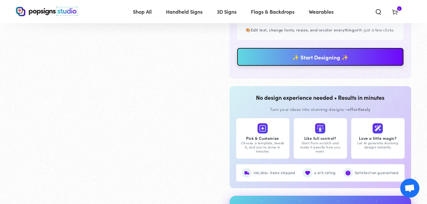
click at [362, 64] on link "✨ Start Designing ✨" at bounding box center [320, 57] width 167 height 18
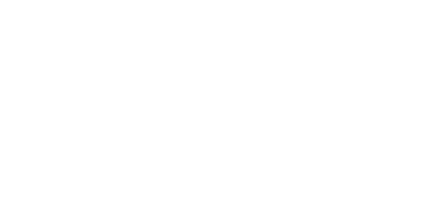
scroll to position [0, 0]
type textarea "An ancient tree with a door leading to a magical world"
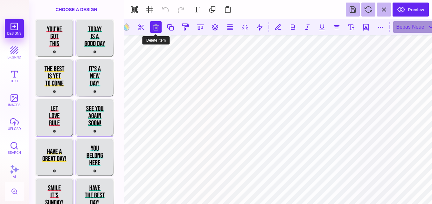
click at [154, 29] on button at bounding box center [155, 26] width 11 height 11
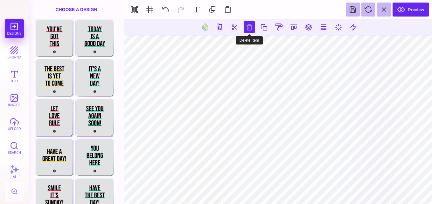
click at [252, 31] on button at bounding box center [249, 26] width 11 height 11
click at [247, 29] on button at bounding box center [249, 26] width 11 height 11
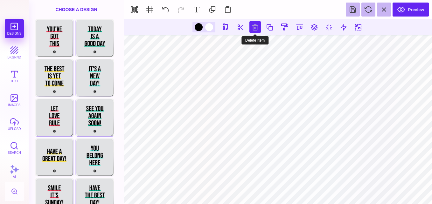
click at [255, 31] on button at bounding box center [255, 26] width 11 height 11
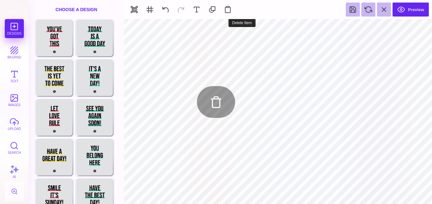
type input "#E0E2E4"
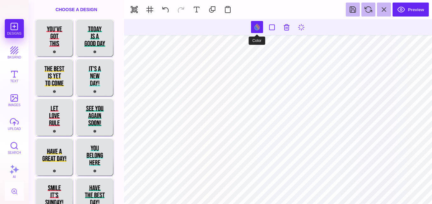
click at [255, 29] on button at bounding box center [257, 27] width 12 height 12
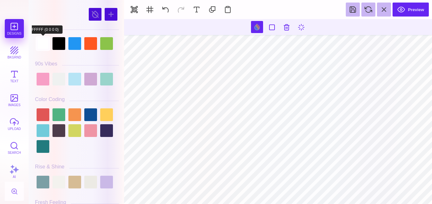
click at [42, 45] on div at bounding box center [43, 43] width 13 height 13
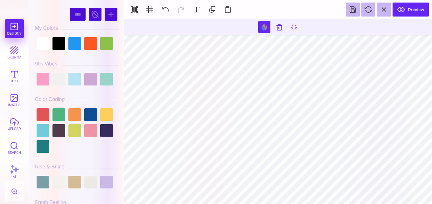
type input "#FF4160"
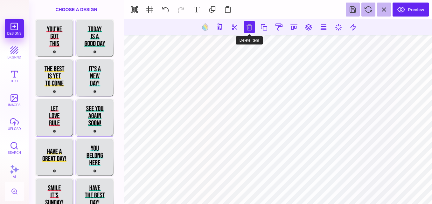
click at [247, 26] on button at bounding box center [249, 26] width 11 height 11
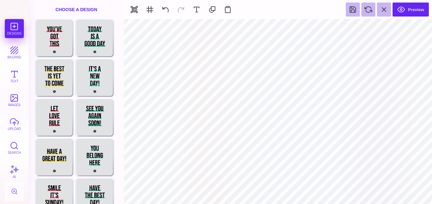
type input "#FFFFFF"
click at [15, 28] on div "Designs bkgrnd Text images upload Search AI" at bounding box center [14, 111] width 29 height 185
click at [15, 26] on div "Designs bkgrnd Text images upload Search AI" at bounding box center [14, 111] width 29 height 185
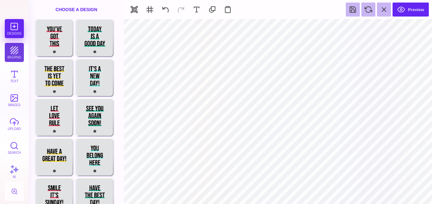
click at [14, 53] on button "bkgrnd" at bounding box center [14, 52] width 19 height 19
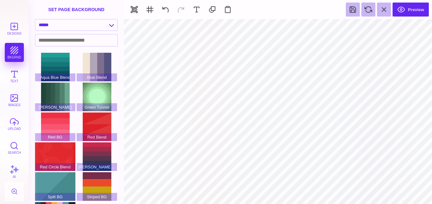
click at [14, 19] on section "Designs bkgrnd Text images upload Search AI" at bounding box center [14, 102] width 29 height 204
click at [15, 26] on button "Designs" at bounding box center [14, 28] width 19 height 19
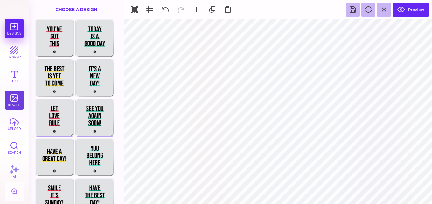
click at [9, 98] on button "images" at bounding box center [14, 100] width 19 height 19
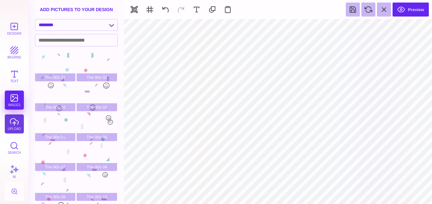
click at [13, 126] on button "upload" at bounding box center [14, 124] width 19 height 19
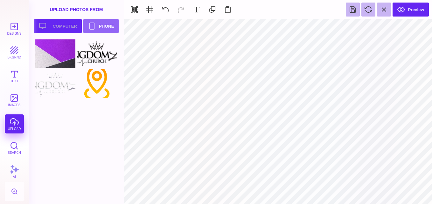
click at [57, 25] on button "Upload your artwork Computer" at bounding box center [58, 26] width 48 height 14
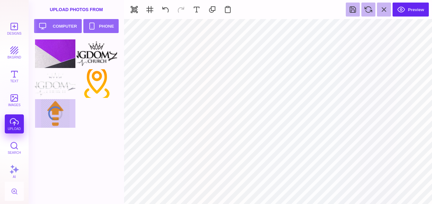
click at [56, 109] on div at bounding box center [78, 84] width 87 height 90
click at [68, 141] on div at bounding box center [78, 121] width 87 height 165
